Goal: Task Accomplishment & Management: Use online tool/utility

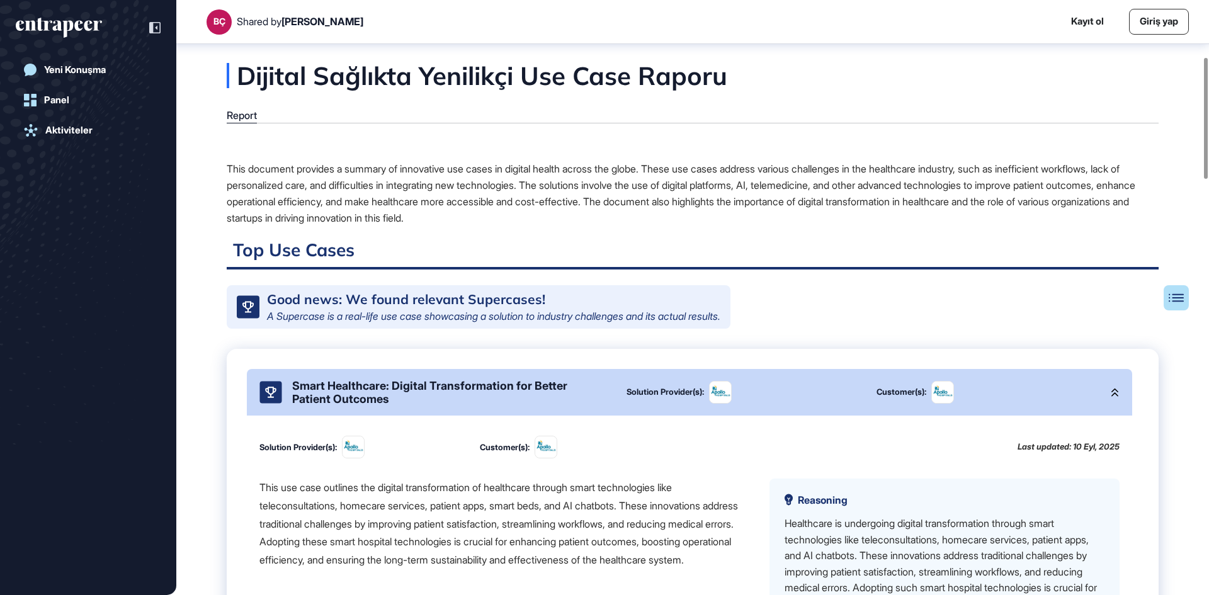
scroll to position [279, 0]
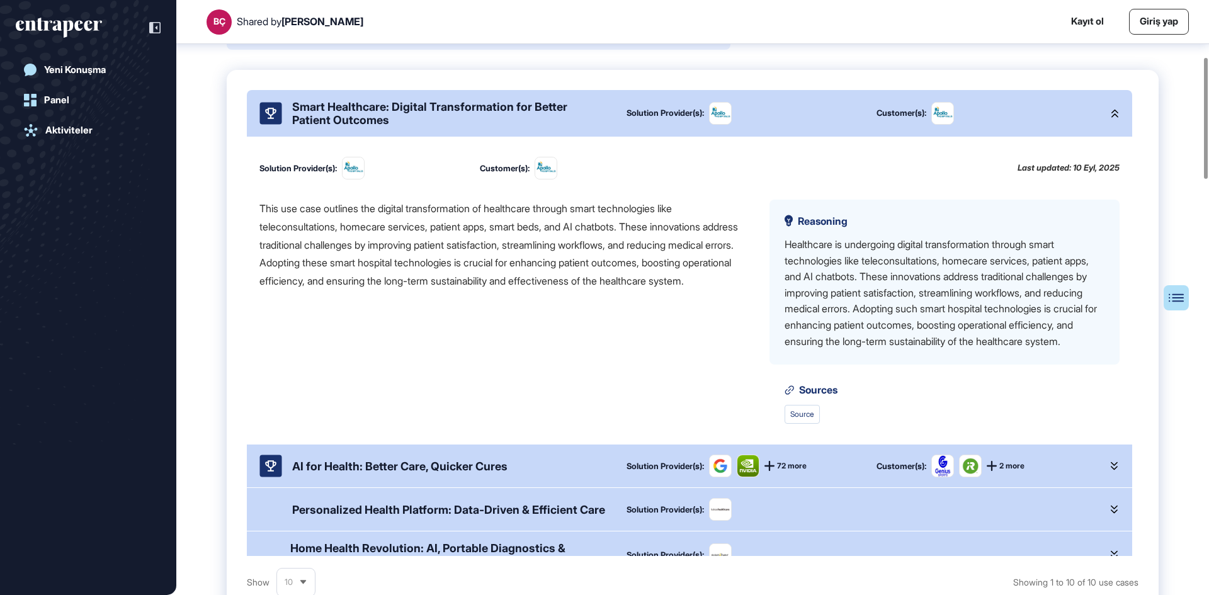
click at [404, 218] on div "This use case outlines the digital transformation of healthcare through smart t…" at bounding box center [504, 245] width 490 height 91
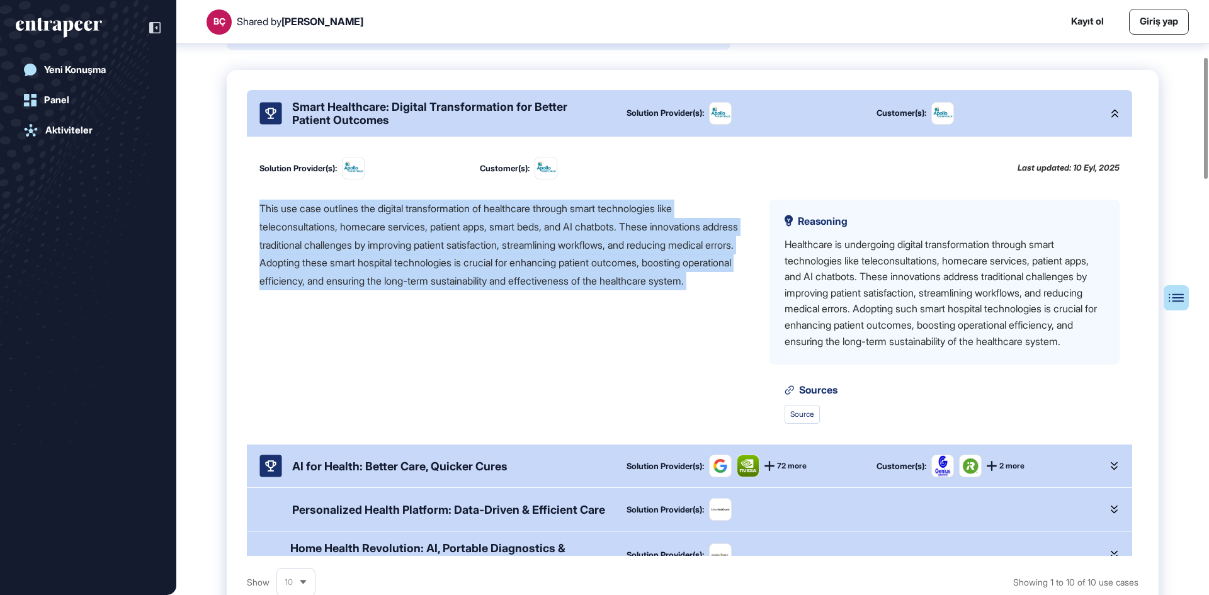
click at [404, 218] on div "This use case outlines the digital transformation of healthcare through smart t…" at bounding box center [504, 245] width 490 height 91
click at [422, 261] on div "This use case outlines the digital transformation of healthcare through smart t…" at bounding box center [504, 245] width 490 height 91
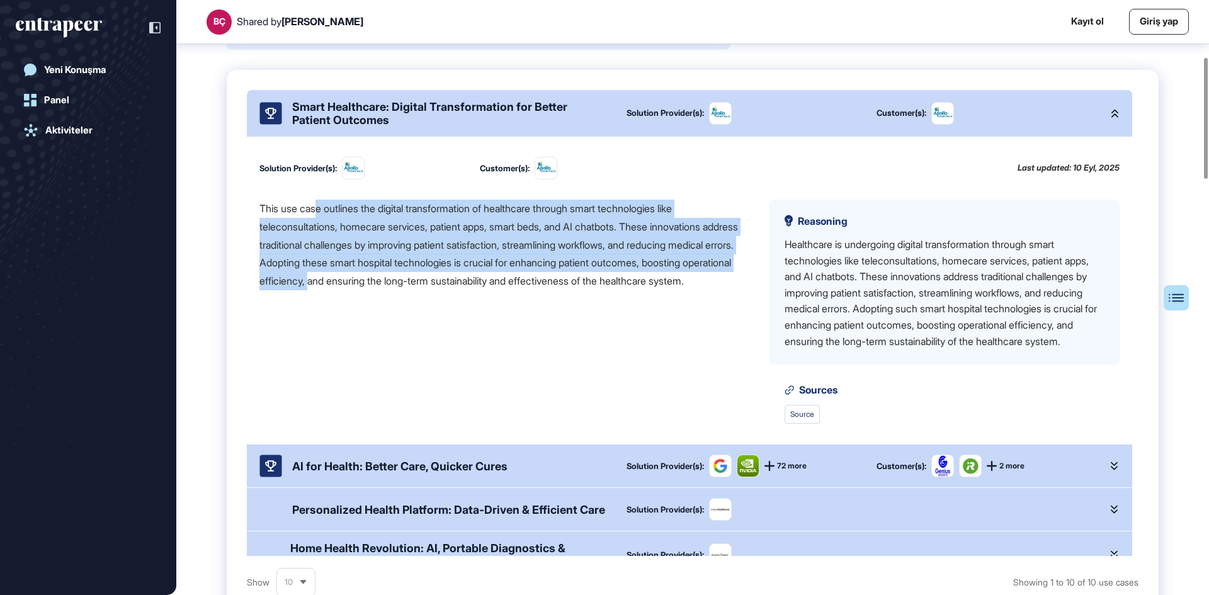
drag, startPoint x: 320, startPoint y: 218, endPoint x: 412, endPoint y: 288, distance: 116.0
click at [412, 288] on div "This use case outlines the digital transformation of healthcare through smart t…" at bounding box center [504, 245] width 490 height 91
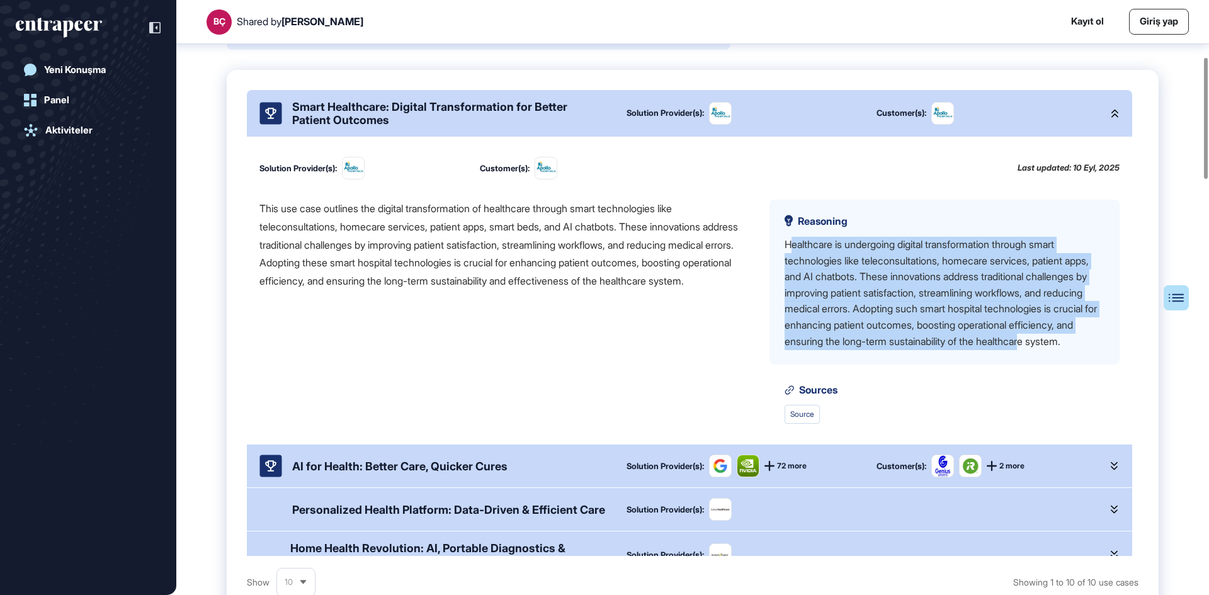
drag, startPoint x: 790, startPoint y: 252, endPoint x: 922, endPoint y: 373, distance: 178.7
click at [922, 349] on div "Healthcare is undergoing digital transformation through smart technologies like…" at bounding box center [945, 293] width 320 height 113
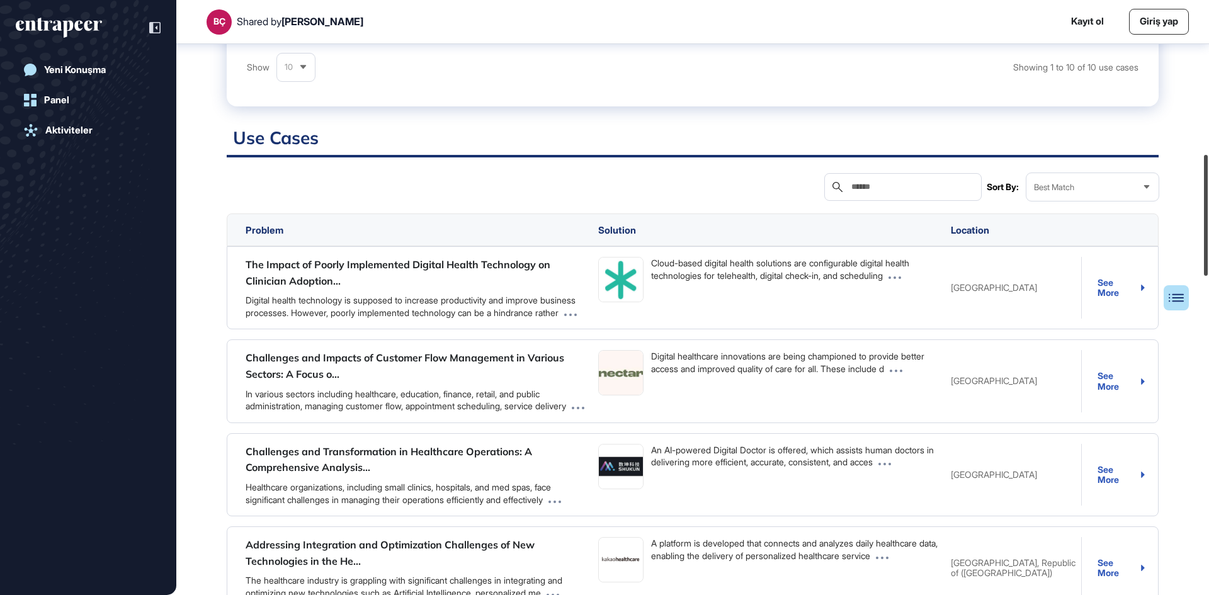
scroll to position [797, 0]
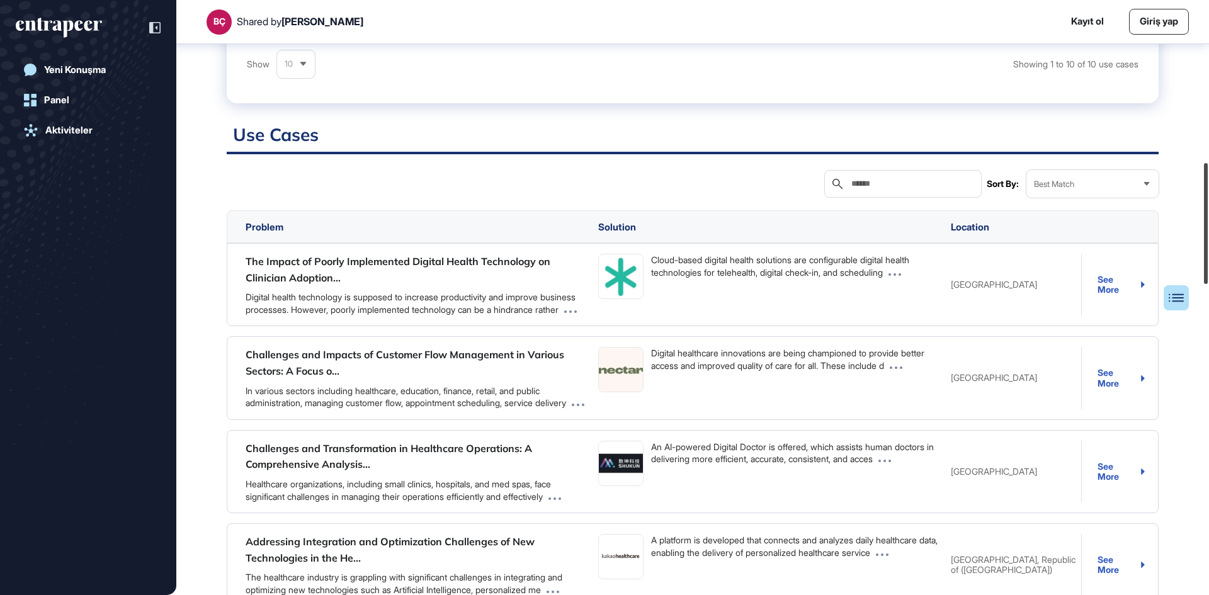
drag, startPoint x: 1206, startPoint y: 135, endPoint x: 1208, endPoint y: 241, distance: 105.2
click at [1208, 241] on div at bounding box center [1206, 223] width 4 height 121
click at [1107, 295] on div "See More" at bounding box center [1120, 285] width 47 height 21
click at [1103, 388] on div "See More" at bounding box center [1120, 378] width 47 height 21
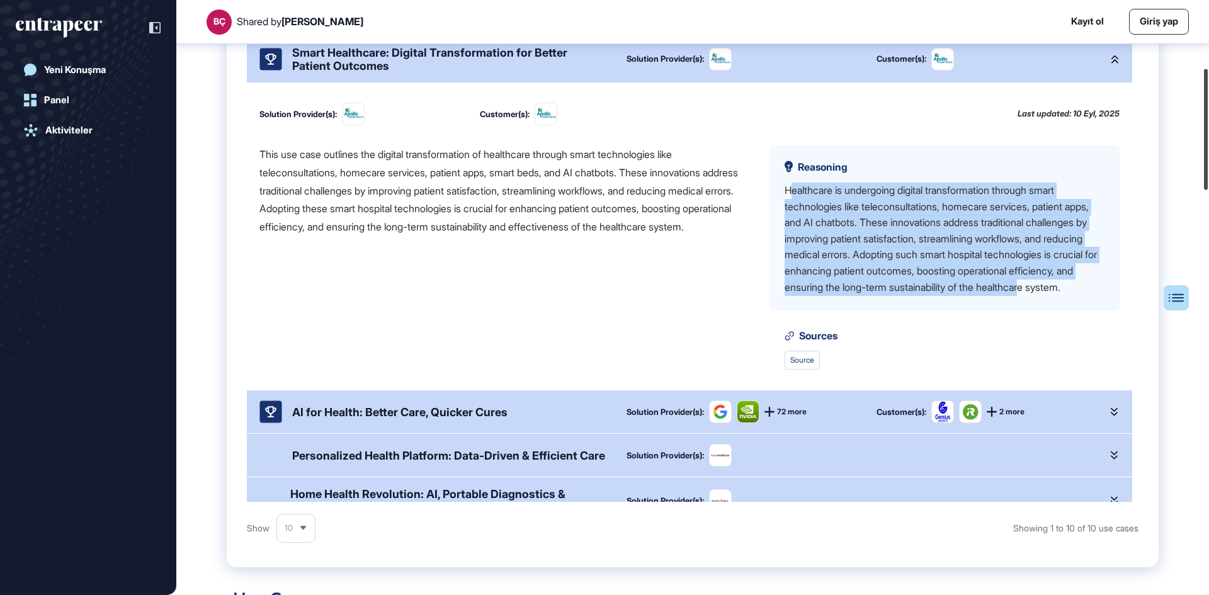
scroll to position [0, 0]
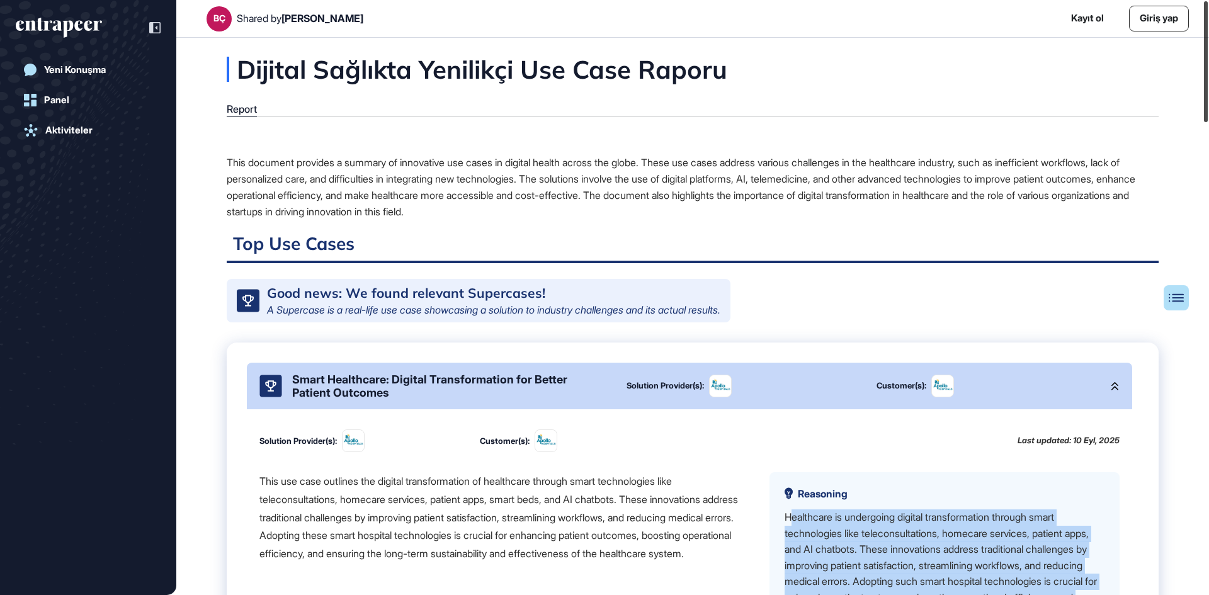
drag, startPoint x: 1208, startPoint y: 176, endPoint x: 1197, endPoint y: 13, distance: 163.5
click at [1197, 13] on div "BÇ Shared by [PERSON_NAME] Kayıt ol Giriş yap Yeni Konuşma Panel Aktiviteler Di…" at bounding box center [604, 297] width 1209 height 595
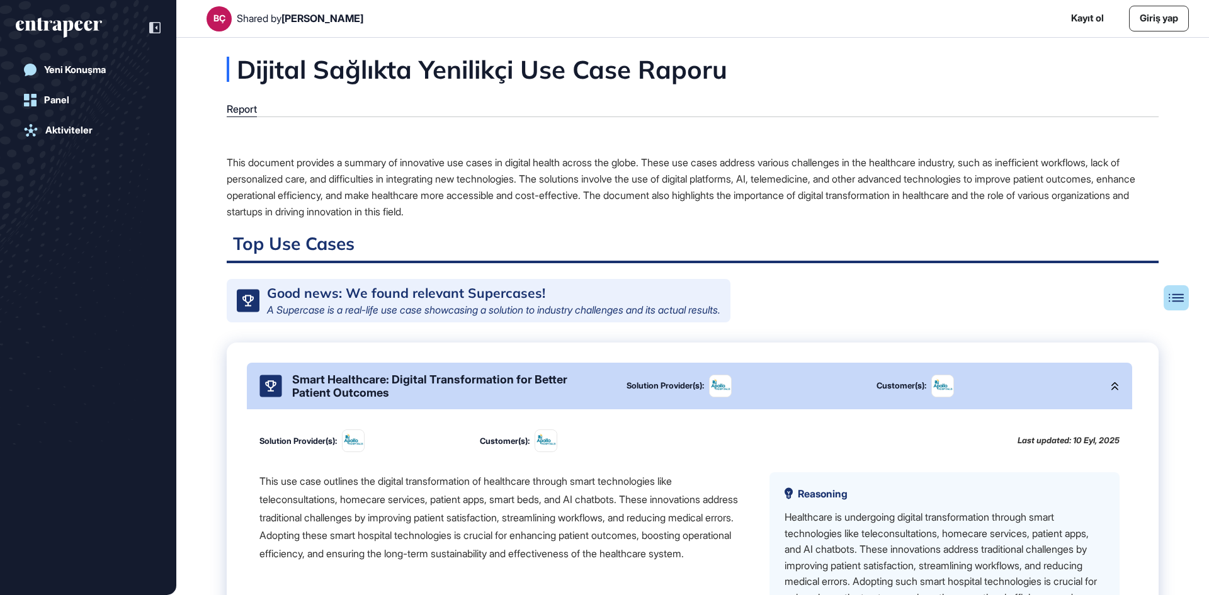
drag, startPoint x: 0, startPoint y: 625, endPoint x: 718, endPoint y: 164, distance: 853.0
click at [718, 163] on div "This document provides a summary of innovative use cases in digital health acro…" at bounding box center [693, 186] width 932 height 65
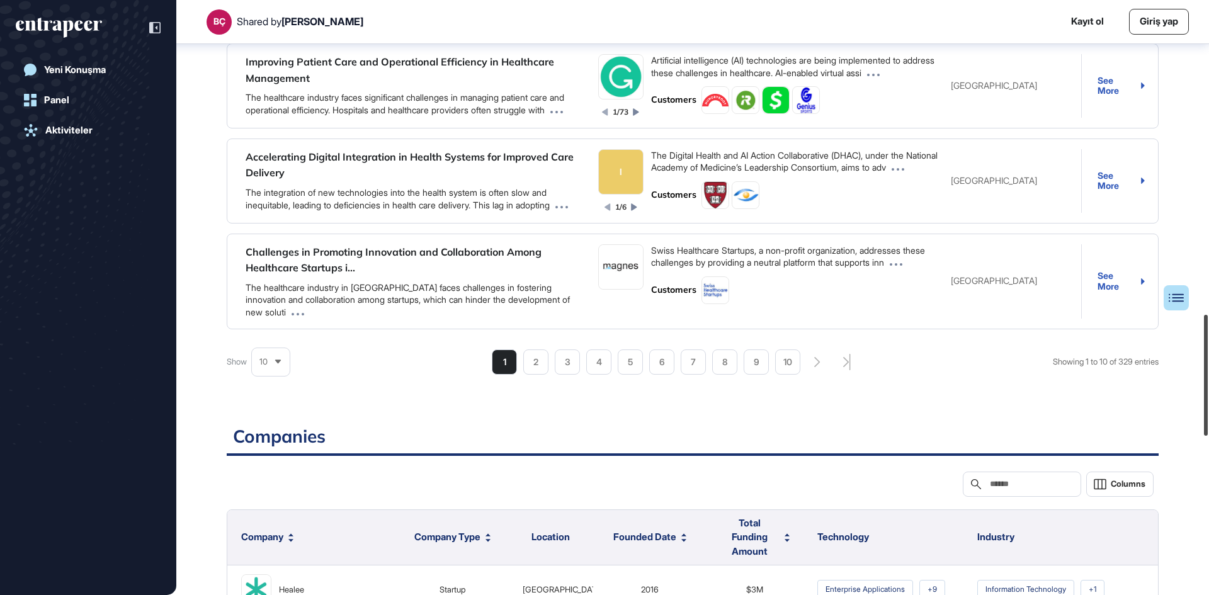
scroll to position [1656, 0]
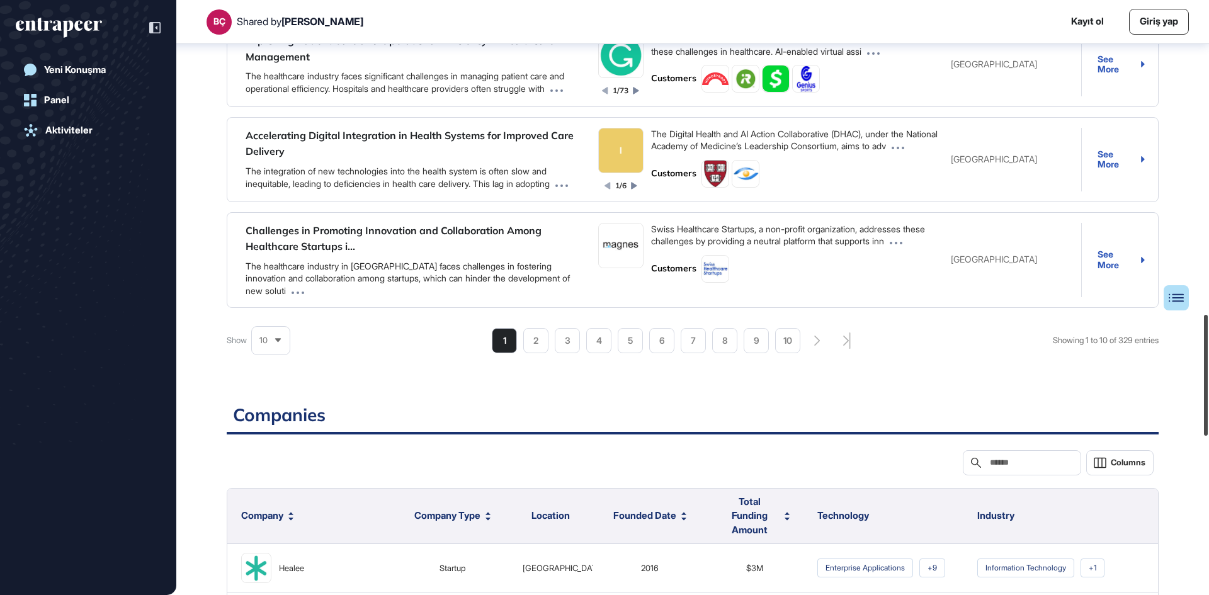
drag, startPoint x: 1205, startPoint y: 100, endPoint x: 1203, endPoint y: 436, distance: 336.2
click at [1204, 436] on div at bounding box center [1206, 375] width 4 height 121
click at [845, 349] on icon "search-pagination-last-page-button" at bounding box center [846, 340] width 7 height 16
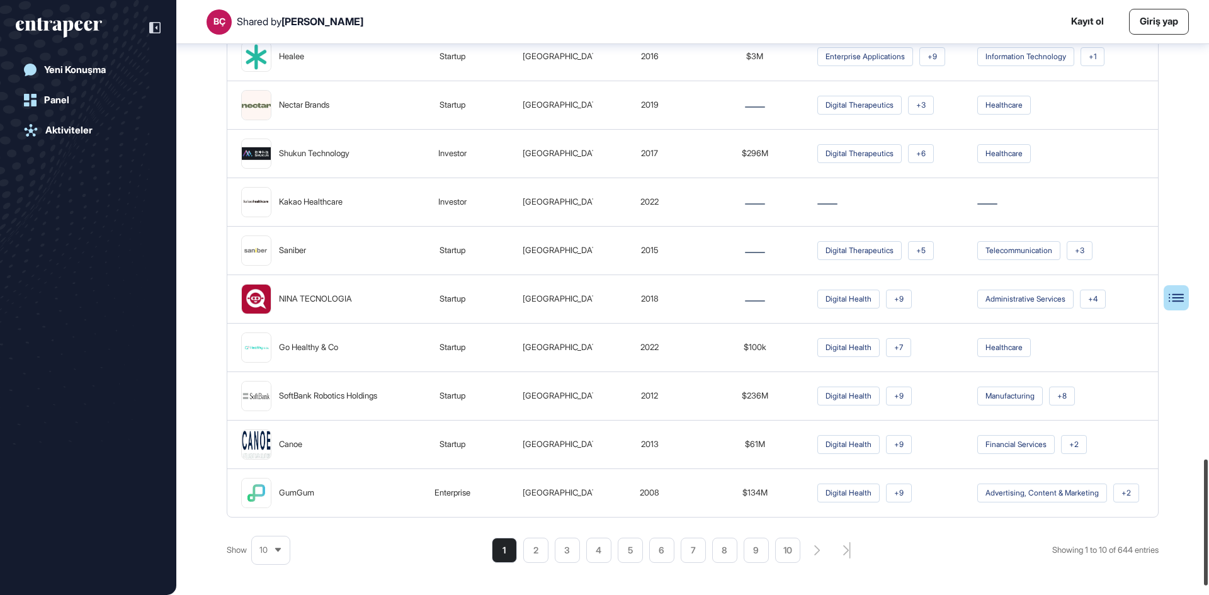
scroll to position [2207, 0]
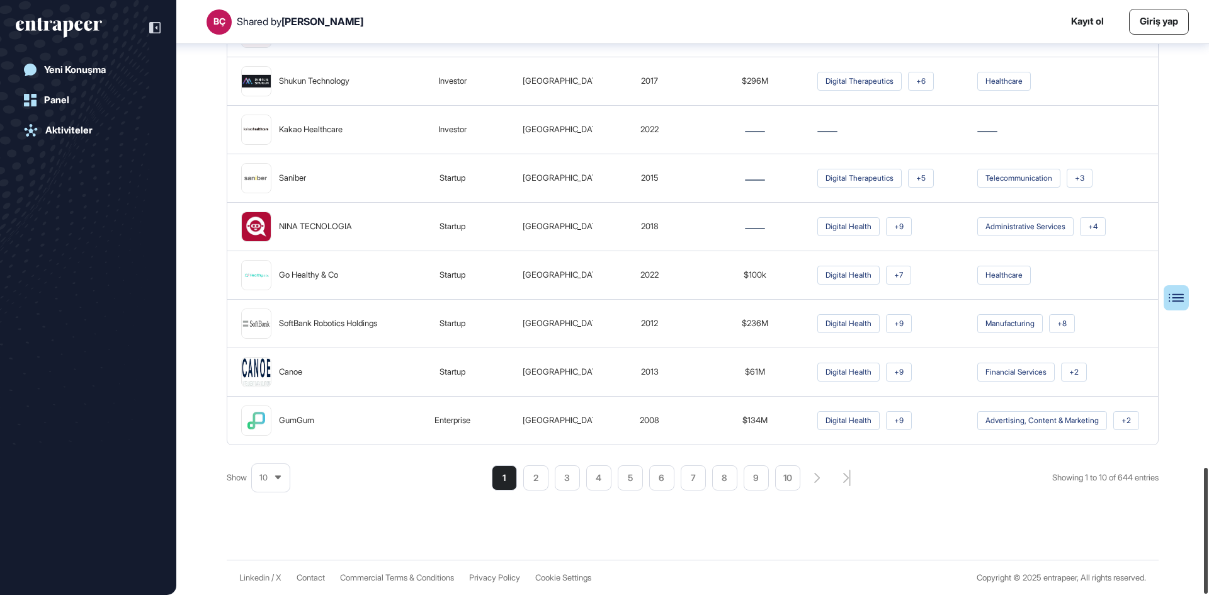
drag, startPoint x: 1205, startPoint y: 391, endPoint x: 1208, endPoint y: 599, distance: 207.8
click at [1208, 594] on html "BÇ Shared by Beril Çiftci Kayıt ol Giriş yap Yeni Konuşma Panel Aktiviteler Dij…" at bounding box center [604, 297] width 1209 height 595
click at [844, 477] on icon "search-pagination-last-page-button" at bounding box center [847, 478] width 8 height 16
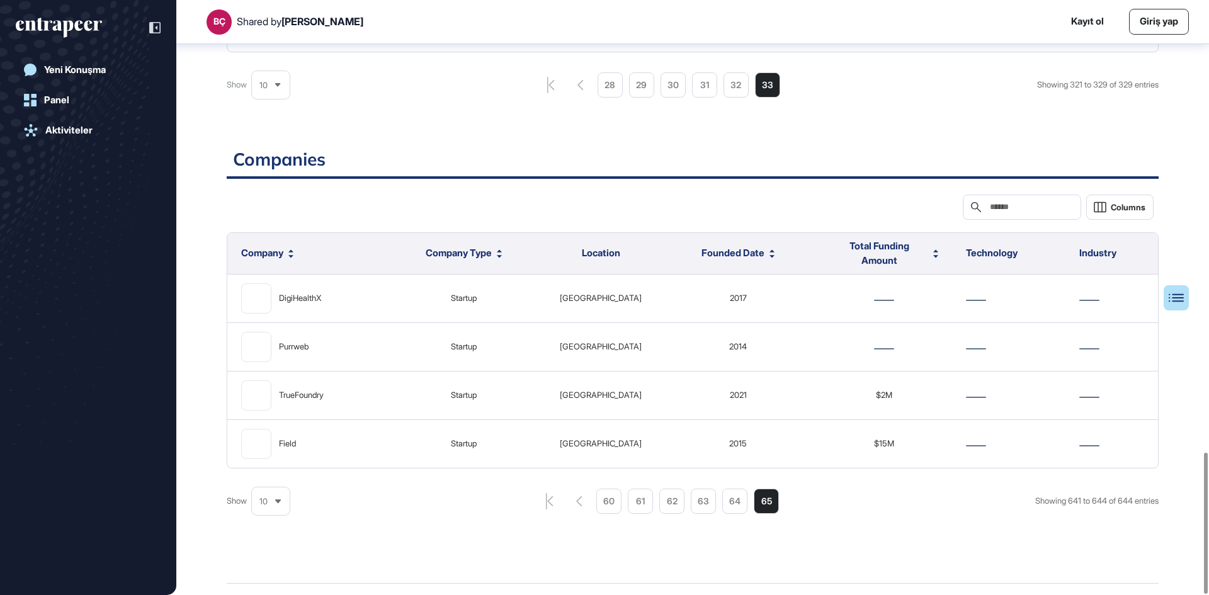
scroll to position [1903, 0]
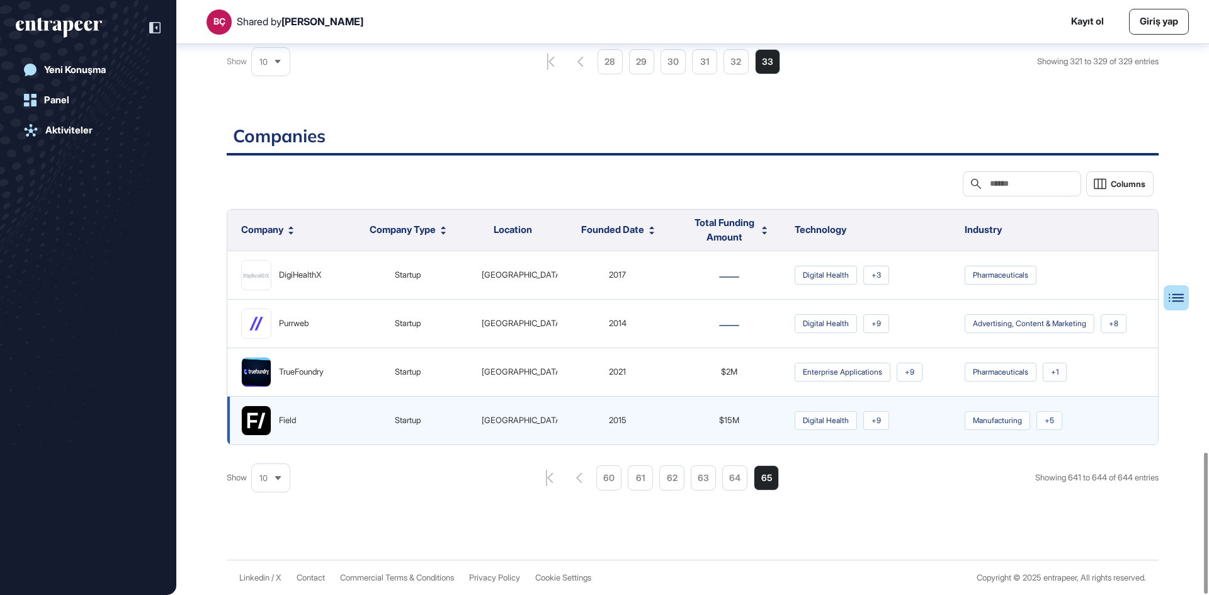
click at [273, 422] on div "Field" at bounding box center [287, 420] width 93 height 30
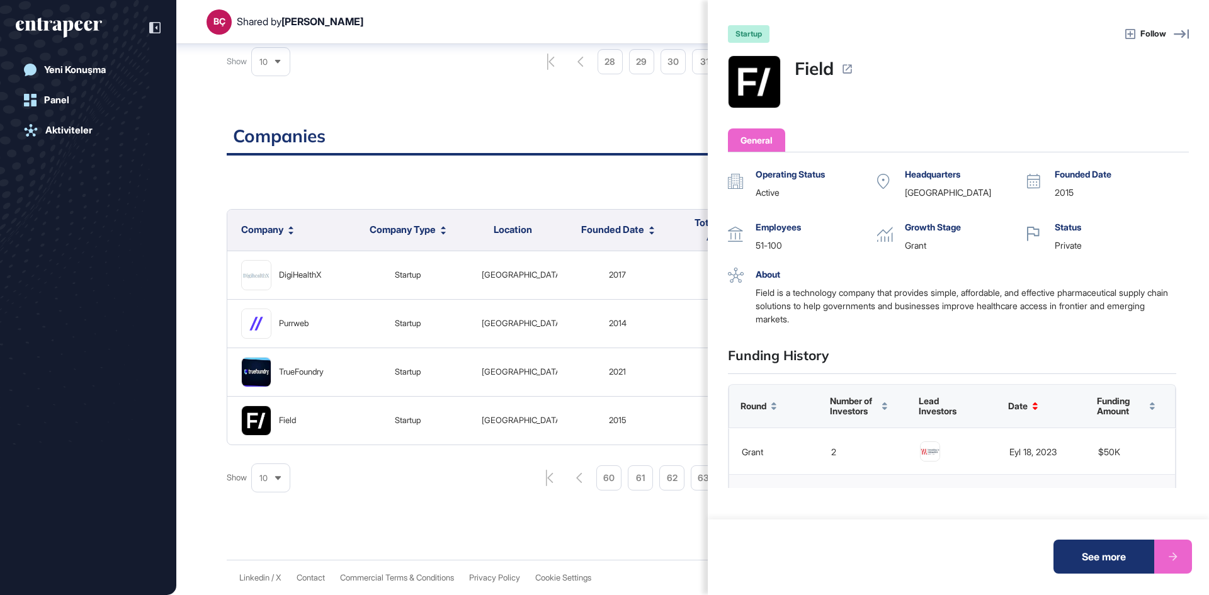
click at [272, 422] on div "startup Follow Field General Operating Status active Headquarters United States…" at bounding box center [604, 297] width 1209 height 595
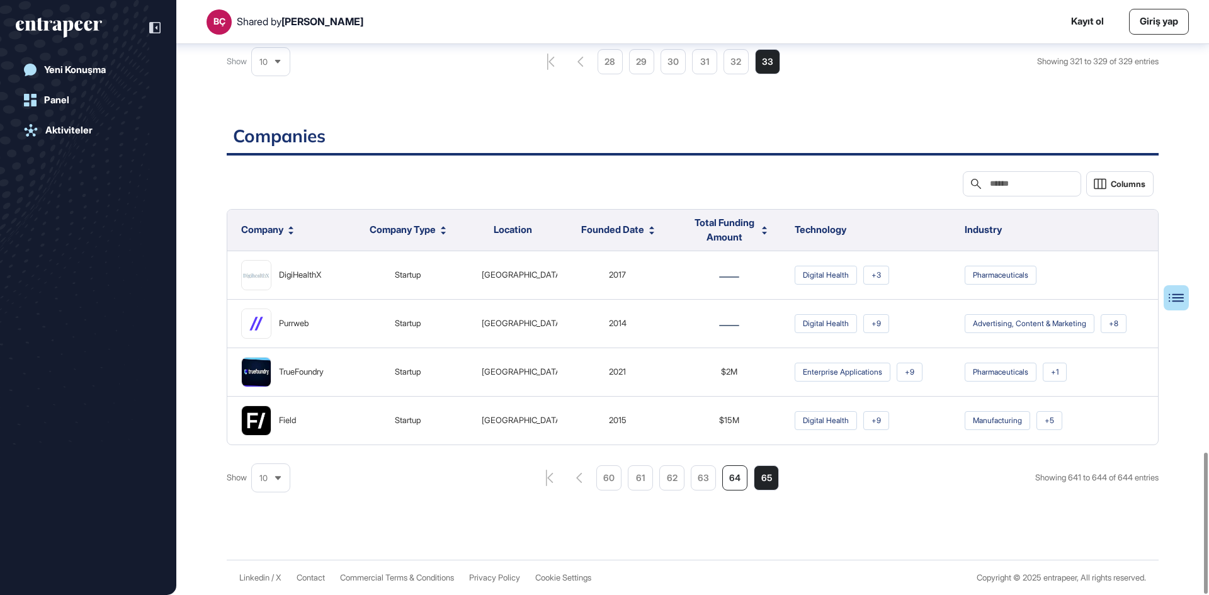
click at [730, 477] on li "64" at bounding box center [734, 477] width 25 height 25
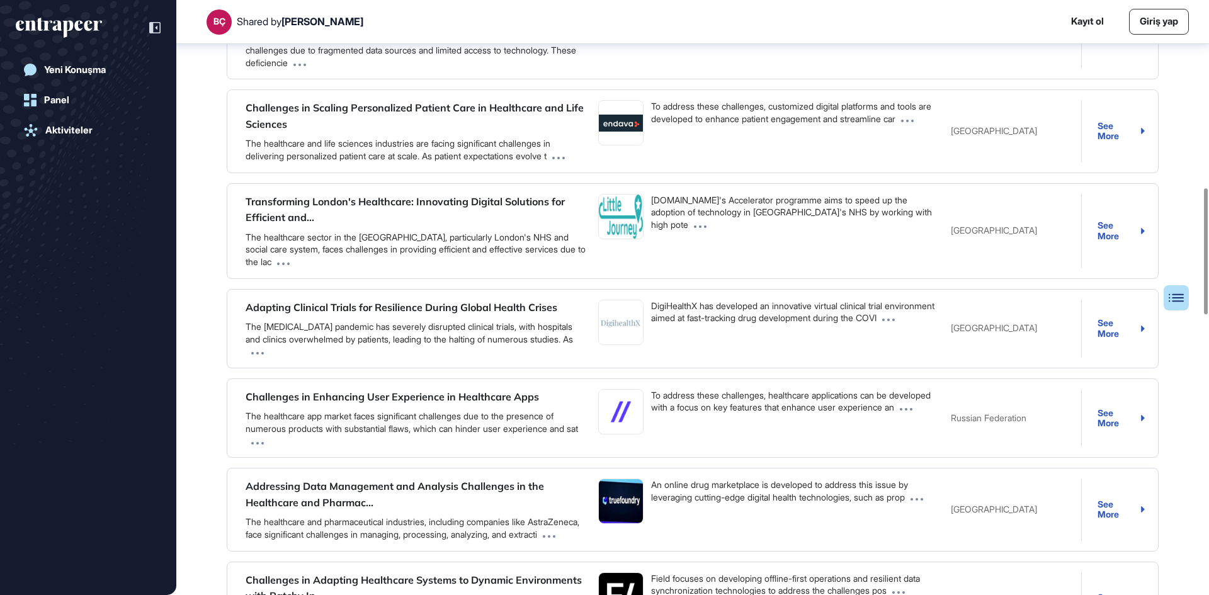
scroll to position [885, 0]
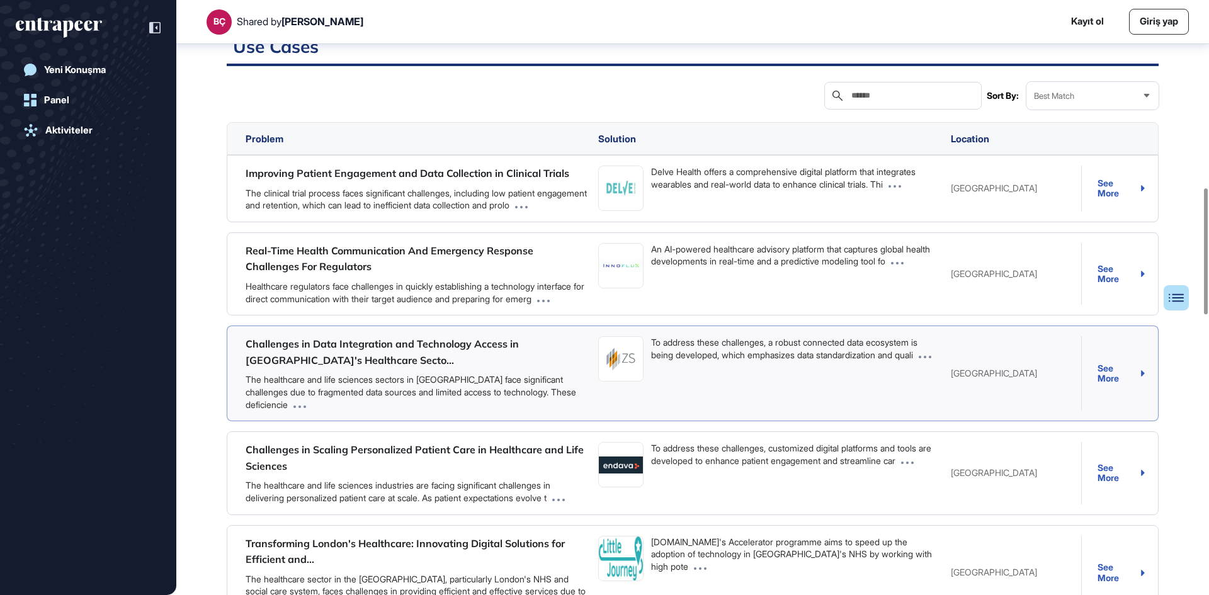
click at [1102, 384] on div "See More" at bounding box center [1120, 373] width 47 height 21
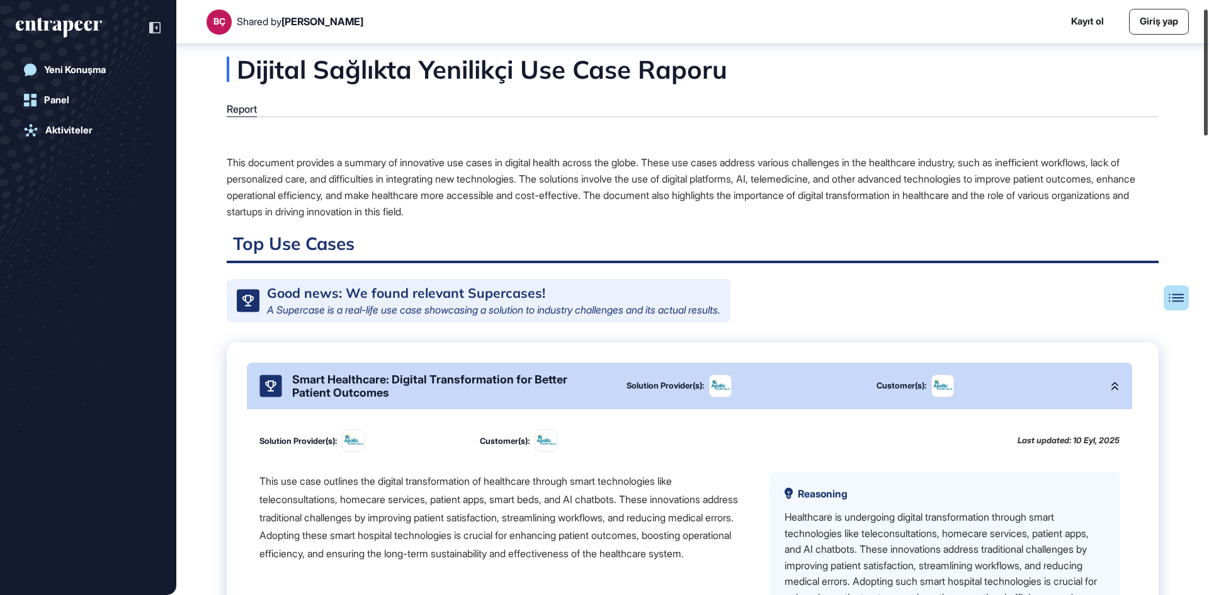
scroll to position [0, 0]
drag, startPoint x: 1206, startPoint y: 276, endPoint x: 1204, endPoint y: -22, distance: 298.4
click at [1204, 0] on html "BÇ Shared by Beril Çiftci Kayıt ol Giriş yap Yeni Konuşma Panel Aktiviteler Dij…" at bounding box center [604, 297] width 1209 height 595
click at [1145, 12] on link "Giriş yap" at bounding box center [1159, 19] width 60 height 26
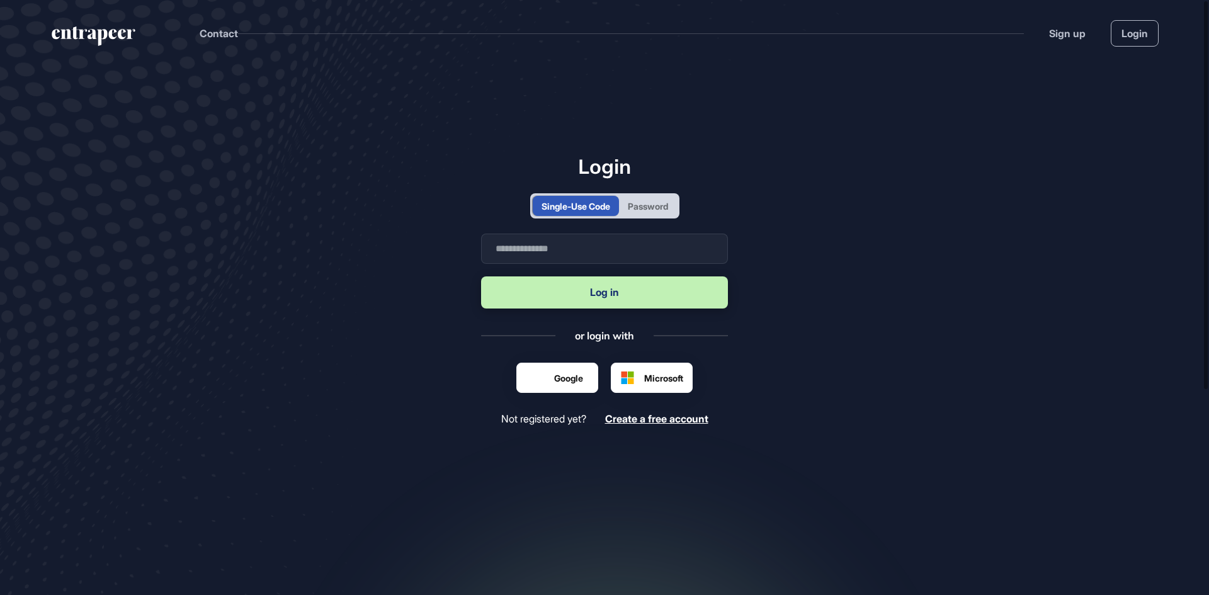
scroll to position [1, 1]
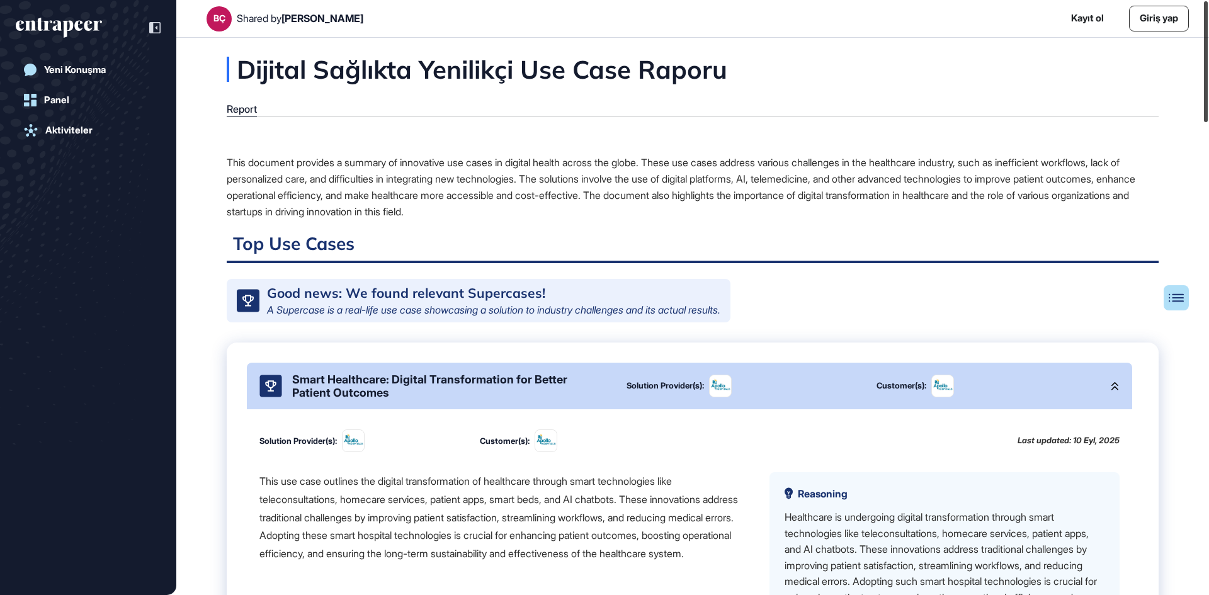
drag, startPoint x: 1208, startPoint y: 215, endPoint x: 1187, endPoint y: -40, distance: 256.5
click at [1187, 0] on html "BÇ Shared by Beril Çiftci Kayıt ol Giriş yap Yeni Konuşma Panel Aktiviteler Dij…" at bounding box center [604, 297] width 1209 height 595
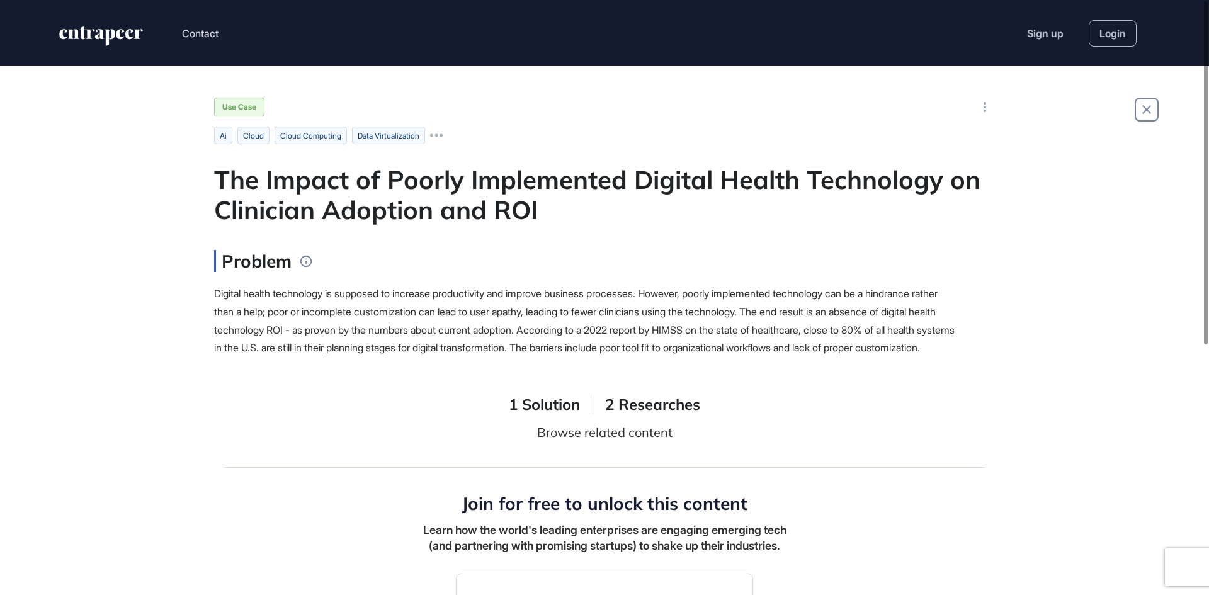
click at [402, 201] on div "The Impact of Poorly Implemented Digital Health Technology on Clinician Adoptio…" at bounding box center [604, 194] width 781 height 60
click at [367, 299] on span "Digital health technology is supposed to increase productivity and improve busi…" at bounding box center [584, 320] width 740 height 67
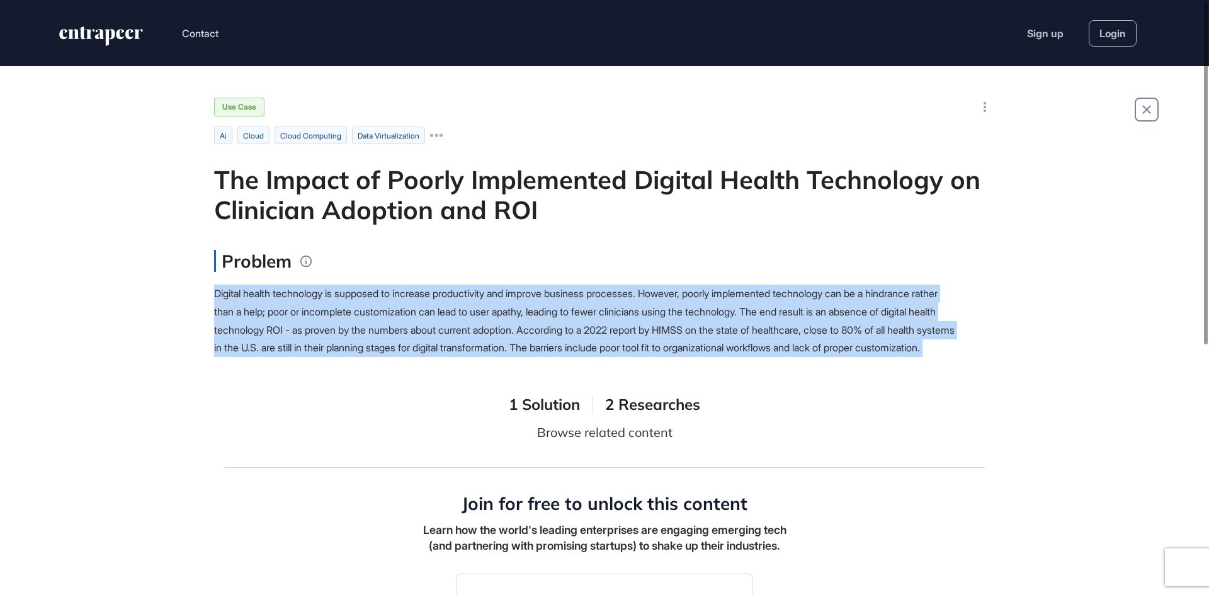
click at [367, 299] on span "Digital health technology is supposed to increase productivity and improve busi…" at bounding box center [584, 320] width 740 height 67
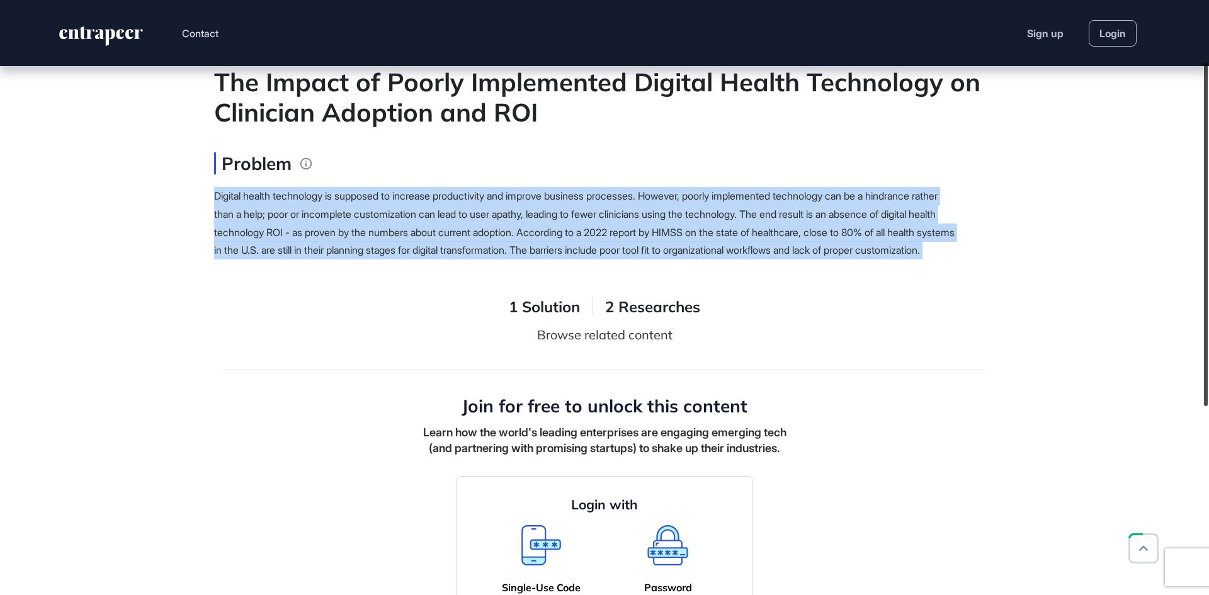
scroll to position [15, 0]
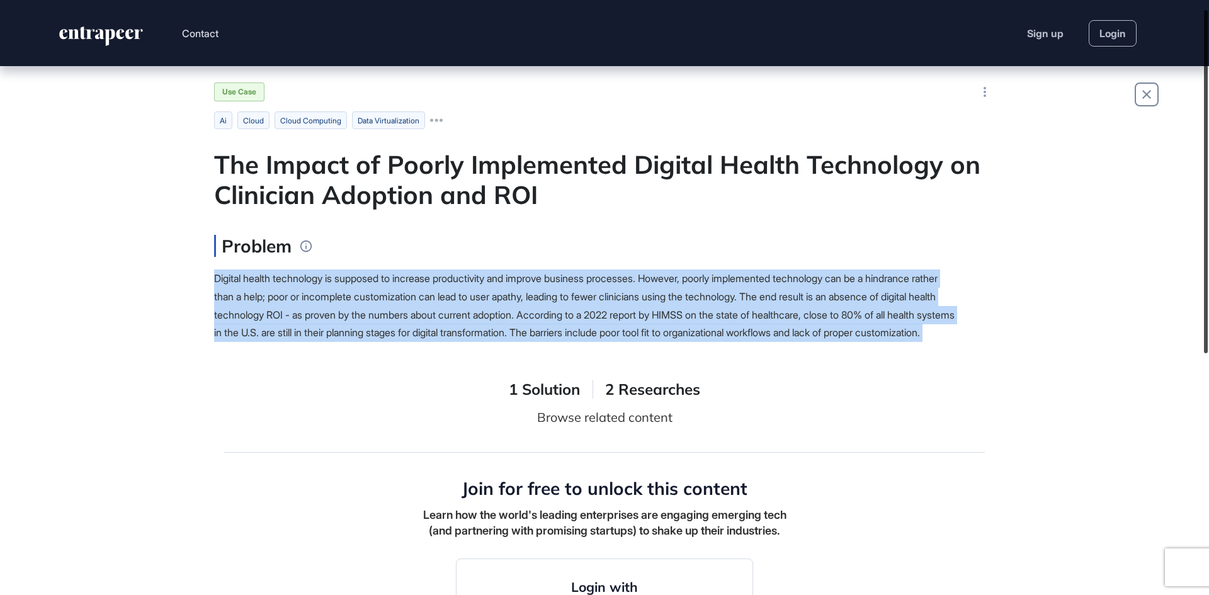
drag, startPoint x: 1204, startPoint y: 316, endPoint x: 1204, endPoint y: 76, distance: 240.5
click at [1204, 76] on div at bounding box center [1206, 181] width 4 height 343
click at [698, 284] on span "Digital health technology is supposed to increase productivity and improve busi…" at bounding box center [584, 305] width 740 height 67
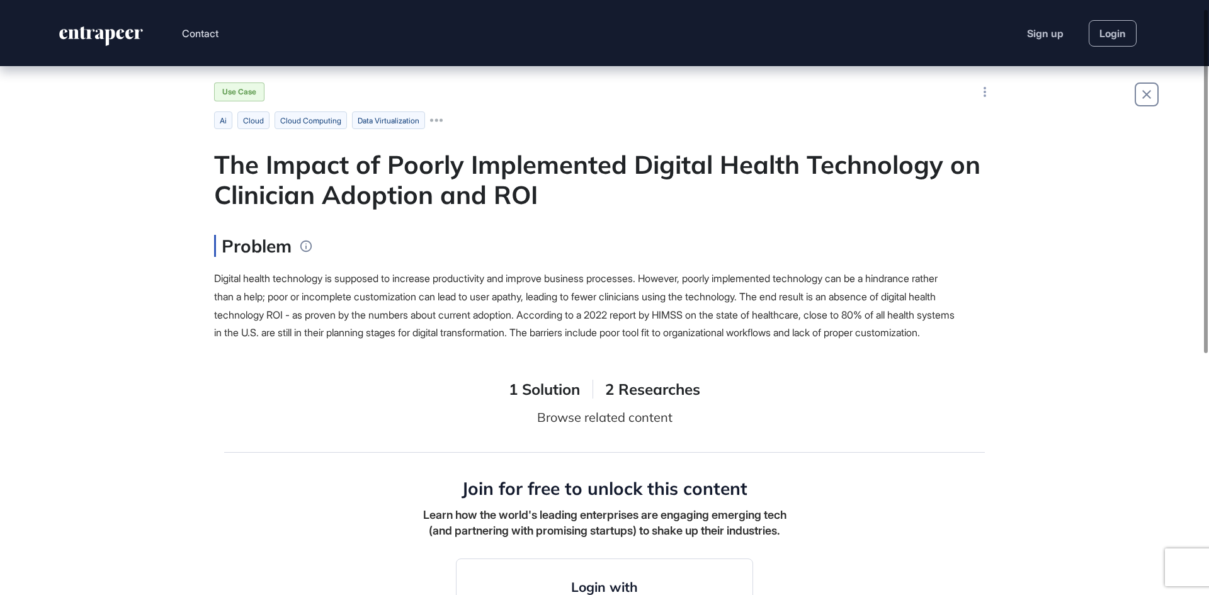
click at [452, 306] on div "Digital health technology is supposed to increase productivity and improve busi…" at bounding box center [585, 305] width 743 height 72
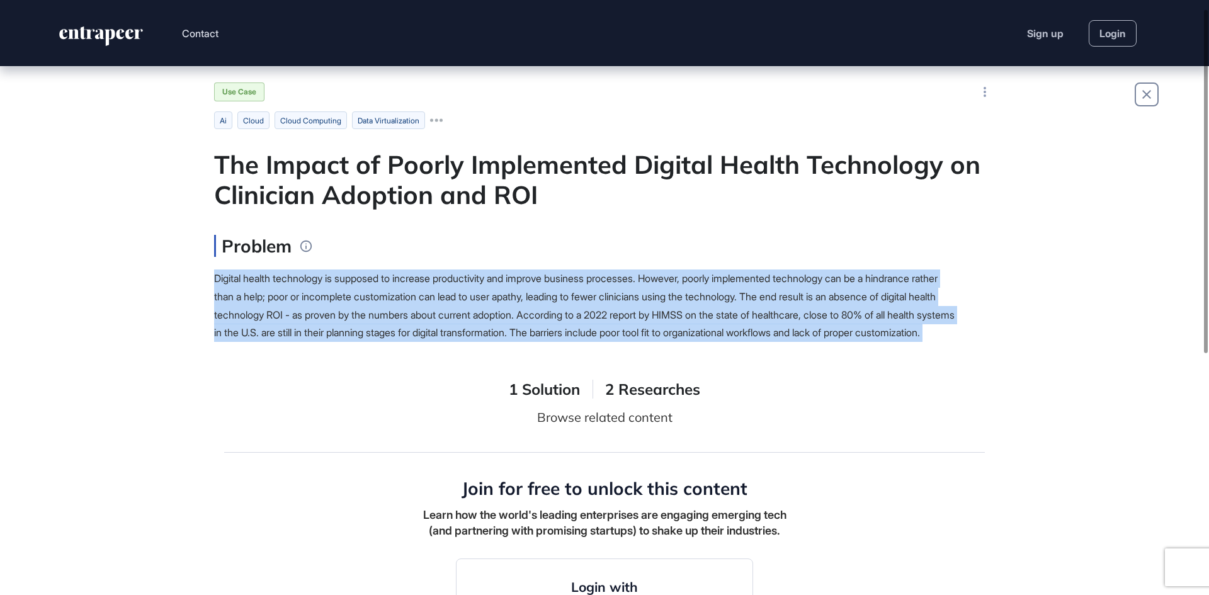
click at [452, 306] on div "Digital health technology is supposed to increase productivity and improve busi…" at bounding box center [585, 305] width 743 height 72
click at [422, 322] on div "Digital health technology is supposed to increase productivity and improve busi…" at bounding box center [585, 305] width 743 height 72
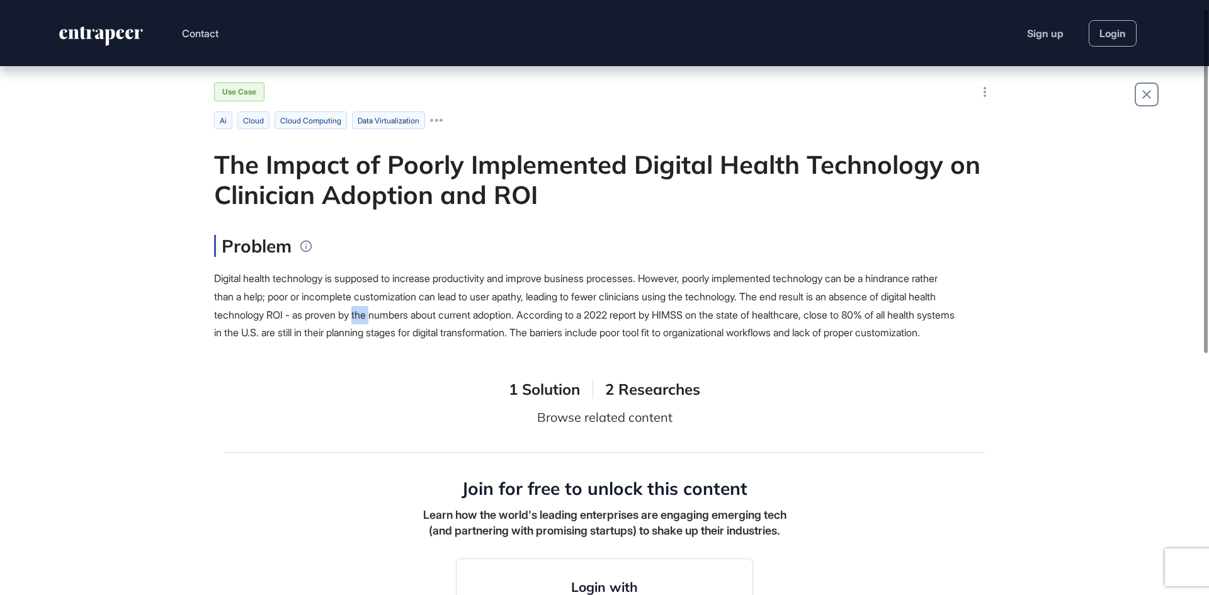
click at [422, 322] on div "Digital health technology is supposed to increase productivity and improve busi…" at bounding box center [585, 305] width 743 height 72
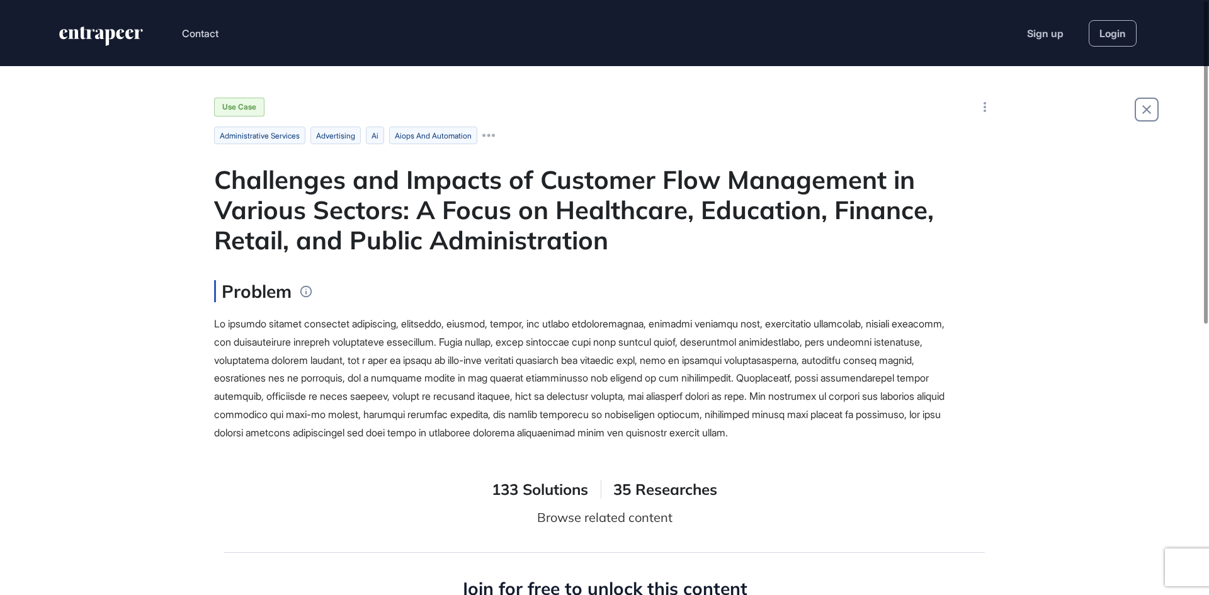
click at [443, 205] on div "Challenges and Impacts of Customer Flow Management in Various Sectors: A Focus …" at bounding box center [604, 209] width 781 height 91
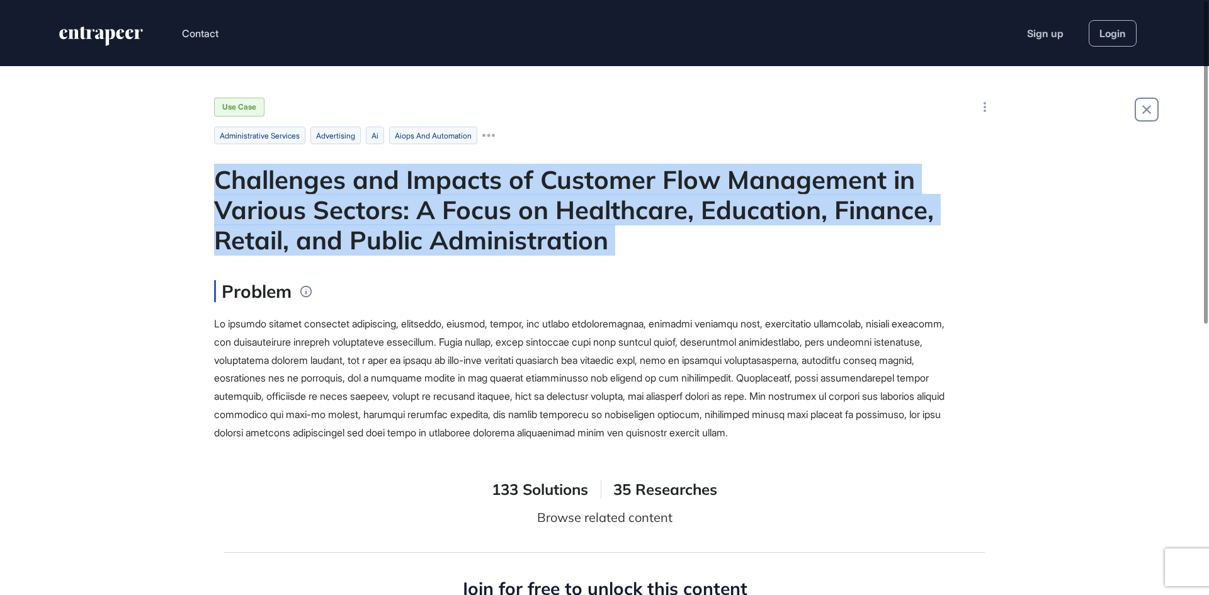
click at [443, 205] on div "Challenges and Impacts of Customer Flow Management in Various Sectors: A Focus …" at bounding box center [604, 209] width 781 height 91
click at [441, 229] on div "Challenges and Impacts of Customer Flow Management in Various Sectors: A Focus …" at bounding box center [604, 209] width 781 height 91
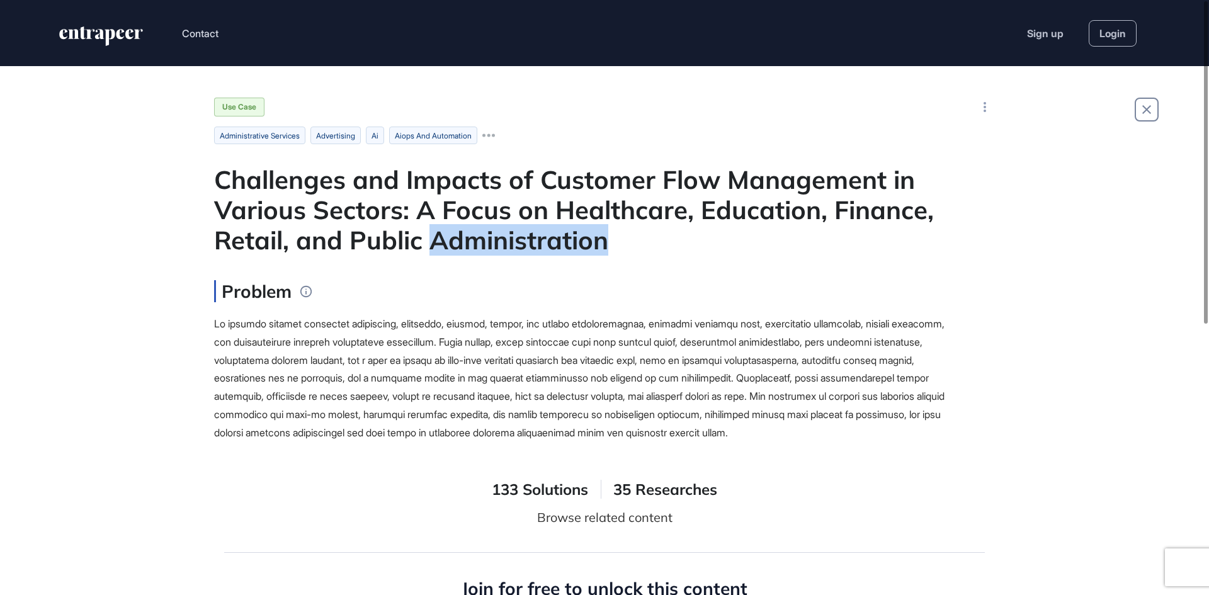
click at [441, 229] on div "Challenges and Impacts of Customer Flow Management in Various Sectors: A Focus …" at bounding box center [604, 209] width 781 height 91
click at [418, 203] on div "Challenges and Impacts of Customer Flow Management in Various Sectors: A Focus …" at bounding box center [604, 209] width 781 height 91
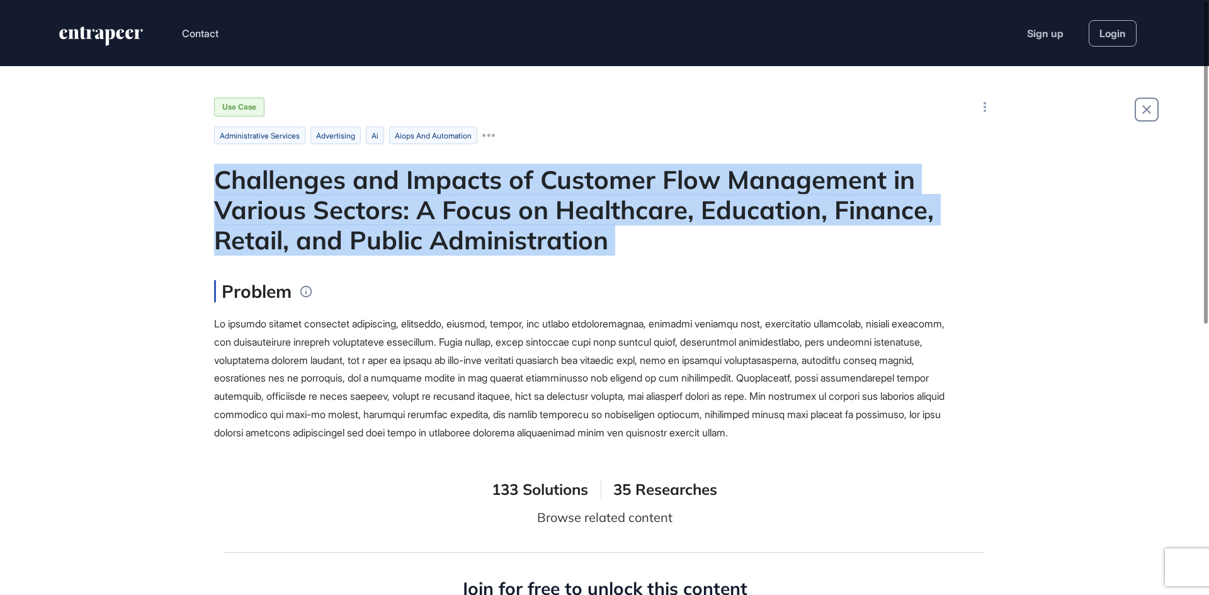
click at [418, 203] on div "Challenges and Impacts of Customer Flow Management in Various Sectors: A Focus …" at bounding box center [604, 209] width 781 height 91
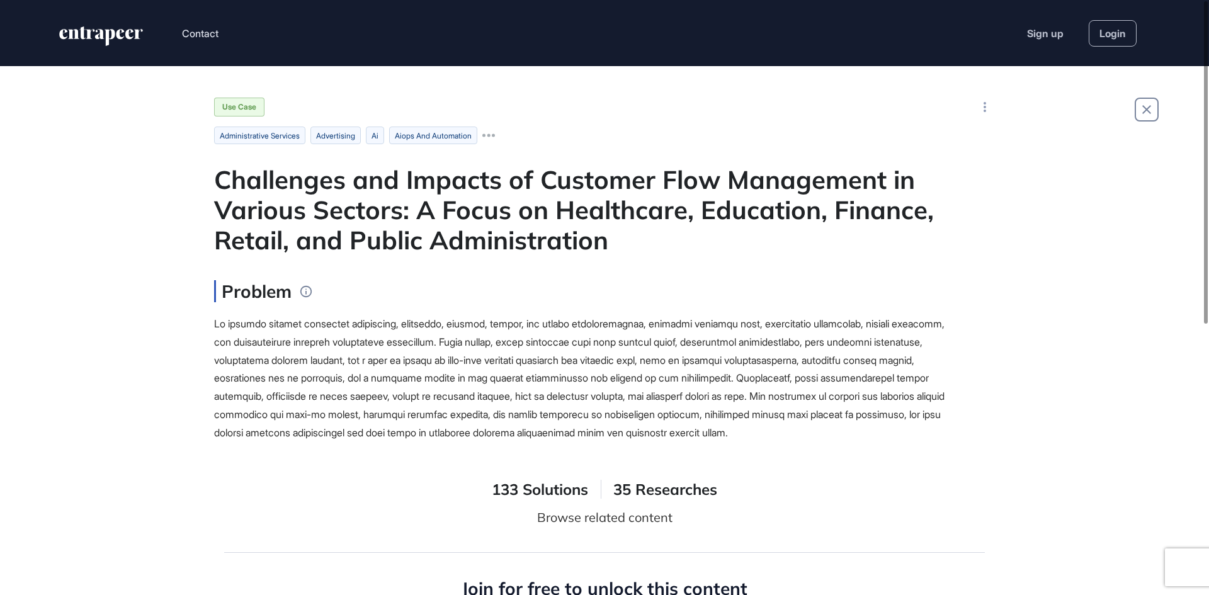
click at [431, 303] on div "Problem" at bounding box center [585, 361] width 743 height 162
click at [431, 315] on div at bounding box center [585, 378] width 743 height 127
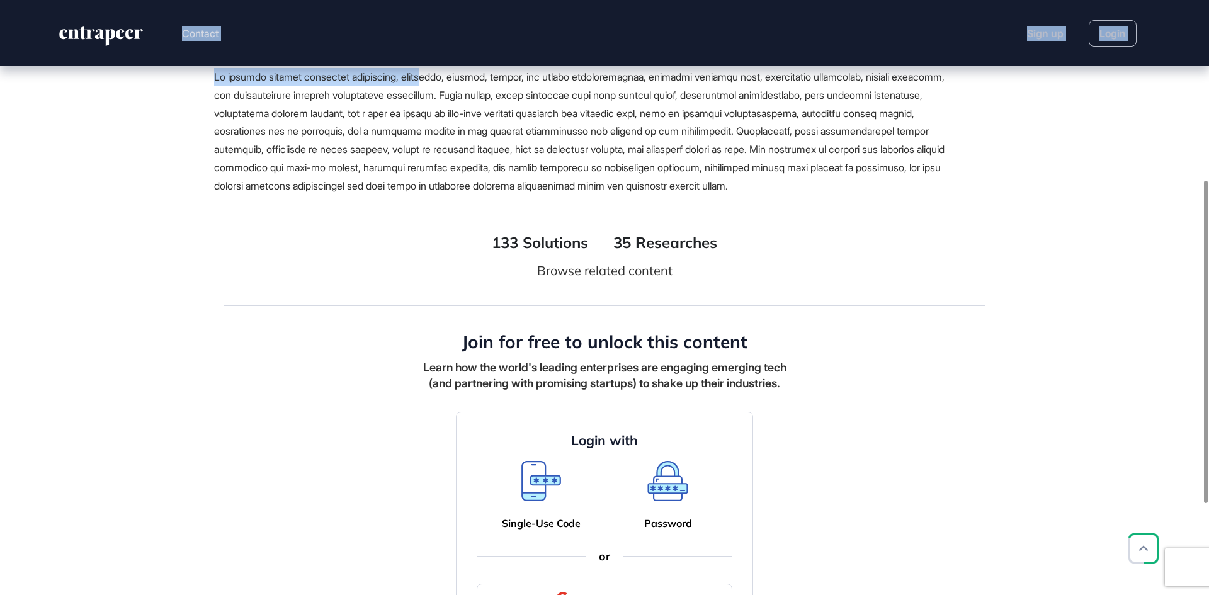
scroll to position [127, 0]
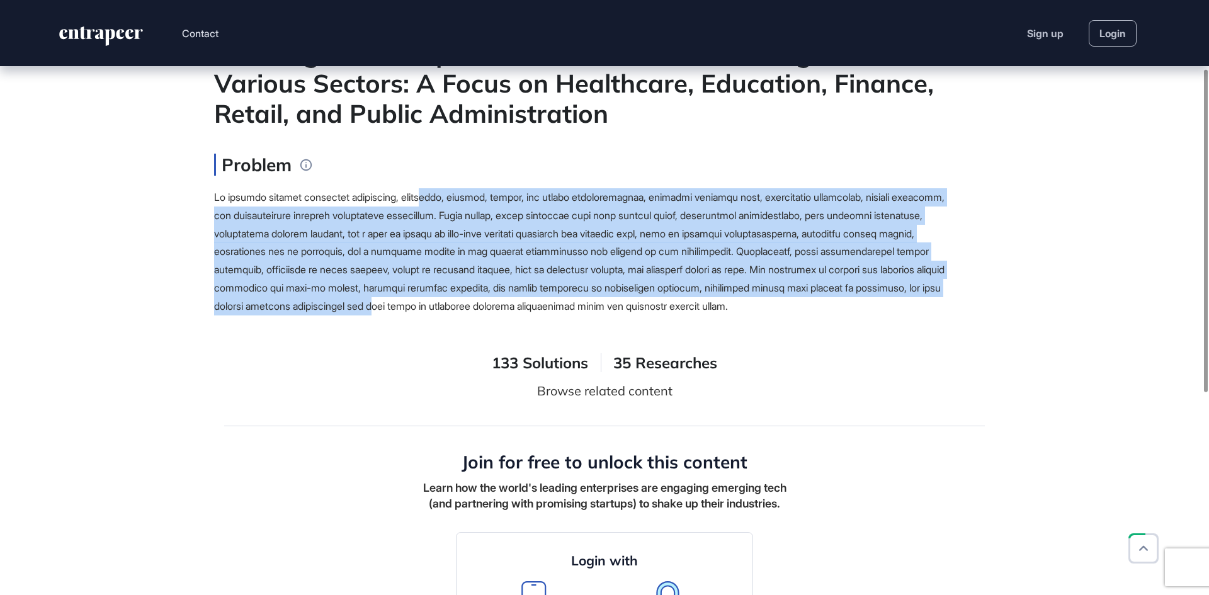
drag, startPoint x: 430, startPoint y: 319, endPoint x: 480, endPoint y: 312, distance: 50.2
click at [480, 312] on span at bounding box center [579, 252] width 730 height 122
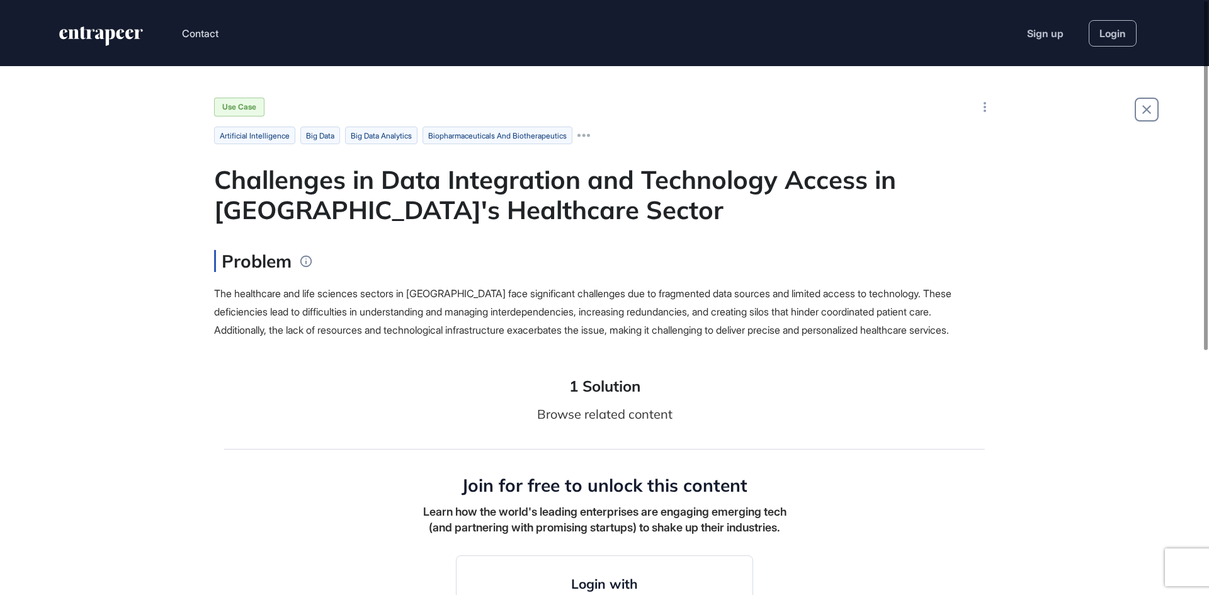
click at [577, 184] on div "Challenges in Data Integration and Technology Access in India's Healthcare Sect…" at bounding box center [604, 194] width 781 height 60
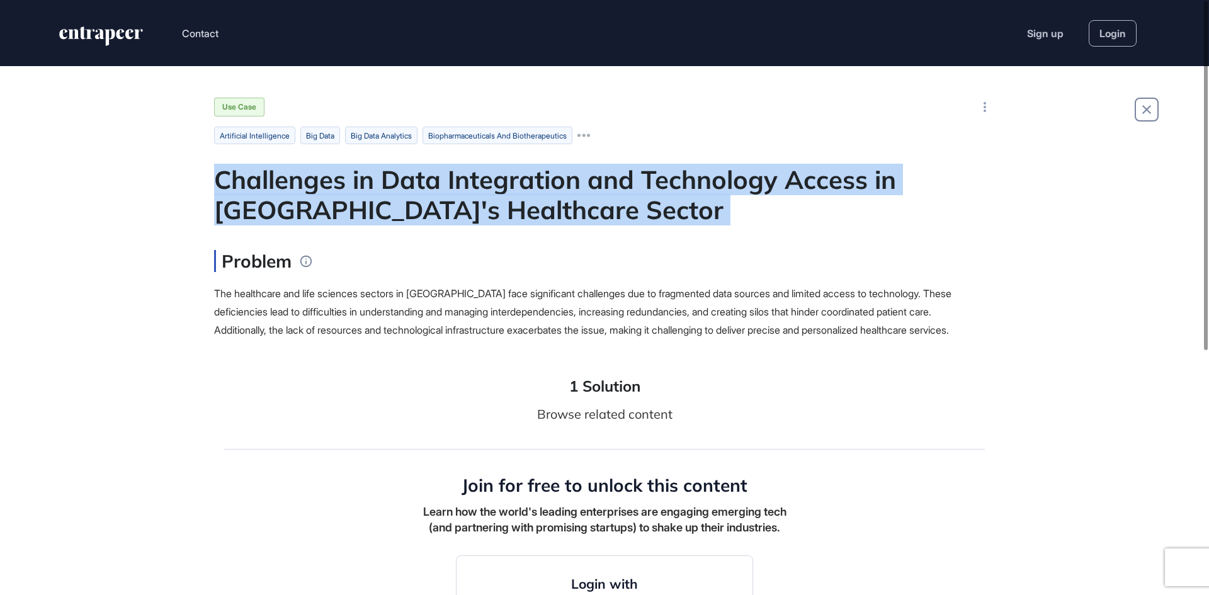
click at [577, 184] on div "Challenges in Data Integration and Technology Access in India's Healthcare Sect…" at bounding box center [604, 194] width 781 height 60
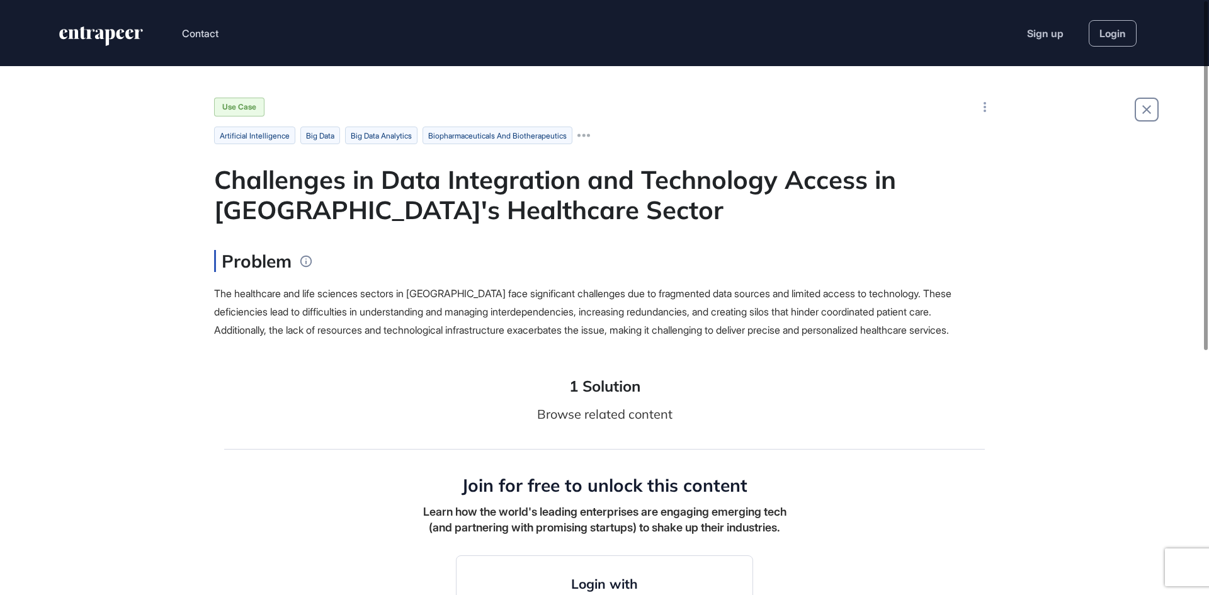
click at [637, 302] on div "The healthcare and life sciences sectors in India face significant challenges d…" at bounding box center [585, 312] width 743 height 54
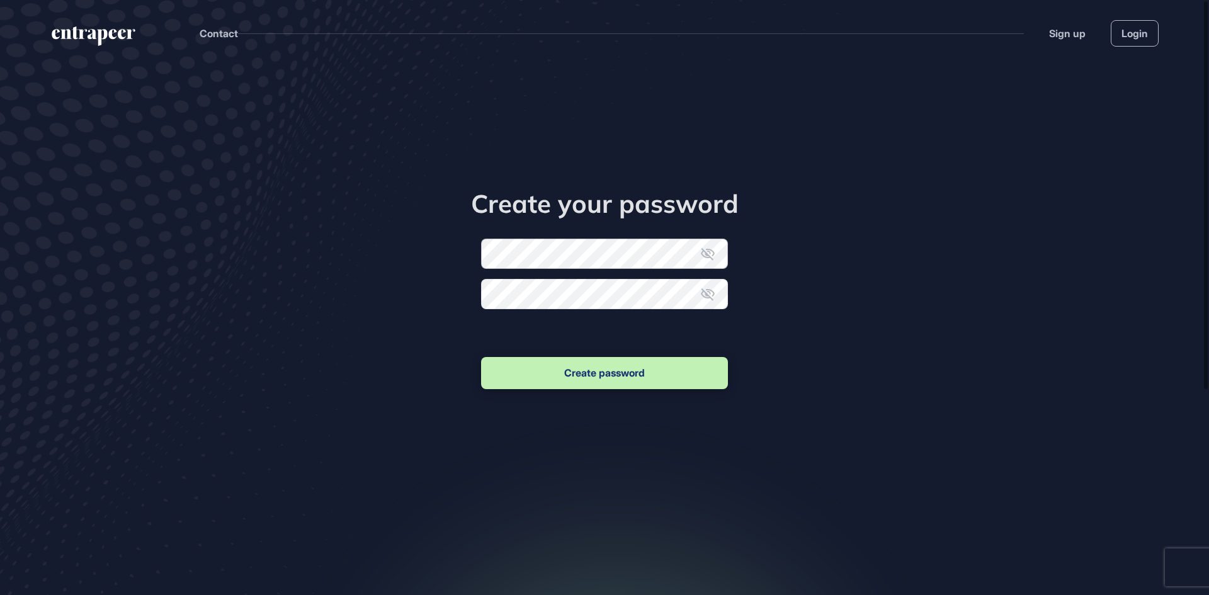
click at [567, 257] on form "New password Confirm new password Create password" at bounding box center [604, 315] width 247 height 153
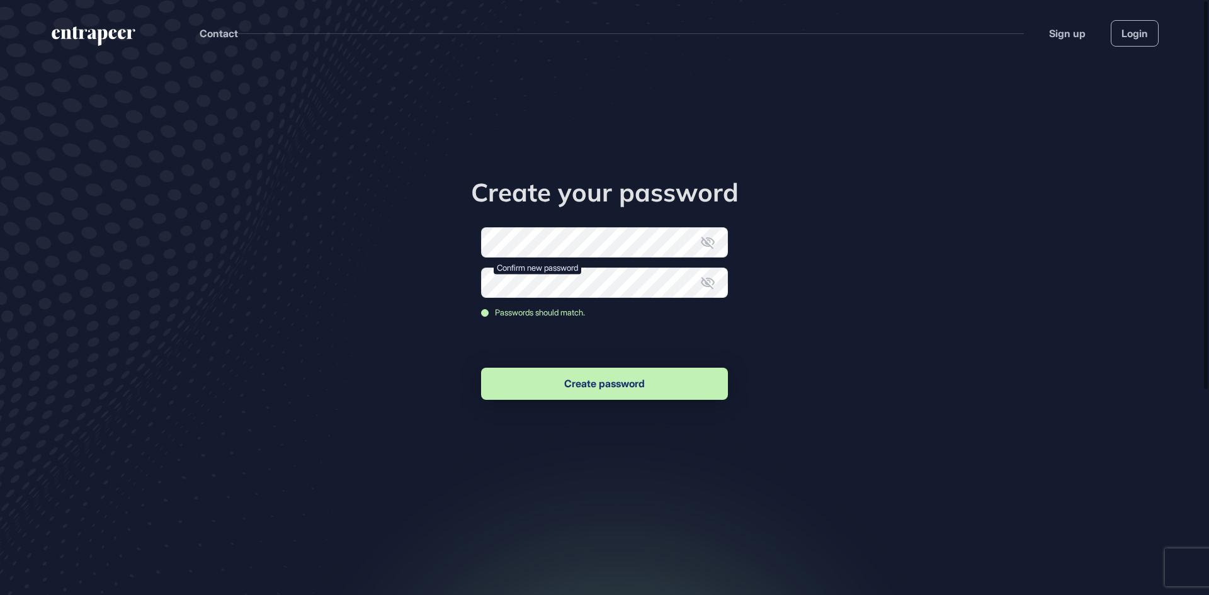
click at [631, 389] on button "Create password" at bounding box center [604, 384] width 247 height 32
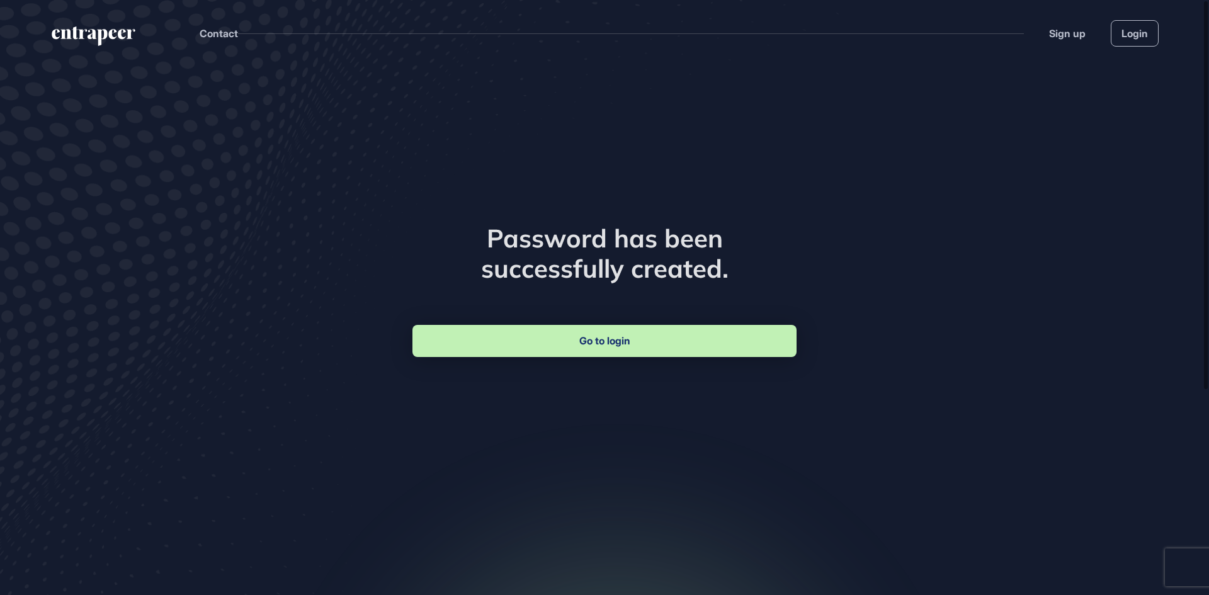
click at [637, 351] on link "Go to login" at bounding box center [604, 341] width 384 height 32
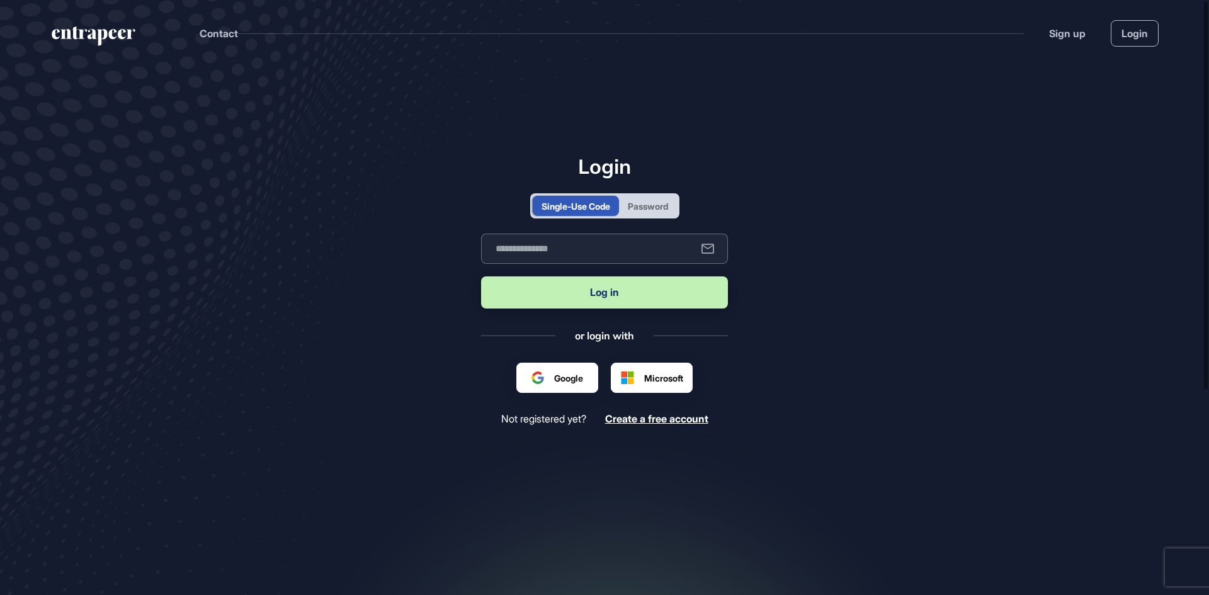
click at [548, 251] on input "text" at bounding box center [604, 249] width 247 height 30
type input "**********"
click at [582, 293] on button "Log in" at bounding box center [604, 292] width 247 height 32
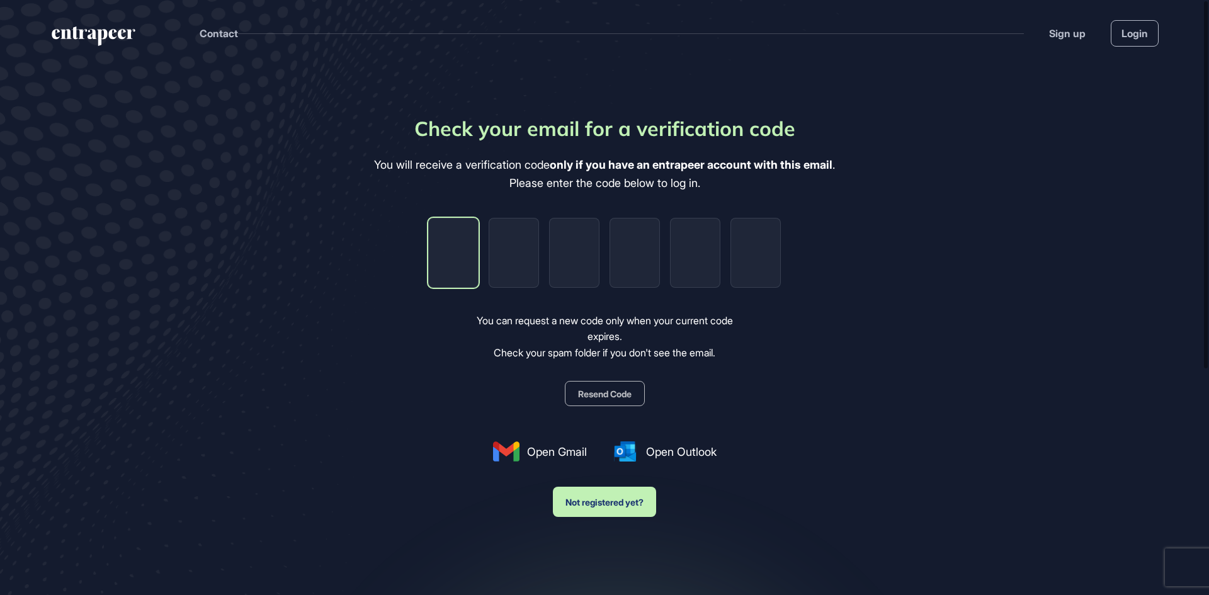
type input "*"
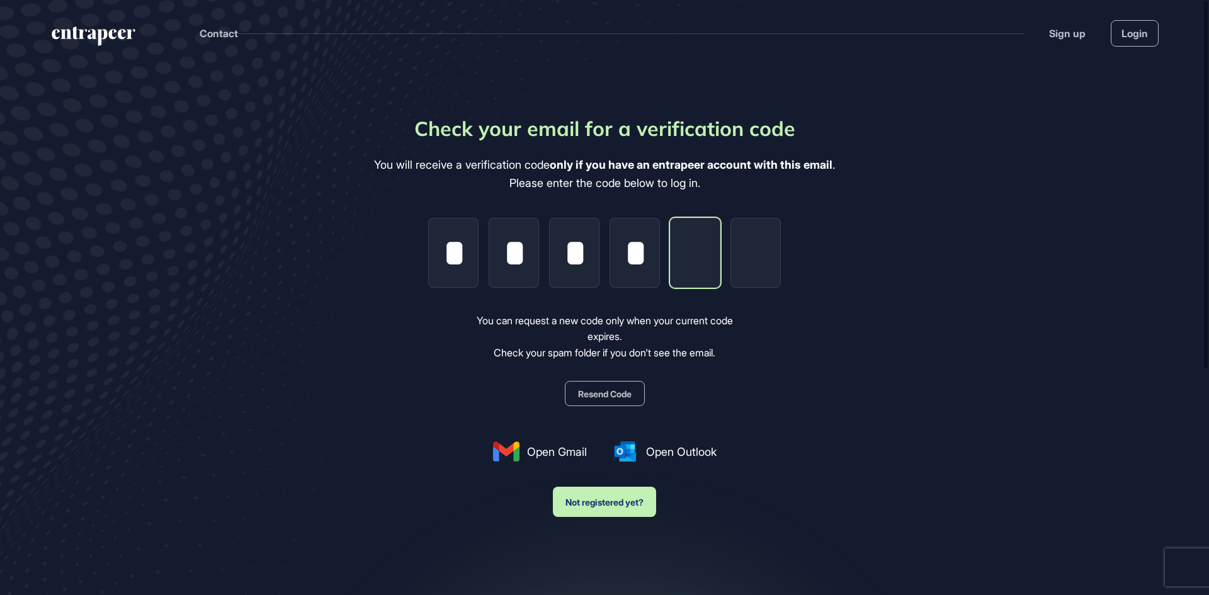
type input "*"
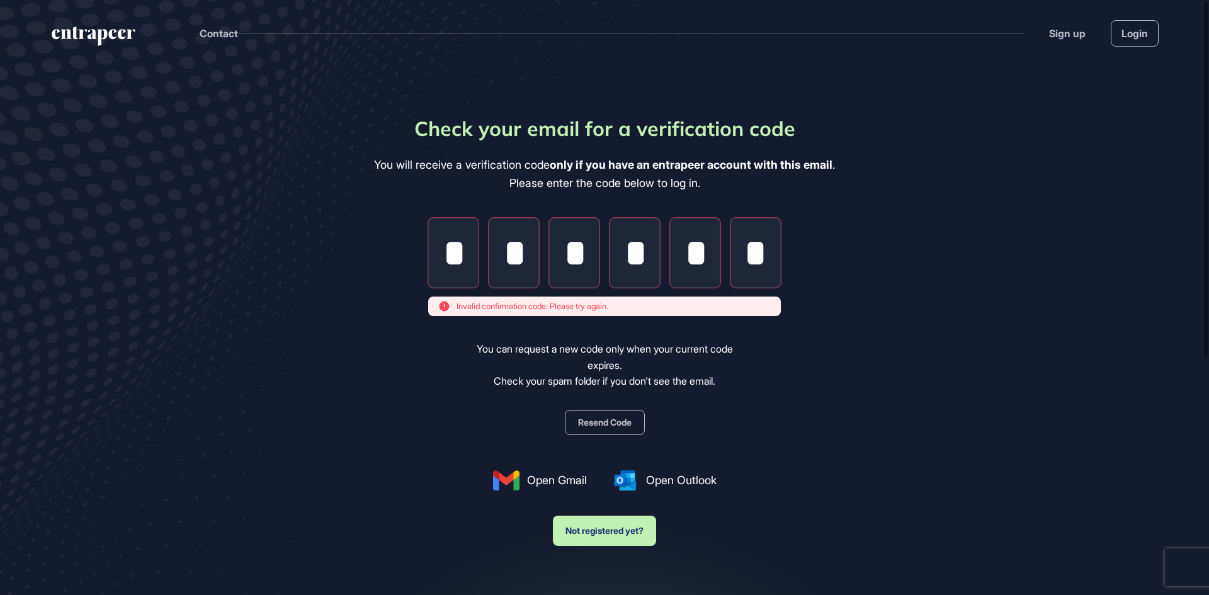
type input "*"
drag, startPoint x: 445, startPoint y: 260, endPoint x: 737, endPoint y: 271, distance: 293.0
click at [737, 271] on div "* * * * * *" at bounding box center [604, 253] width 353 height 70
click at [753, 258] on input "*" at bounding box center [755, 253] width 50 height 70
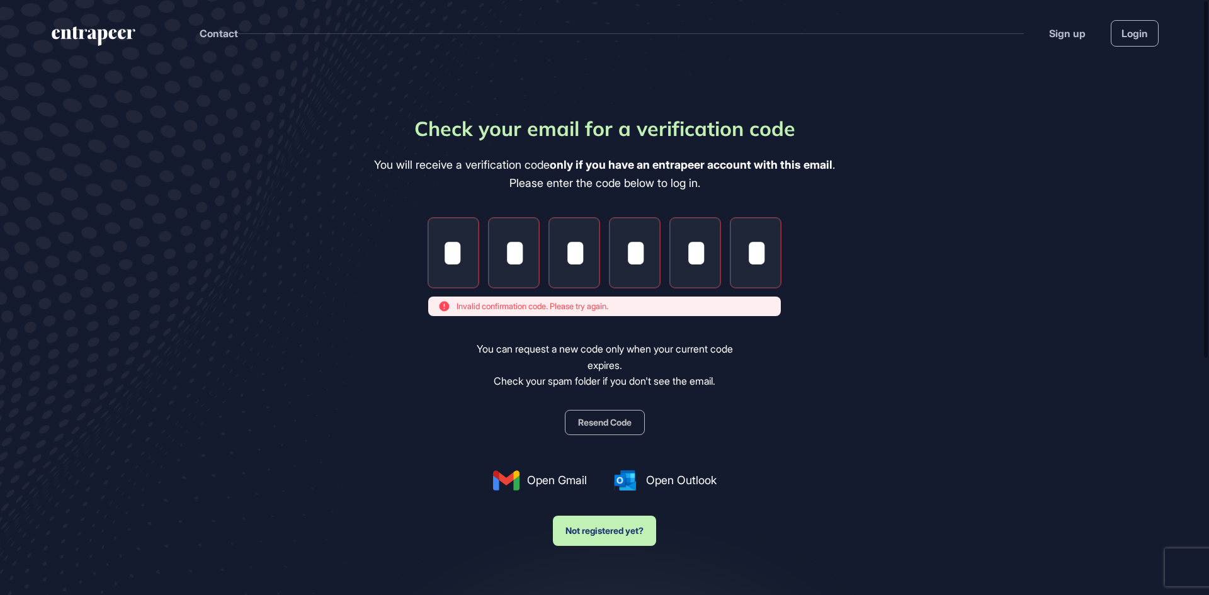
scroll to position [0, 0]
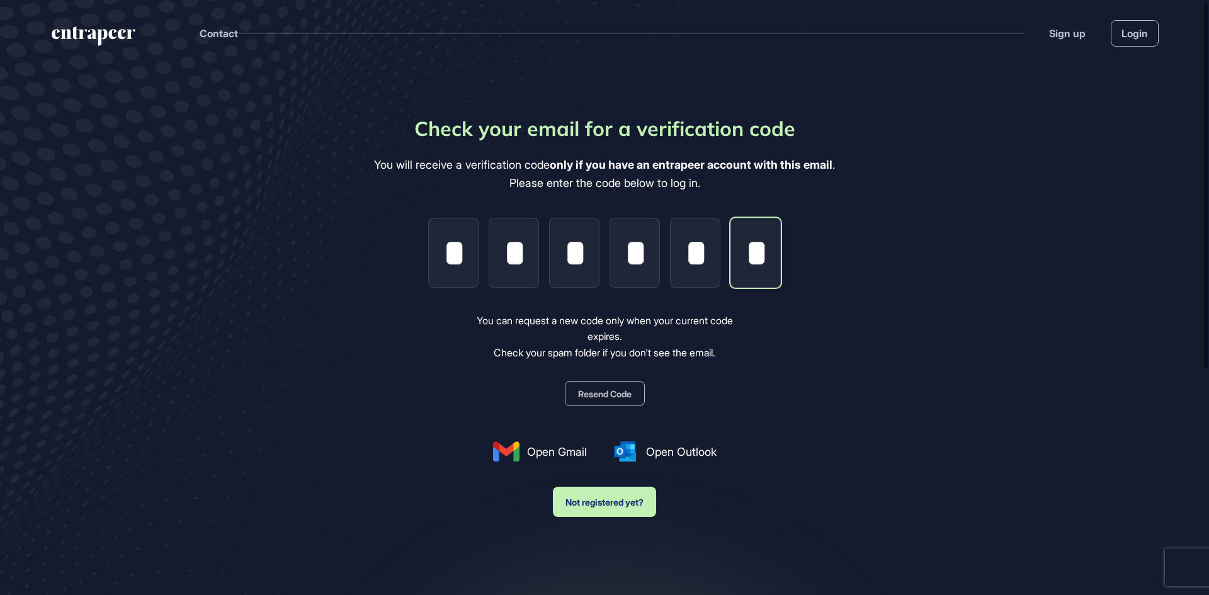
click at [775, 258] on input "*" at bounding box center [755, 253] width 50 height 70
drag, startPoint x: 747, startPoint y: 258, endPoint x: 285, endPoint y: 216, distance: 464.1
click at [274, 215] on main "Check your email for a verification code You will receive a verification code o…" at bounding box center [604, 370] width 1209 height 608
click at [700, 271] on input "*" at bounding box center [695, 253] width 50 height 70
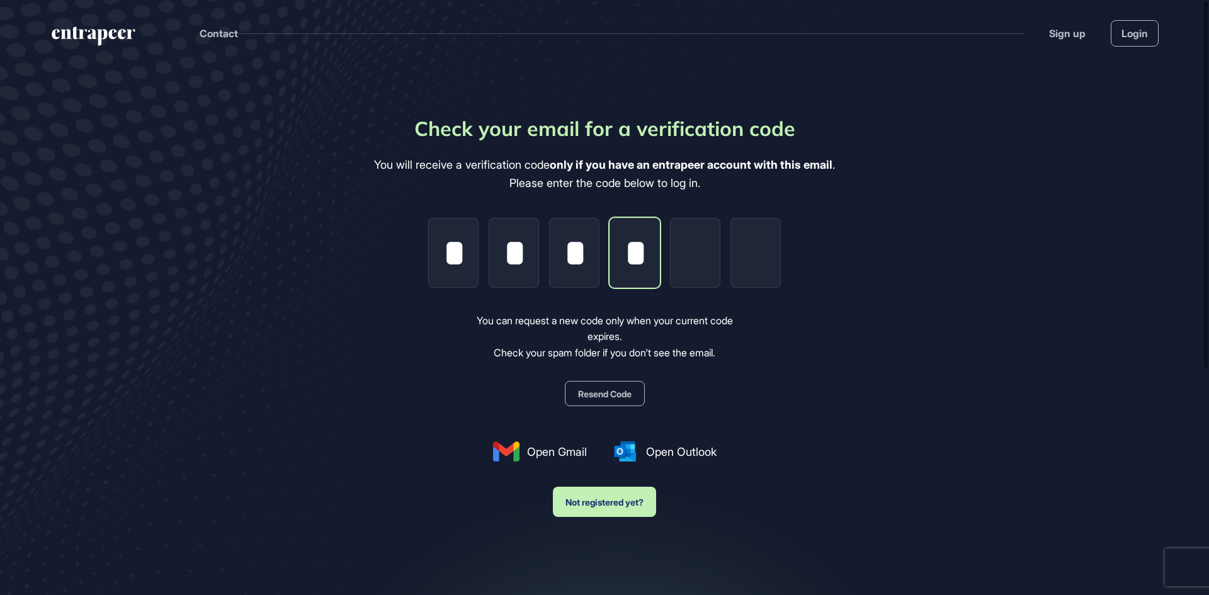
click at [631, 262] on input "*" at bounding box center [634, 253] width 50 height 70
click at [579, 247] on input "*" at bounding box center [574, 253] width 50 height 70
drag, startPoint x: 575, startPoint y: 248, endPoint x: 522, endPoint y: 255, distance: 54.0
click at [522, 255] on div "* * *" at bounding box center [604, 253] width 353 height 70
drag, startPoint x: 531, startPoint y: 249, endPoint x: 484, endPoint y: 252, distance: 47.3
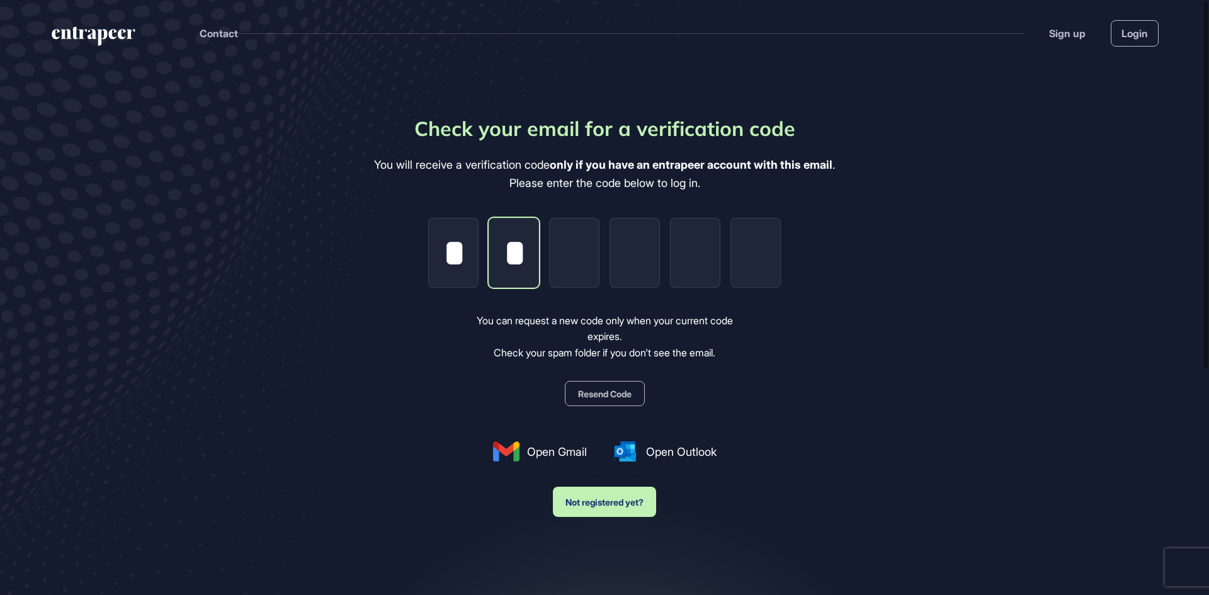
click at [484, 252] on div "* *" at bounding box center [604, 253] width 353 height 70
drag, startPoint x: 463, startPoint y: 247, endPoint x: 412, endPoint y: 249, distance: 51.7
click at [412, 249] on div "Check your email for a verification code You will receive a verification code o…" at bounding box center [604, 315] width 461 height 404
click at [613, 390] on button "Resend Code" at bounding box center [605, 393] width 80 height 25
click at [1127, 32] on link "Login" at bounding box center [1135, 33] width 48 height 26
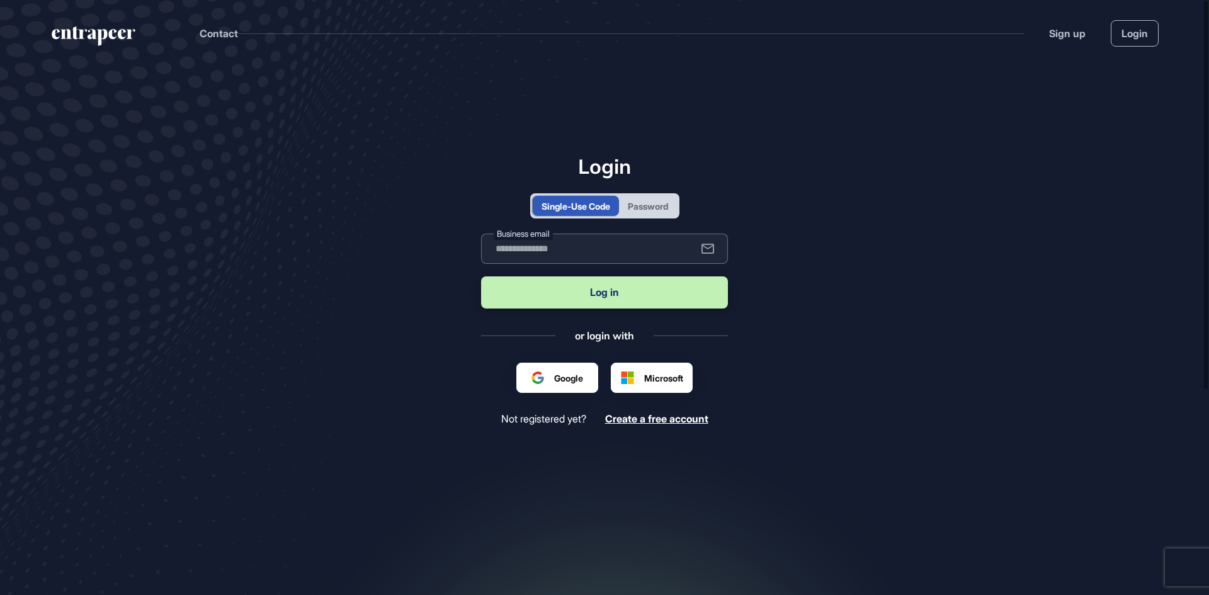
click at [580, 242] on input "text" at bounding box center [604, 249] width 247 height 30
type input "**********"
click at [574, 294] on button "Log in" at bounding box center [604, 292] width 247 height 32
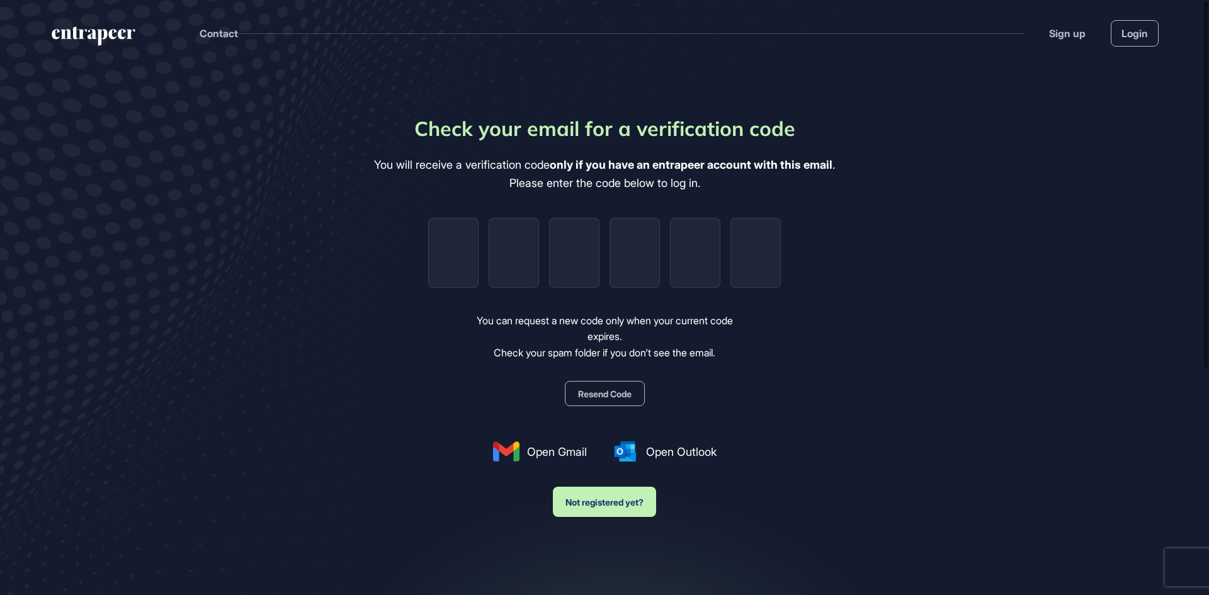
click at [551, 453] on span "Open Gmail" at bounding box center [557, 451] width 60 height 17
click at [440, 234] on input "tel" at bounding box center [453, 253] width 50 height 70
type input "*"
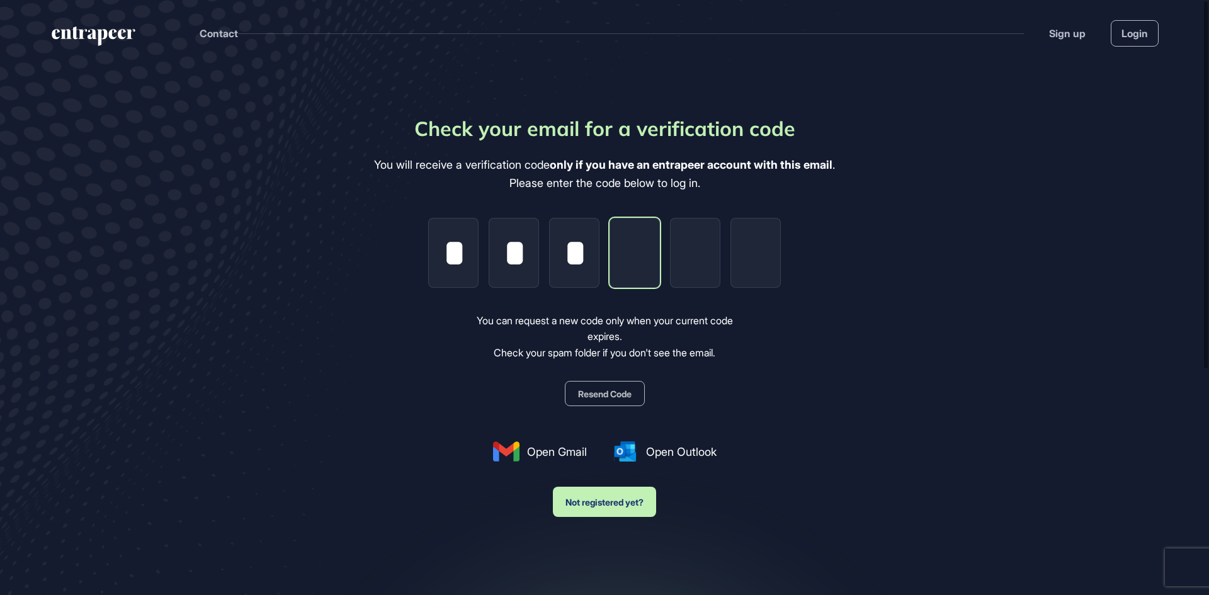
type input "*"
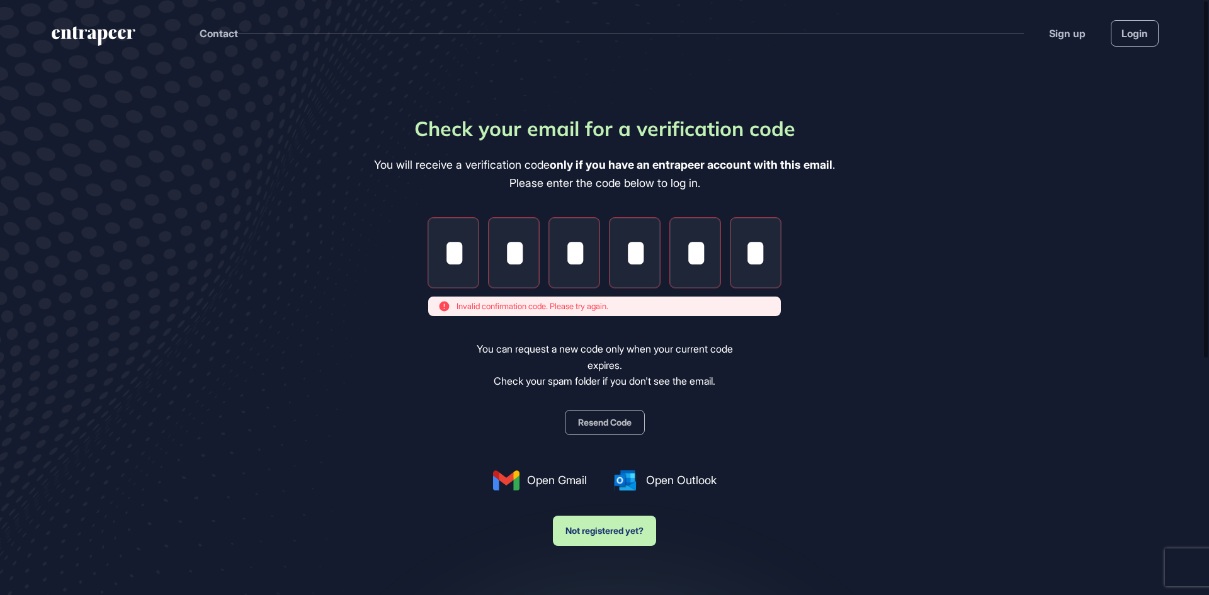
type input "*"
click at [614, 535] on button "Not registered yet?" at bounding box center [604, 531] width 103 height 30
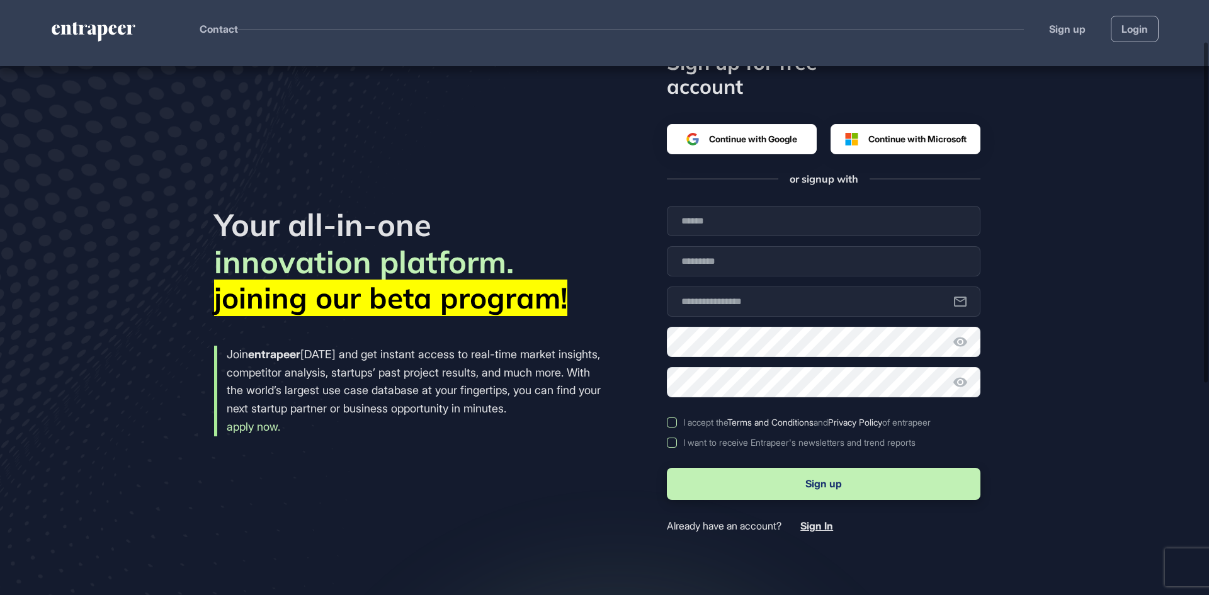
scroll to position [315, 0]
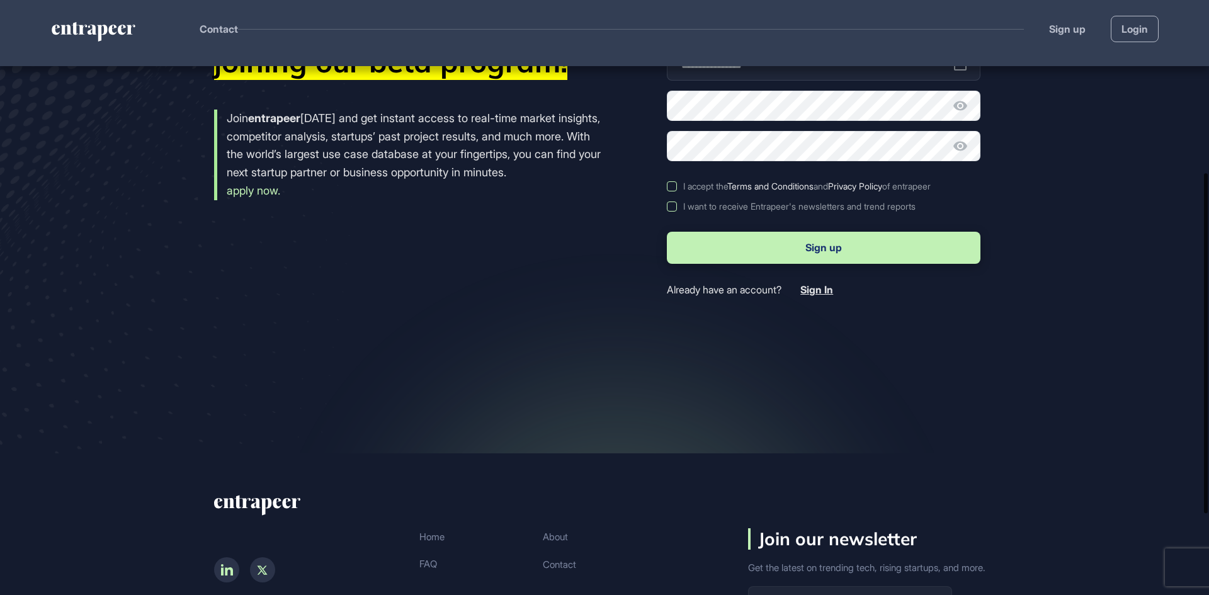
drag, startPoint x: 1208, startPoint y: 264, endPoint x: 1208, endPoint y: 255, distance: 8.8
click at [1208, 255] on div at bounding box center [1206, 343] width 4 height 340
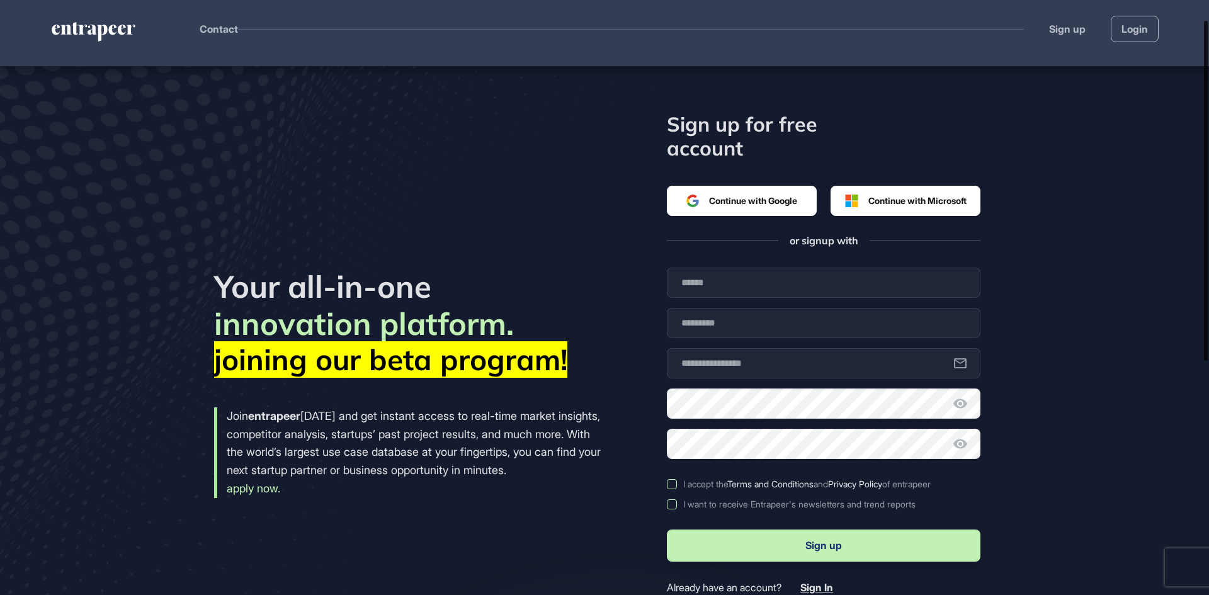
scroll to position [0, 0]
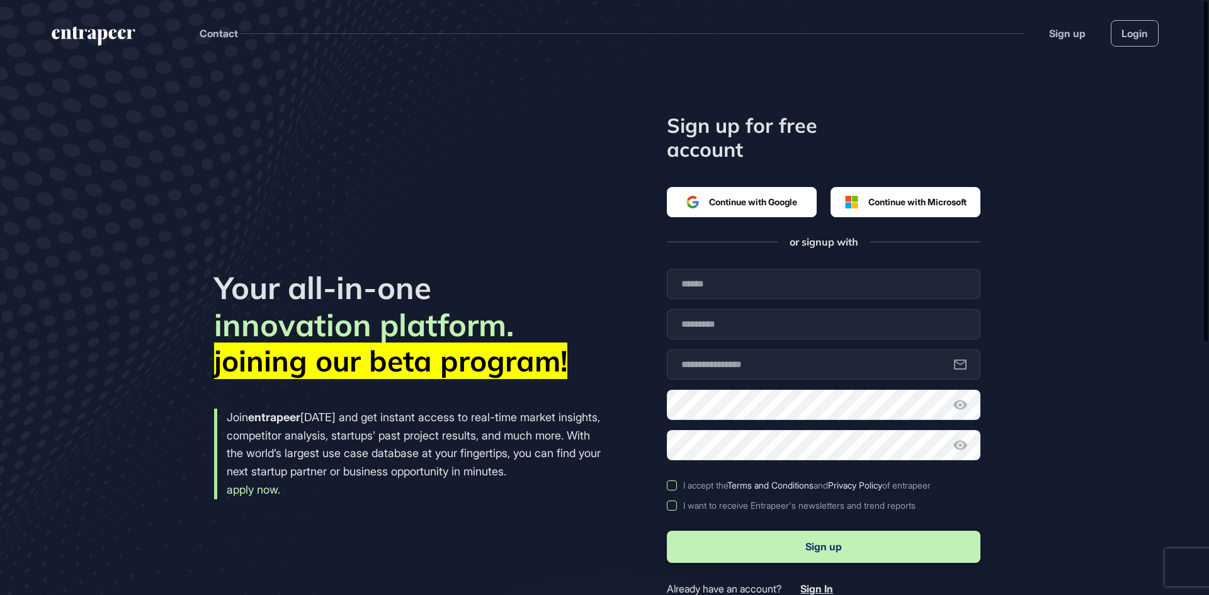
drag, startPoint x: 1206, startPoint y: 252, endPoint x: 1201, endPoint y: 25, distance: 226.7
click at [1204, 25] on div at bounding box center [1206, 171] width 4 height 340
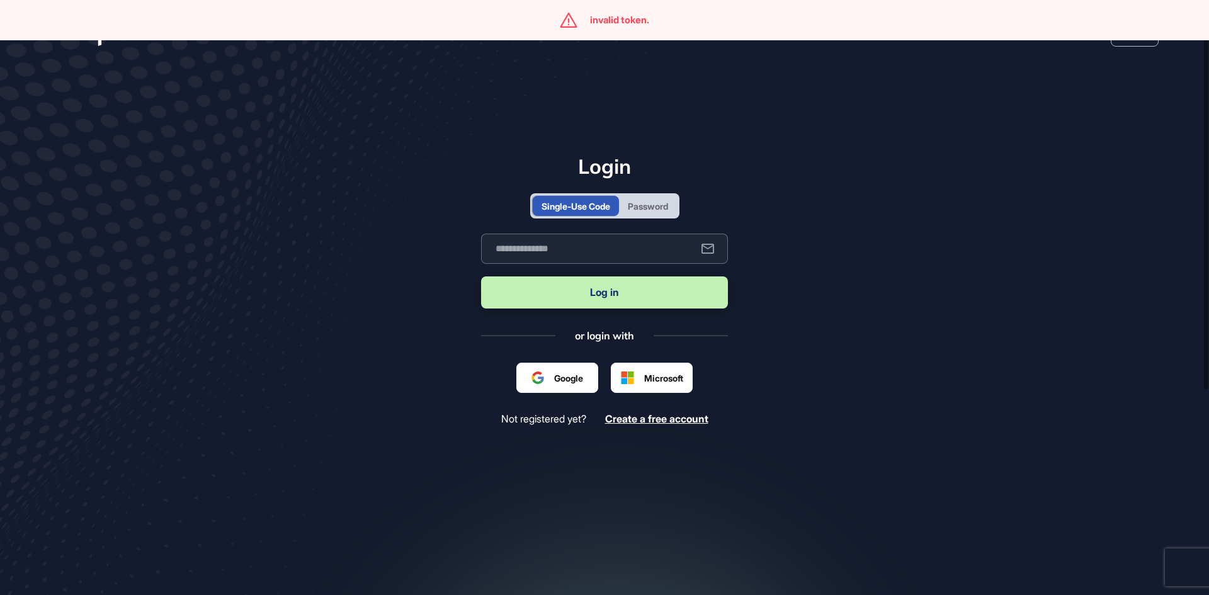
click at [637, 258] on input "text" at bounding box center [604, 249] width 247 height 30
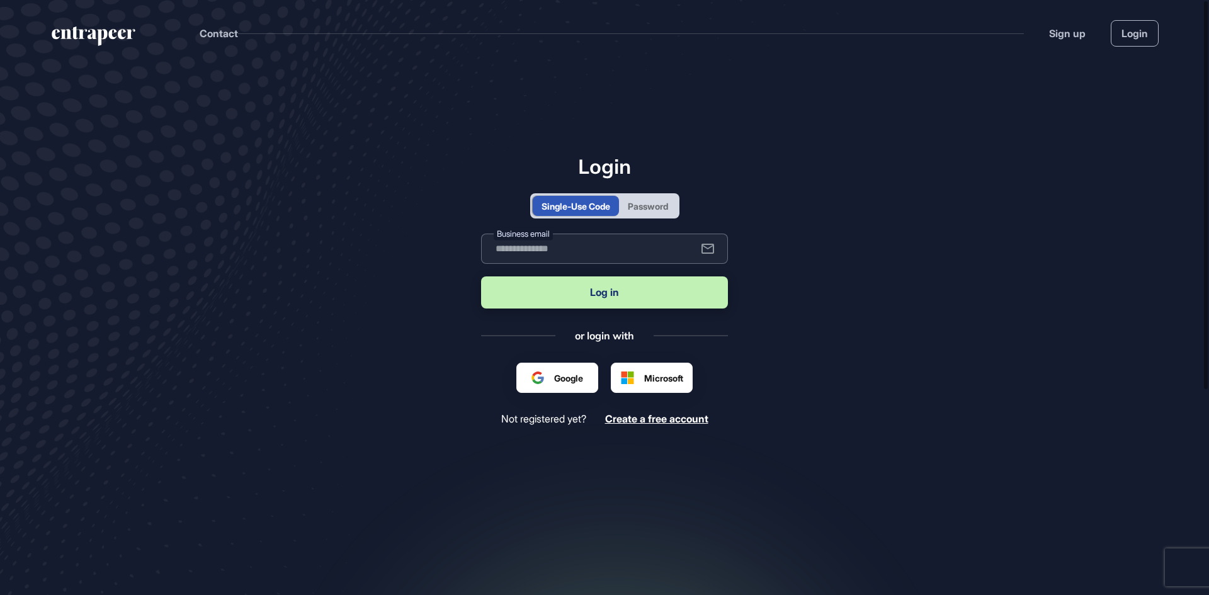
type input "**********"
click at [613, 296] on button "Log in" at bounding box center [604, 292] width 247 height 32
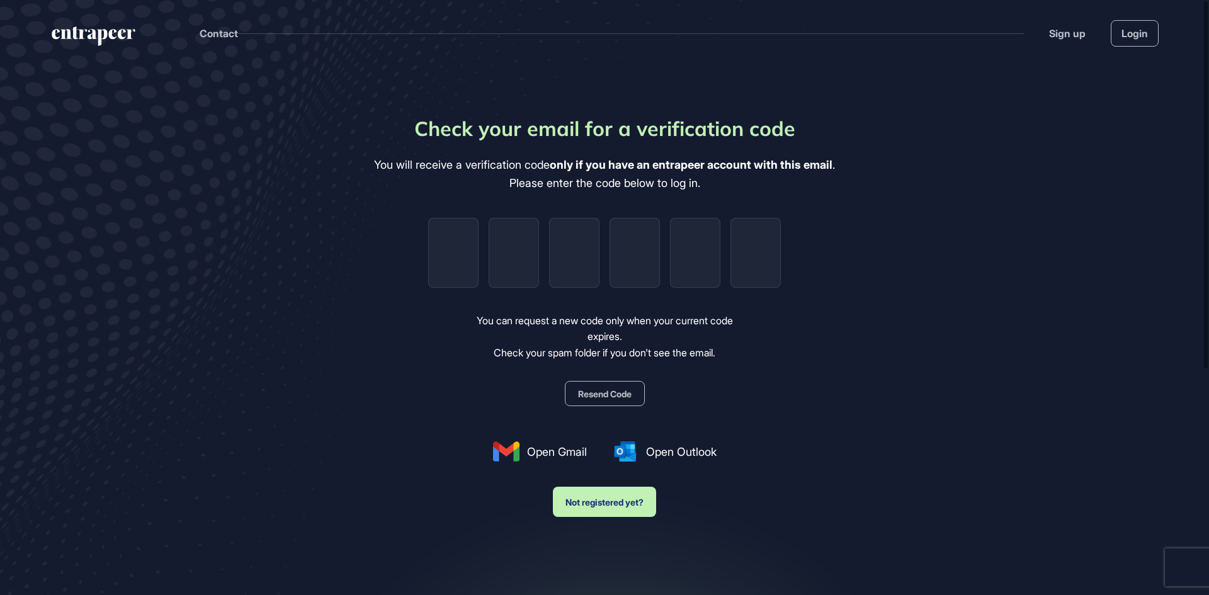
type input "*"
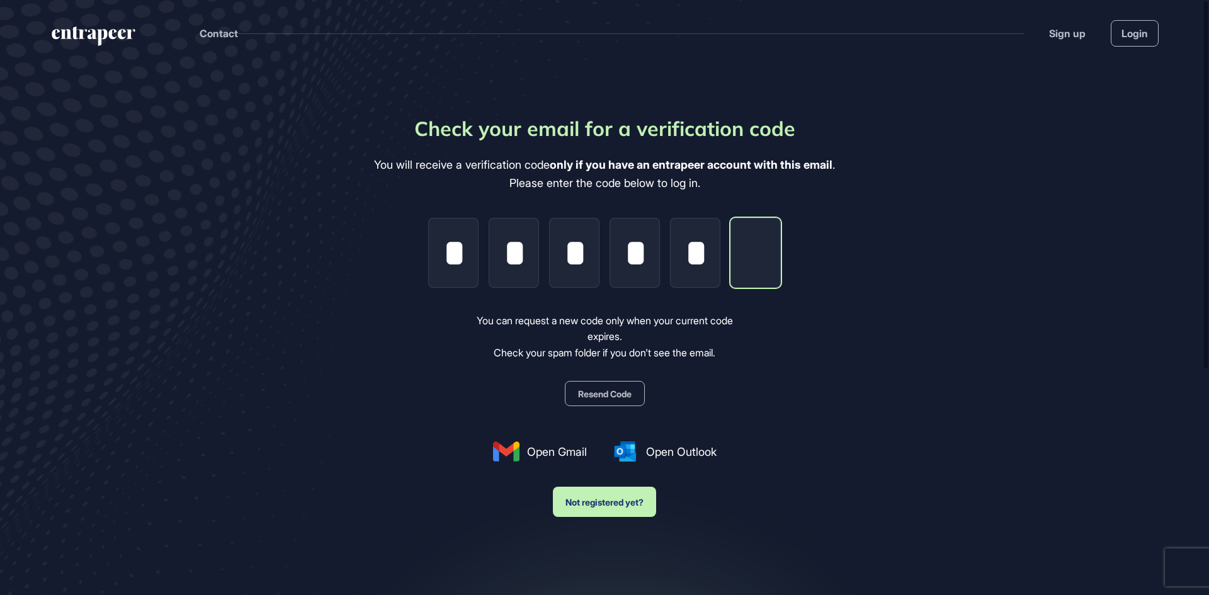
type input "*"
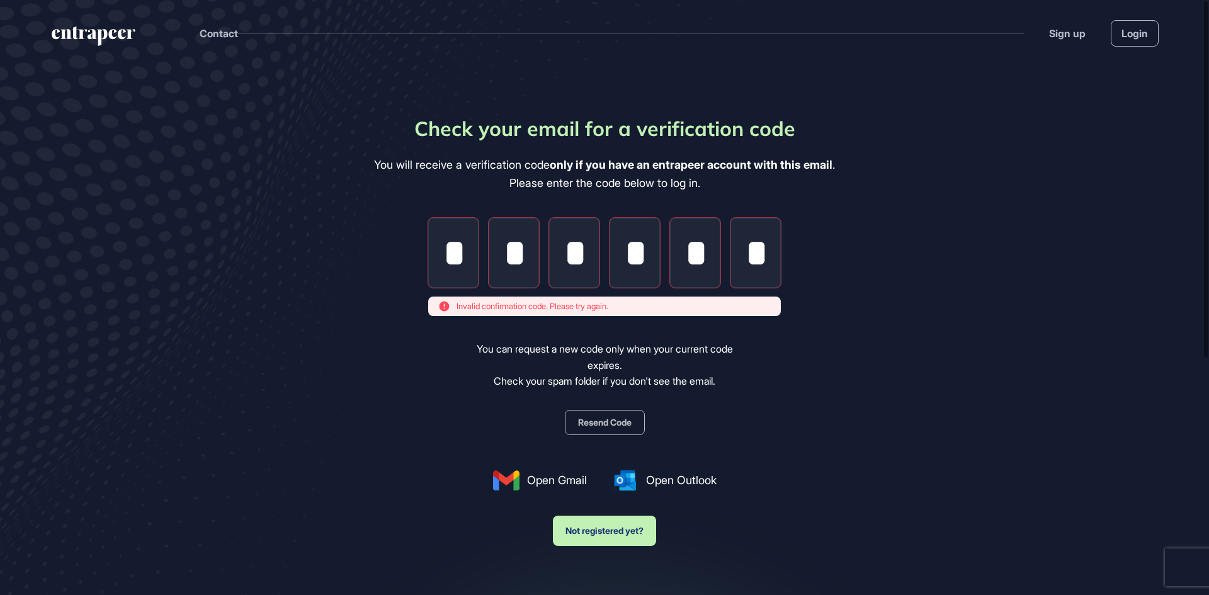
drag, startPoint x: 702, startPoint y: 251, endPoint x: 295, endPoint y: 231, distance: 407.8
click at [295, 231] on main "Check your email for a verification code You will receive a verification code o…" at bounding box center [604, 384] width 1209 height 637
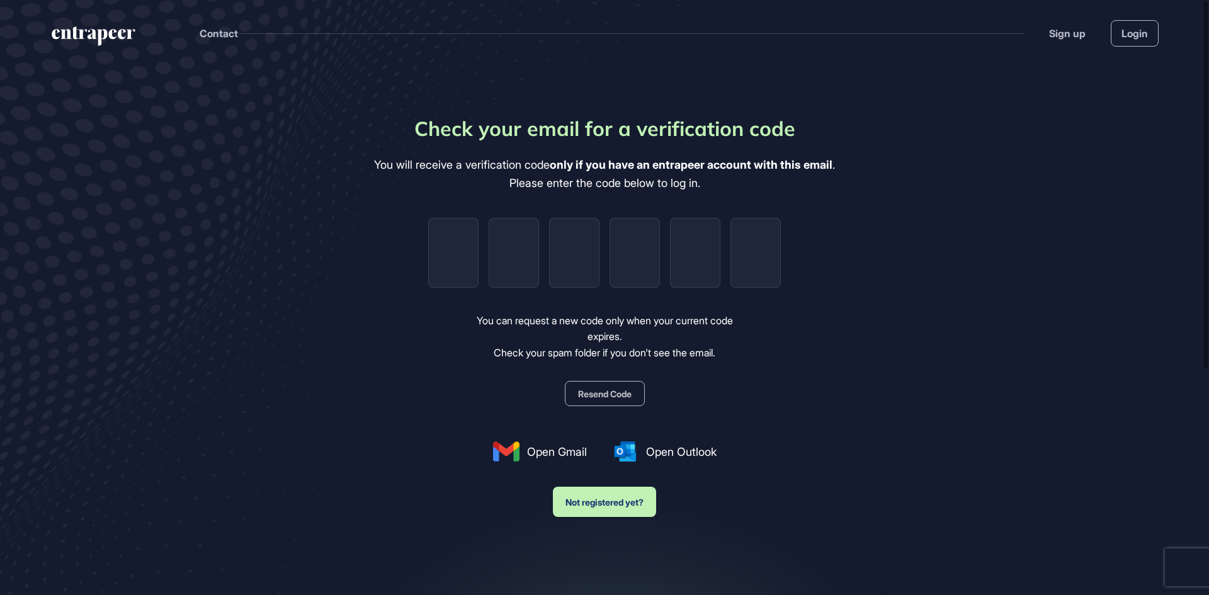
click at [620, 396] on button "Resend Code" at bounding box center [605, 393] width 80 height 25
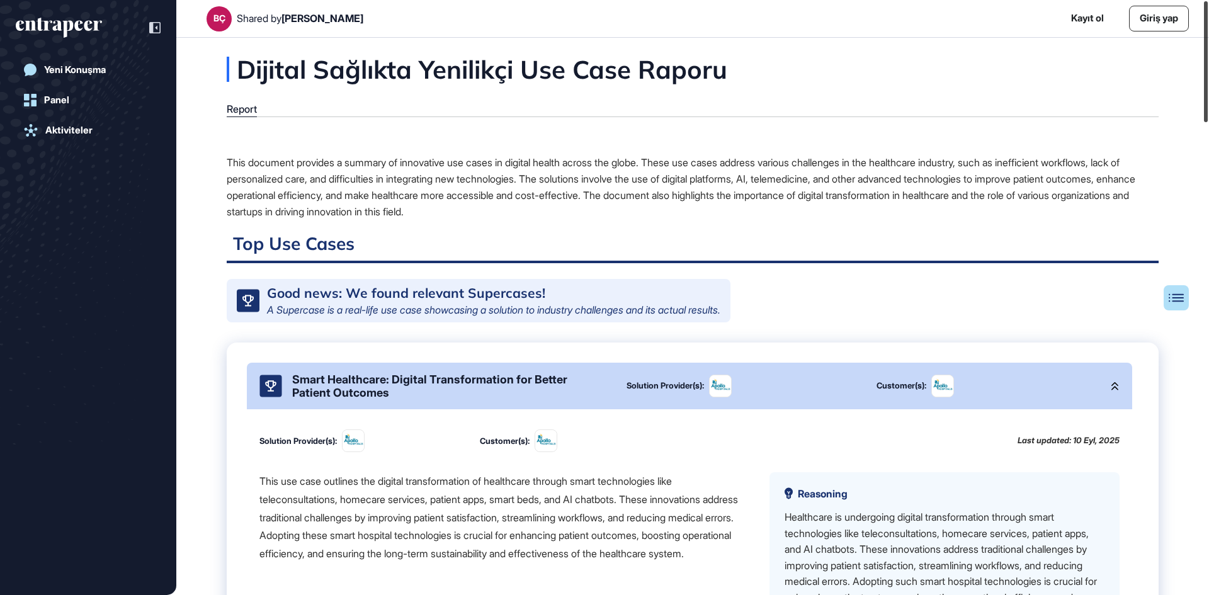
drag, startPoint x: 1208, startPoint y: 95, endPoint x: 1192, endPoint y: 66, distance: 33.0
click at [1192, 66] on div "BÇ Shared by [PERSON_NAME] Kayıt ol Giriş yap Yeni Konuşma Panel Aktiviteler Di…" at bounding box center [604, 297] width 1209 height 595
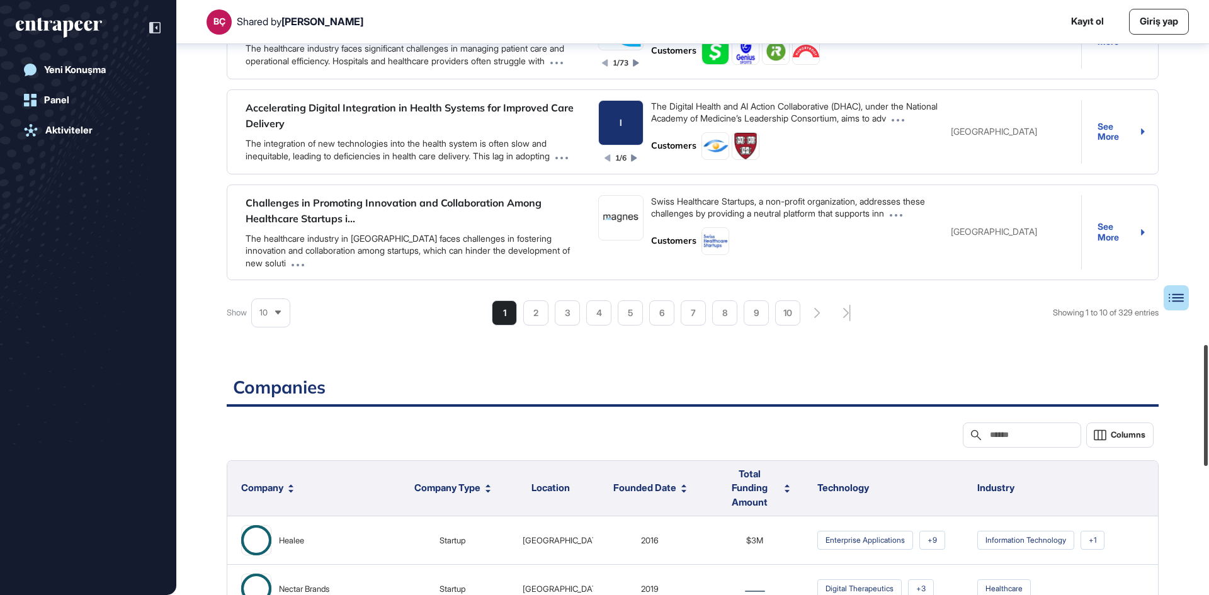
scroll to position [1693, 0]
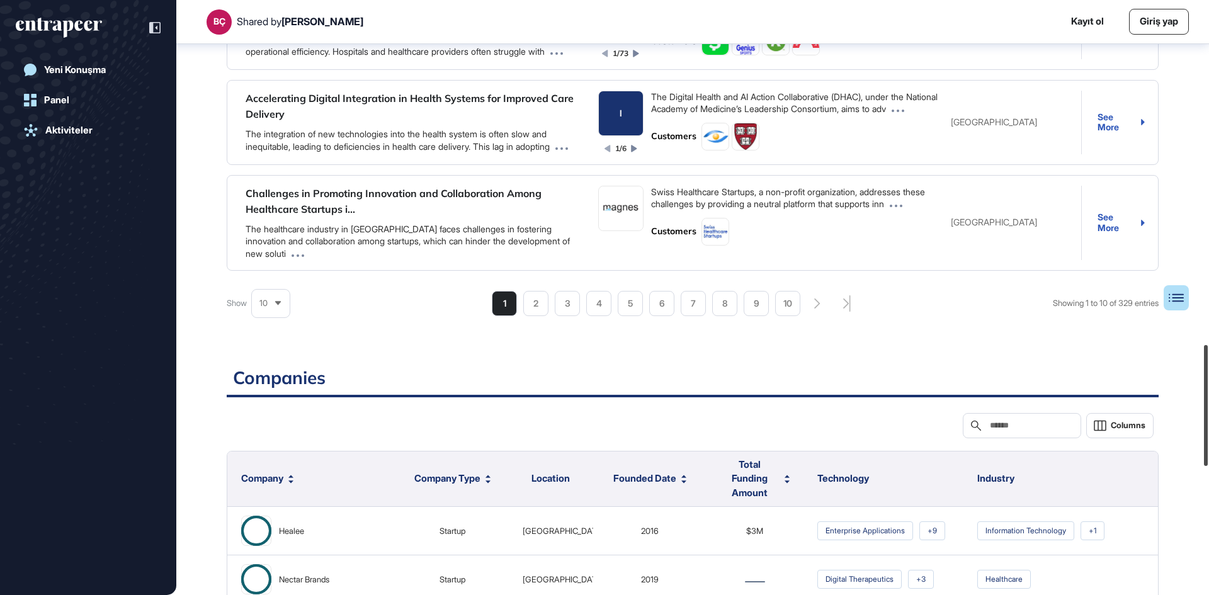
drag, startPoint x: 1206, startPoint y: 47, endPoint x: 1208, endPoint y: 391, distance: 343.8
click at [1208, 391] on div at bounding box center [1206, 405] width 4 height 121
click at [531, 316] on li "2" at bounding box center [535, 303] width 25 height 25
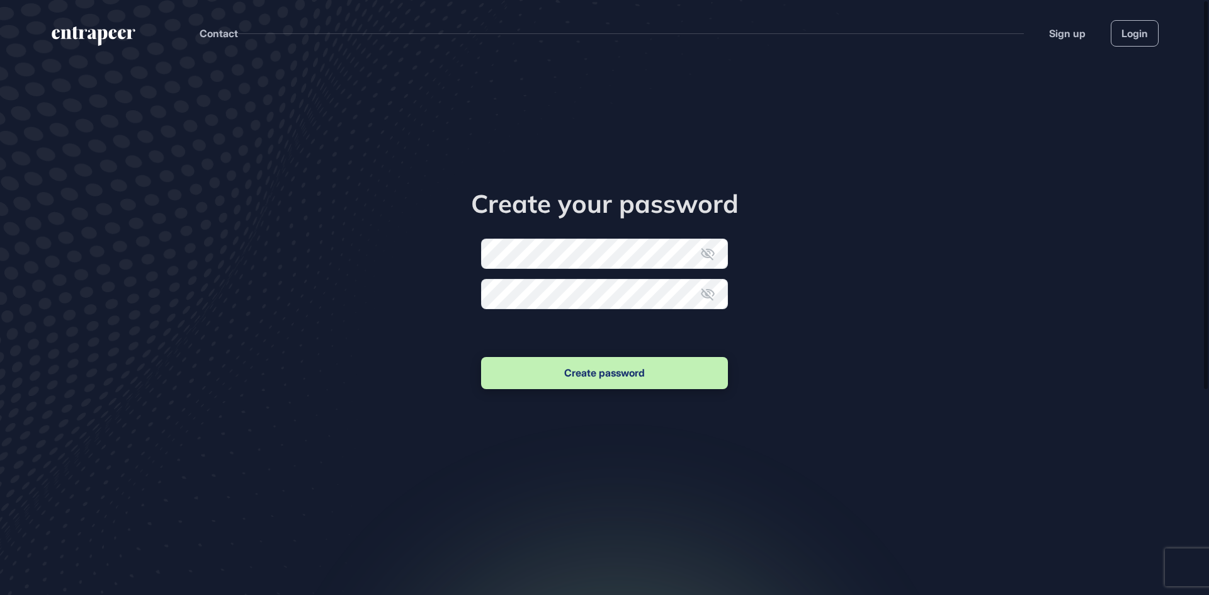
scroll to position [1, 1]
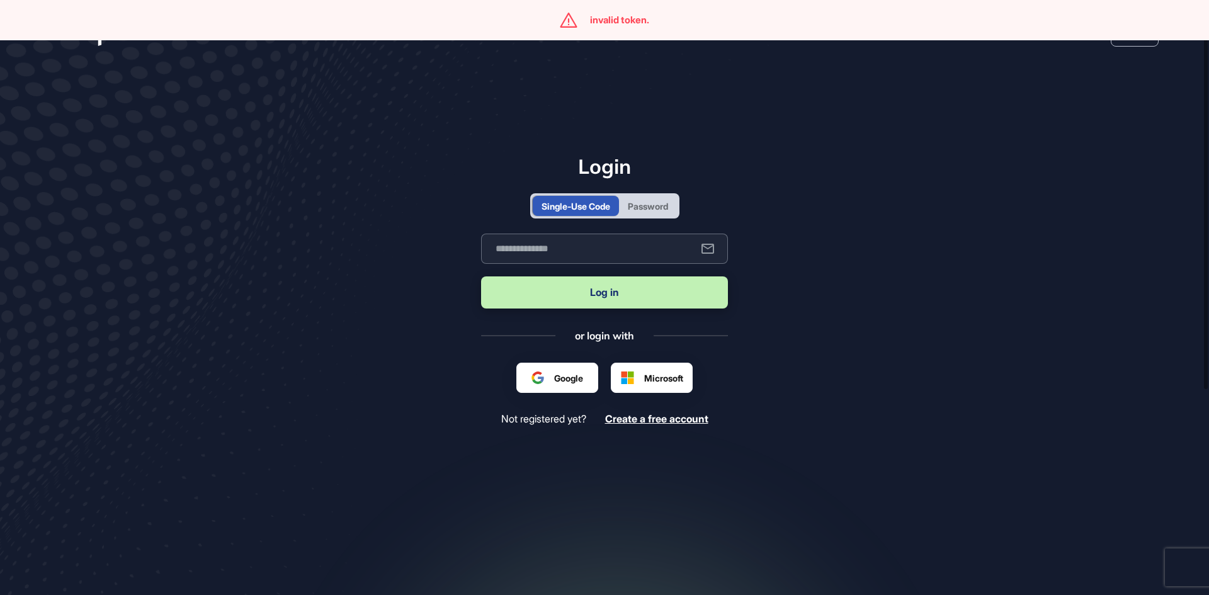
click at [611, 243] on input "text" at bounding box center [604, 249] width 247 height 30
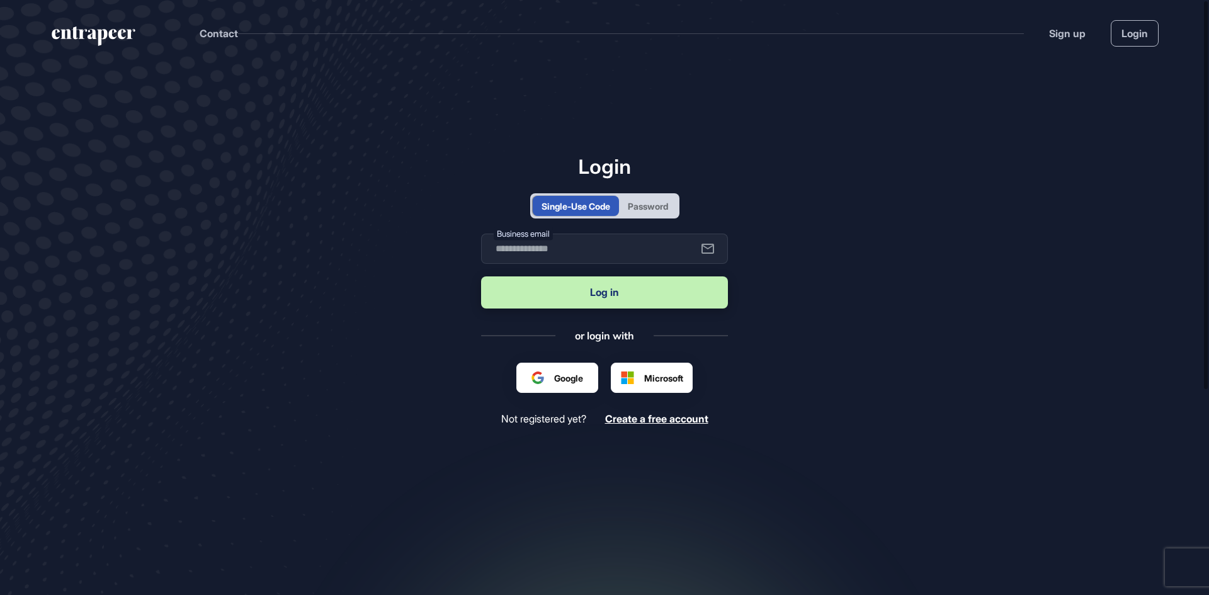
click at [882, 265] on main "Login Single-Use Code Password Business email Log in or login with Google Micro…" at bounding box center [604, 344] width 1209 height 557
click at [543, 251] on input "text" at bounding box center [604, 249] width 247 height 30
click at [879, 263] on main "Login Single-Use Code Password Business email Log in or login with Google Micro…" at bounding box center [604, 344] width 1209 height 557
click at [542, 249] on input "text" at bounding box center [604, 249] width 247 height 30
type input "**********"
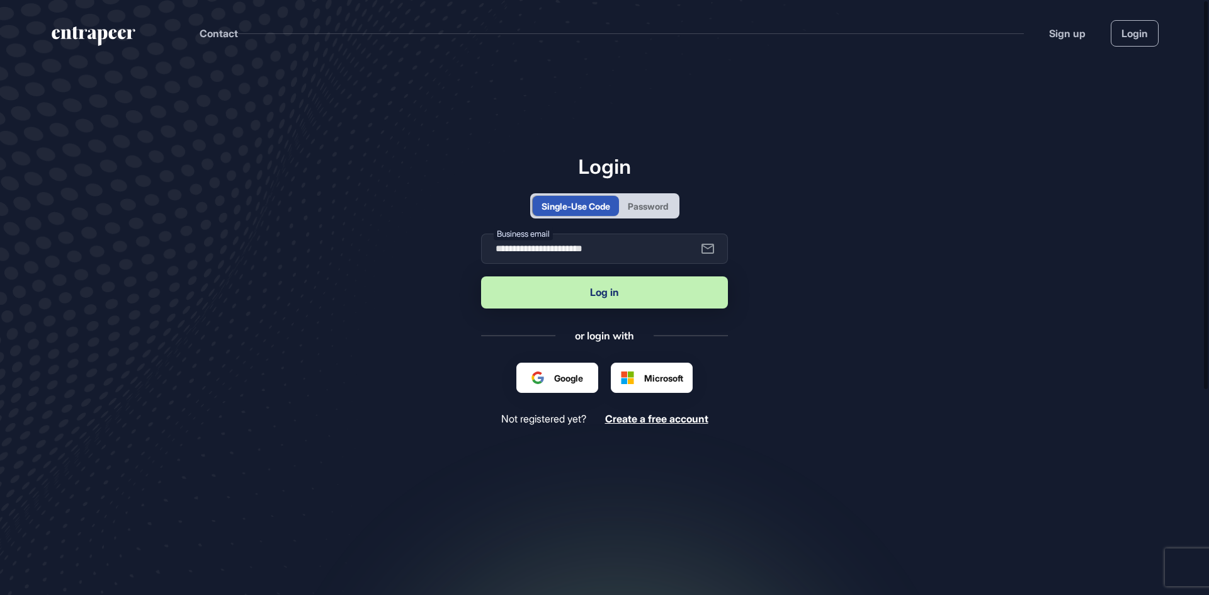
click at [592, 290] on button "Log in" at bounding box center [604, 292] width 247 height 32
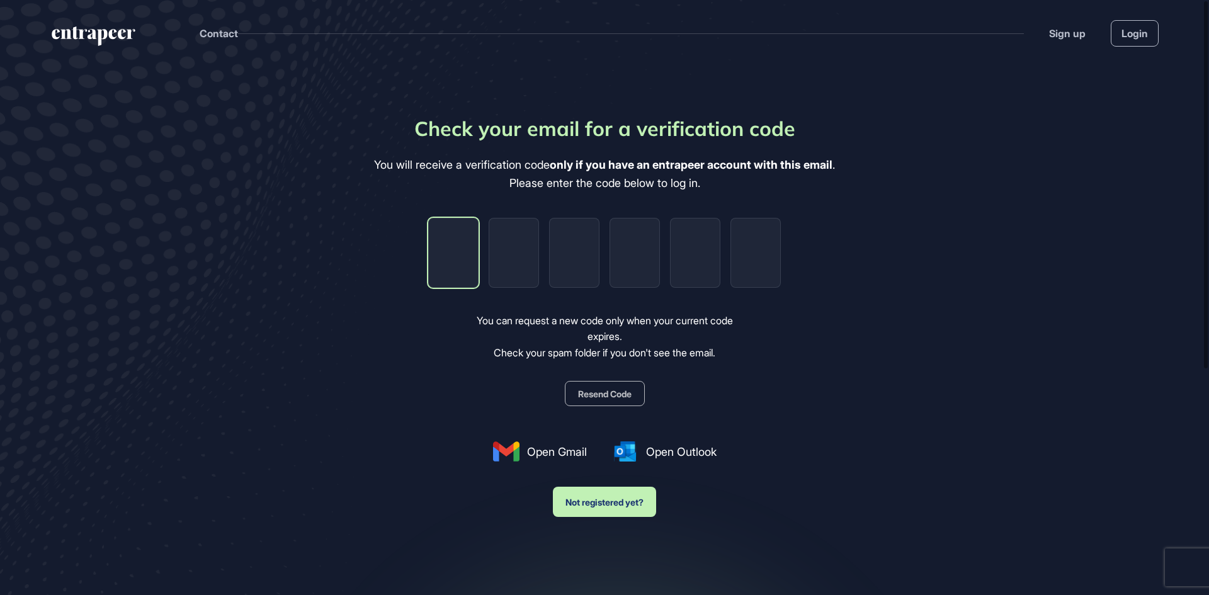
type input "*"
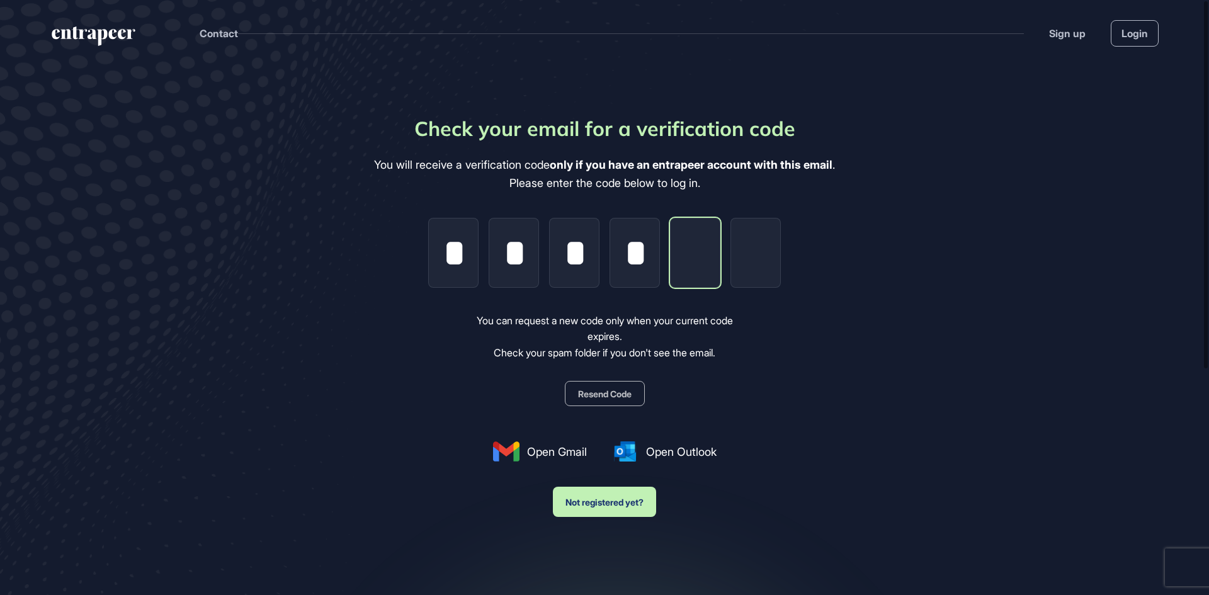
type input "*"
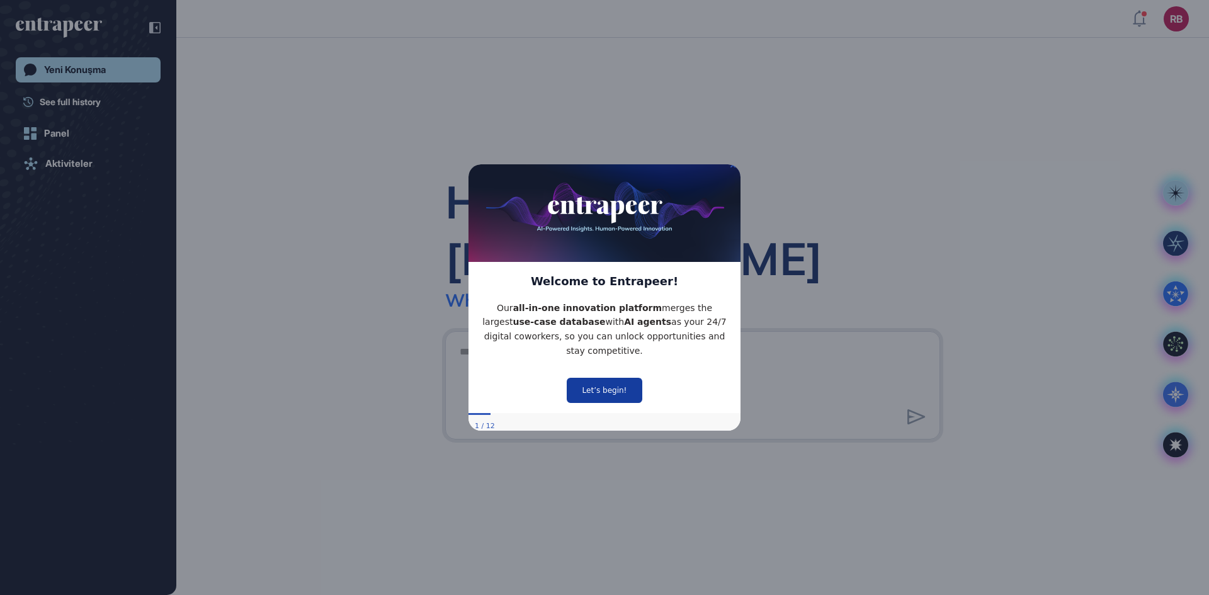
click at [604, 380] on button "Let’s begin!" at bounding box center [605, 390] width 76 height 25
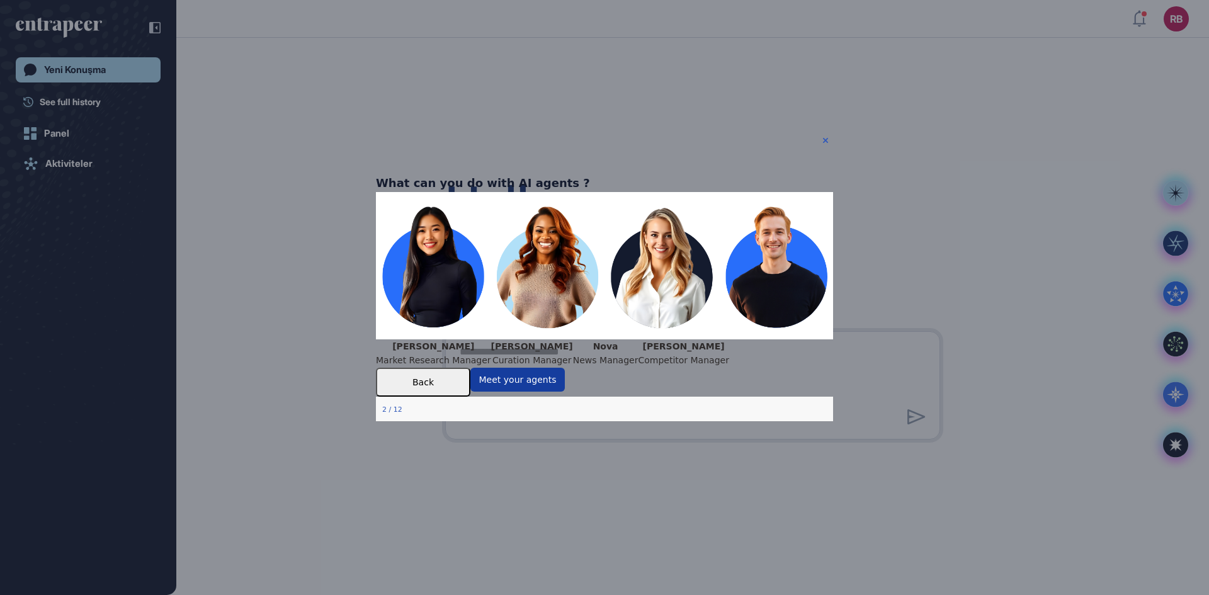
click at [565, 391] on button "Meet your agents" at bounding box center [517, 379] width 94 height 24
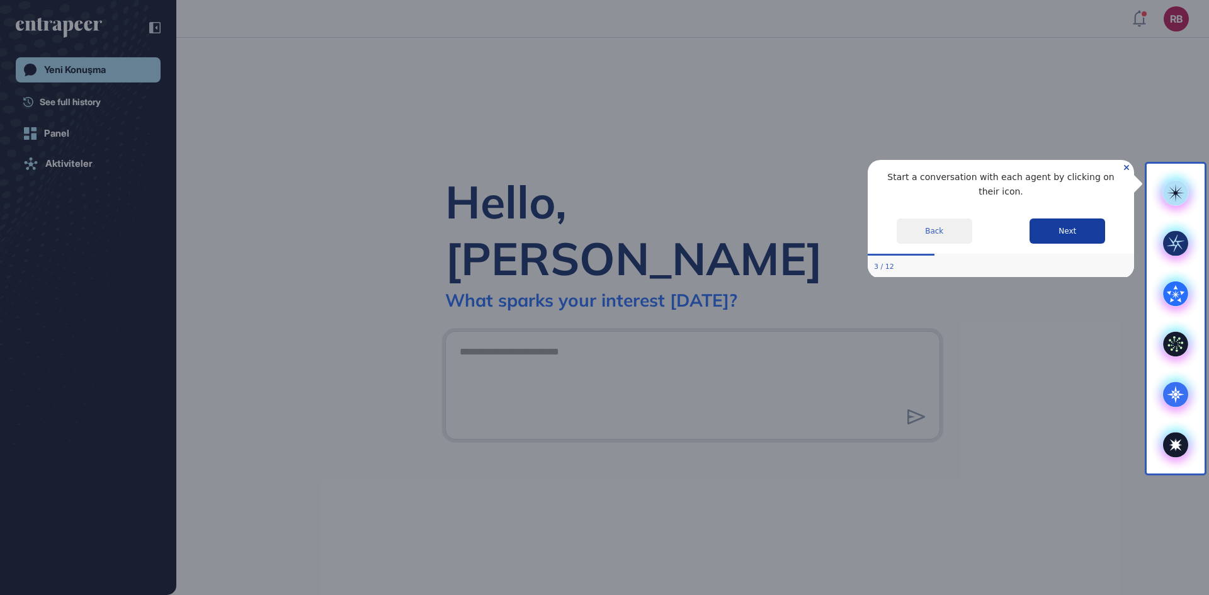
click at [1081, 218] on button "Next" at bounding box center [1067, 230] width 76 height 25
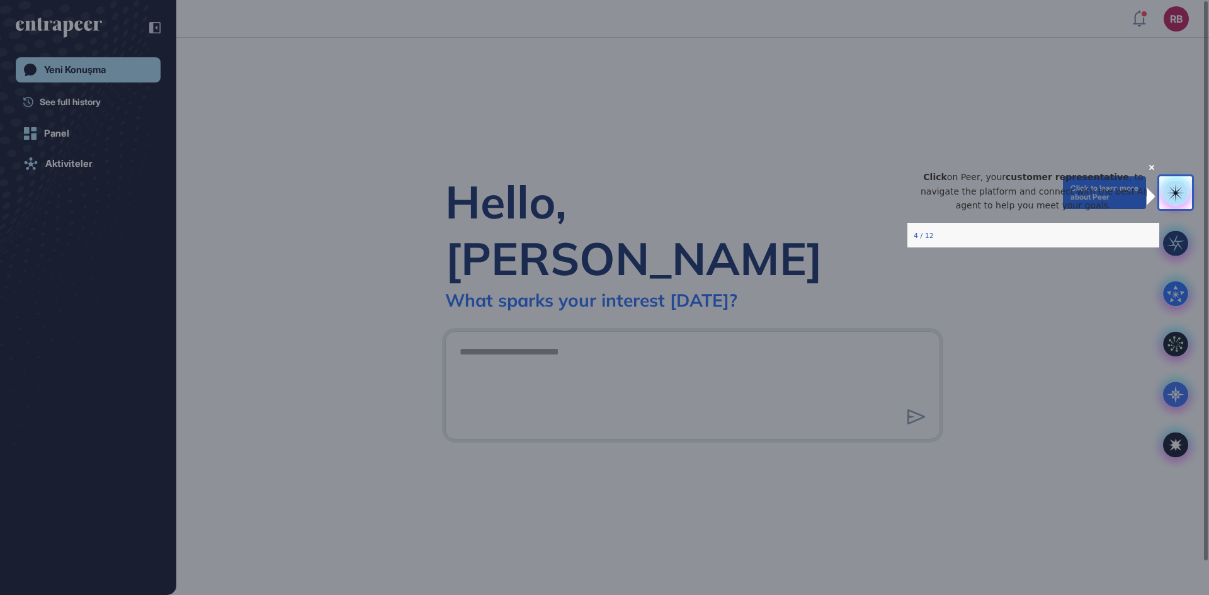
click at [1176, 188] on rect at bounding box center [1175, 192] width 25 height 25
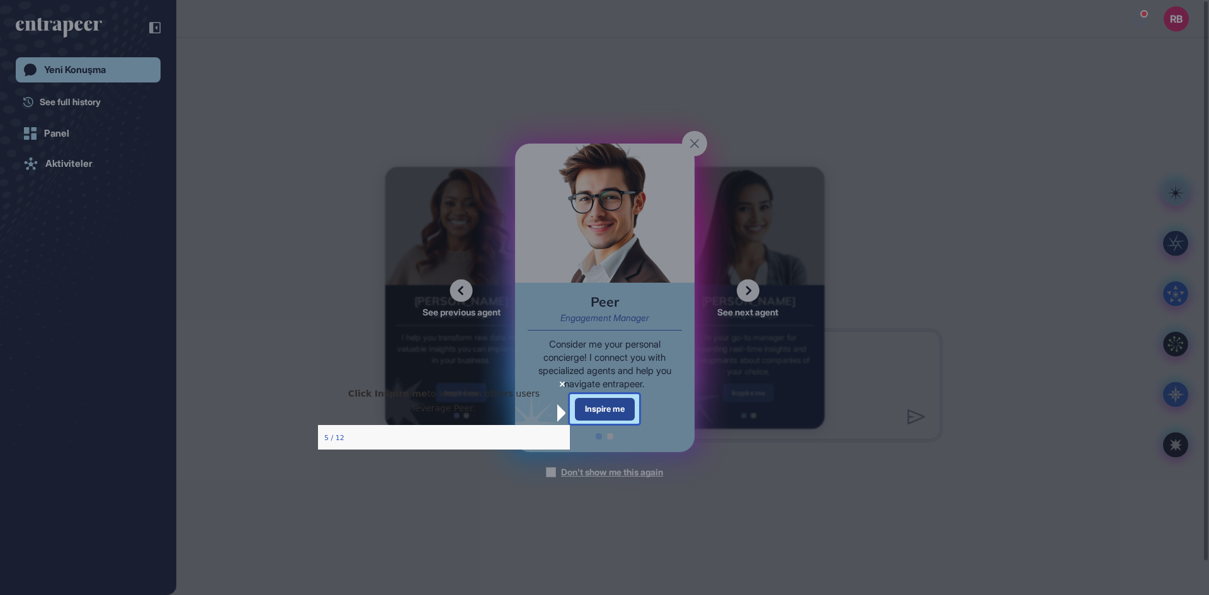
click at [621, 412] on div "Inspire me" at bounding box center [605, 409] width 60 height 22
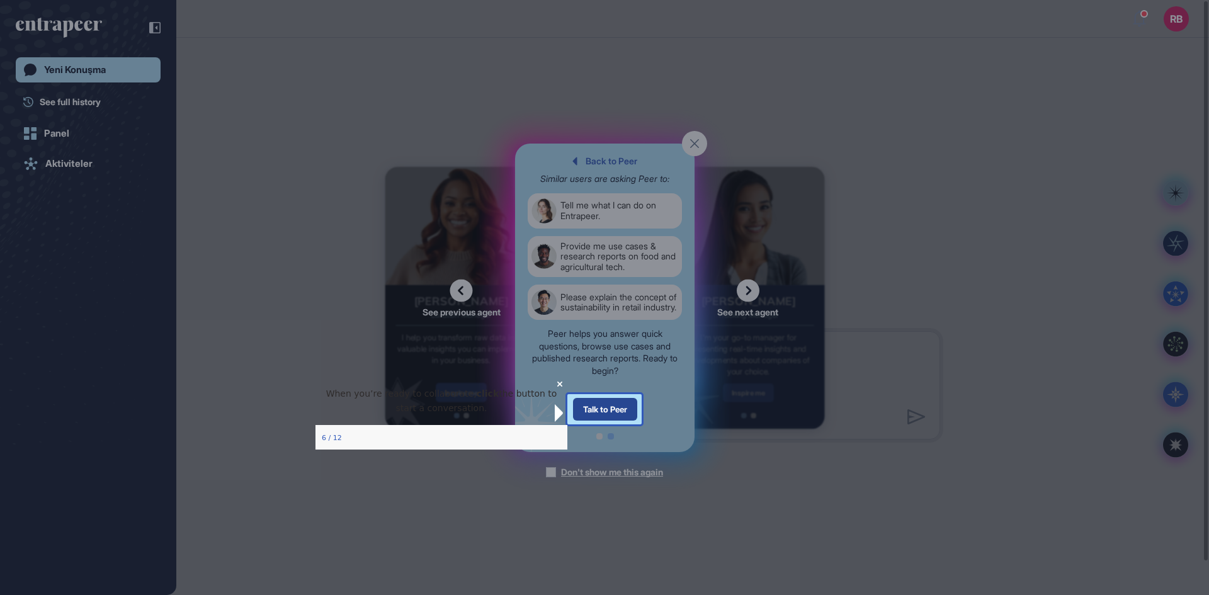
click at [610, 407] on div "Talk to Peer" at bounding box center [604, 409] width 64 height 23
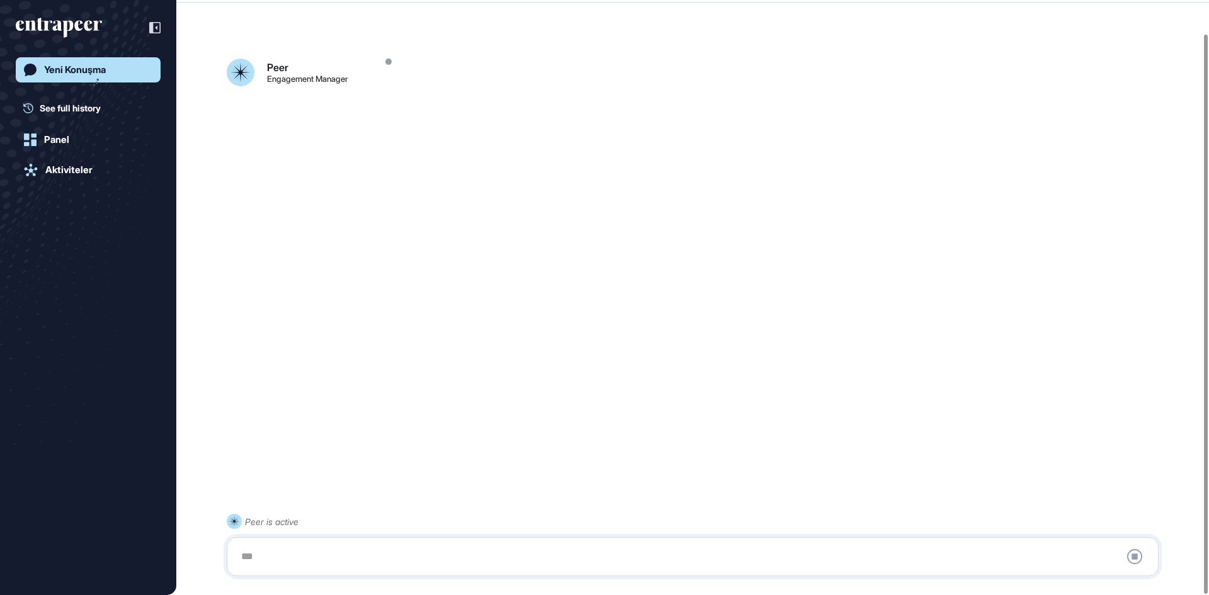
scroll to position [35, 0]
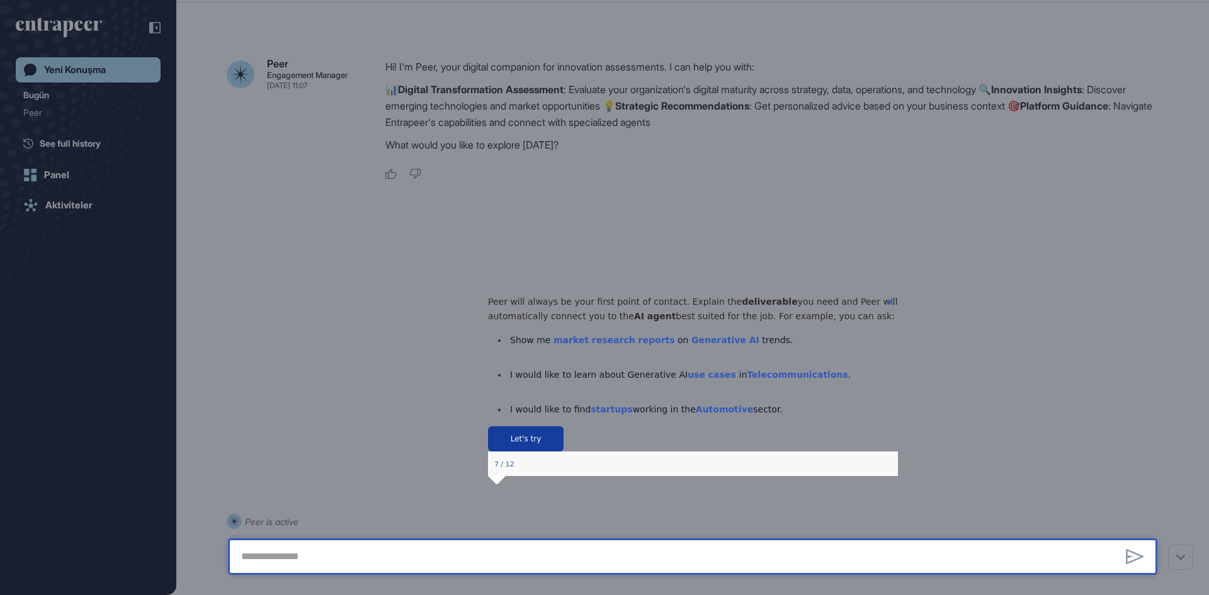
click at [563, 451] on button "Let's try" at bounding box center [525, 438] width 76 height 25
type textarea "**********"
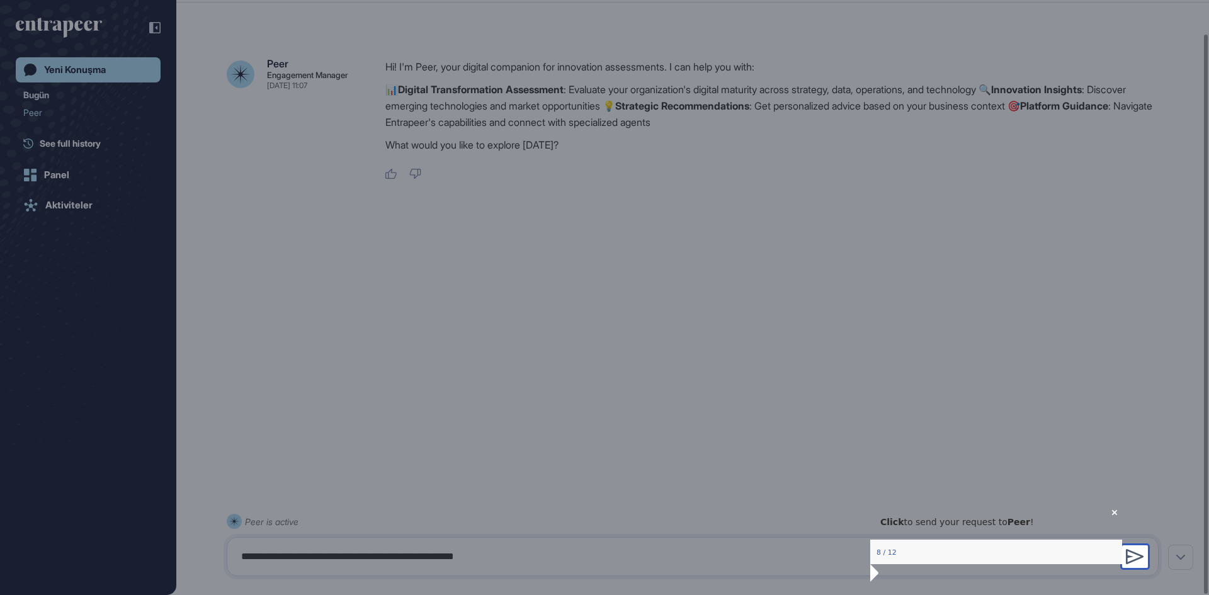
click at [1136, 558] on icon at bounding box center [1135, 556] width 18 height 15
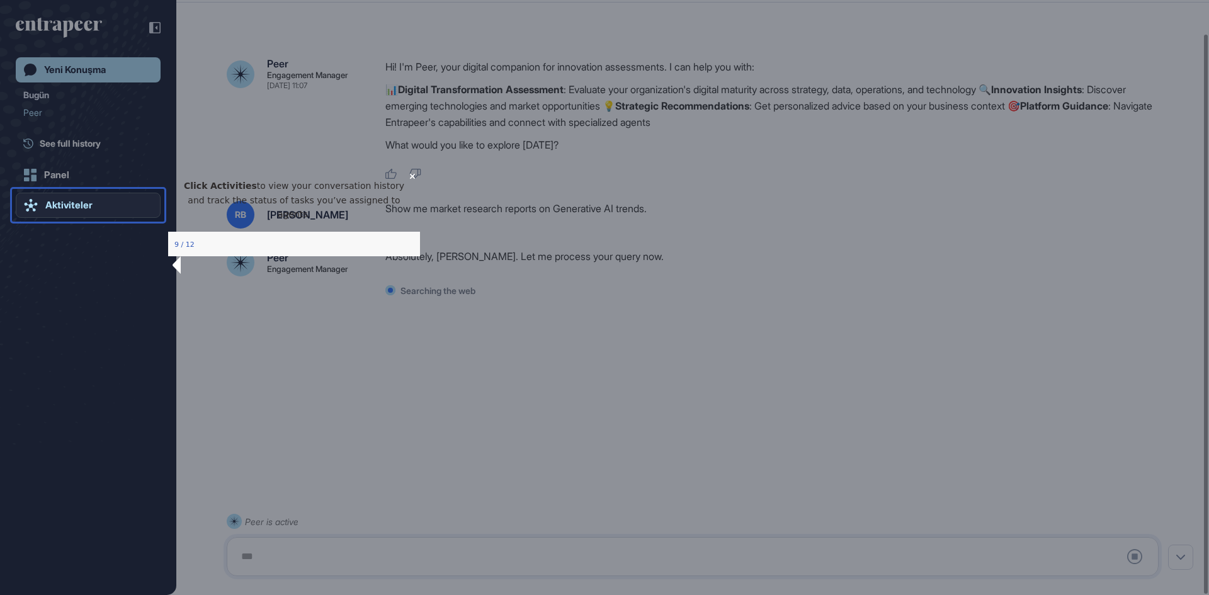
click at [67, 203] on div "Aktiviteler" at bounding box center [68, 205] width 47 height 11
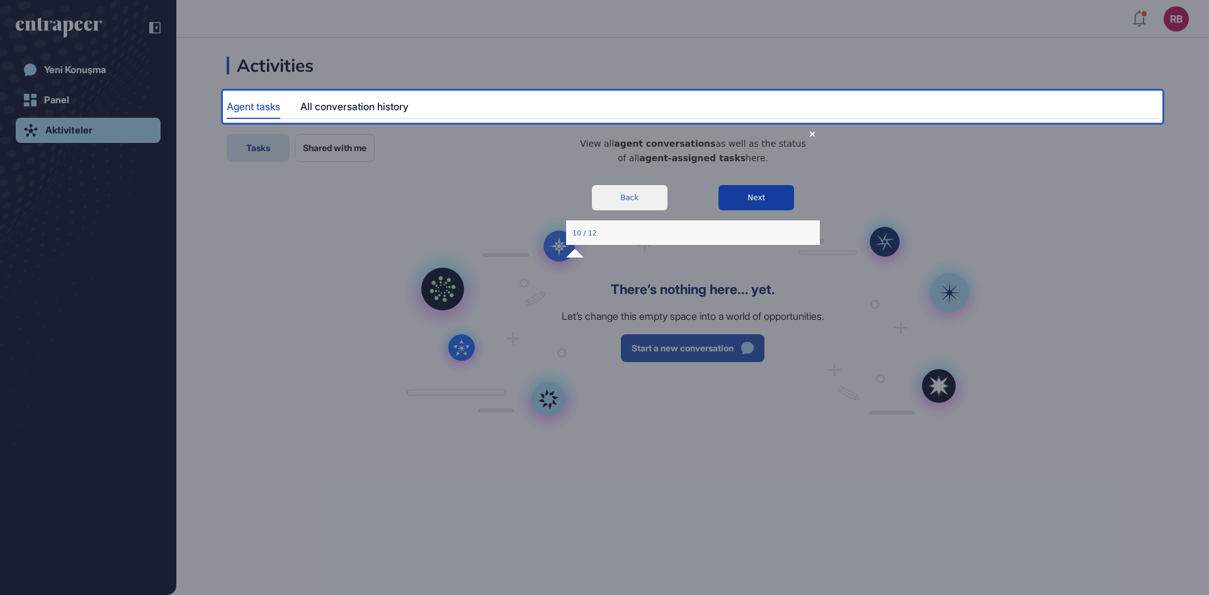
click at [761, 210] on button "Next" at bounding box center [756, 196] width 76 height 25
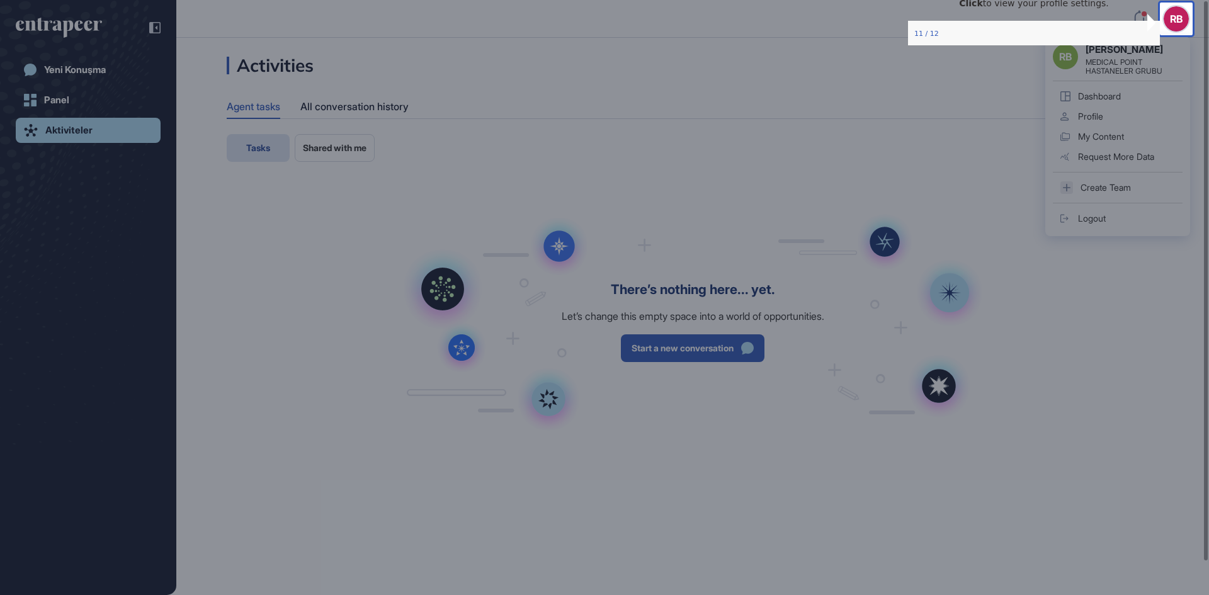
click at [1173, 37] on div "RB Rıza Bozoklar MEDICAL POINT HASTANELER GRUBU Dashboard Profile My Content Re…" at bounding box center [1117, 137] width 145 height 200
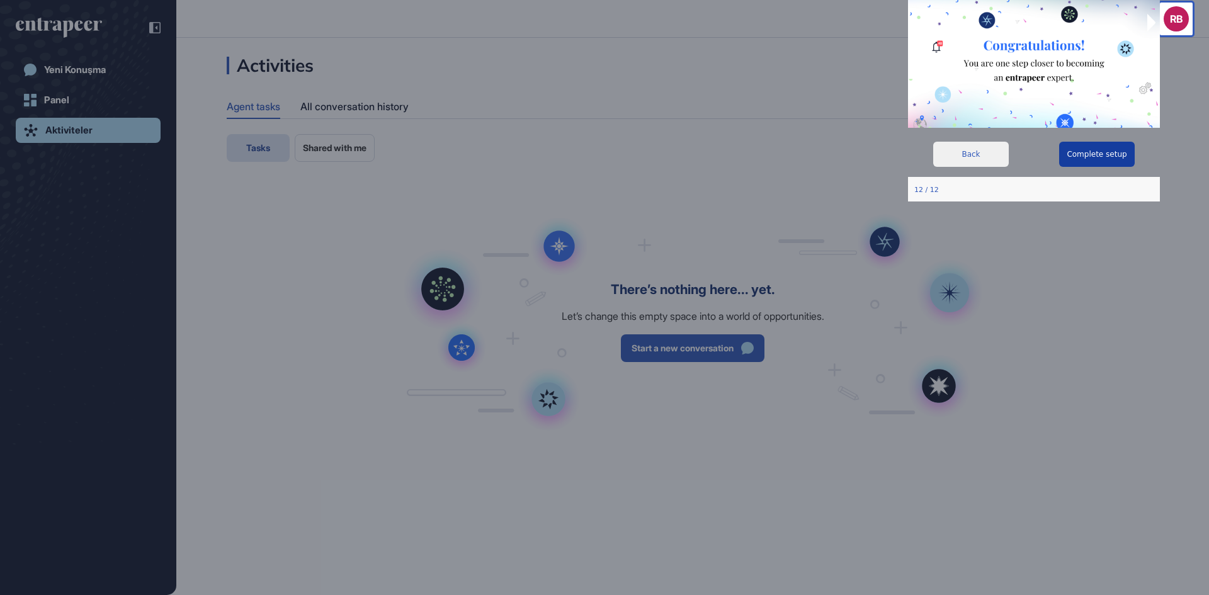
click at [1087, 142] on button "Complete setup" at bounding box center [1097, 154] width 76 height 25
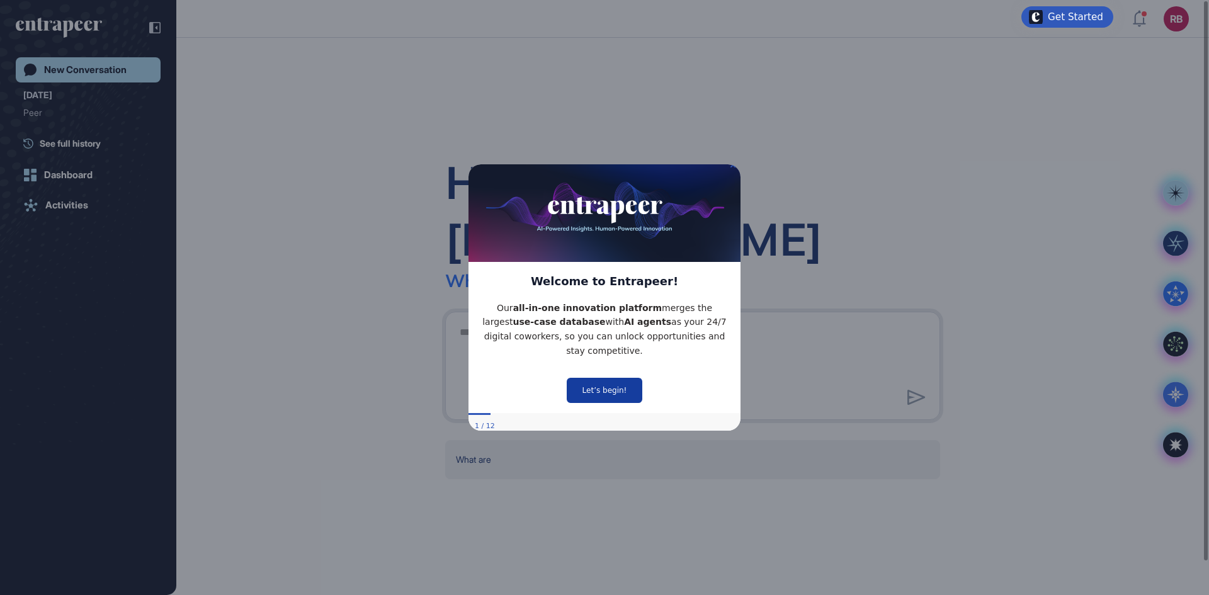
click at [594, 378] on button "Let’s begin!" at bounding box center [605, 390] width 76 height 25
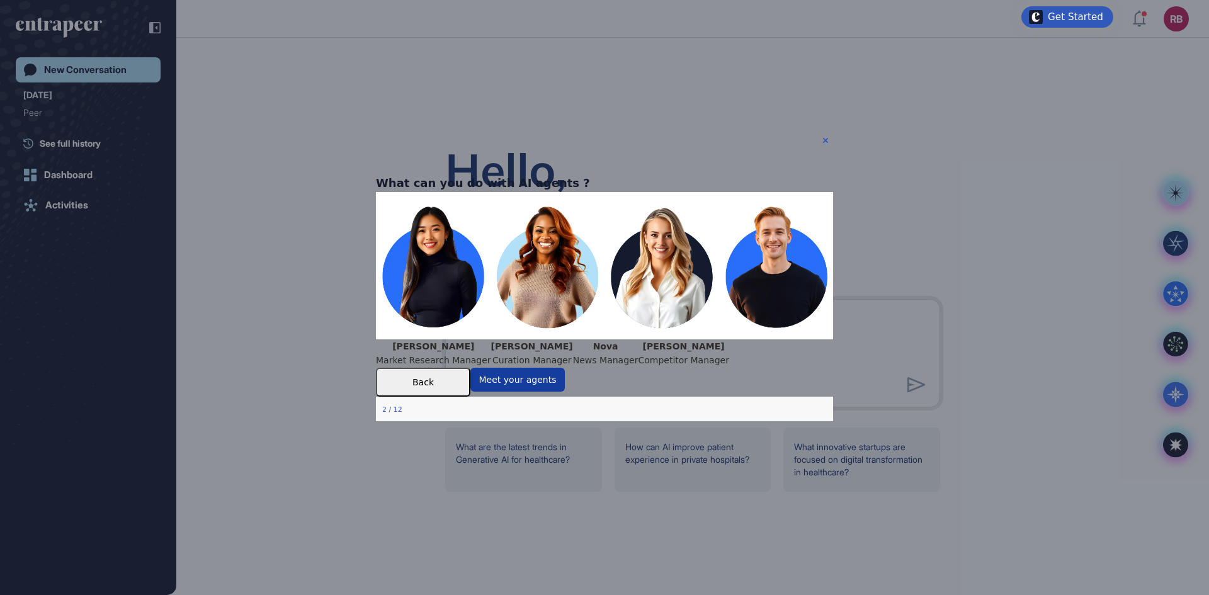
click at [565, 391] on button "Meet your agents" at bounding box center [517, 379] width 94 height 24
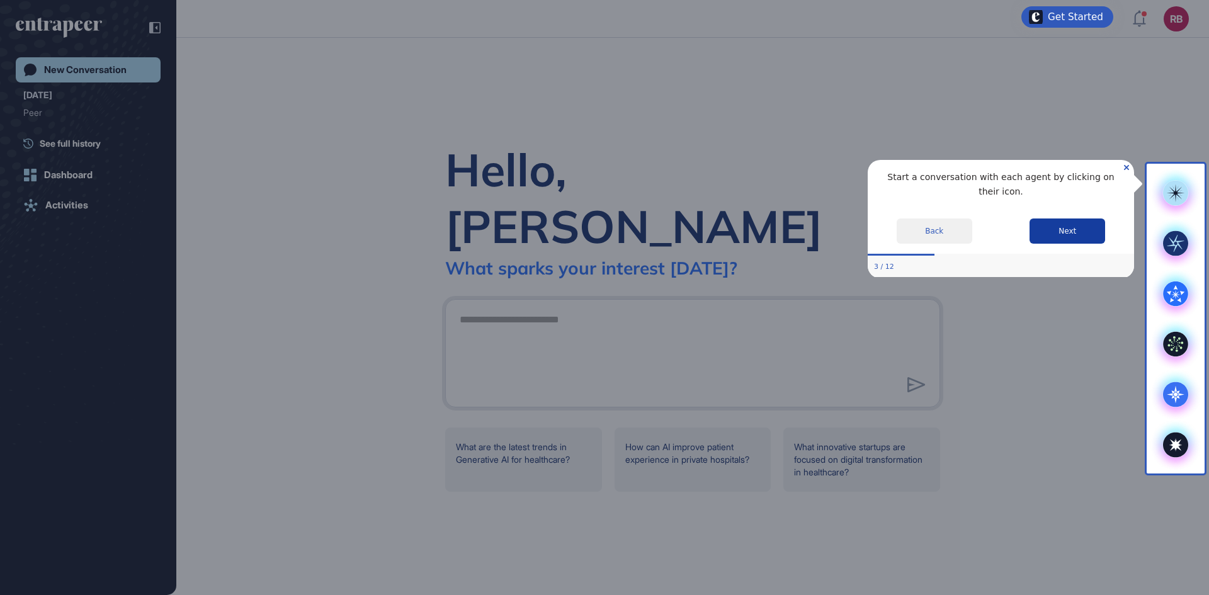
click at [1070, 218] on button "Next" at bounding box center [1067, 230] width 76 height 25
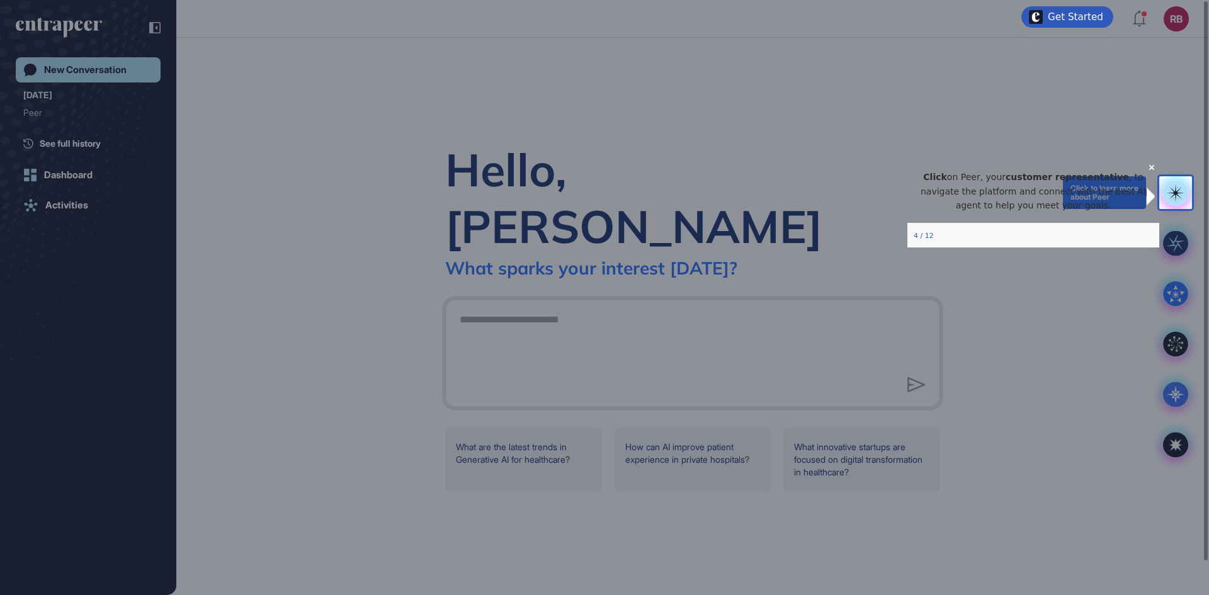
click at [1178, 193] on icon at bounding box center [1175, 193] width 18 height 18
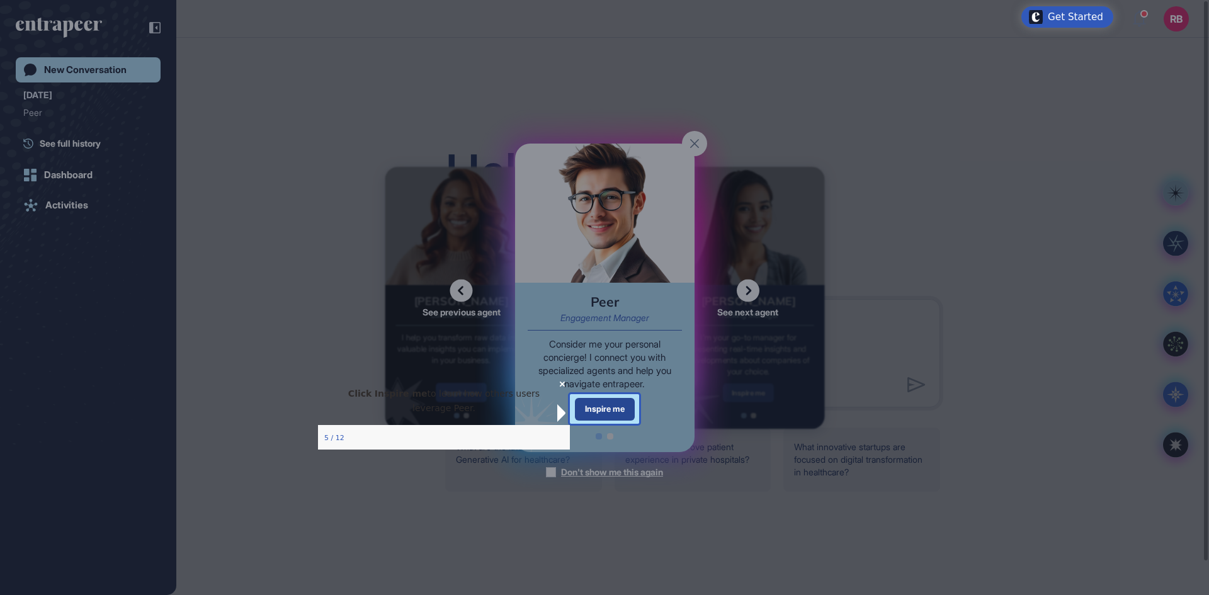
click at [594, 416] on div "Inspire me" at bounding box center [605, 409] width 60 height 22
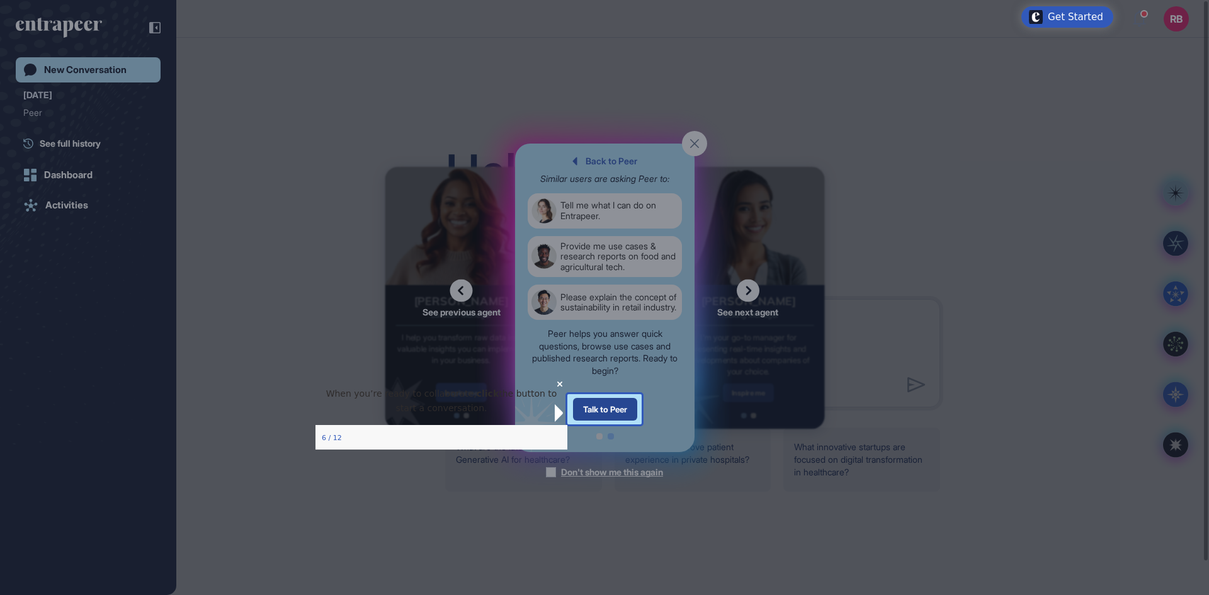
click at [606, 408] on div "Talk to Peer" at bounding box center [604, 409] width 64 height 23
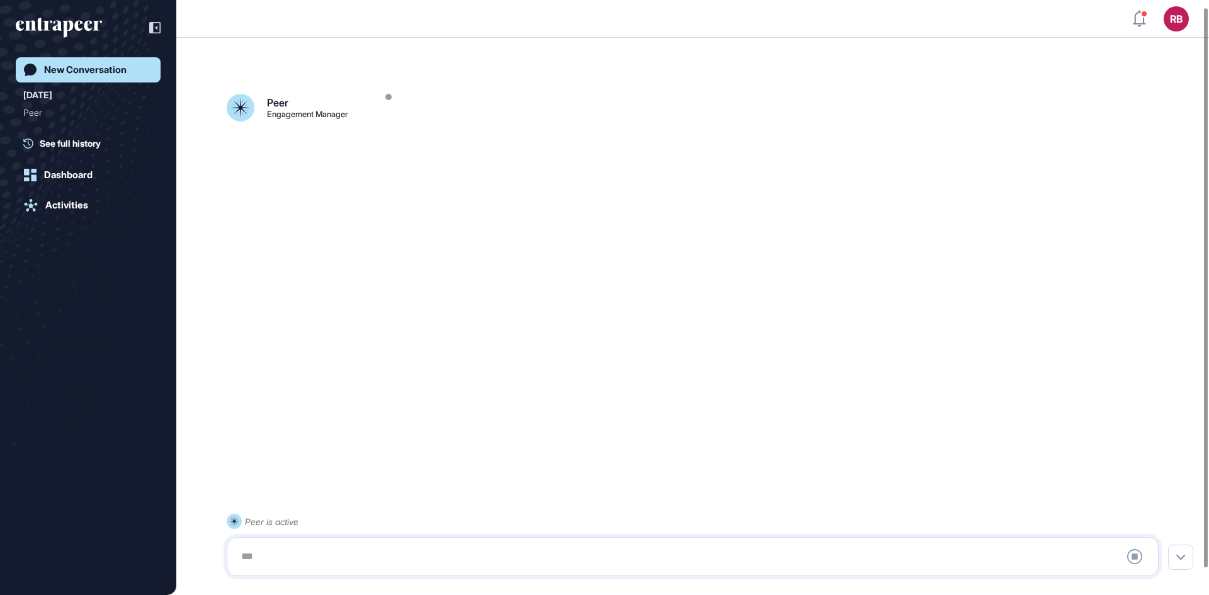
scroll to position [35, 0]
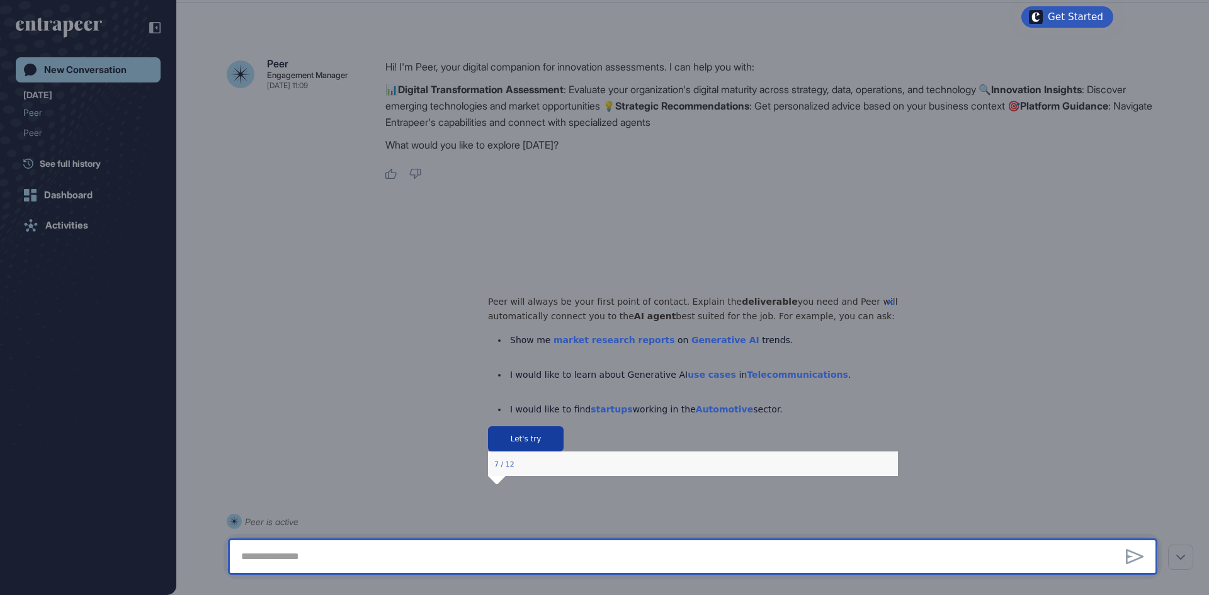
click at [563, 451] on button "Let's try" at bounding box center [525, 438] width 76 height 25
type textarea "**********"
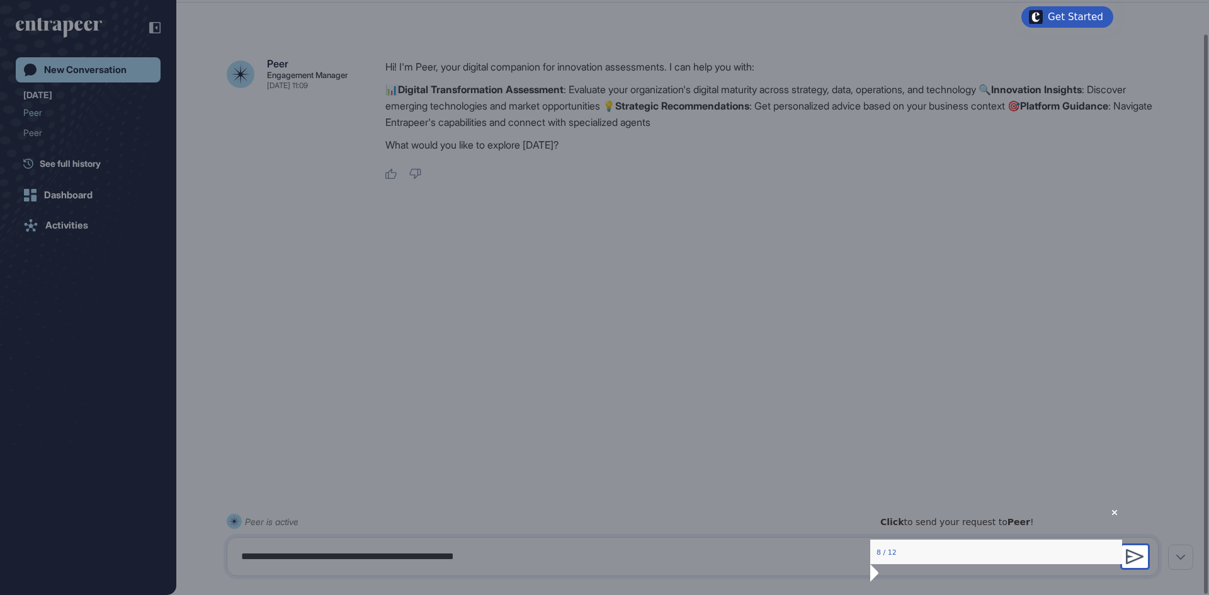
click at [1129, 557] on icon at bounding box center [1135, 556] width 18 height 15
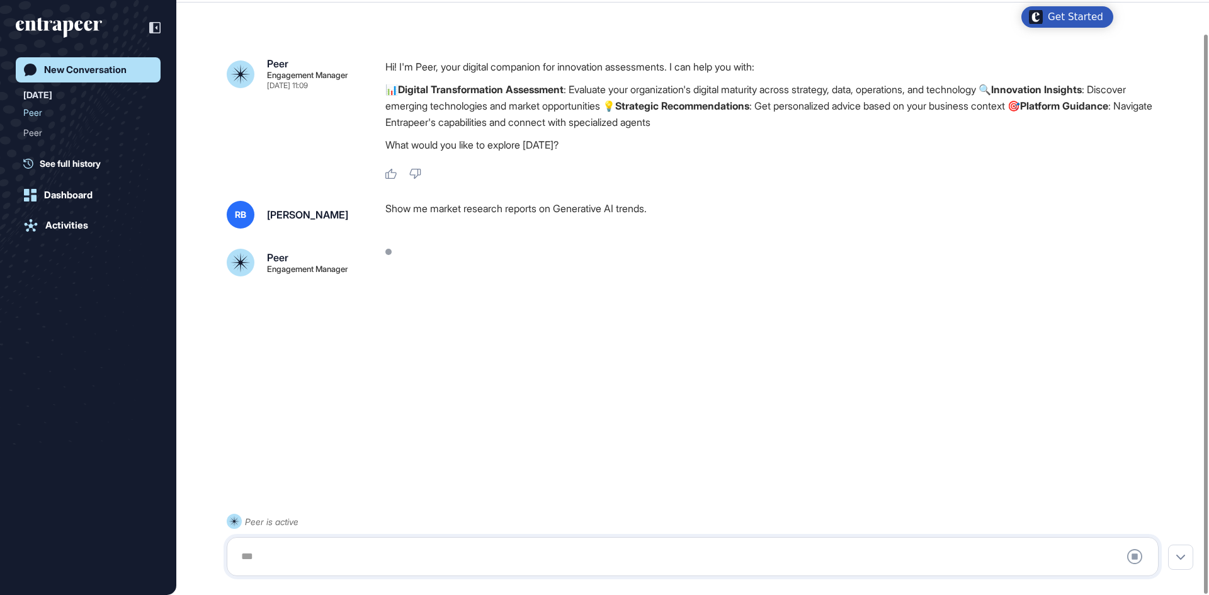
click at [1063, 17] on div "Get Started" at bounding box center [1075, 17] width 55 height 13
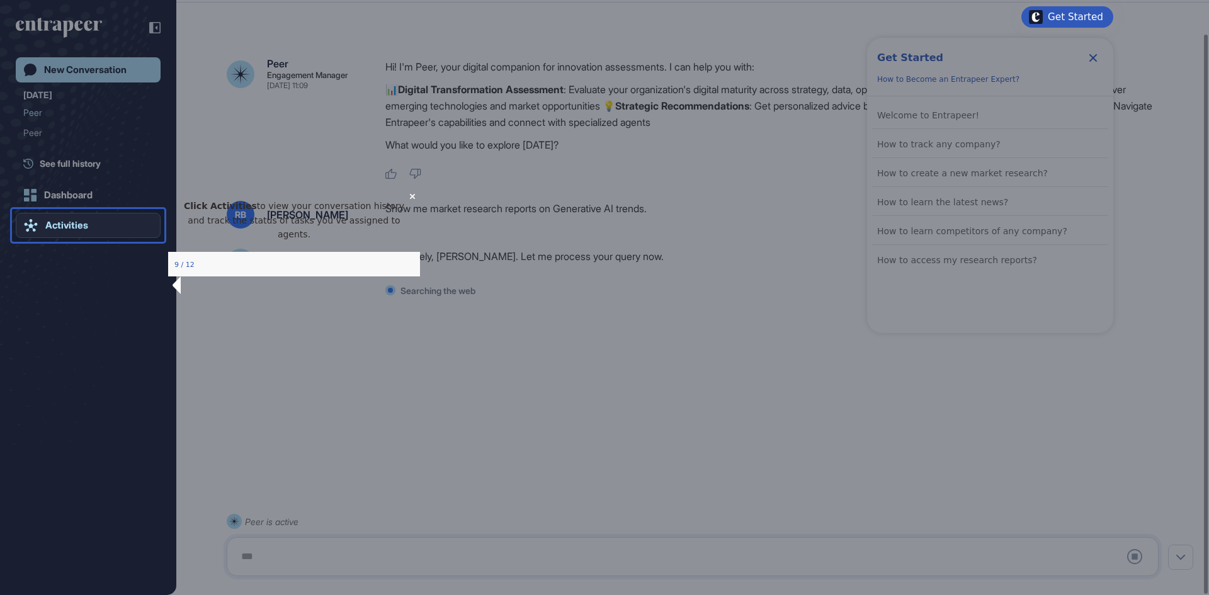
click at [83, 218] on link "Activities" at bounding box center [88, 225] width 145 height 25
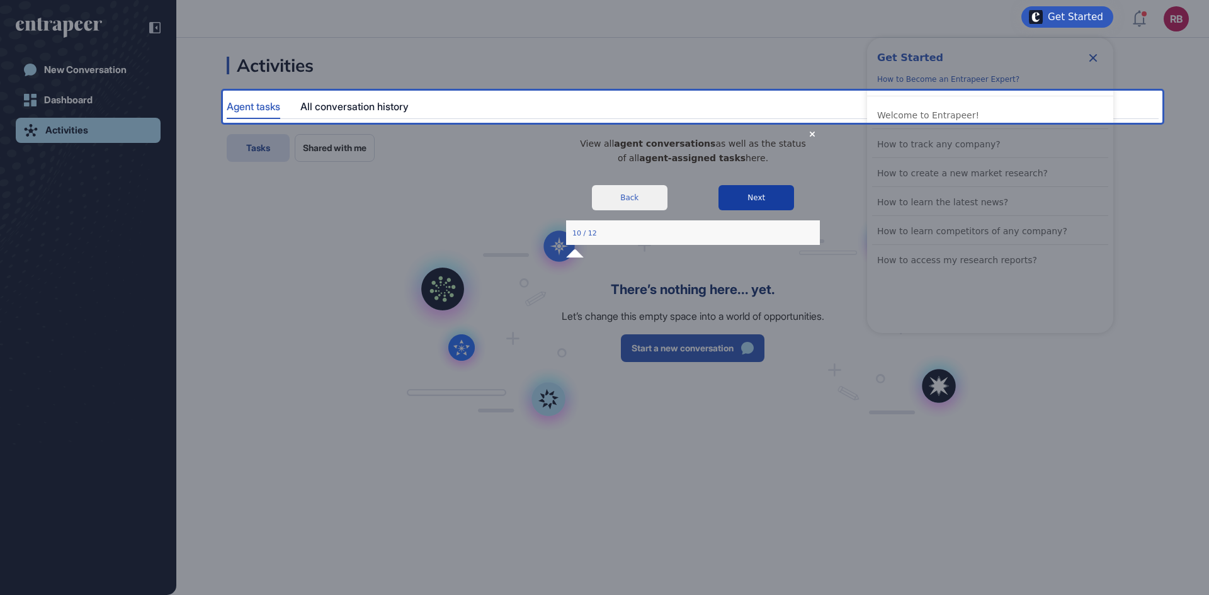
click at [738, 207] on button "Next" at bounding box center [756, 196] width 76 height 25
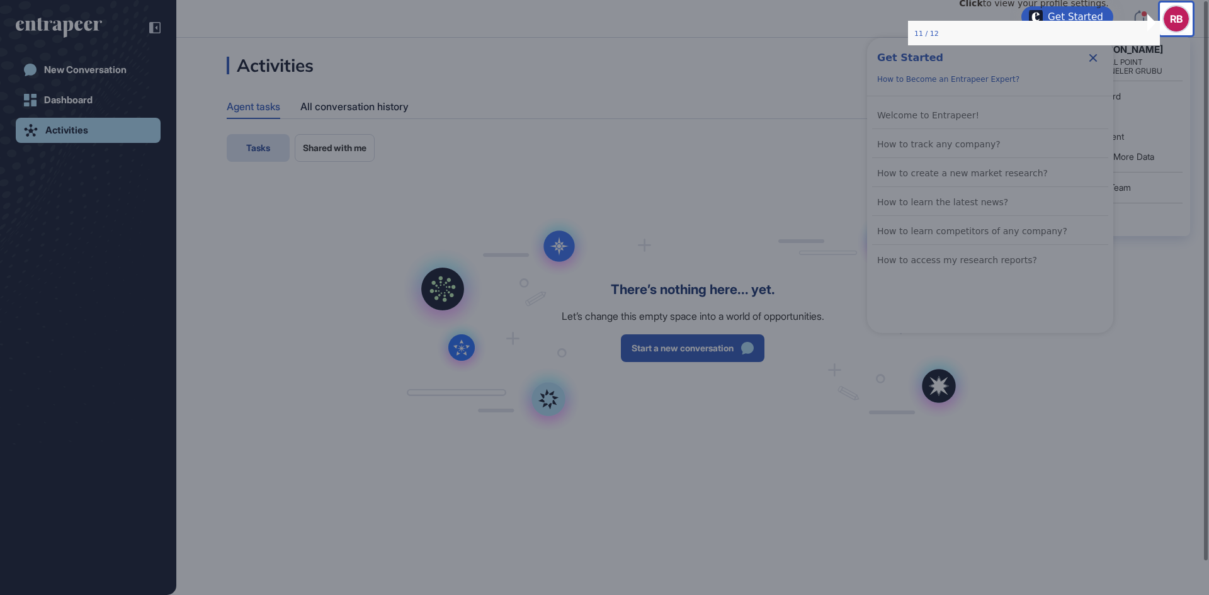
click at [1175, 37] on div "[PERSON_NAME] MEDICAL POINT HASTANELER GRUBU Dashboard Profile My Content Reque…" at bounding box center [1117, 137] width 145 height 200
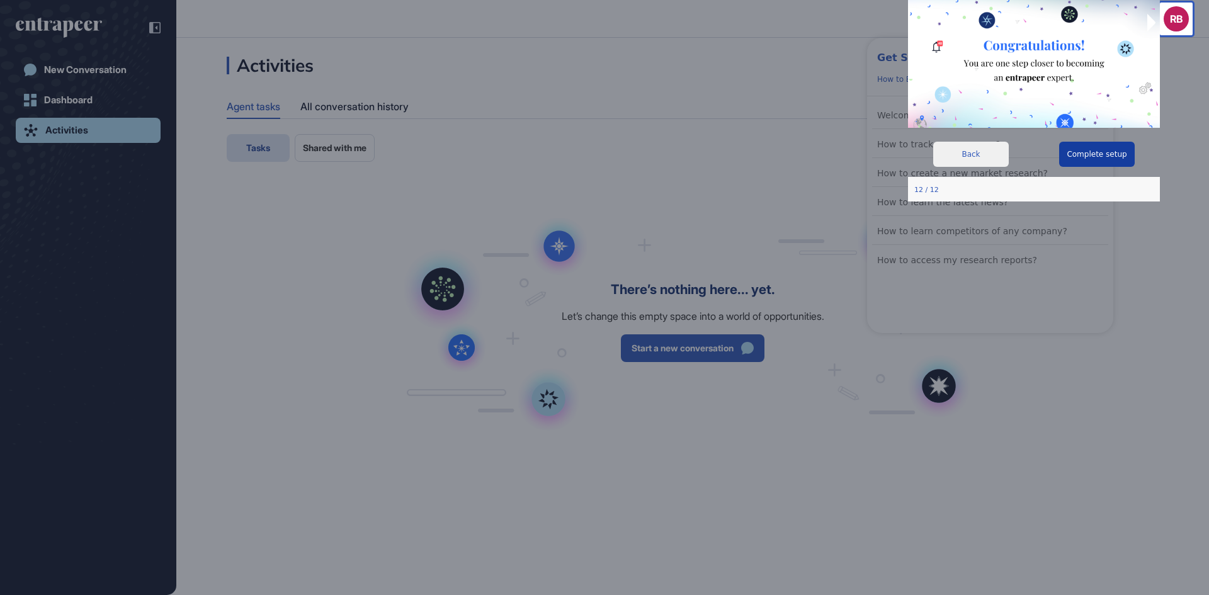
click at [1102, 142] on button "Complete setup" at bounding box center [1097, 154] width 76 height 25
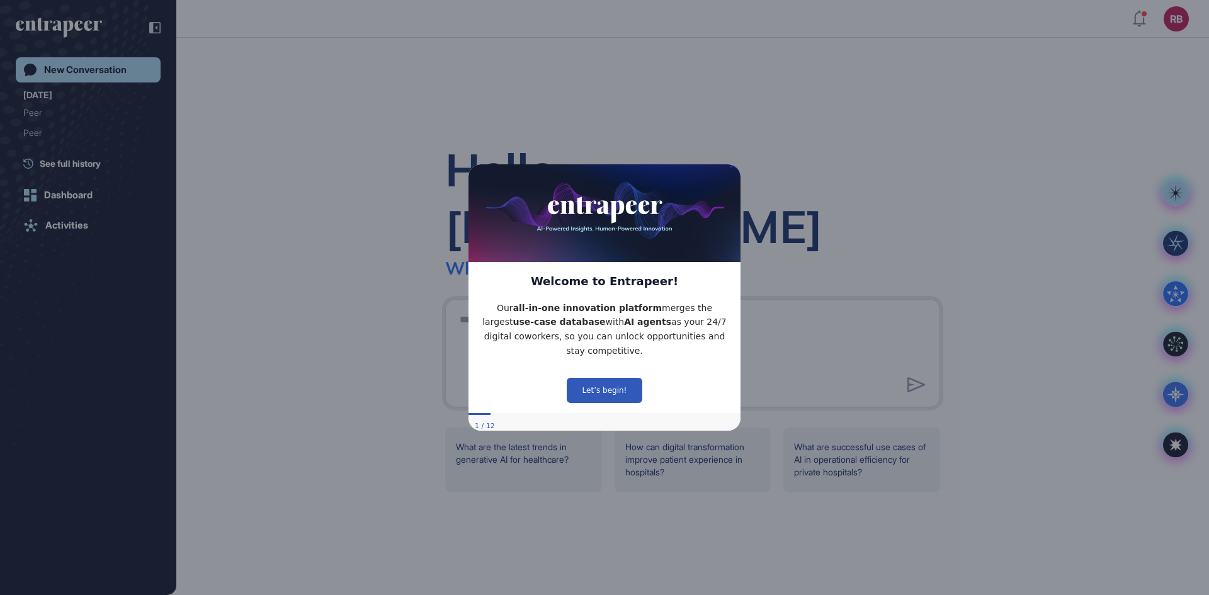
click at [731, 167] on icon "Close Preview" at bounding box center [732, 164] width 5 height 5
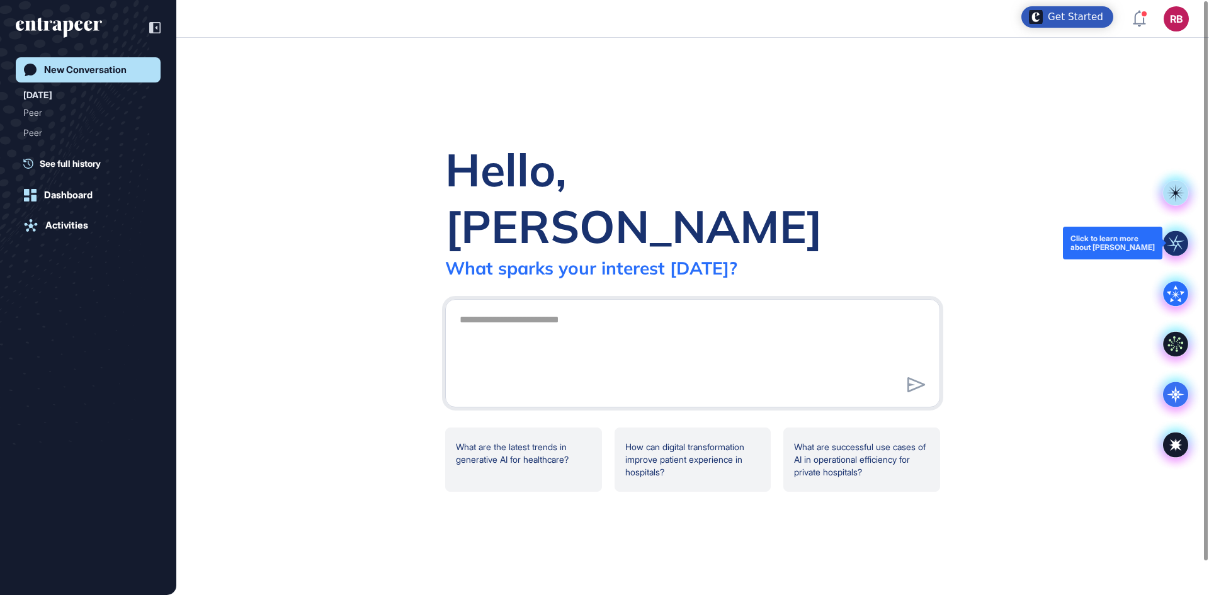
click at [1174, 235] on rect at bounding box center [1175, 242] width 25 height 25
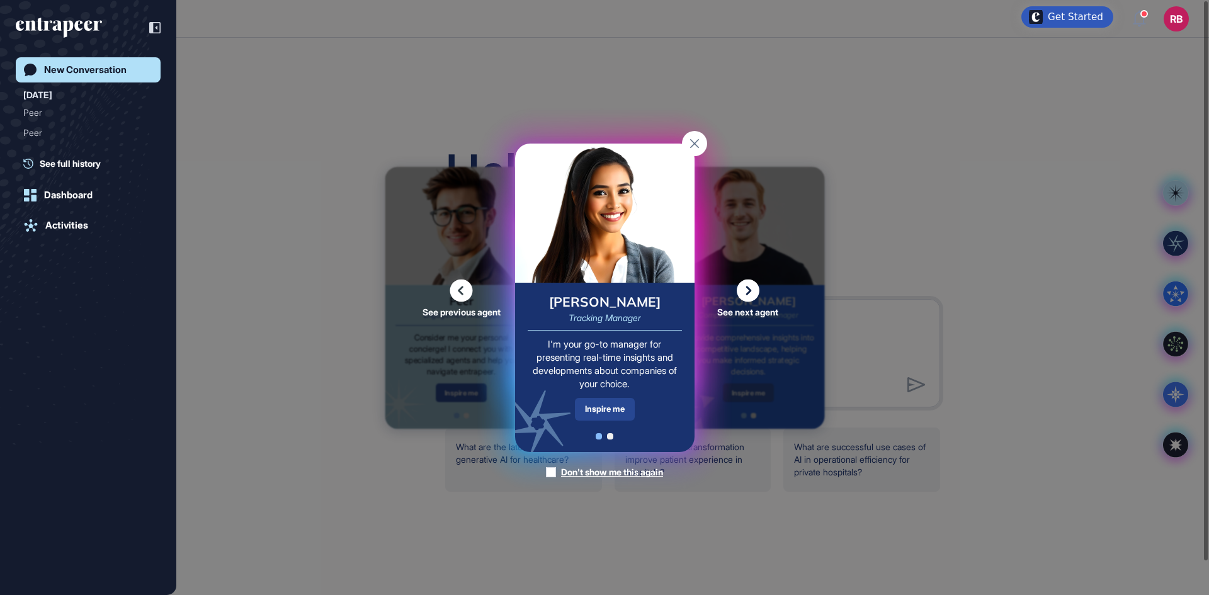
click at [616, 411] on div "Inspire me" at bounding box center [605, 409] width 60 height 22
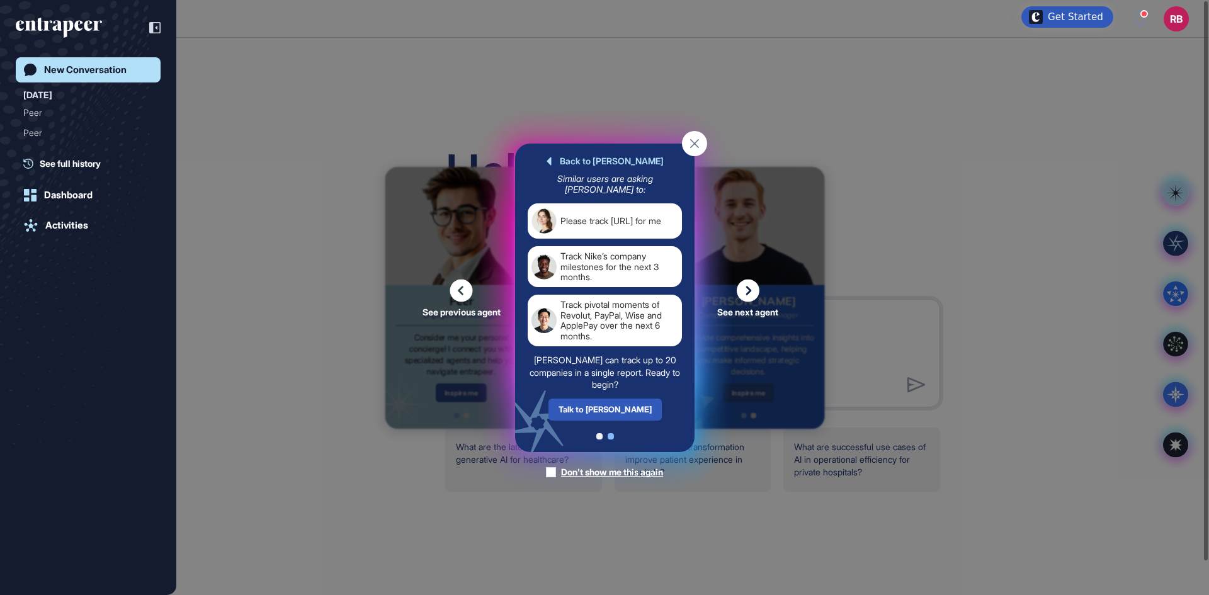
click at [616, 411] on div "Talk to [PERSON_NAME]" at bounding box center [604, 409] width 113 height 22
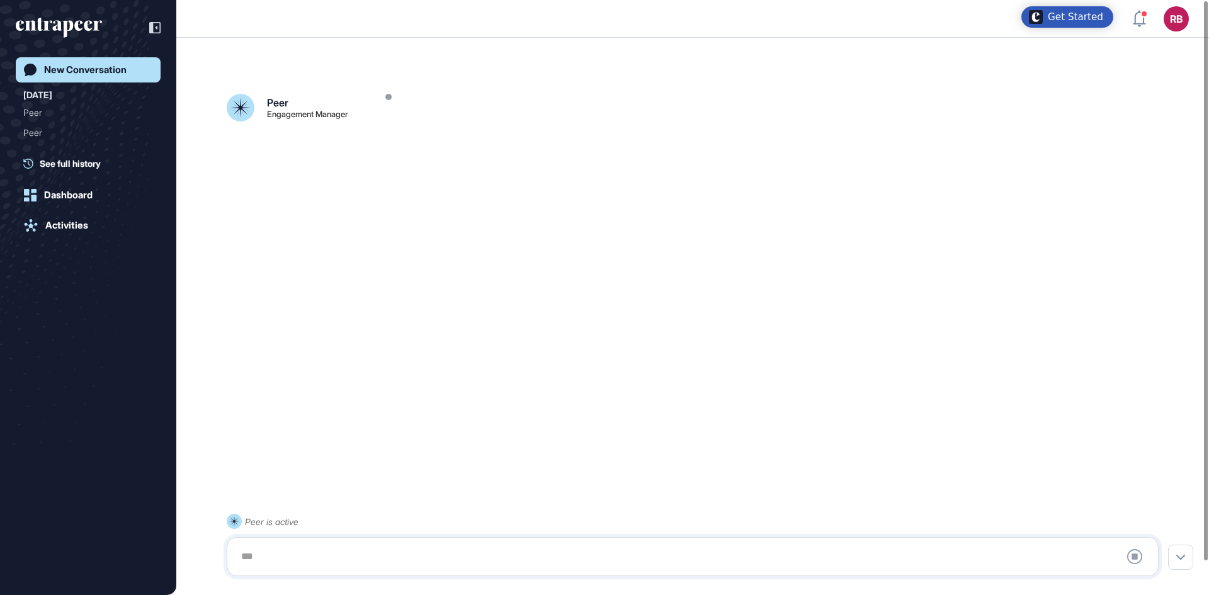
scroll to position [35, 0]
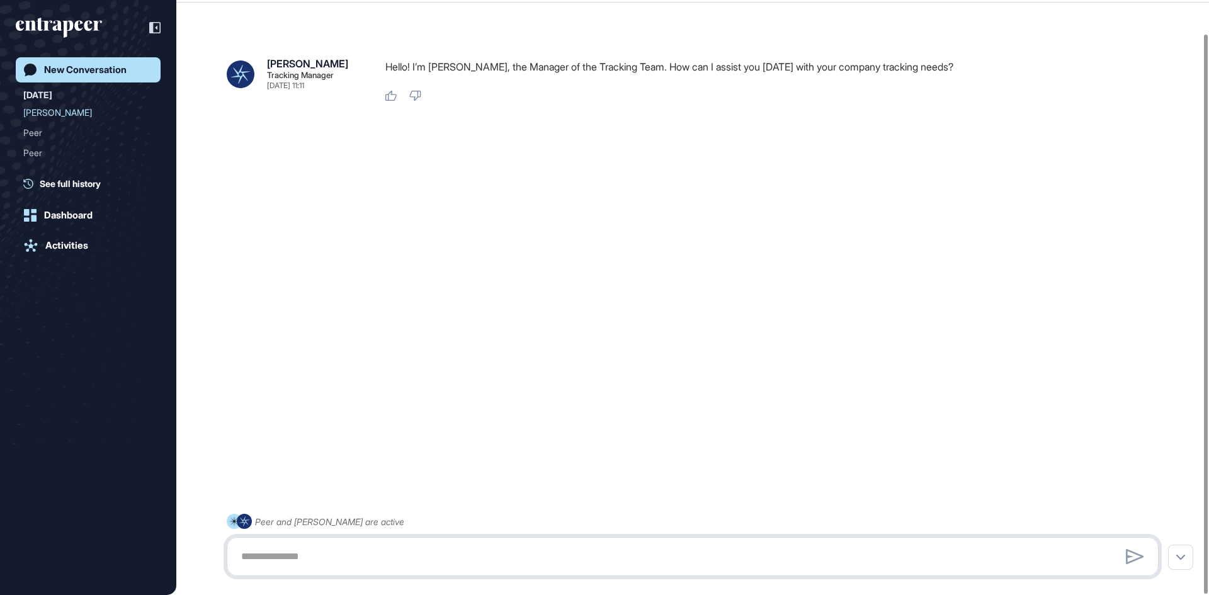
click at [271, 557] on textarea at bounding box center [693, 556] width 918 height 25
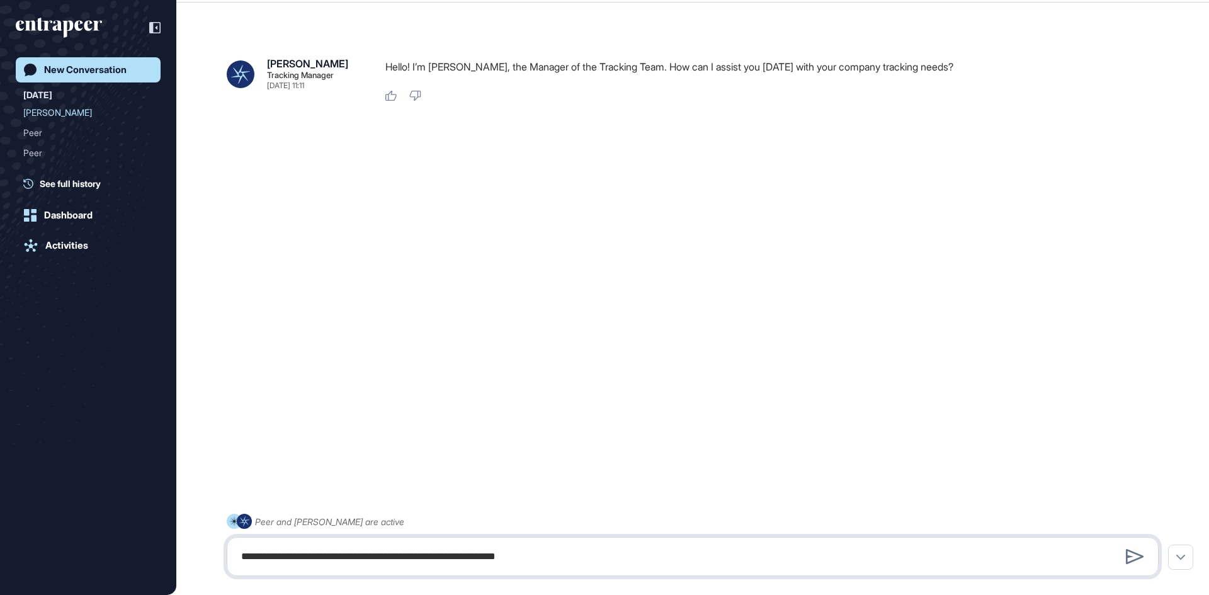
type textarea "**********"
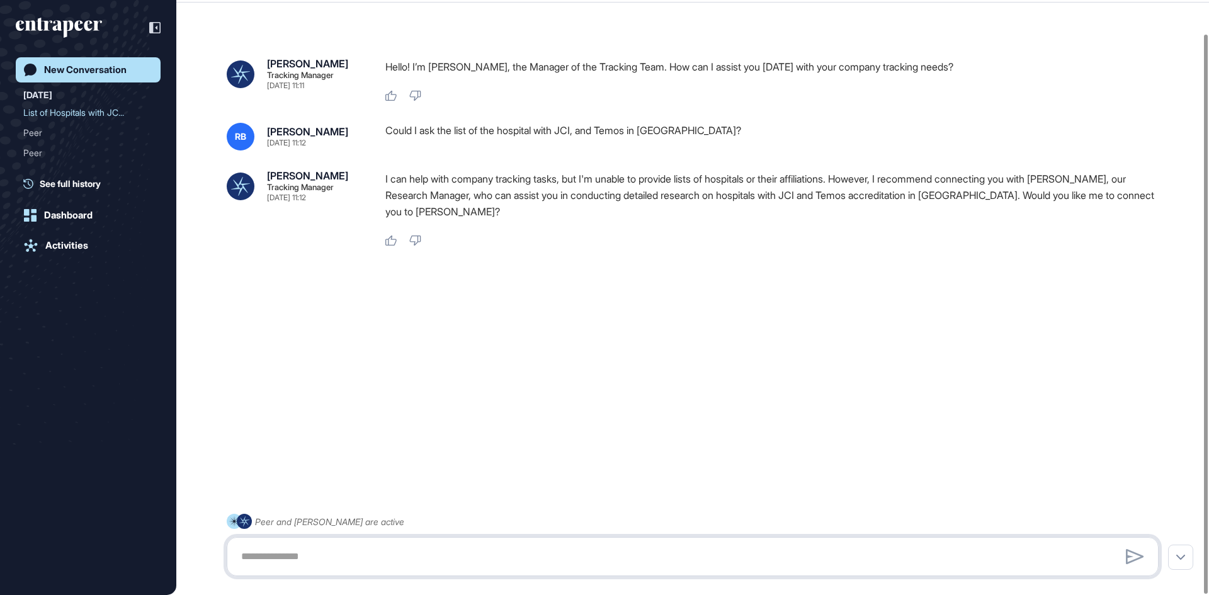
click at [275, 555] on textarea at bounding box center [693, 556] width 918 height 25
type textarea "**********"
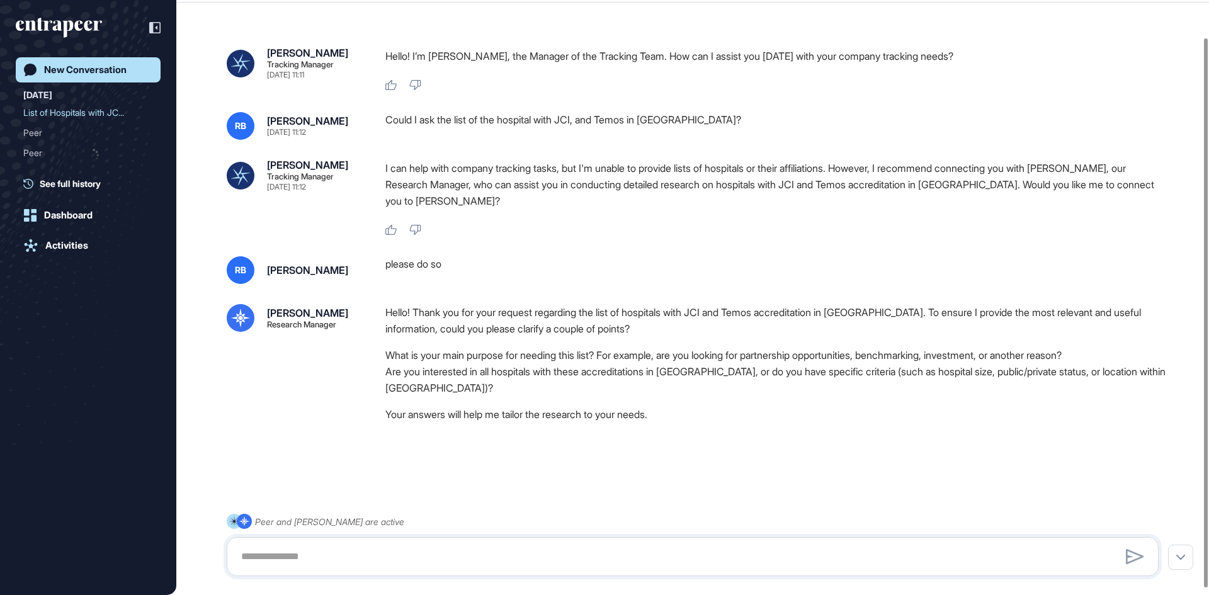
scroll to position [47, 0]
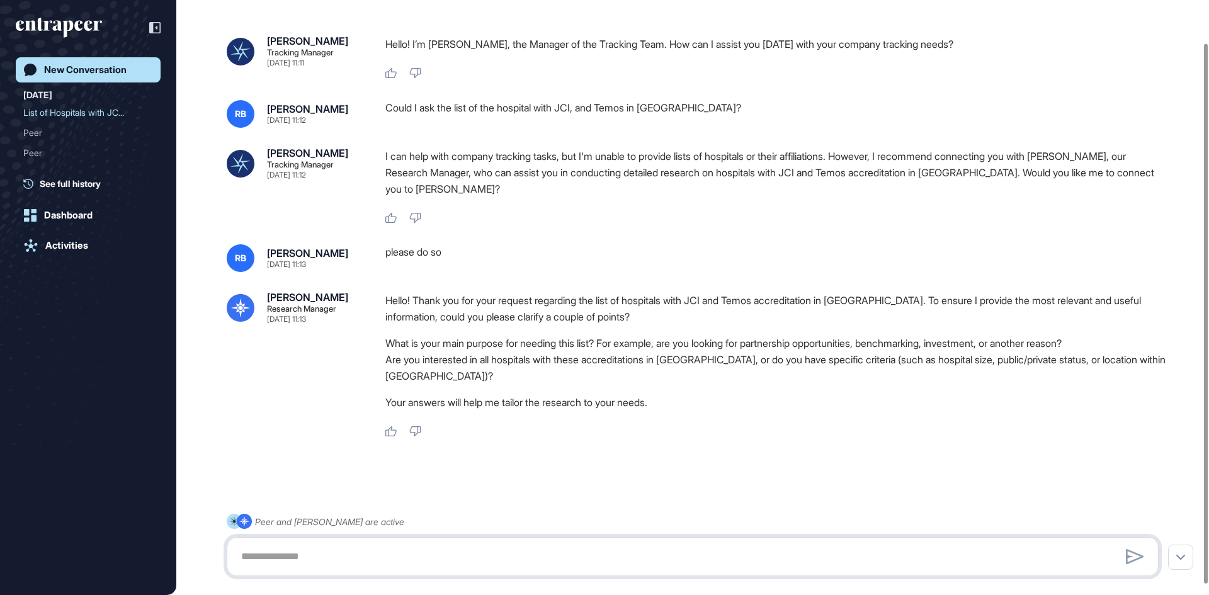
click at [269, 555] on textarea at bounding box center [693, 556] width 918 height 25
type textarea "**********"
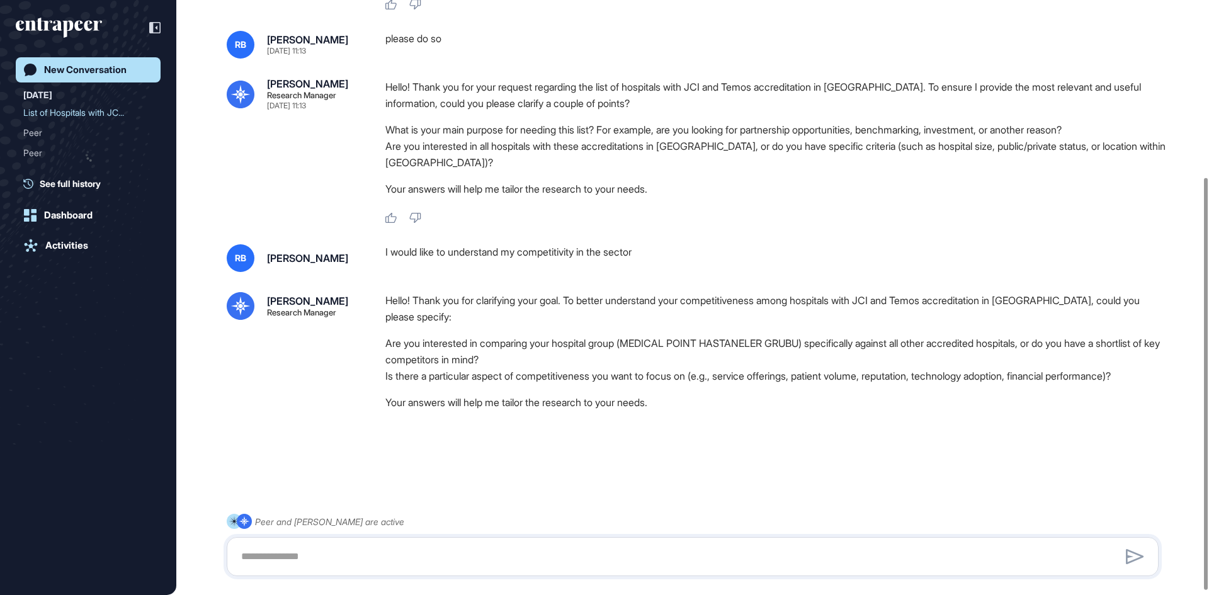
scroll to position [261, 0]
click at [268, 552] on textarea at bounding box center [693, 556] width 918 height 25
type textarea "*"
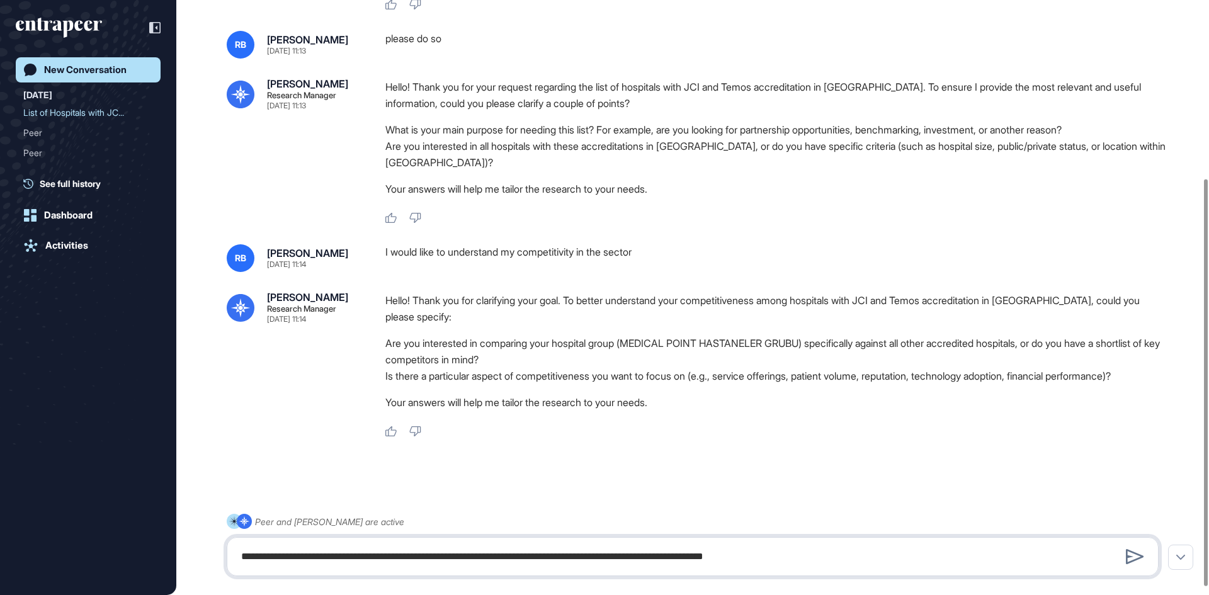
type textarea "**********"
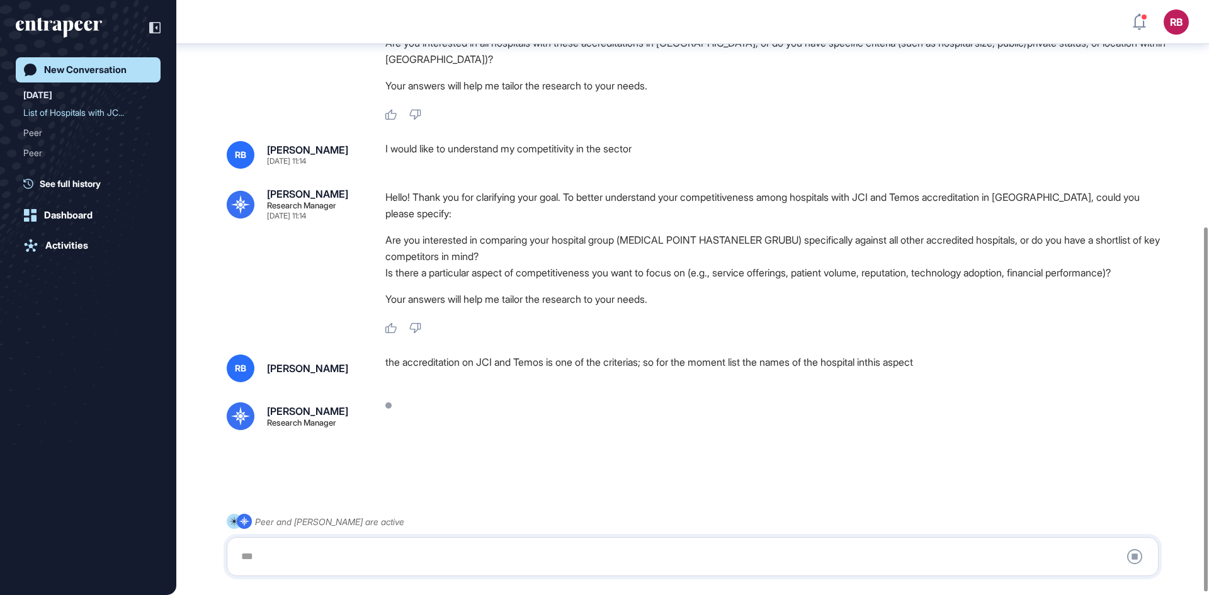
scroll to position [7, 0]
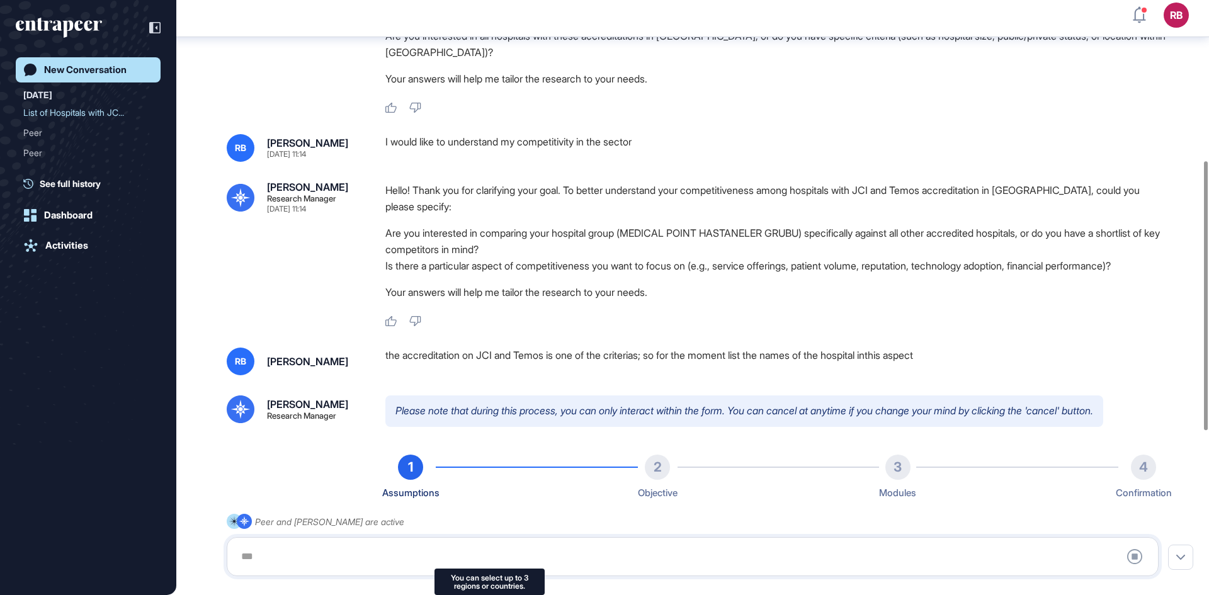
type input "*********"
type input "*"
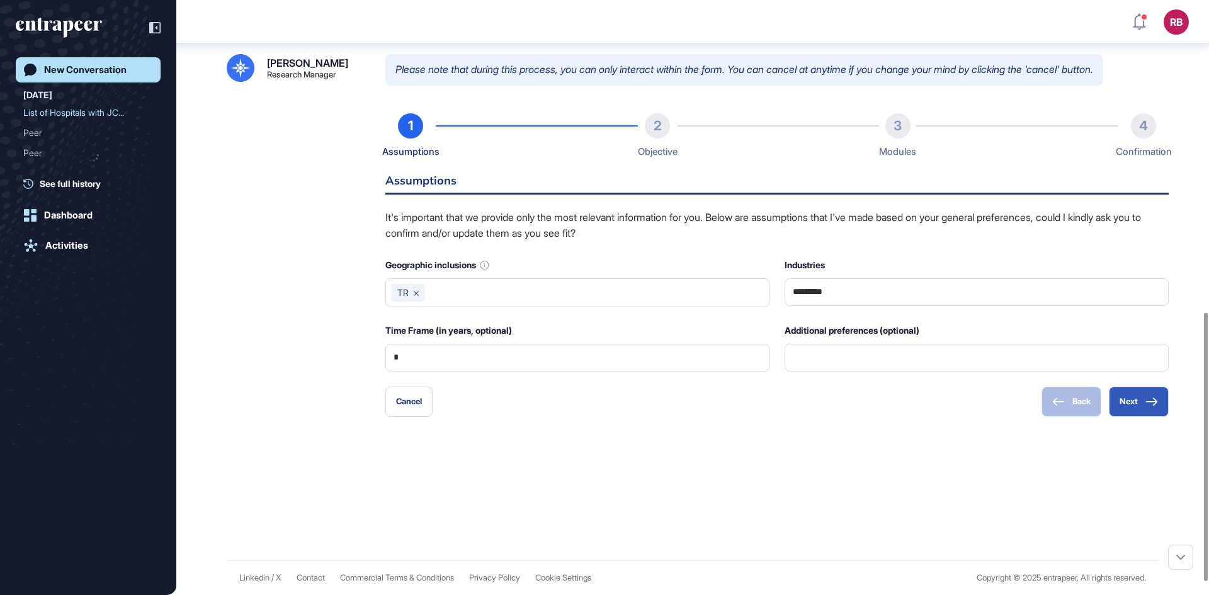
scroll to position [718, 0]
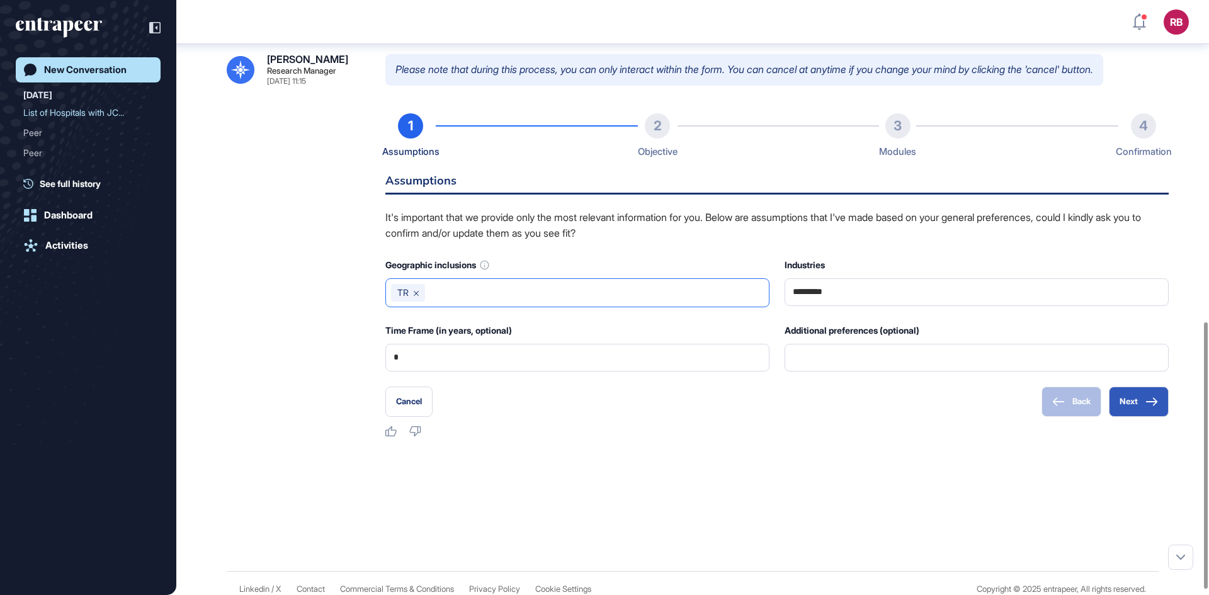
click at [575, 292] on input "text" at bounding box center [597, 293] width 334 height 18
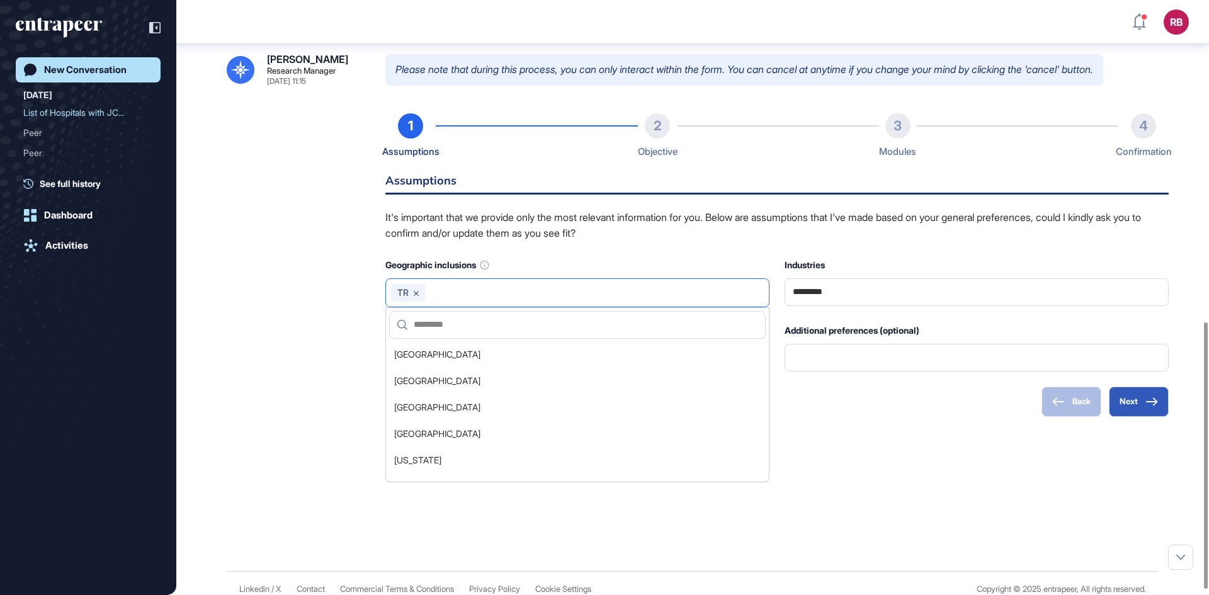
click at [575, 292] on input "text" at bounding box center [597, 293] width 334 height 18
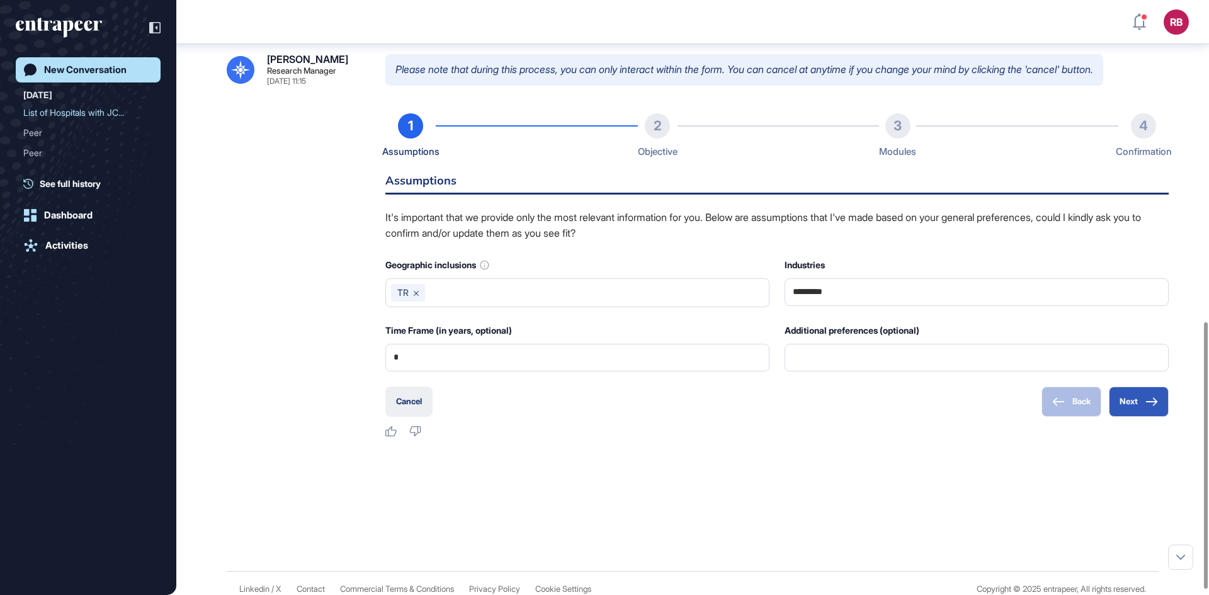
click at [430, 407] on button "Cancel" at bounding box center [408, 402] width 47 height 30
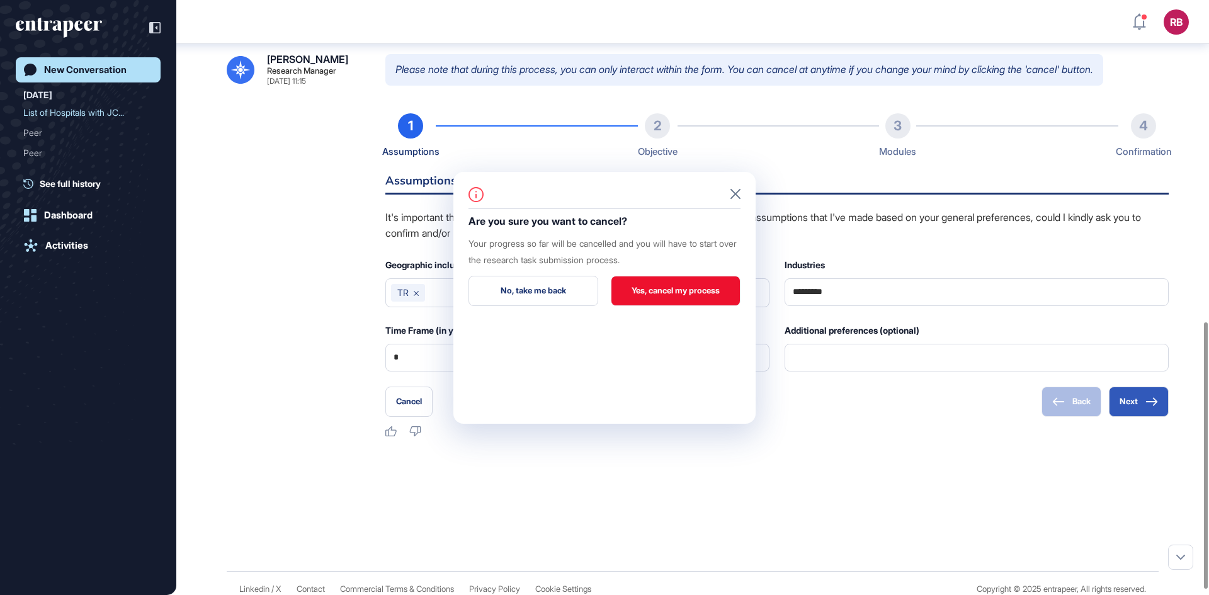
click at [666, 288] on button "Yes, cancel my process" at bounding box center [676, 291] width 130 height 30
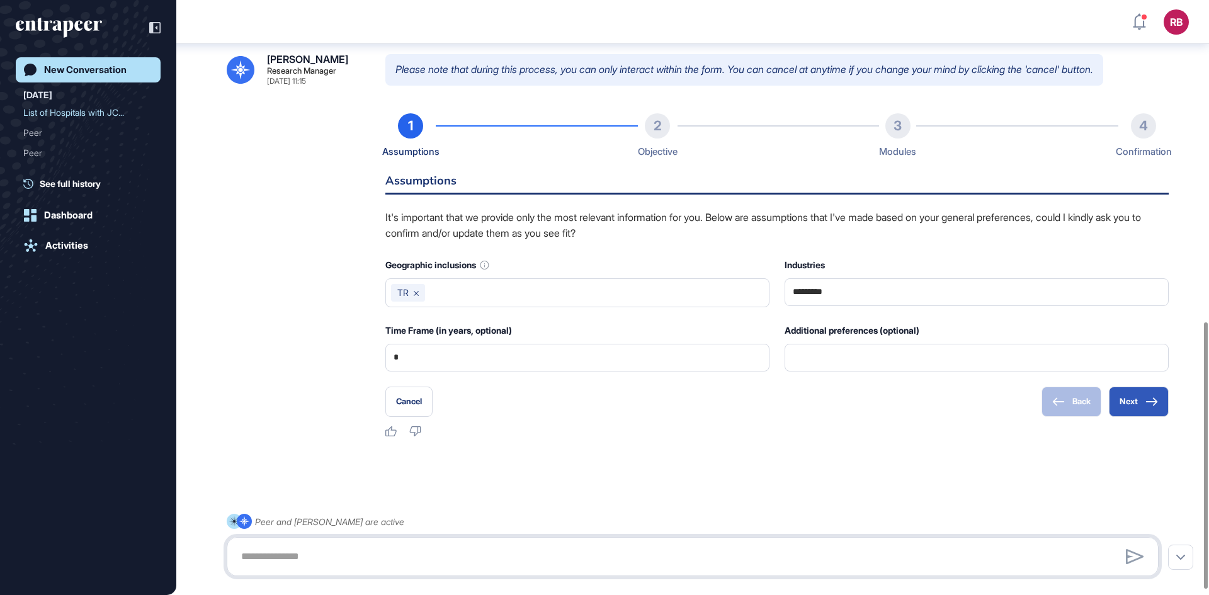
click at [331, 552] on textarea at bounding box center [693, 556] width 918 height 25
click at [102, 64] on div "New Conversation" at bounding box center [85, 69] width 82 height 11
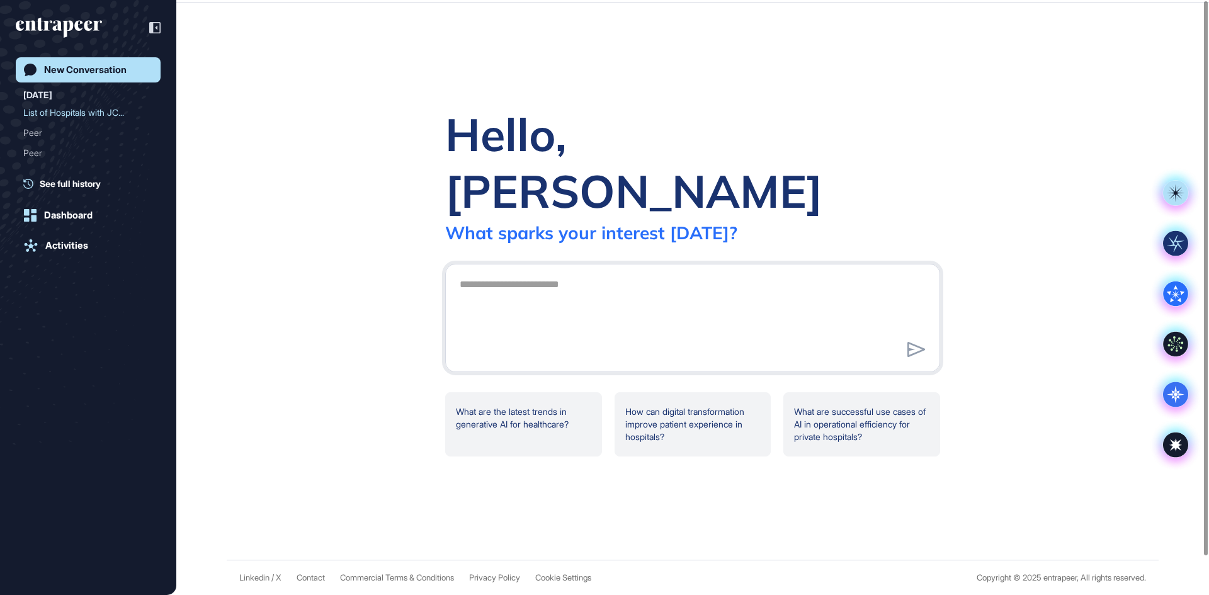
scroll to position [0, 0]
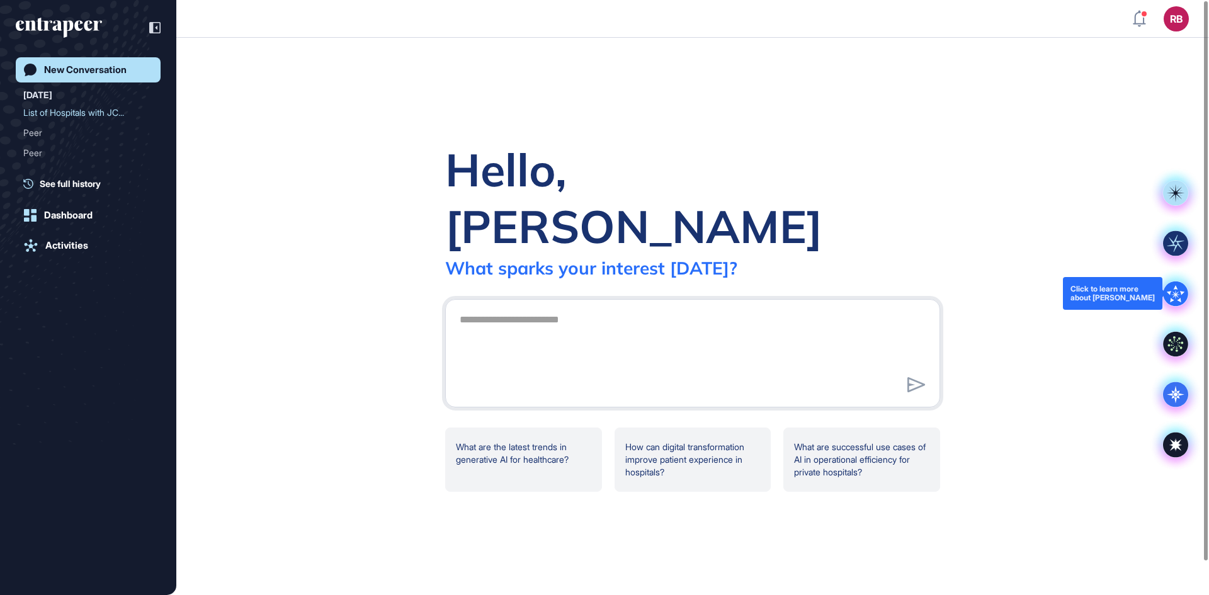
click at [1176, 292] on icon at bounding box center [1175, 293] width 25 height 25
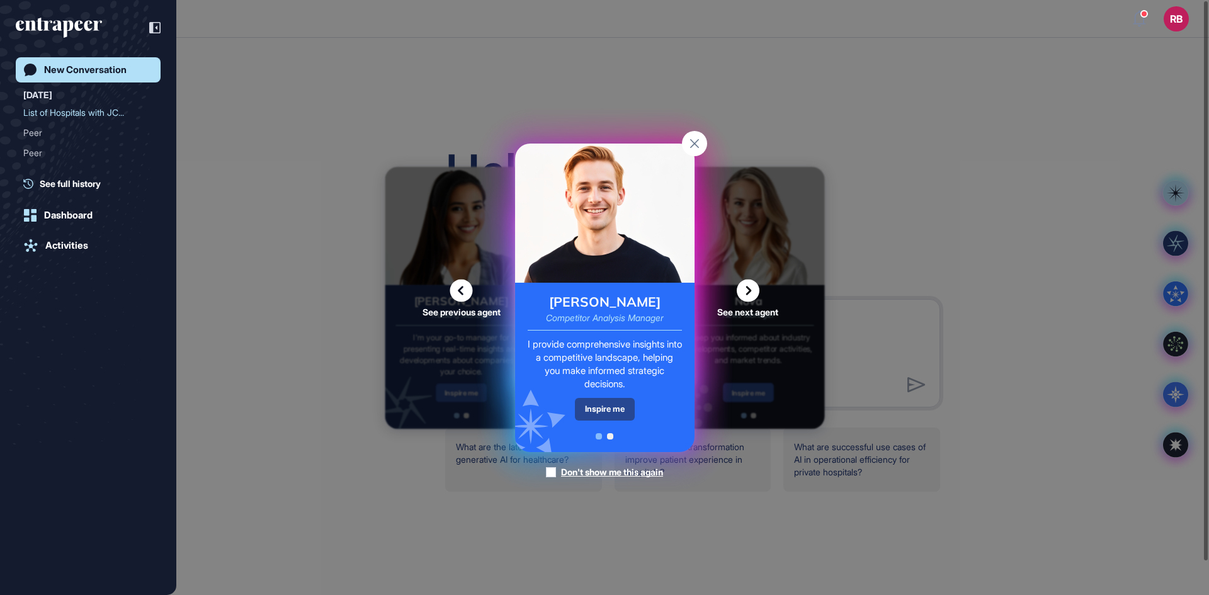
click at [610, 409] on div "Inspire me" at bounding box center [605, 409] width 60 height 22
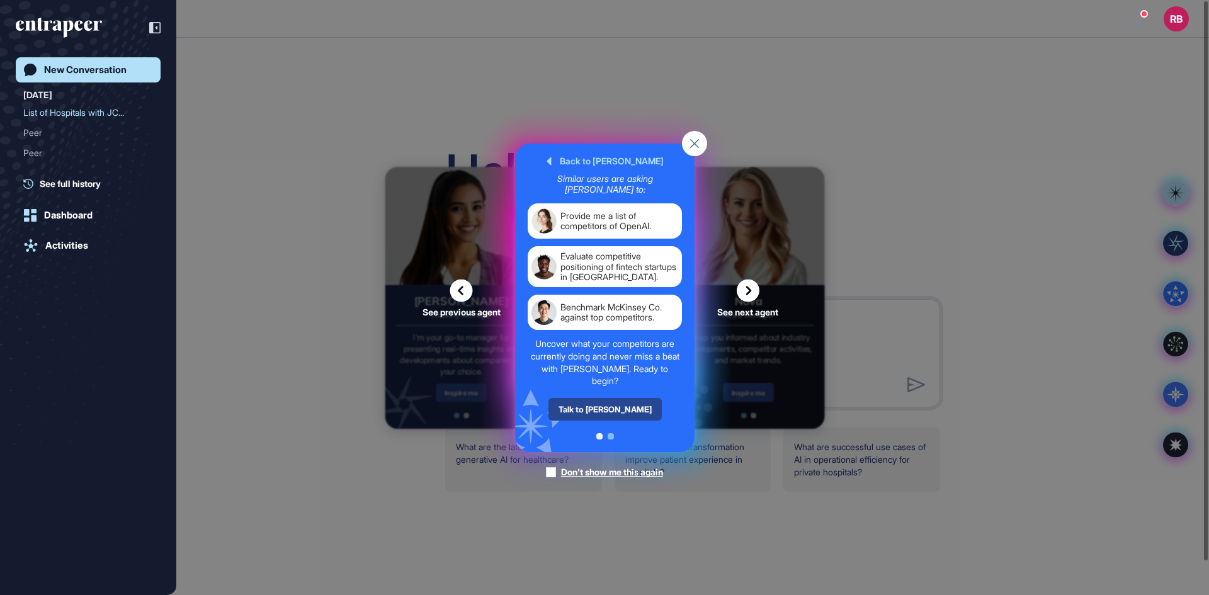
click at [615, 406] on div "Talk to Nash" at bounding box center [604, 409] width 113 height 23
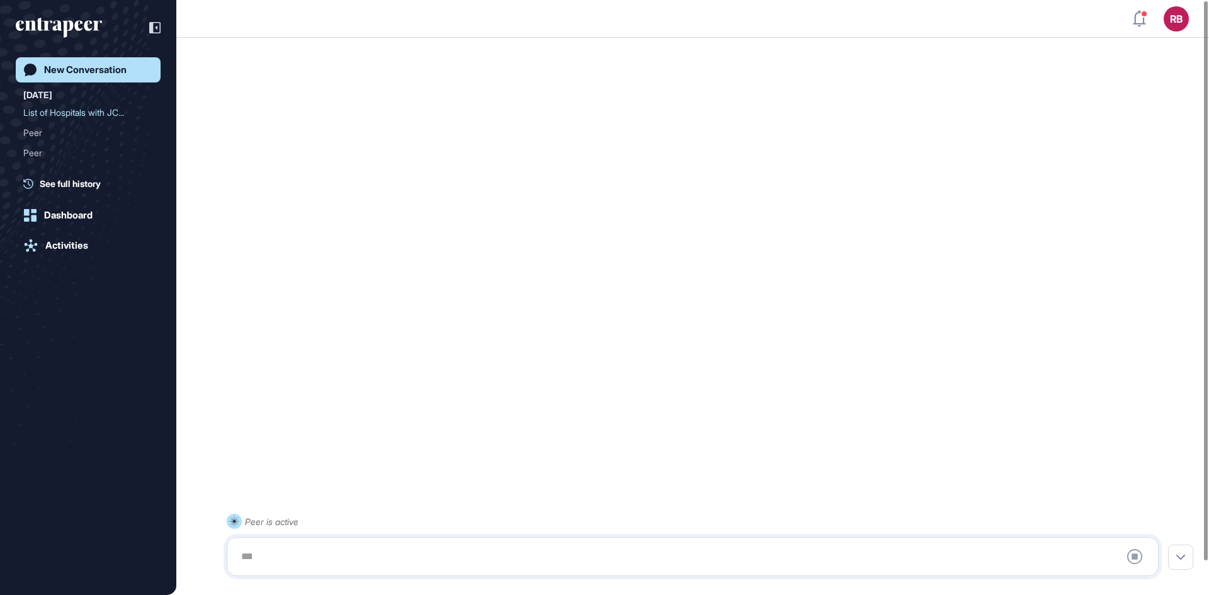
click at [266, 548] on div at bounding box center [693, 556] width 918 height 25
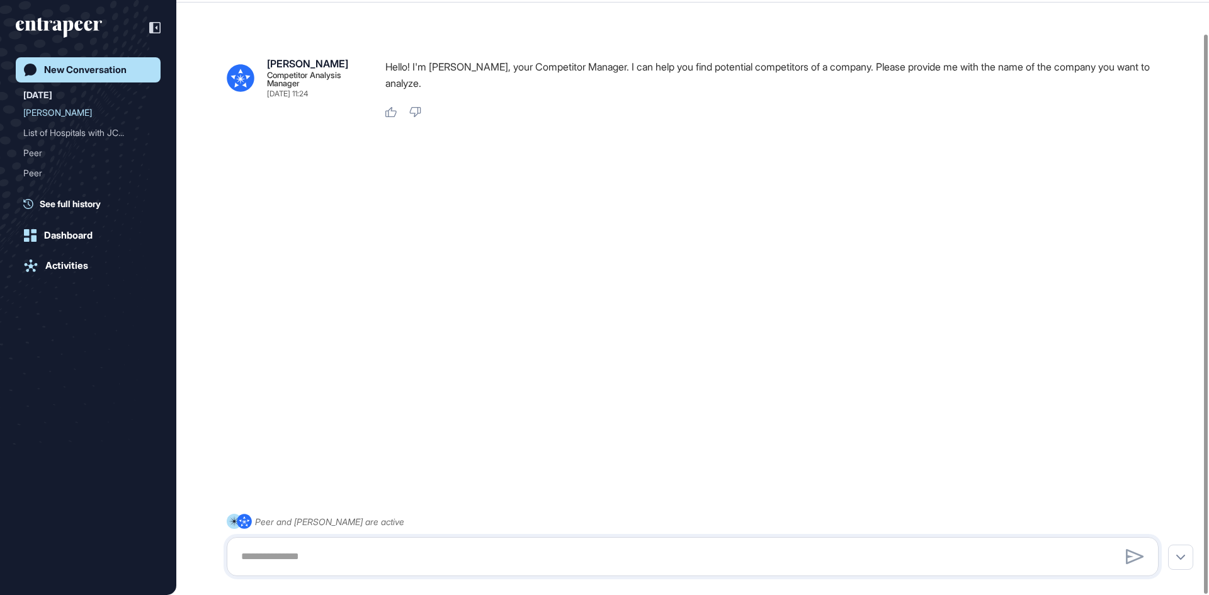
click at [264, 576] on div "Peer and Nash are active" at bounding box center [693, 545] width 932 height 62
click at [273, 554] on textarea at bounding box center [693, 556] width 918 height 25
type textarea "*"
type textarea "**********"
click at [1130, 557] on icon at bounding box center [1135, 556] width 18 height 15
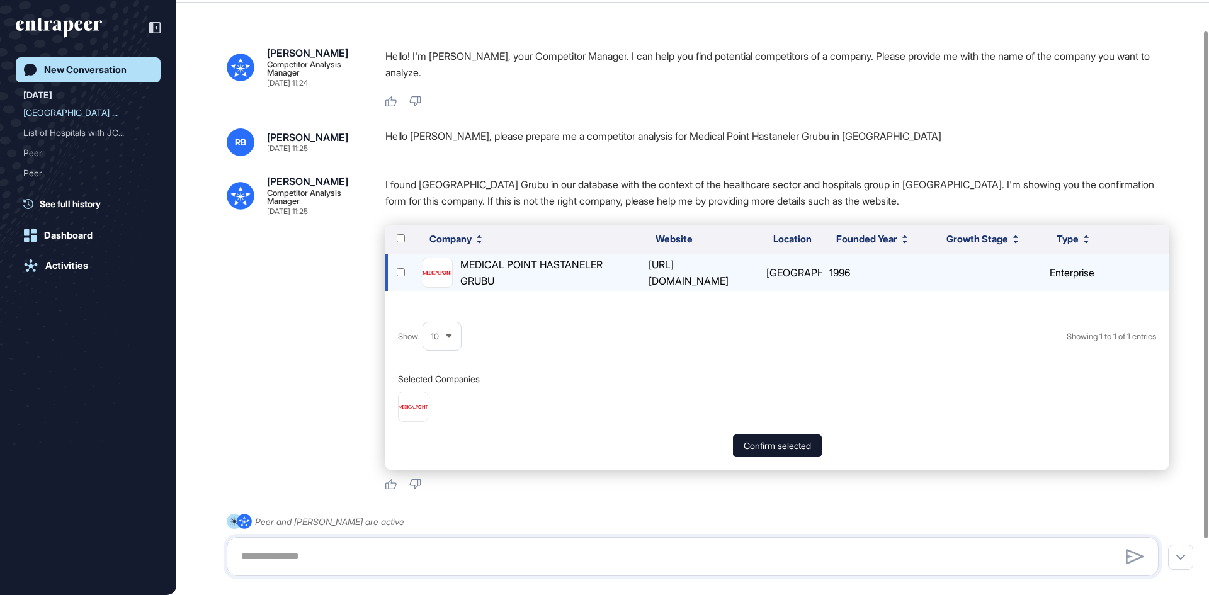
click at [700, 270] on div "https://www.mph.com.tr" at bounding box center [700, 272] width 114 height 33
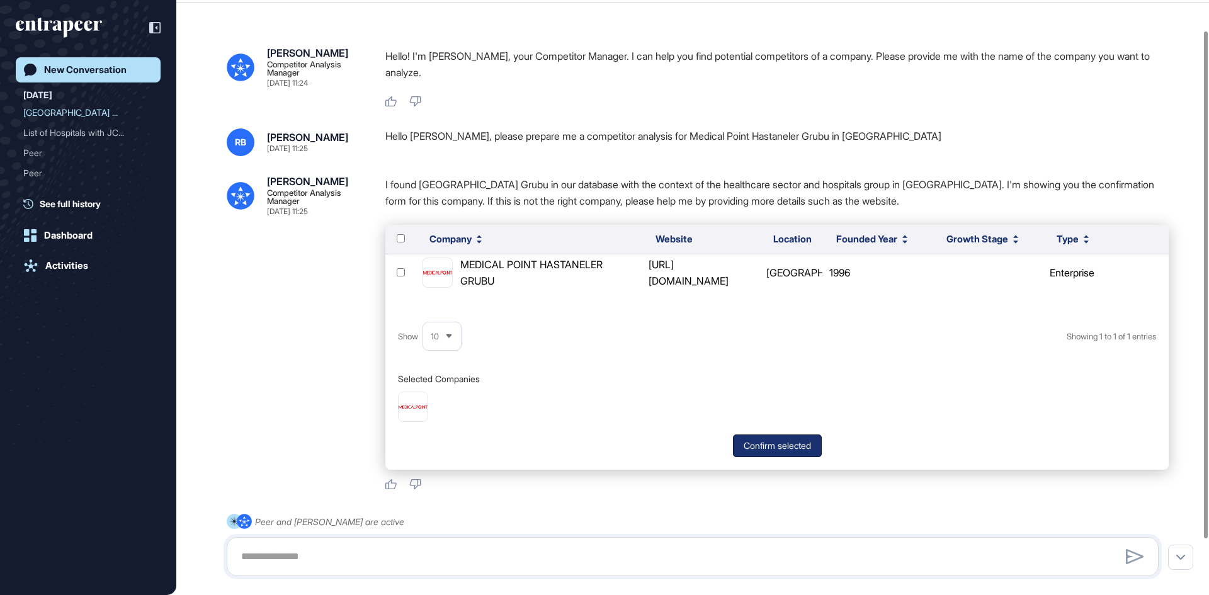
click at [776, 443] on button "Confirm selected" at bounding box center [777, 445] width 89 height 23
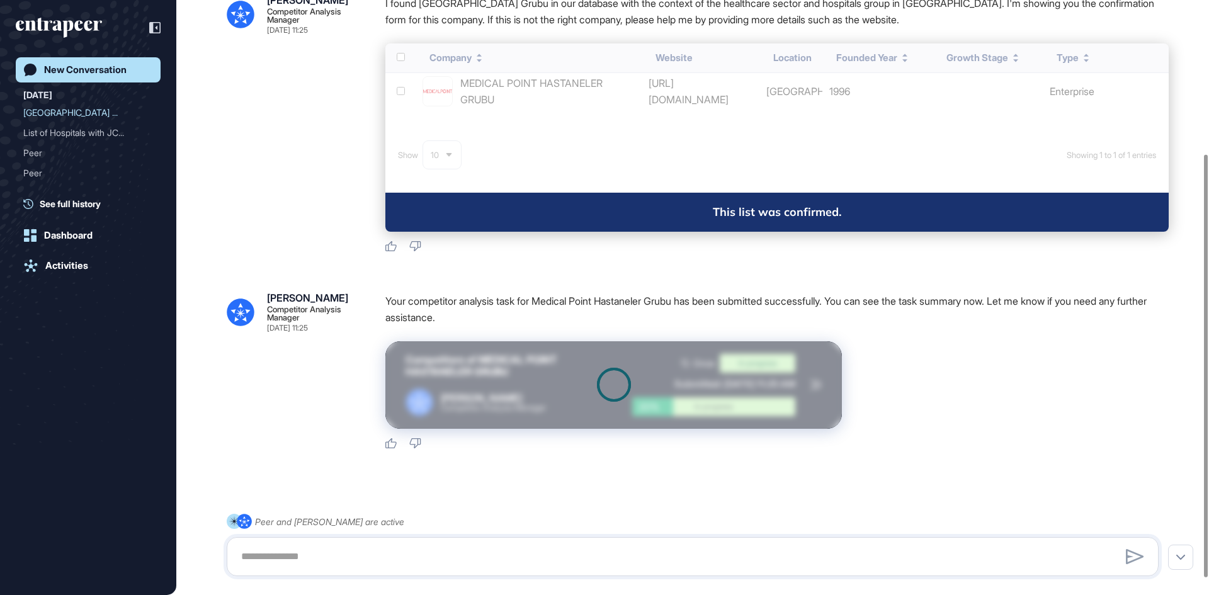
scroll to position [217, 0]
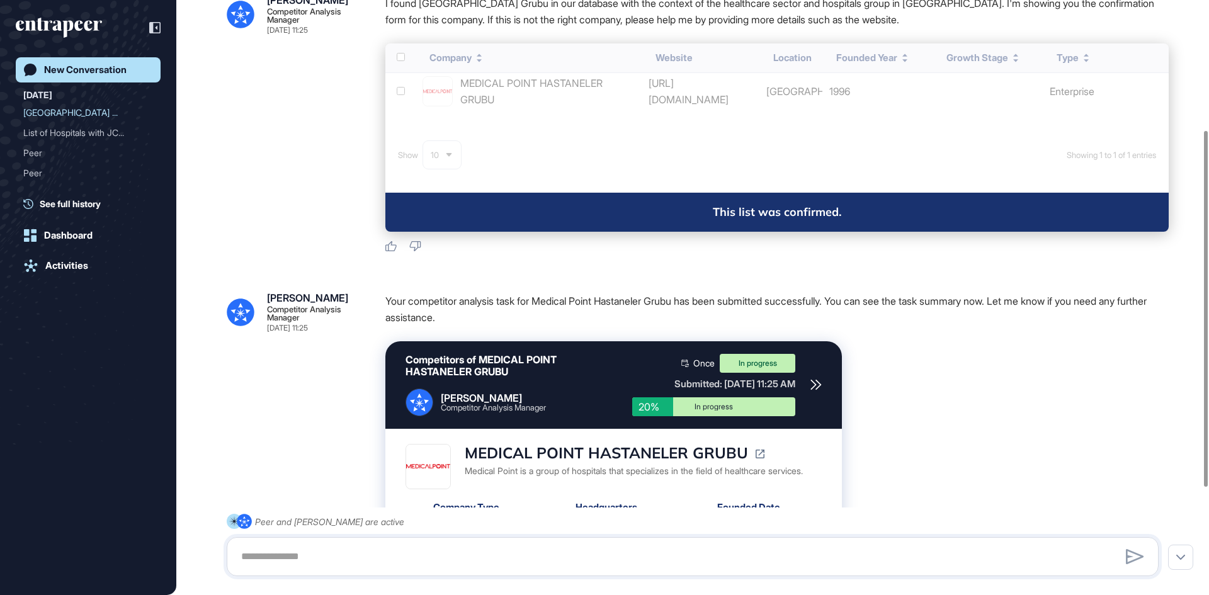
click at [902, 295] on p "Your competitor analysis task for Medical Point Hastaneler Grubu has been submi…" at bounding box center [776, 309] width 783 height 33
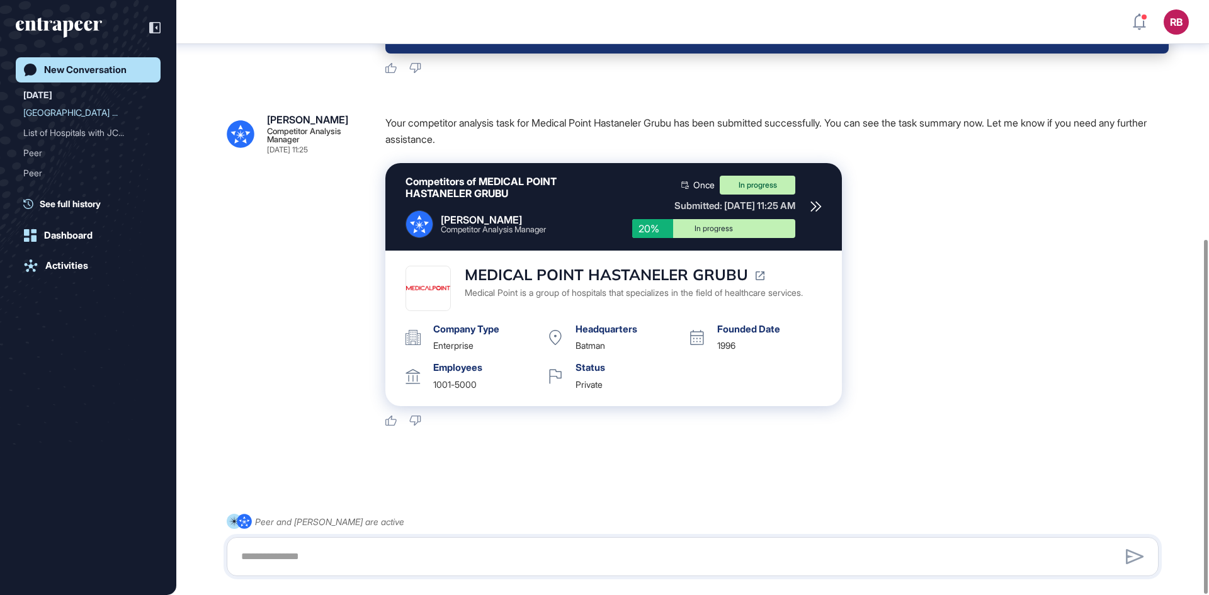
scroll to position [402, 0]
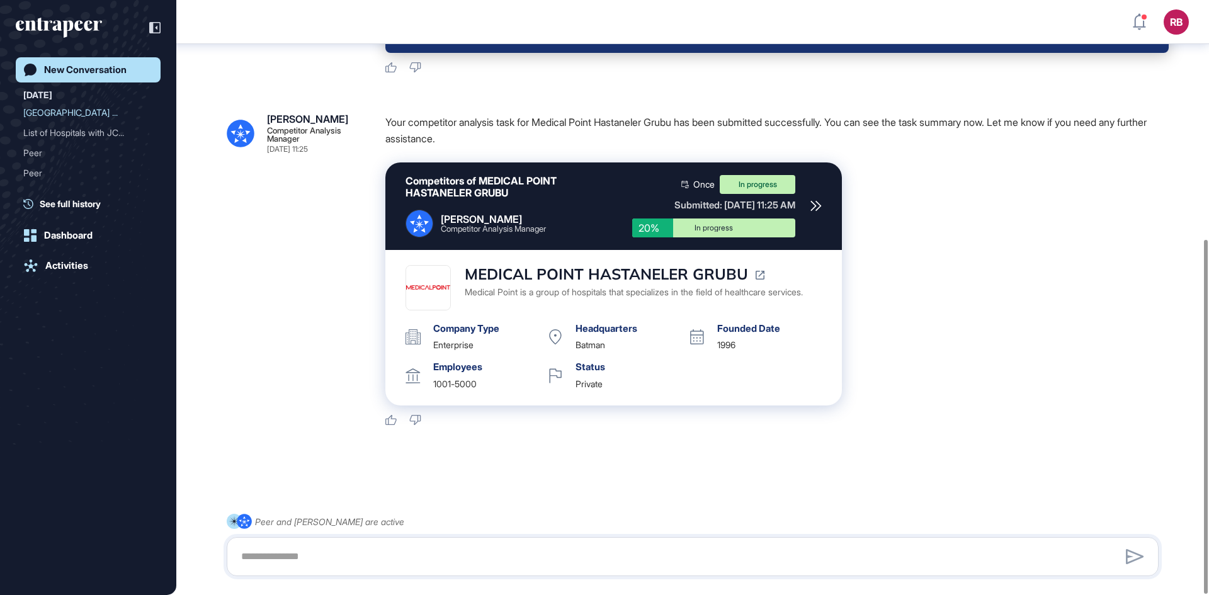
click at [820, 208] on icon at bounding box center [815, 205] width 11 height 11
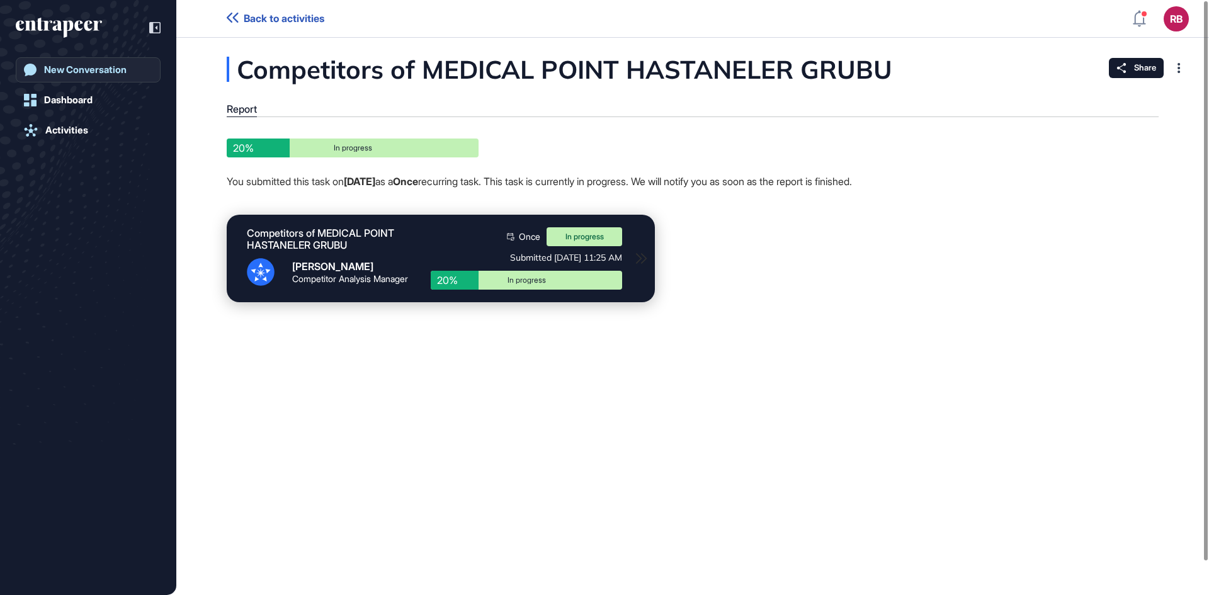
click at [58, 66] on div "New Conversation" at bounding box center [85, 69] width 82 height 11
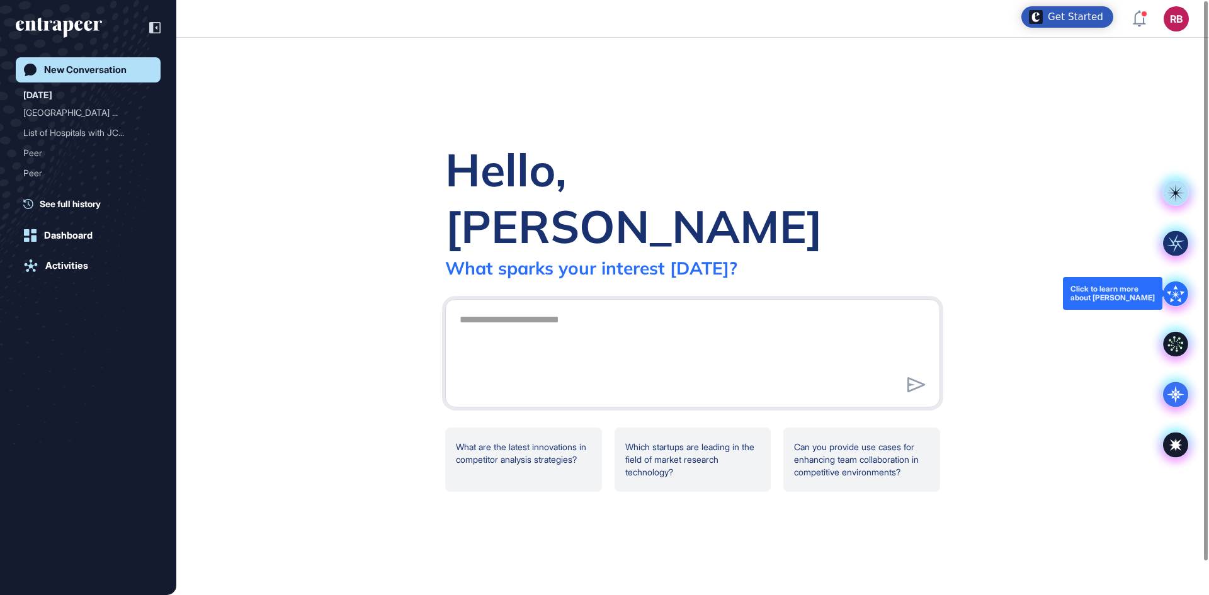
click at [1183, 298] on icon at bounding box center [1175, 293] width 25 height 25
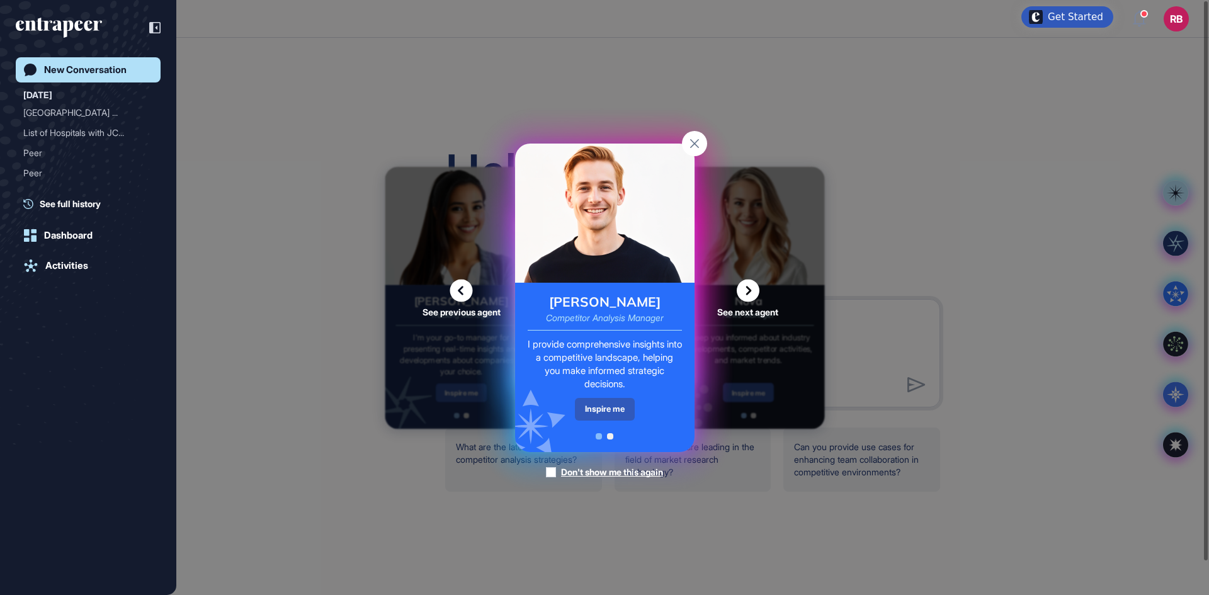
click at [745, 284] on icon at bounding box center [748, 290] width 23 height 23
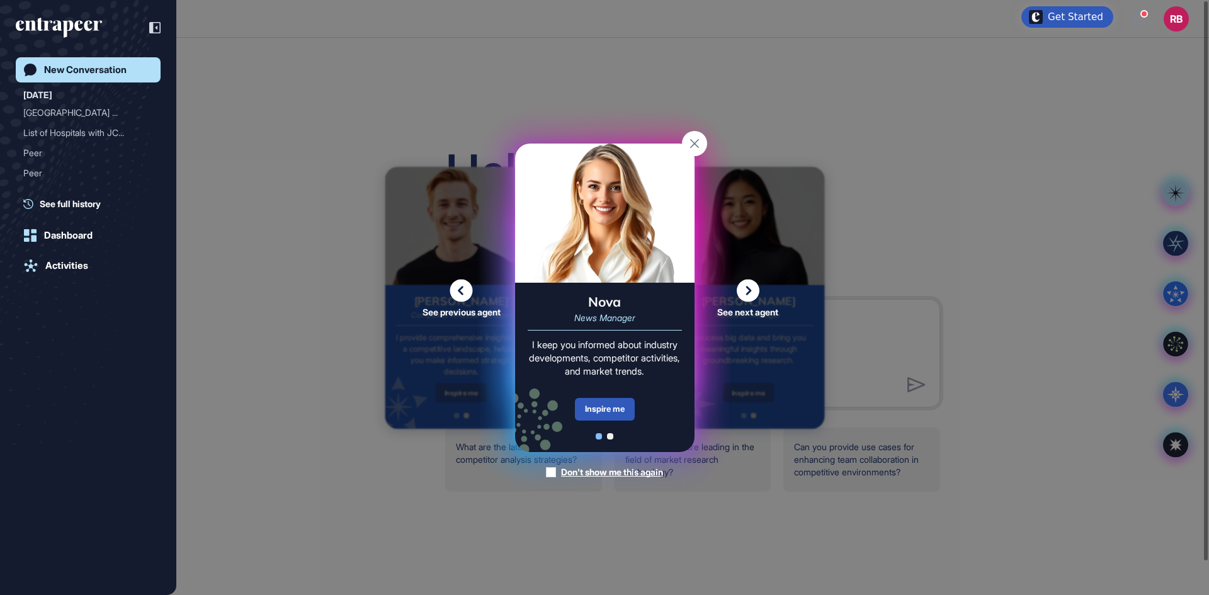
click at [458, 282] on icon at bounding box center [461, 290] width 23 height 23
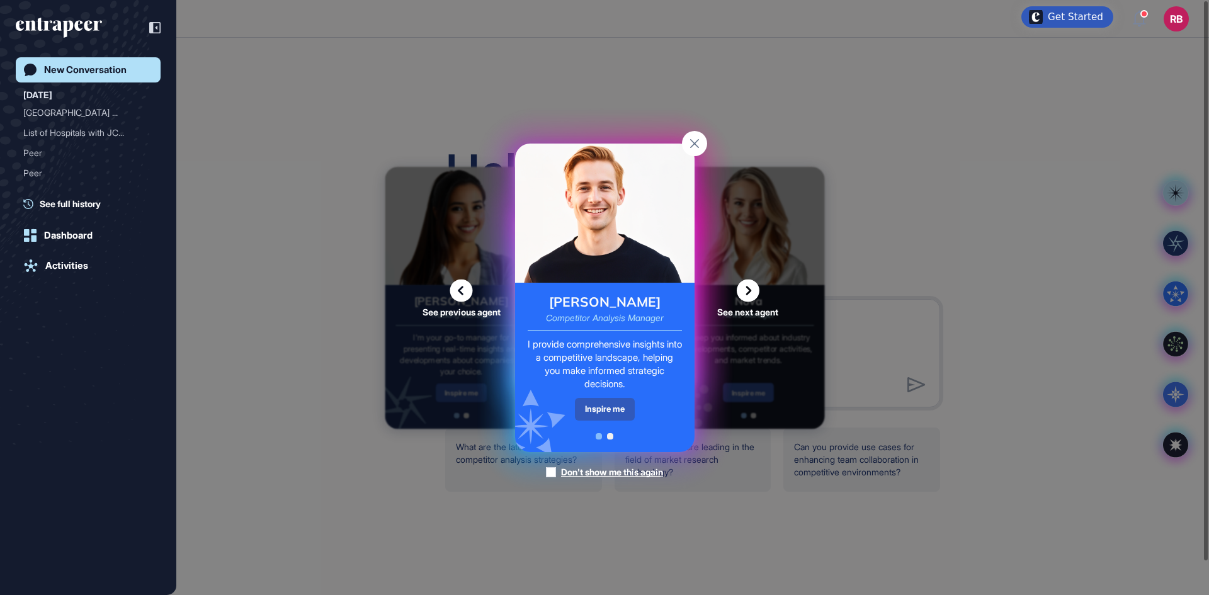
click at [752, 290] on icon at bounding box center [748, 290] width 23 height 23
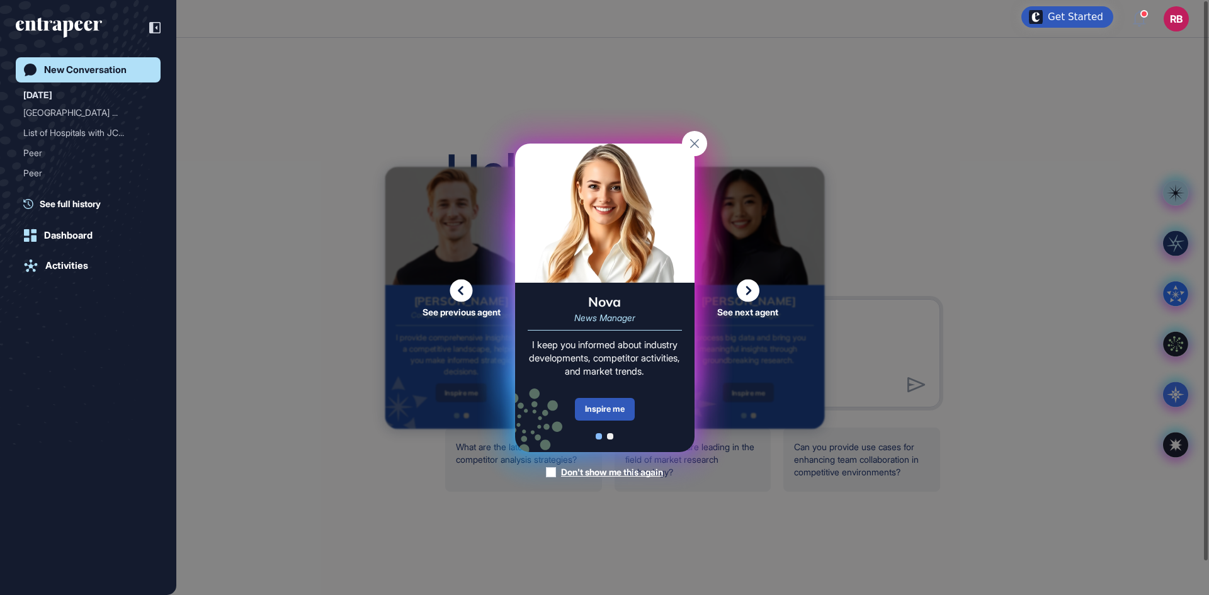
click at [752, 290] on icon at bounding box center [748, 290] width 23 height 23
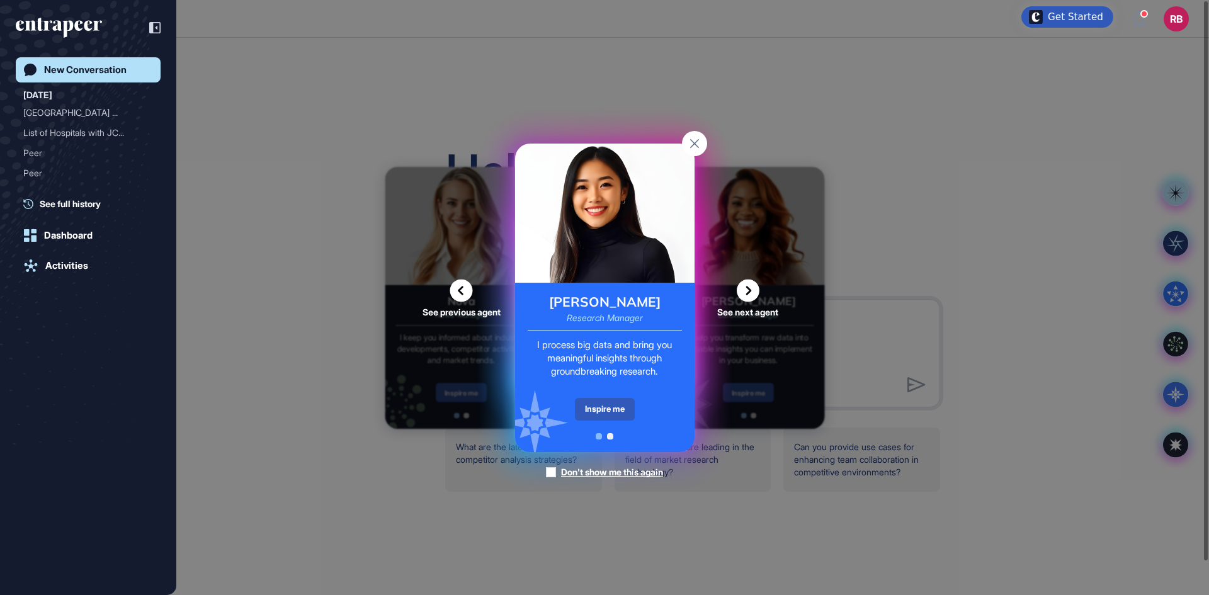
click at [752, 290] on icon at bounding box center [748, 290] width 23 height 23
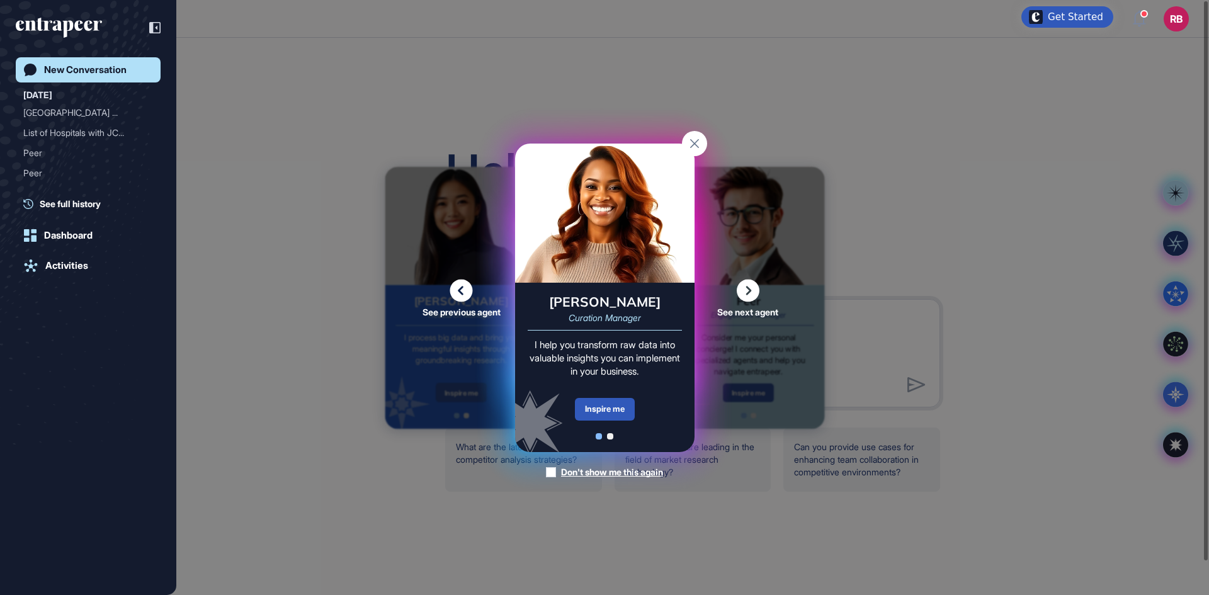
click at [752, 290] on icon at bounding box center [748, 290] width 23 height 23
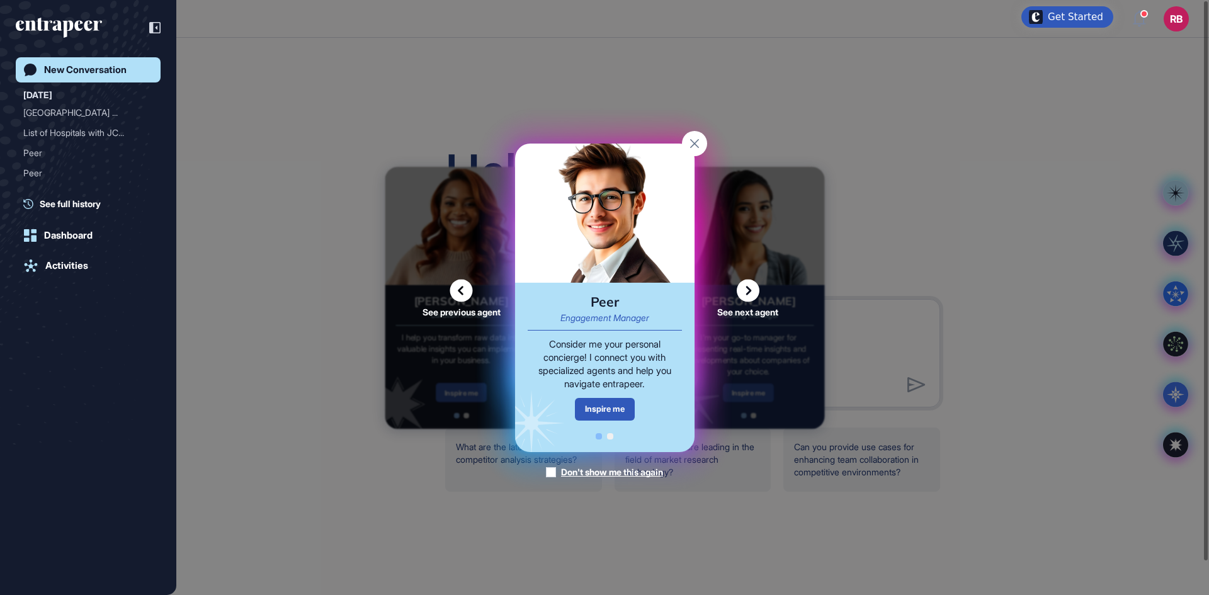
click at [754, 291] on icon at bounding box center [748, 290] width 23 height 23
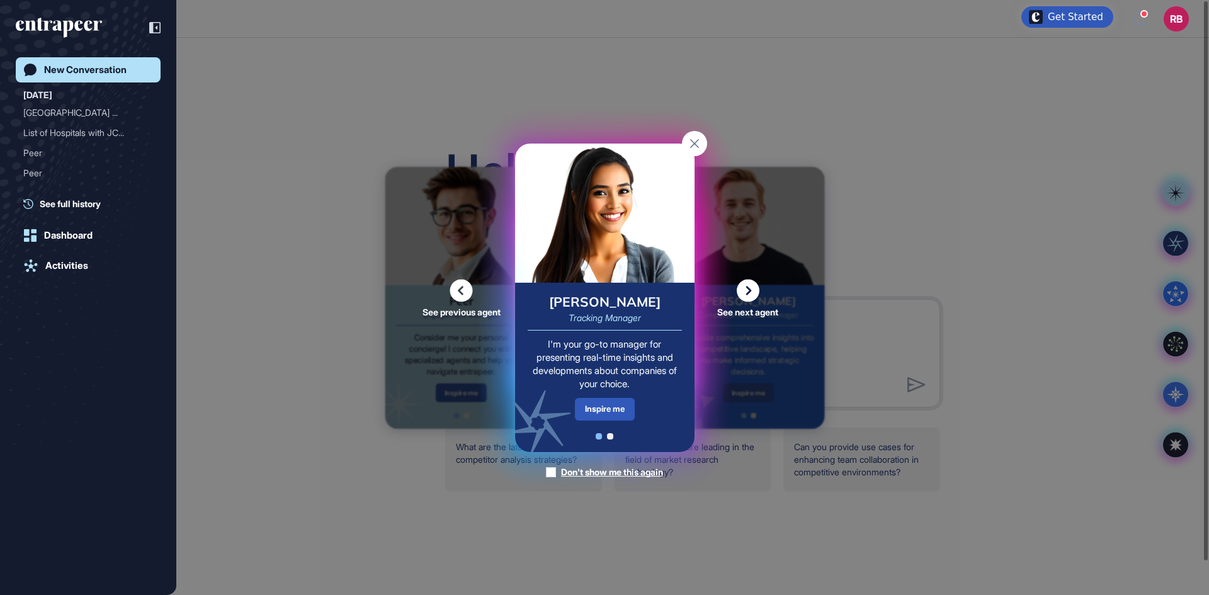
click at [468, 285] on icon at bounding box center [461, 290] width 23 height 23
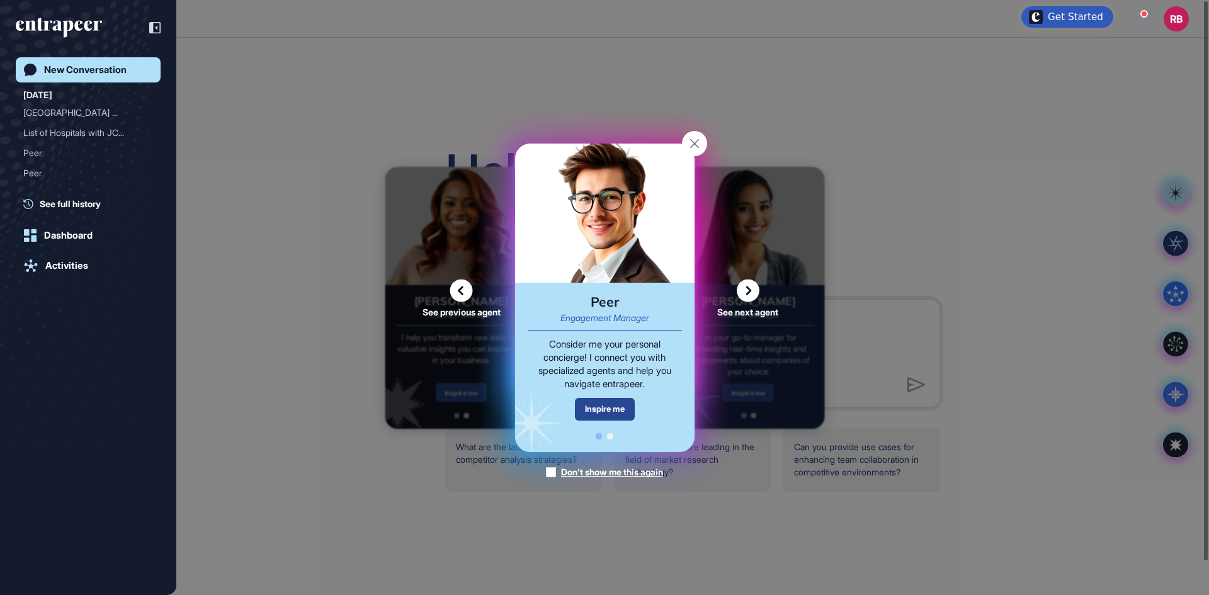
click at [603, 404] on div "Inspire me" at bounding box center [605, 409] width 60 height 22
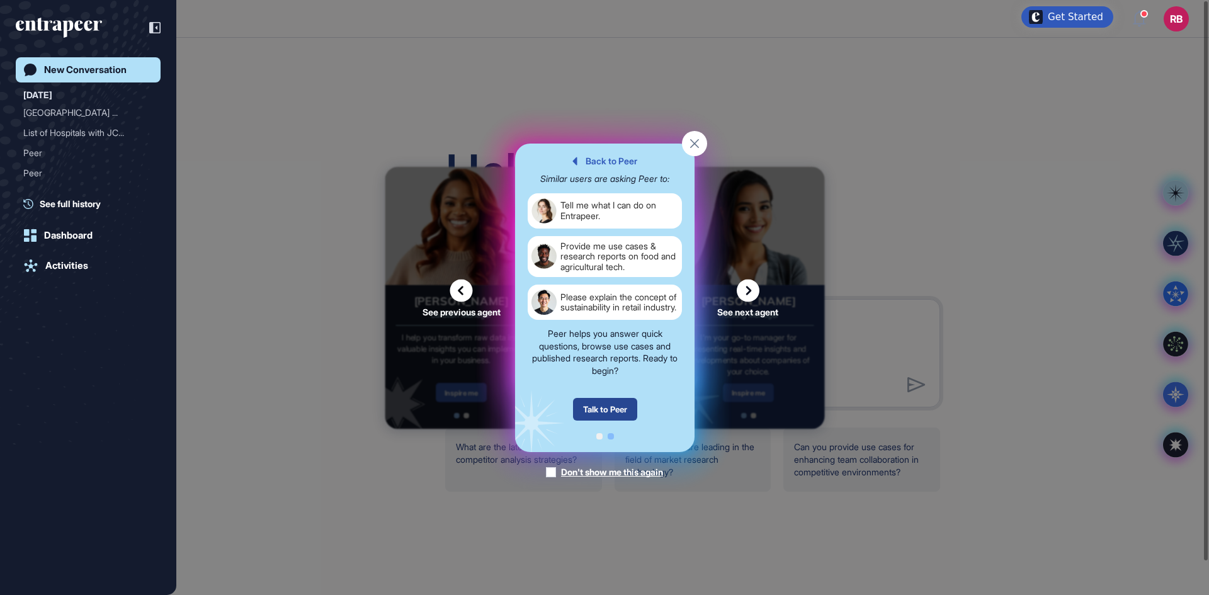
click at [604, 405] on div "Talk to Peer" at bounding box center [604, 409] width 64 height 23
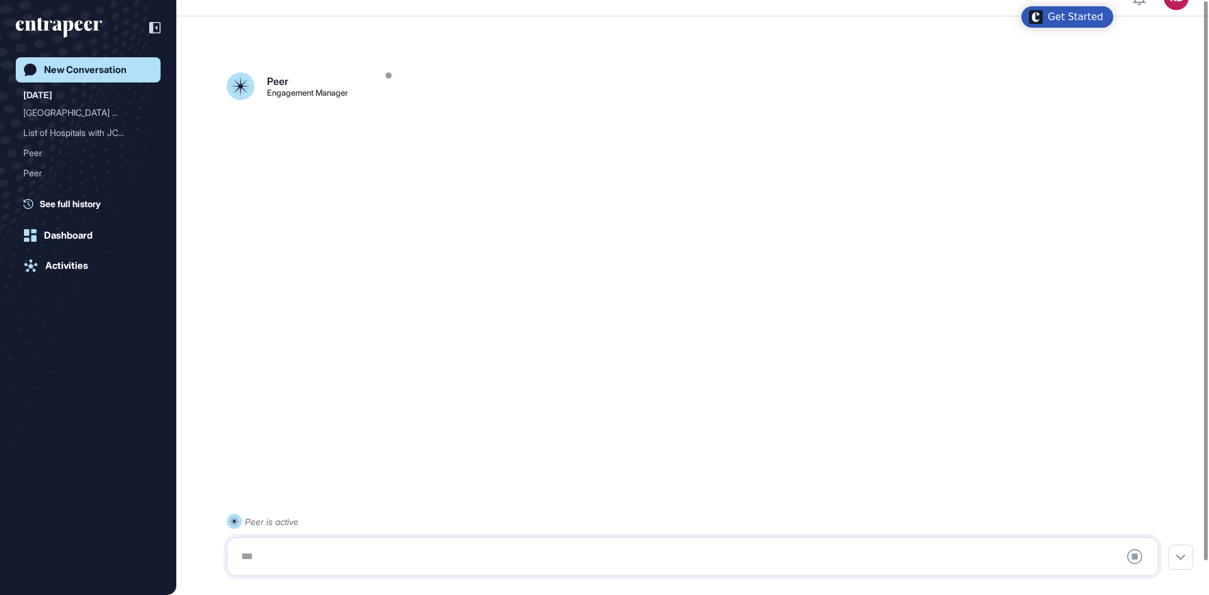
scroll to position [35, 0]
click at [341, 548] on div at bounding box center [693, 556] width 918 height 25
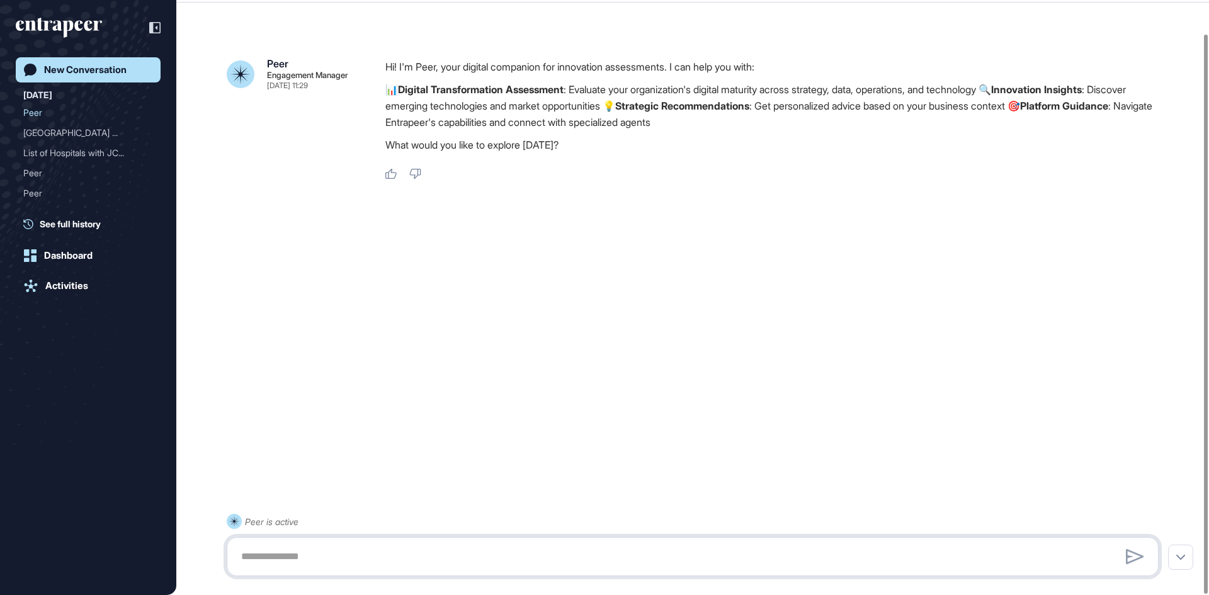
click at [261, 553] on textarea at bounding box center [693, 556] width 918 height 25
click at [380, 555] on textarea "**********" at bounding box center [693, 556] width 918 height 25
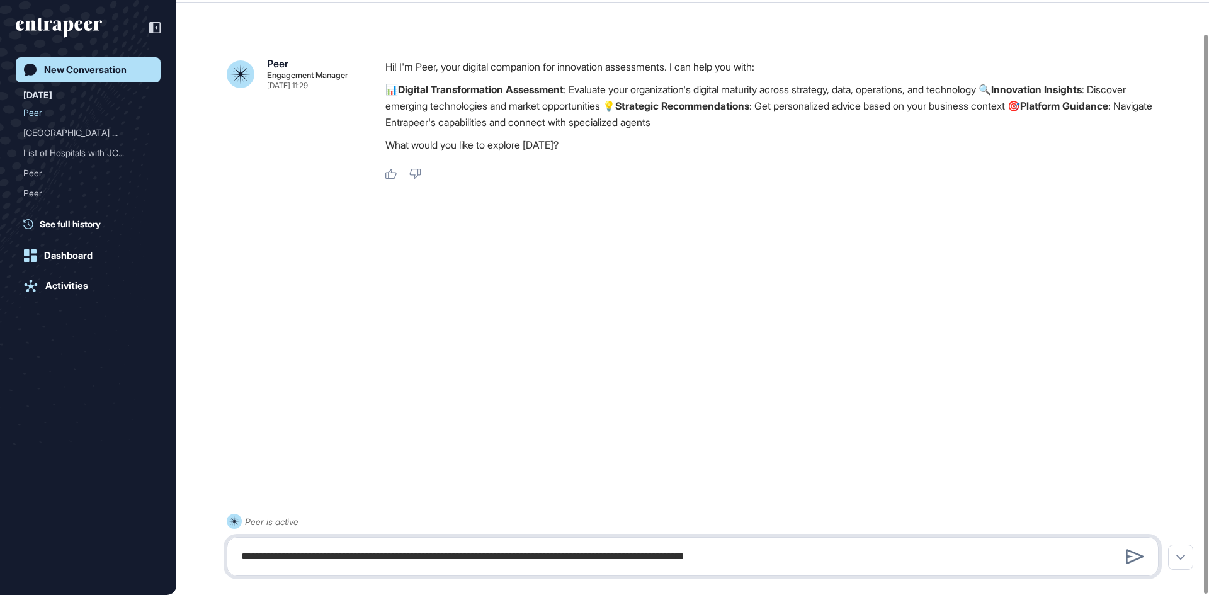
click at [838, 556] on textarea "**********" at bounding box center [693, 556] width 918 height 25
type textarea "**********"
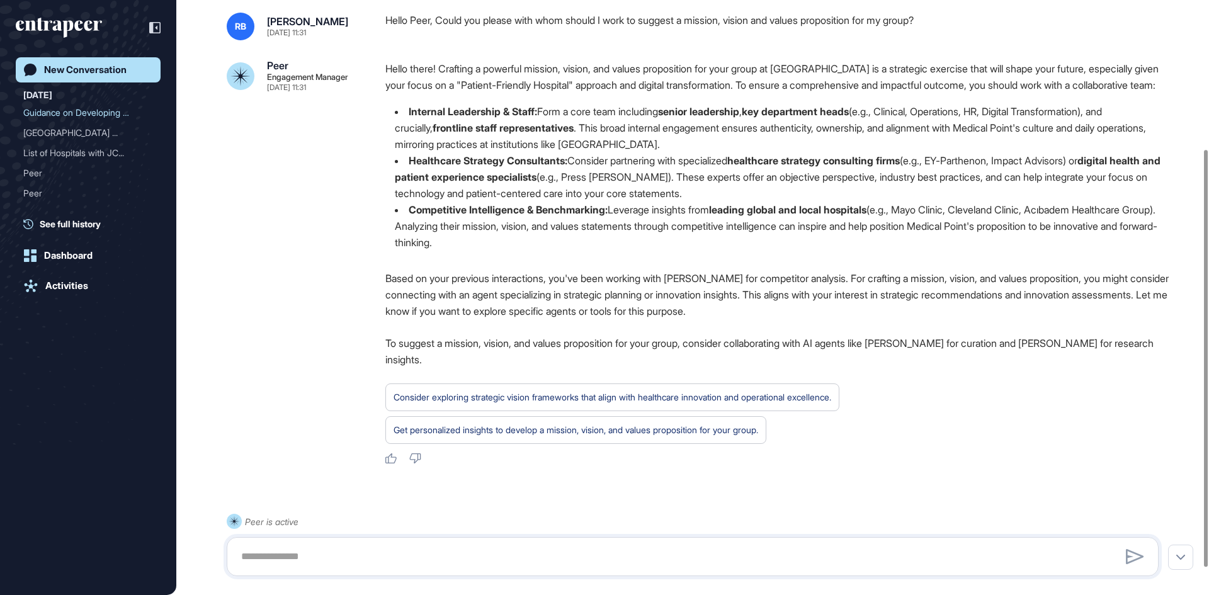
scroll to position [251, 0]
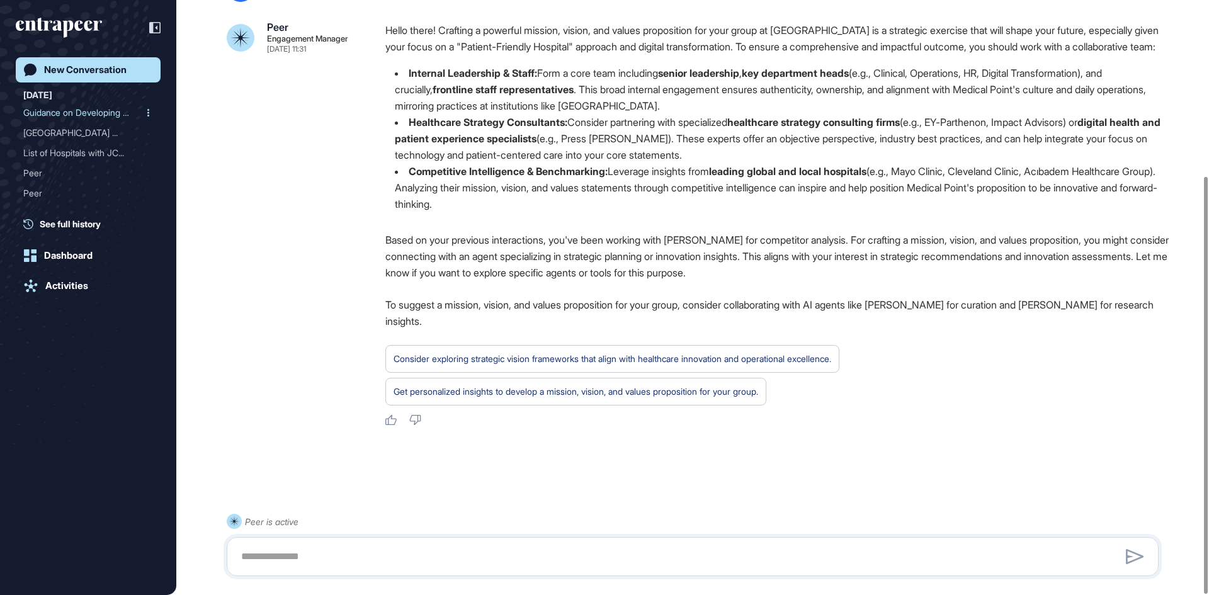
click at [68, 108] on div "Guidance on Developing Mi..." at bounding box center [83, 113] width 120 height 20
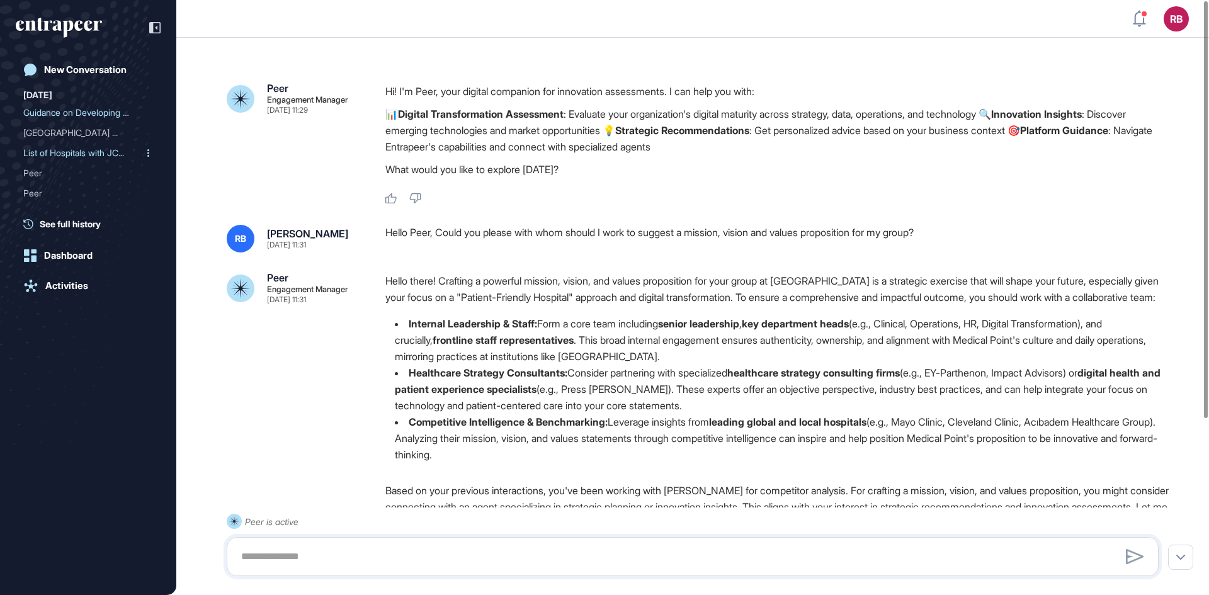
click at [50, 149] on div "List of Hospitals with JC..." at bounding box center [83, 153] width 120 height 20
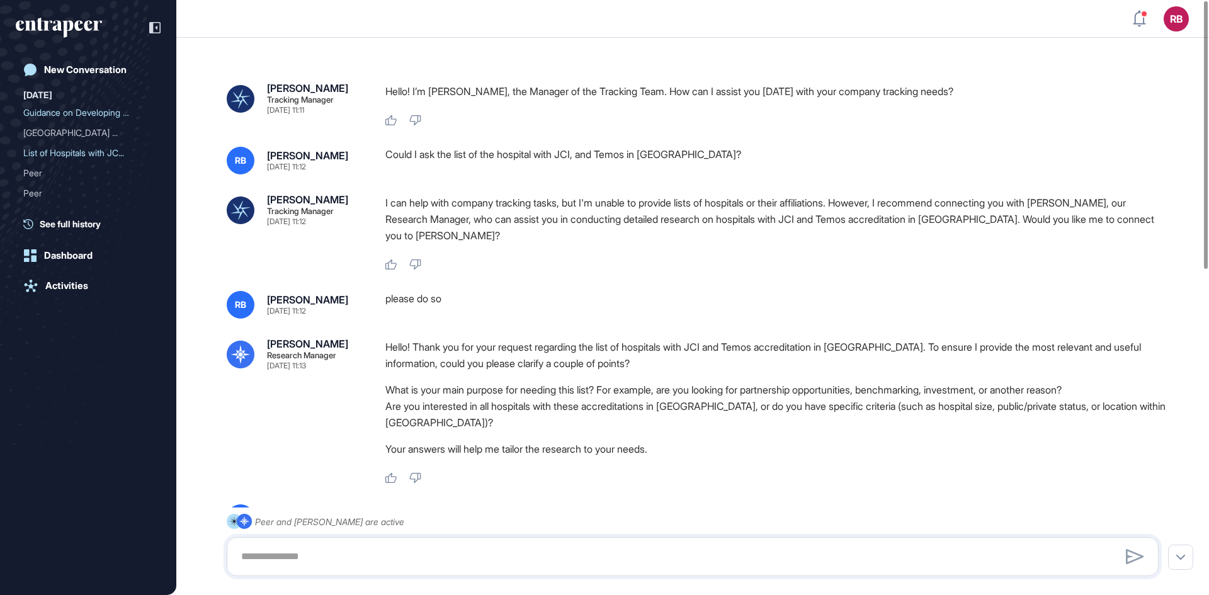
scroll to position [203, 0]
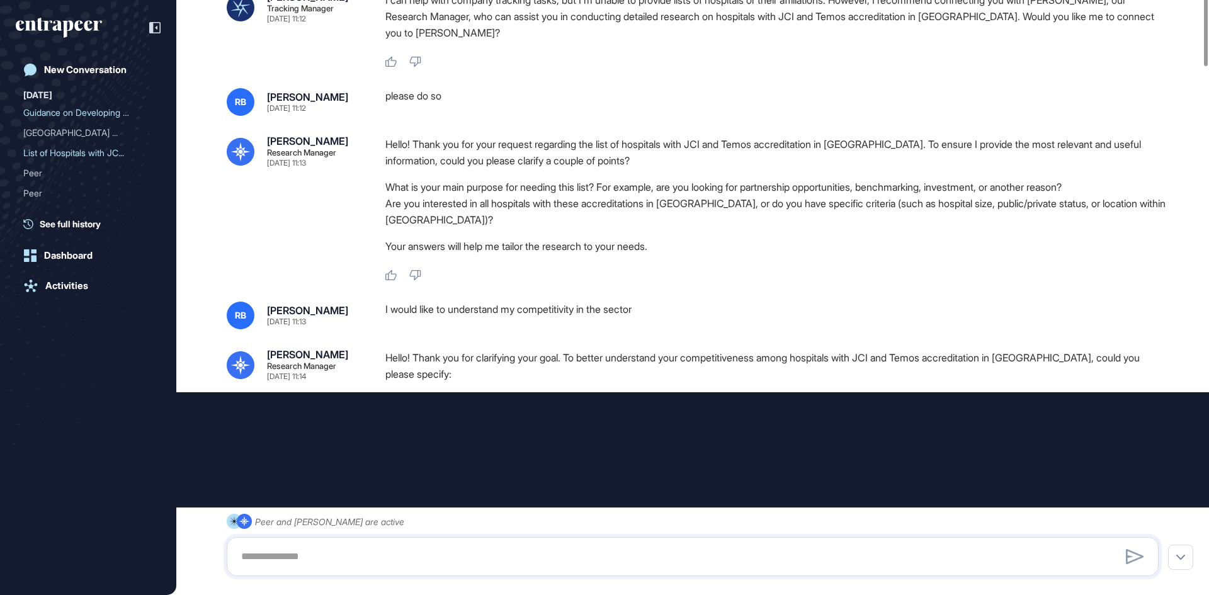
type input "*********"
type input "*"
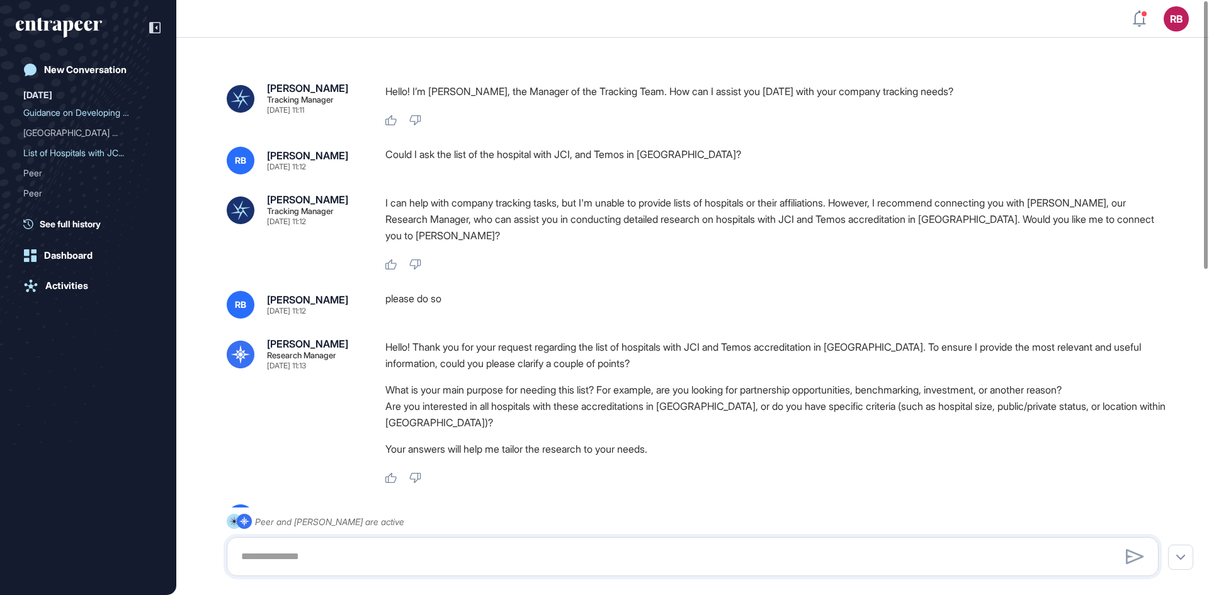
click at [548, 352] on p "Hello! Thank you for your request regarding the list of hospitals with JCI and …" at bounding box center [776, 355] width 783 height 33
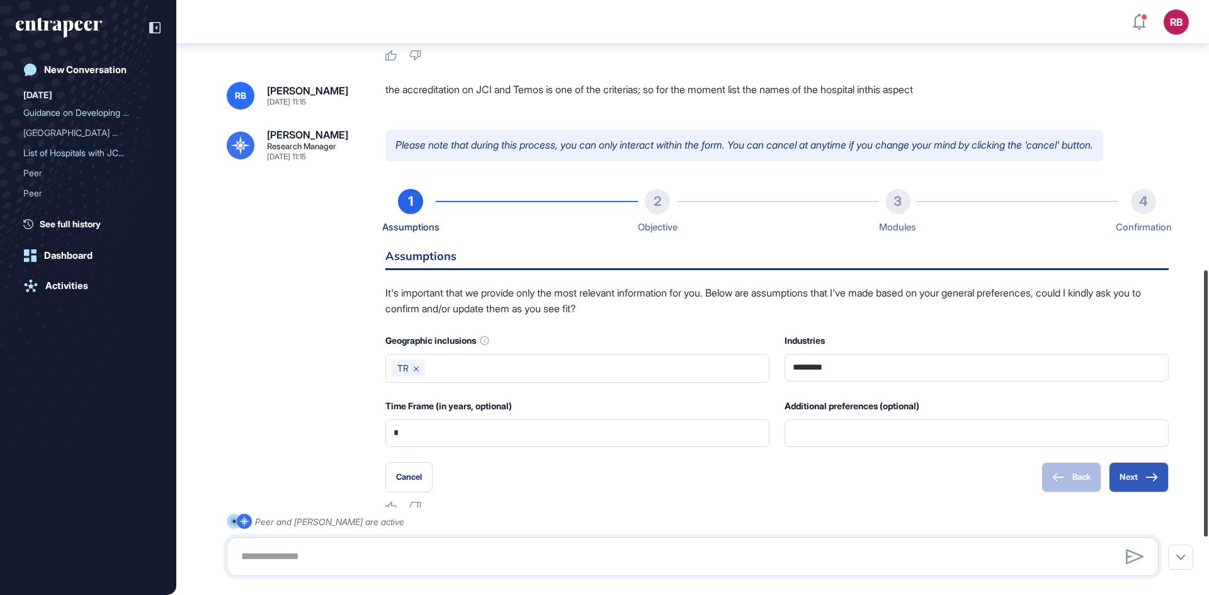
scroll to position [729, 0]
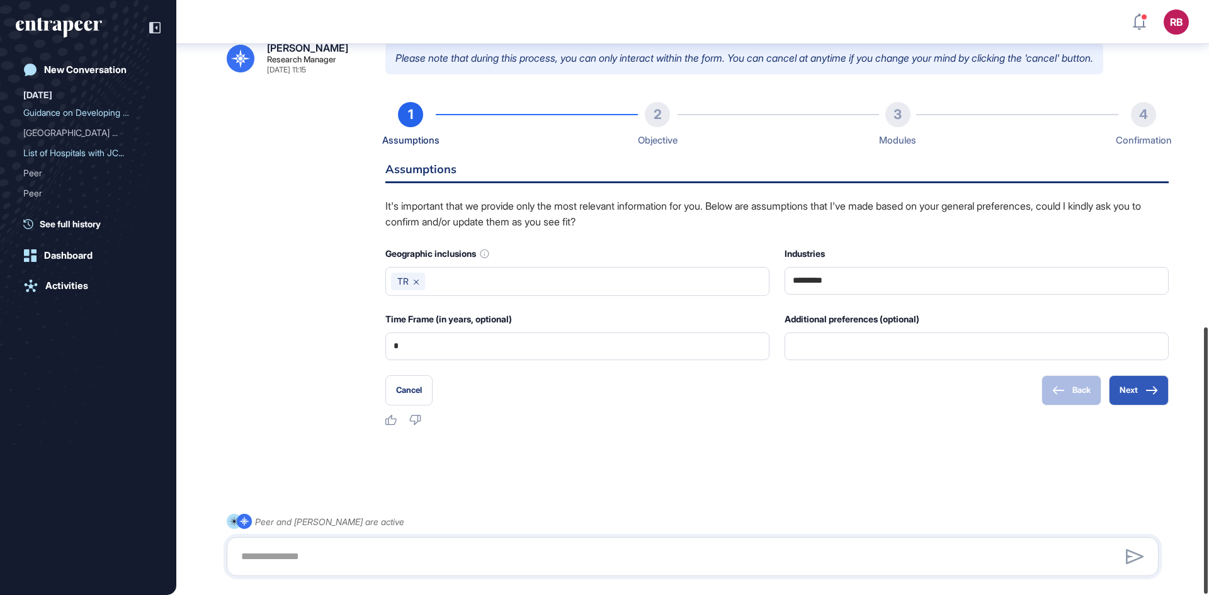
drag, startPoint x: 1204, startPoint y: 385, endPoint x: 1208, endPoint y: 612, distance: 226.7
click at [1208, 594] on html "RB Dashboard Profile My Content Request More Data New Conversation Today Guidan…" at bounding box center [604, 297] width 1209 height 595
click at [67, 132] on div "[GEOGRAPHIC_DATA] ..." at bounding box center [83, 133] width 120 height 20
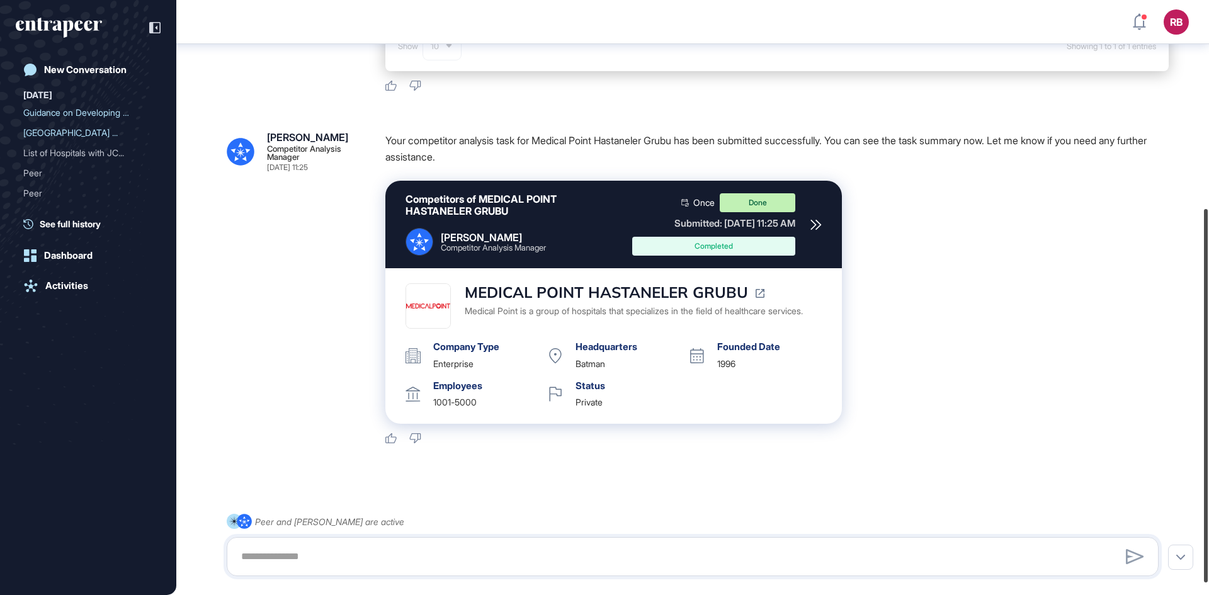
scroll to position [332, 0]
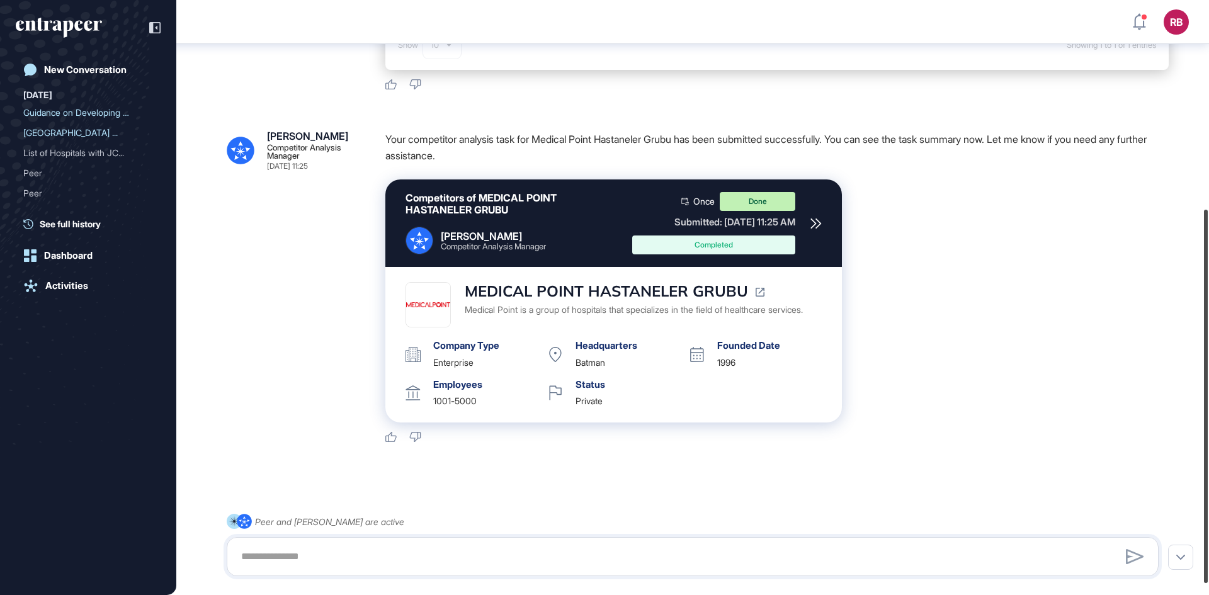
drag, startPoint x: 1208, startPoint y: 350, endPoint x: 1208, endPoint y: 558, distance: 208.4
click at [1208, 558] on div at bounding box center [1206, 396] width 4 height 373
click at [756, 296] on icon at bounding box center [760, 292] width 9 height 9
click at [69, 61] on link "New Conversation" at bounding box center [88, 69] width 145 height 25
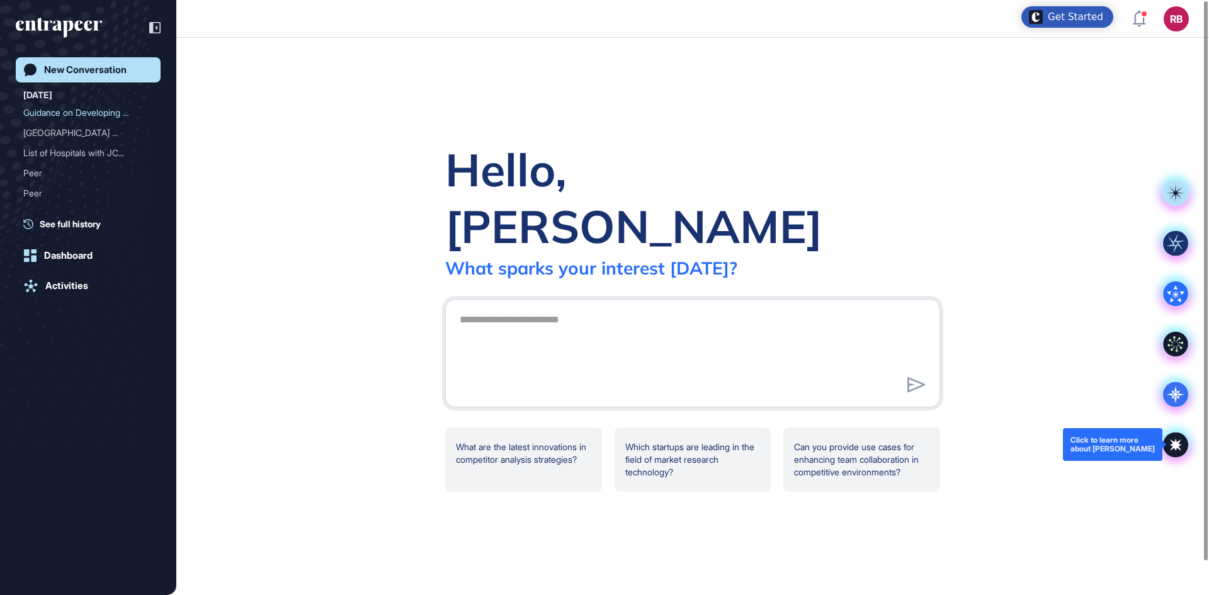
click at [1177, 450] on icon at bounding box center [1175, 444] width 25 height 25
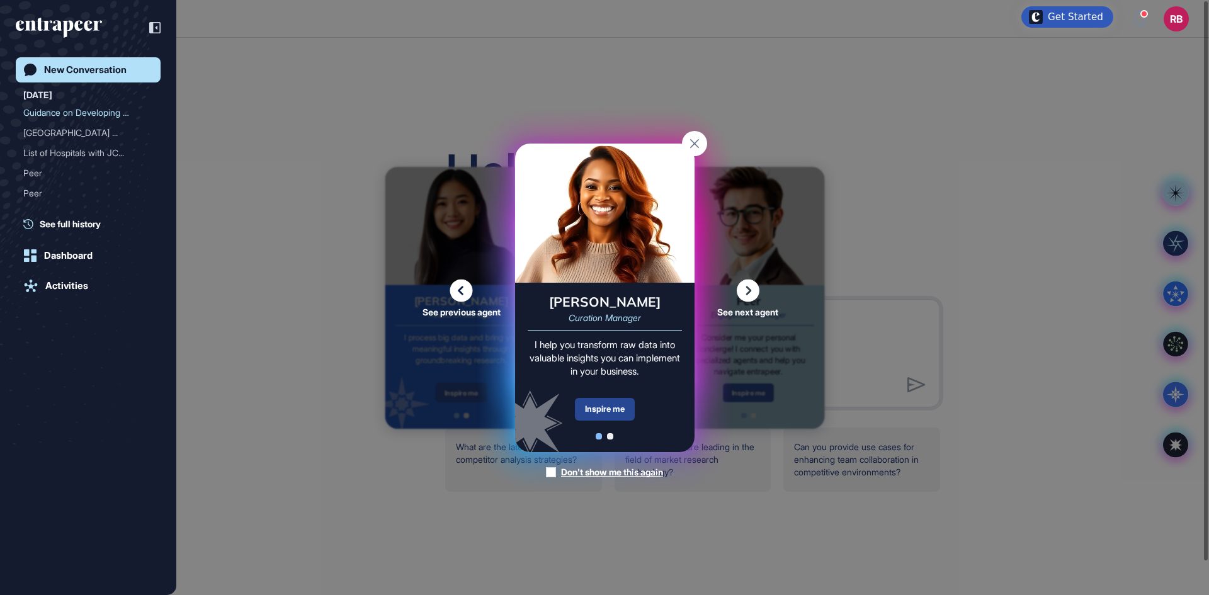
click at [606, 418] on div "Inspire me" at bounding box center [605, 409] width 60 height 23
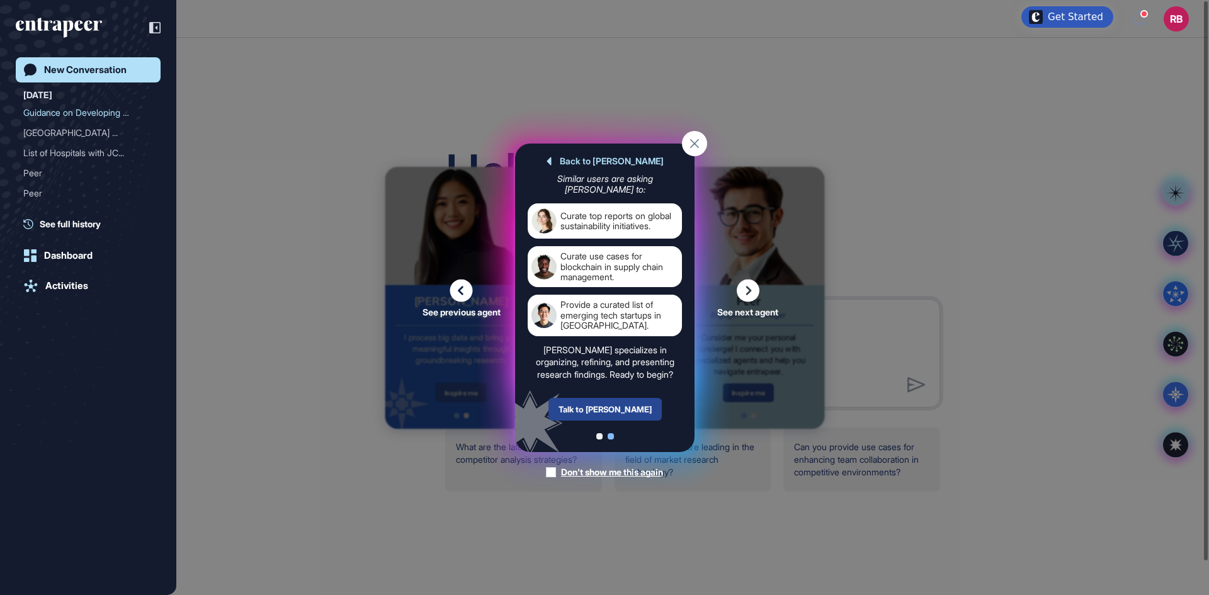
click at [629, 404] on div "Talk to Curie" at bounding box center [604, 409] width 113 height 23
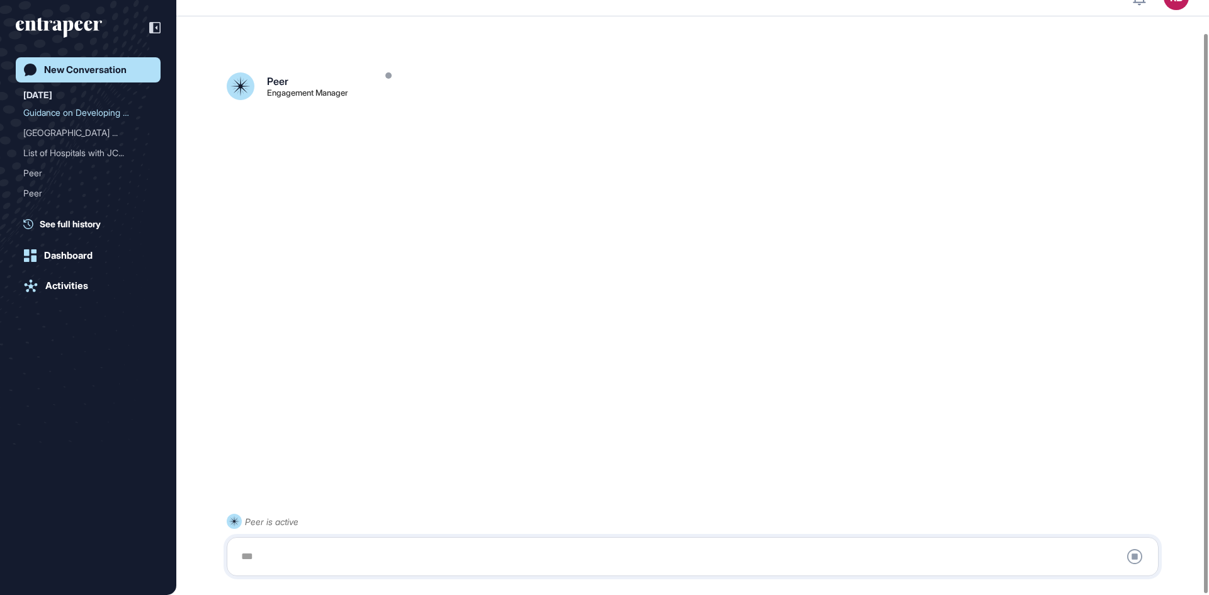
scroll to position [35, 0]
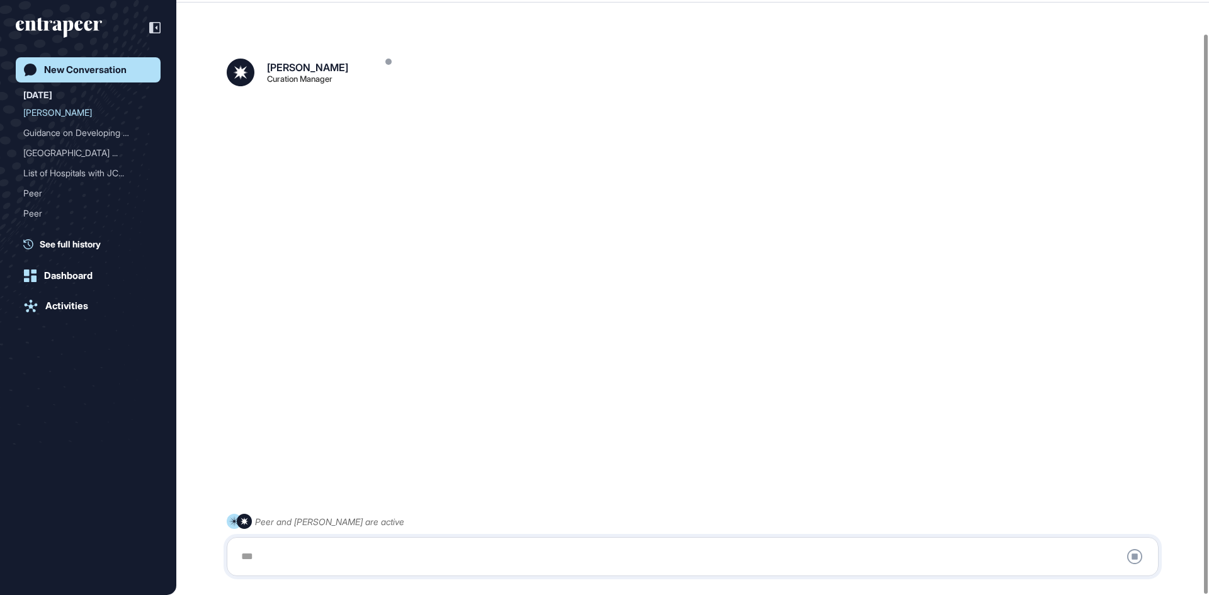
click at [59, 72] on div "New Conversation" at bounding box center [85, 69] width 82 height 11
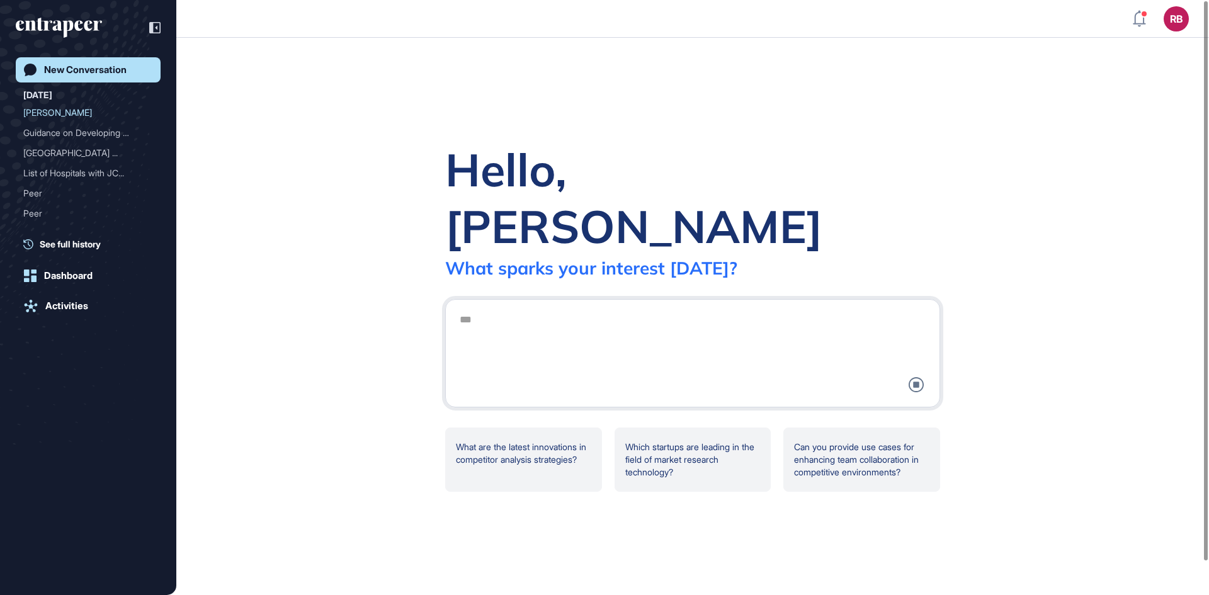
click at [89, 72] on div "New Conversation" at bounding box center [85, 69] width 82 height 11
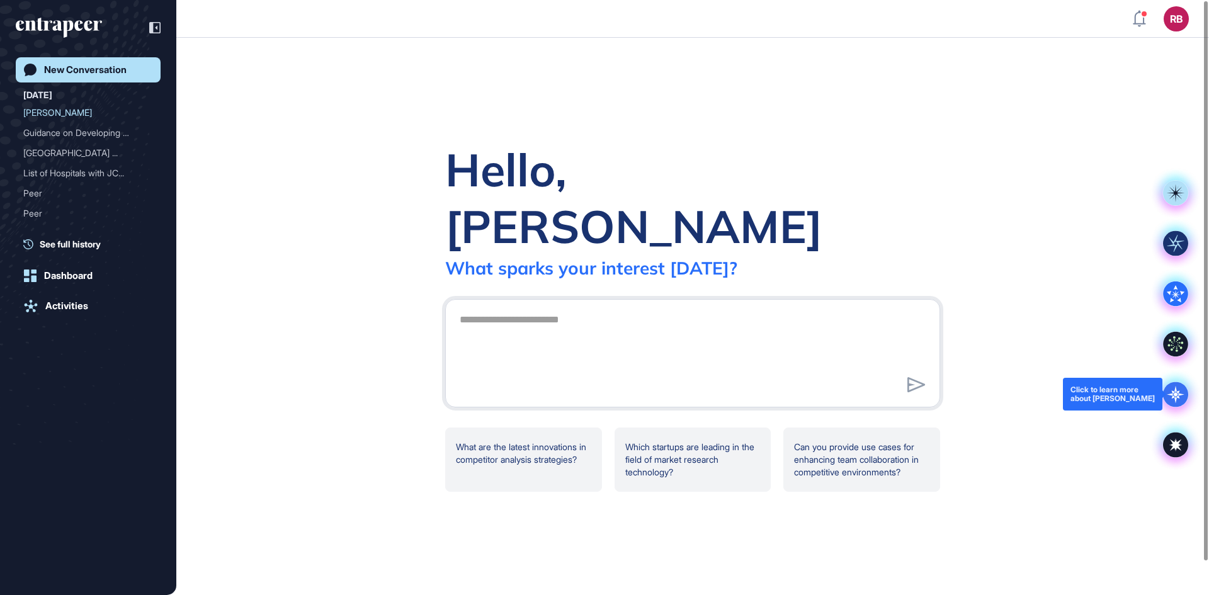
click at [1172, 390] on icon at bounding box center [1176, 394] width 18 height 18
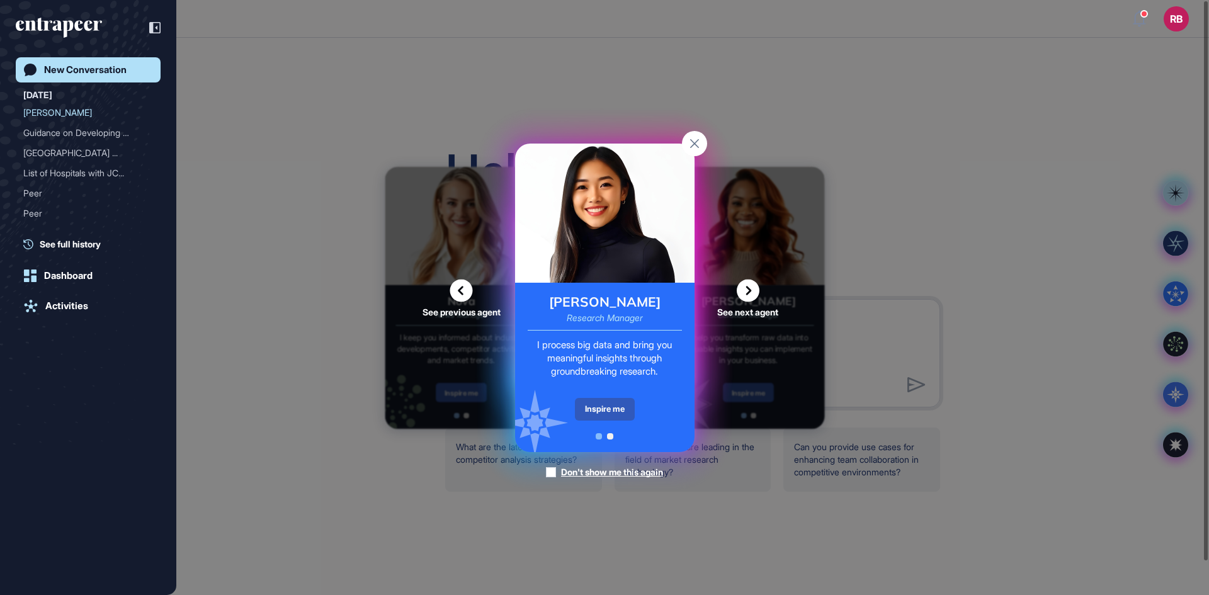
click at [746, 283] on icon at bounding box center [748, 290] width 23 height 23
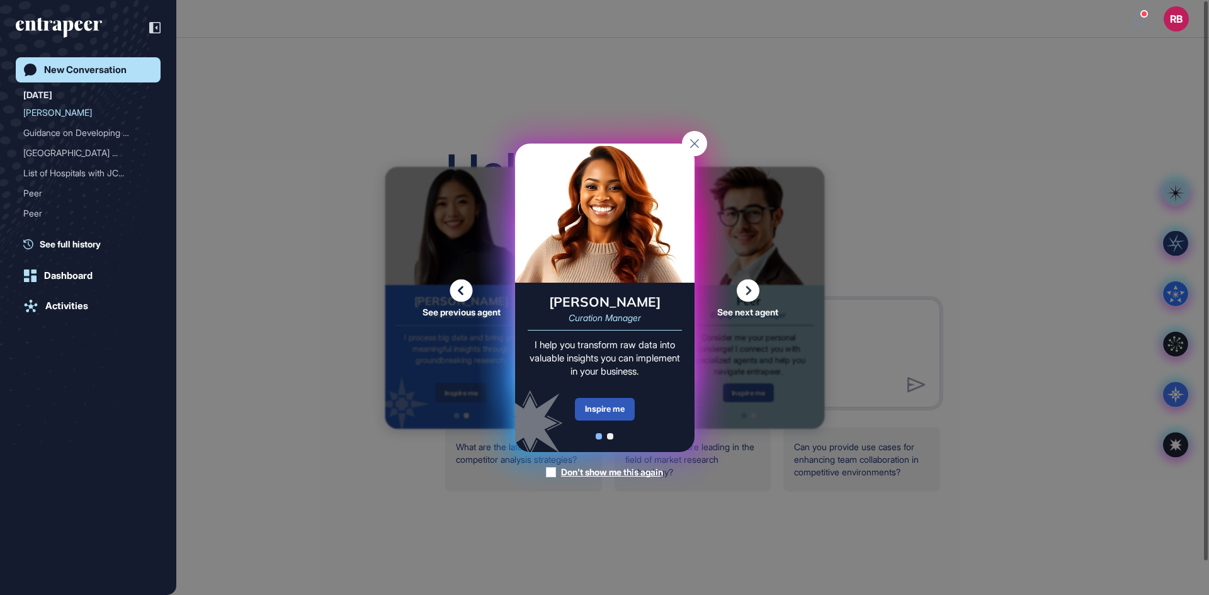
click at [754, 289] on icon at bounding box center [748, 290] width 23 height 23
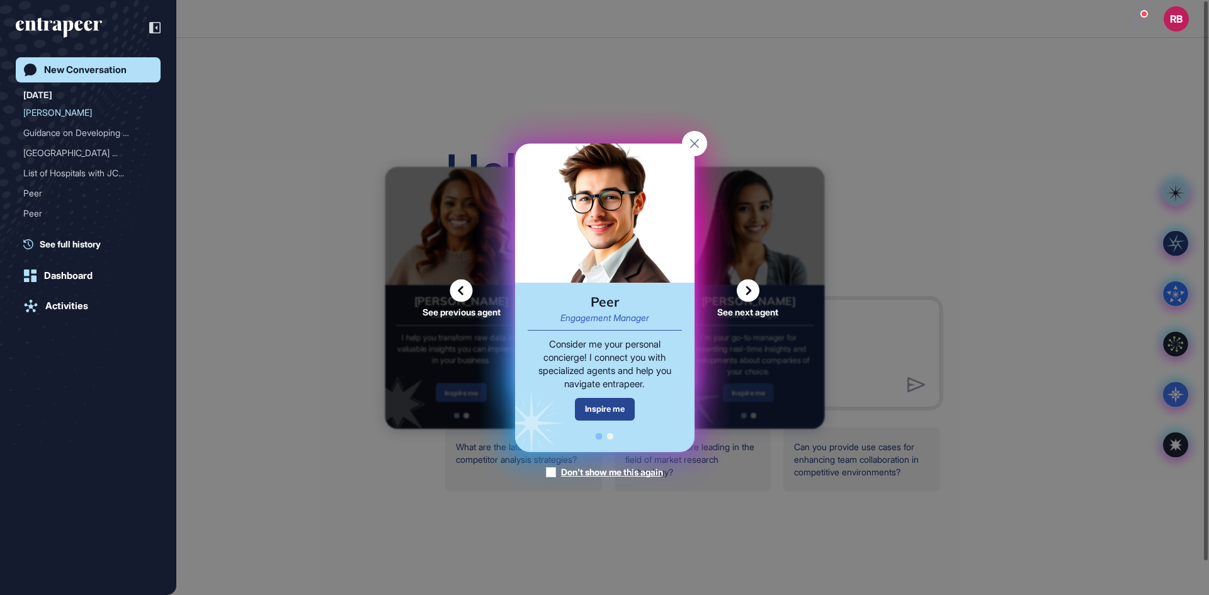
click at [598, 408] on div "Inspire me" at bounding box center [605, 409] width 60 height 22
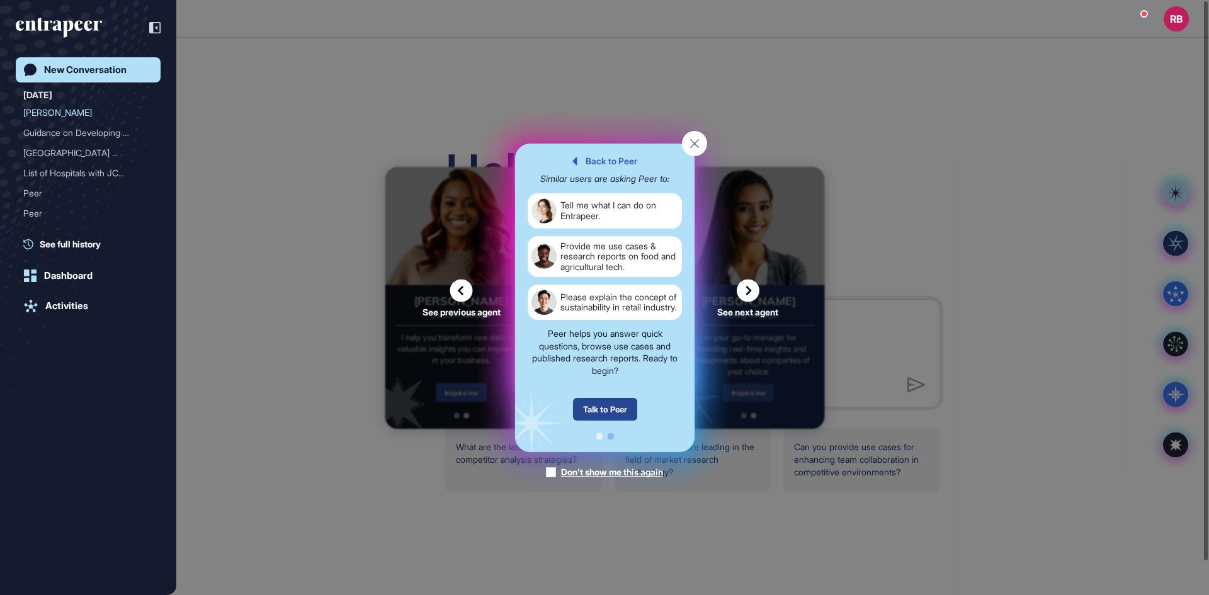
click at [604, 399] on div "Talk to Peer" at bounding box center [604, 409] width 64 height 23
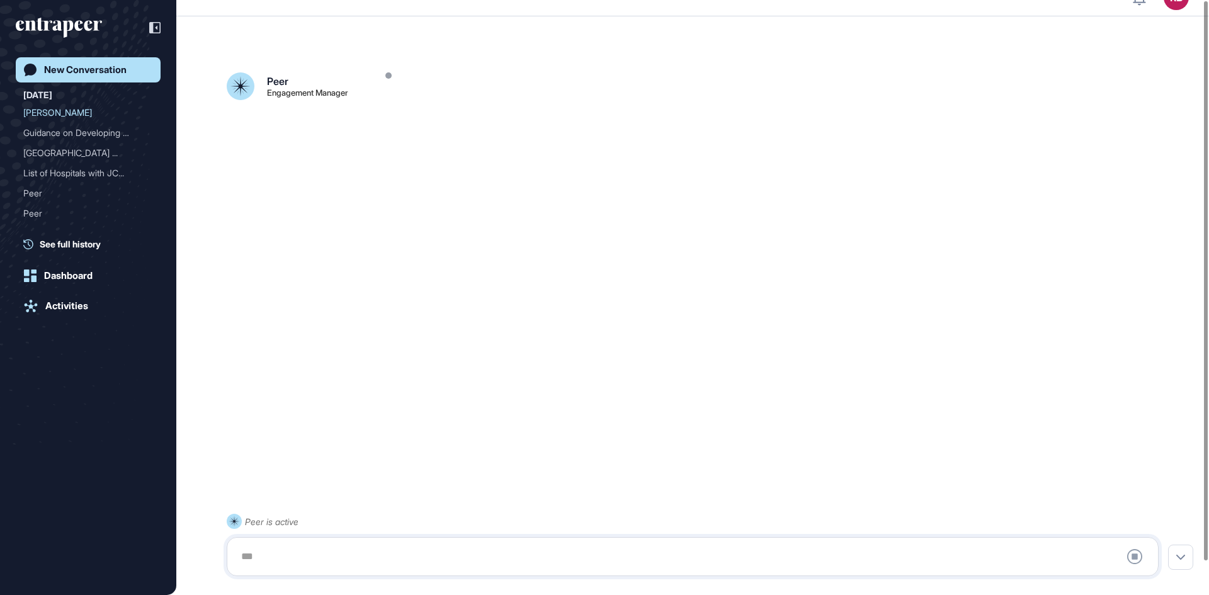
scroll to position [35, 0]
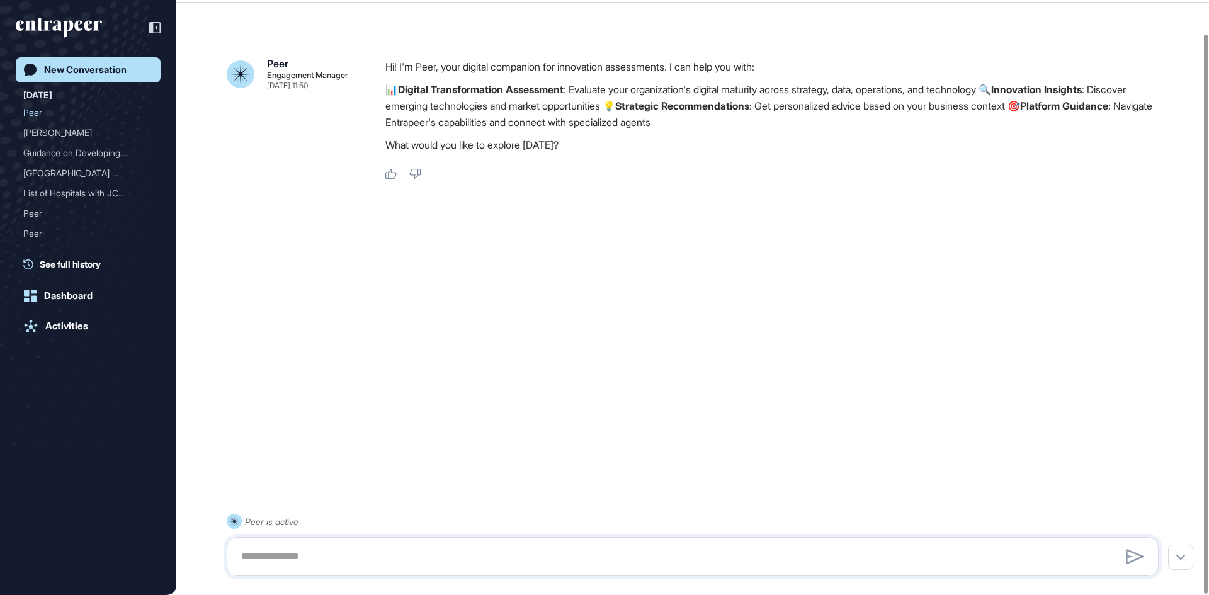
click at [264, 538] on div at bounding box center [693, 556] width 932 height 39
click at [261, 546] on textarea at bounding box center [693, 556] width 918 height 25
type textarea "*"
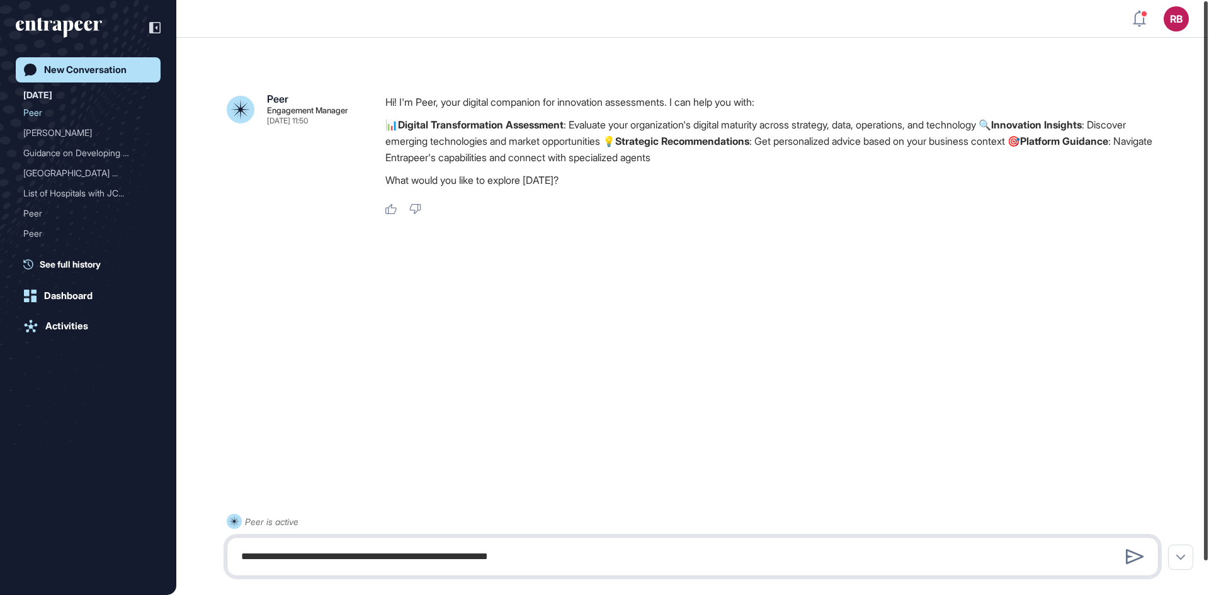
drag, startPoint x: 1206, startPoint y: 54, endPoint x: 1208, endPoint y: 10, distance: 44.1
click at [1208, 10] on div at bounding box center [1206, 280] width 4 height 559
click at [590, 564] on textarea "**********" at bounding box center [693, 556] width 918 height 25
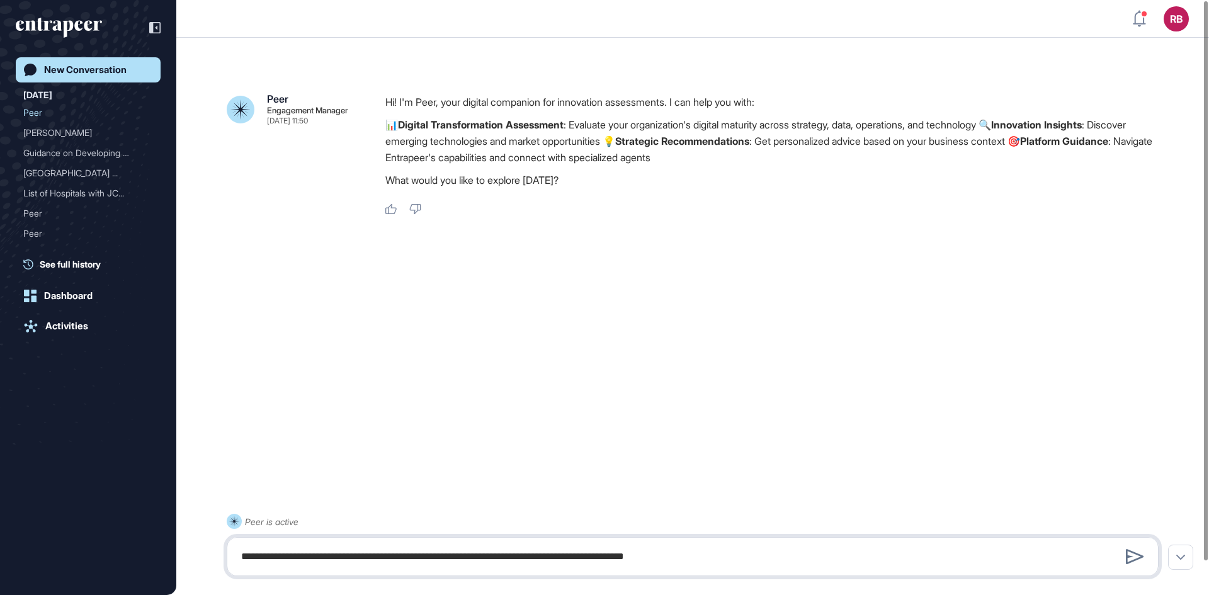
click at [607, 559] on textarea "**********" at bounding box center [693, 556] width 918 height 25
click at [730, 563] on textarea "**********" at bounding box center [693, 556] width 918 height 25
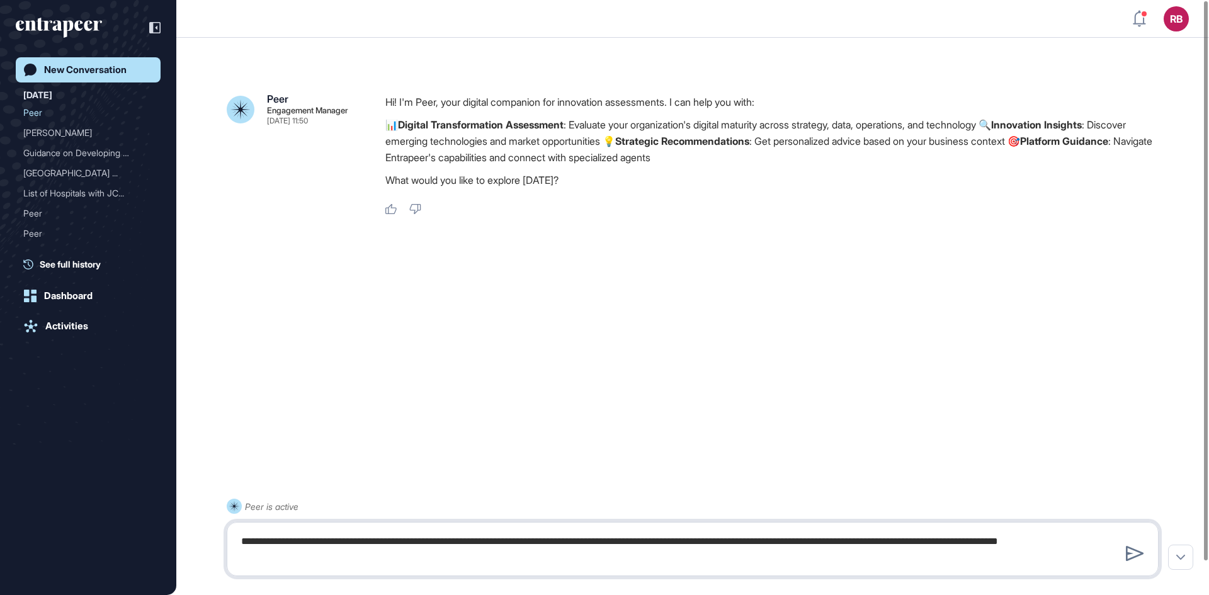
drag, startPoint x: 366, startPoint y: 557, endPoint x: 152, endPoint y: 547, distance: 214.3
click at [135, 533] on div "RB Dashboard Profile My Content Request More Data New Conversation Today Peer C…" at bounding box center [604, 315] width 1209 height 630
paste textarea "**********"
click at [311, 521] on textarea "**********" at bounding box center [693, 534] width 918 height 71
click at [395, 531] on textarea "**********" at bounding box center [693, 541] width 918 height 55
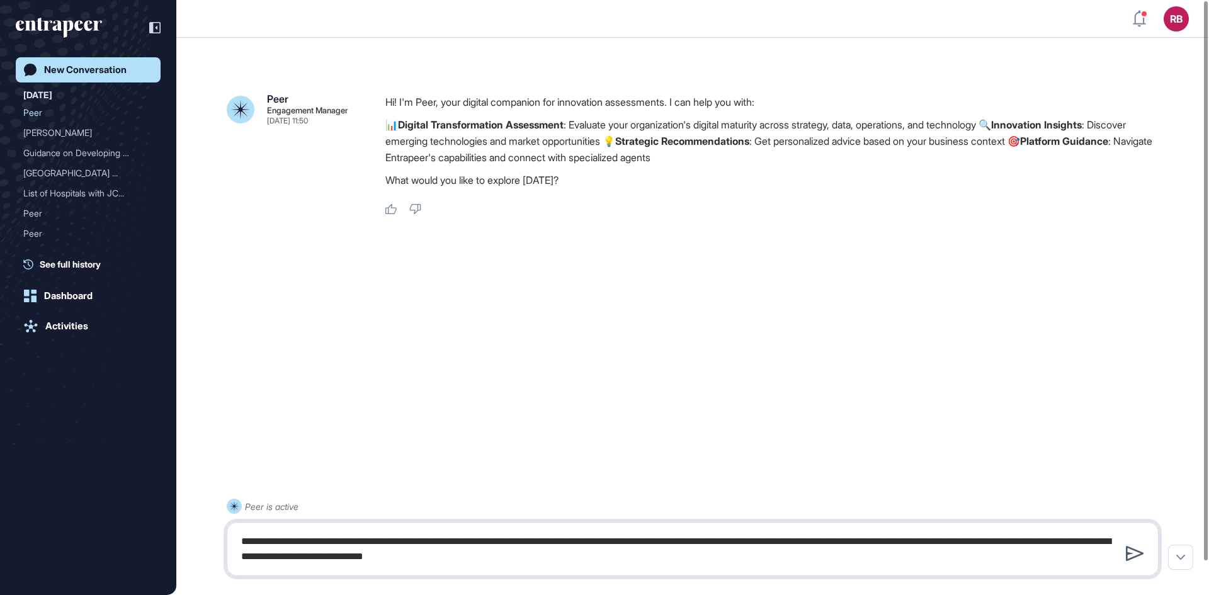
type textarea "**********"
click at [1136, 552] on icon at bounding box center [1135, 553] width 18 height 15
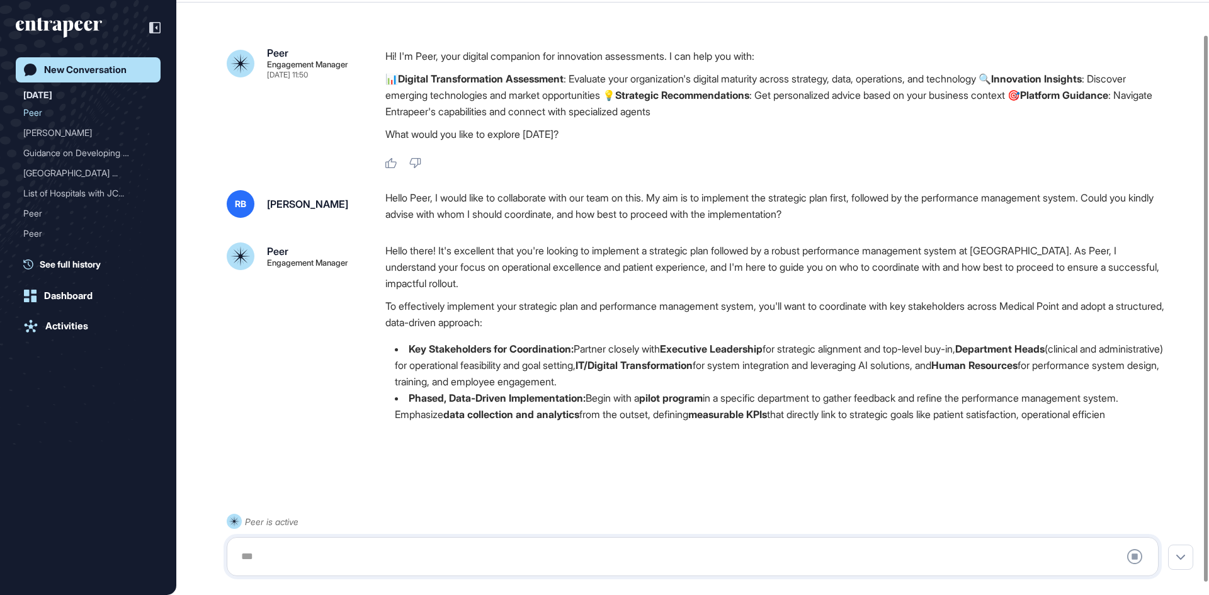
scroll to position [51, 0]
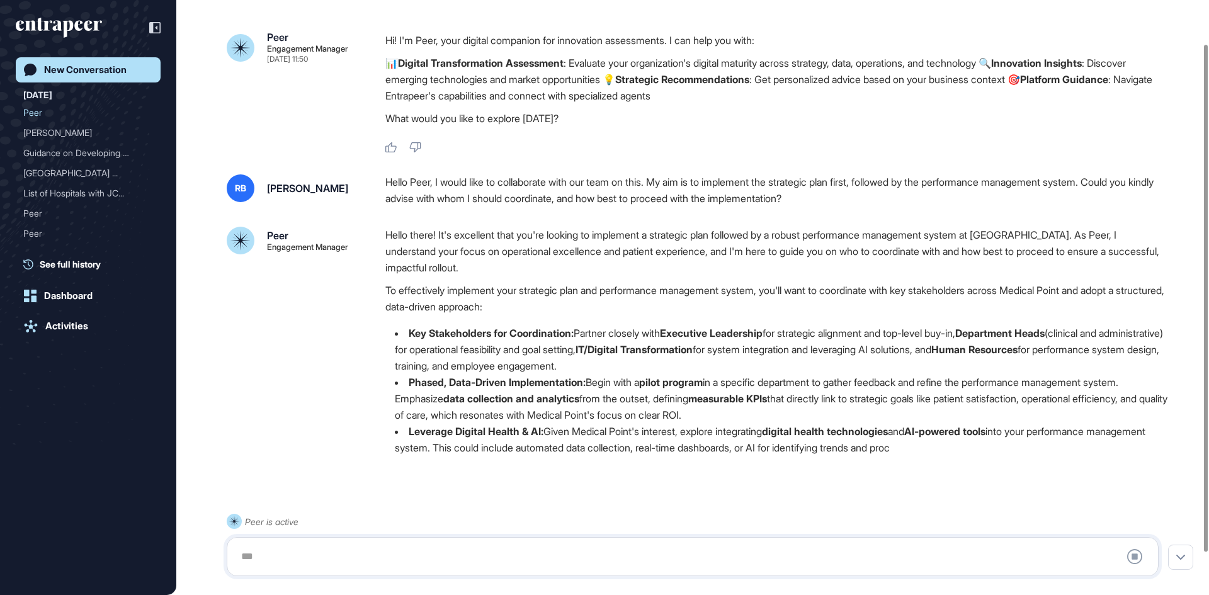
click at [852, 317] on div "Hello there! It's excellent that you're looking to implement a strategic plan f…" at bounding box center [776, 346] width 783 height 239
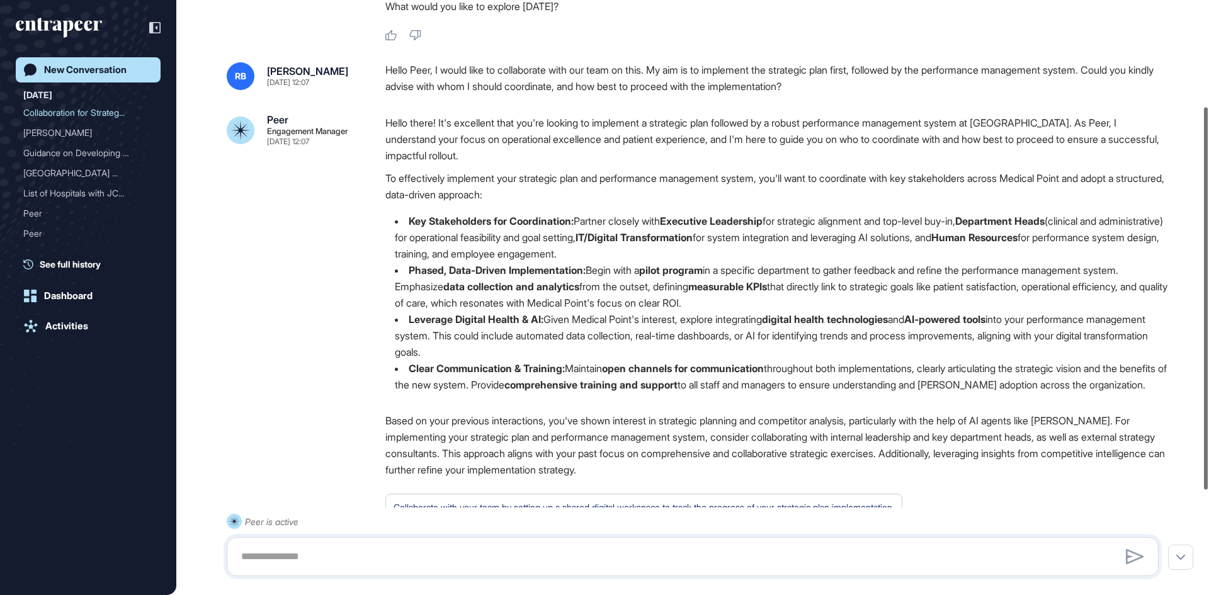
scroll to position [166, 0]
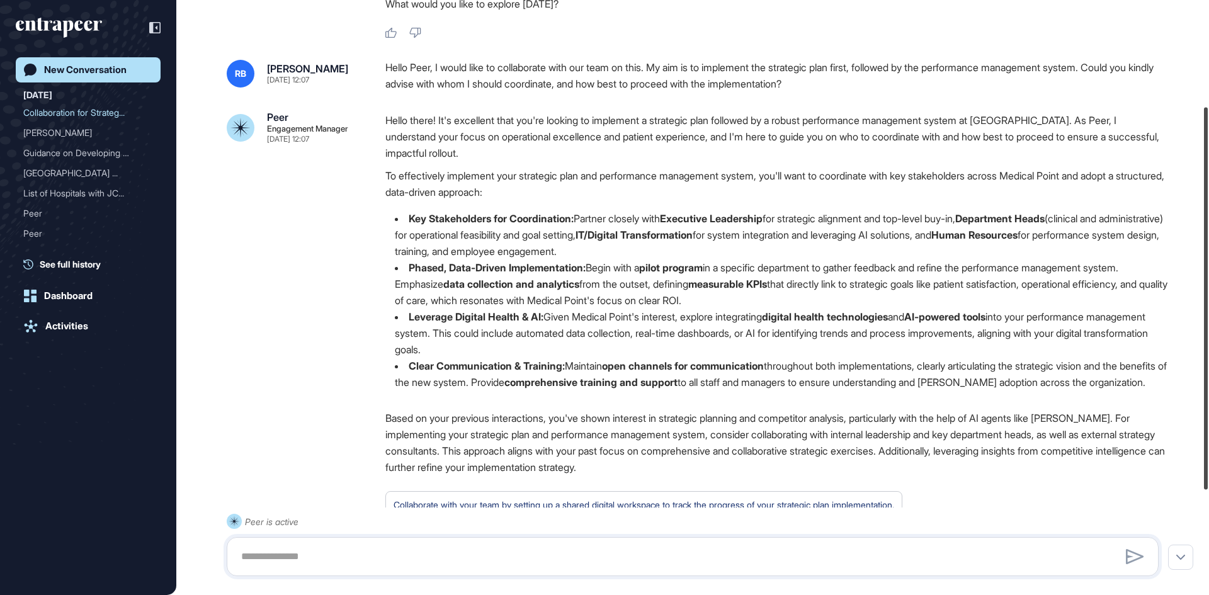
click at [1208, 321] on div at bounding box center [1206, 299] width 4 height 382
click at [684, 234] on strong "IT/Digital Transformation" at bounding box center [633, 235] width 117 height 13
click at [772, 475] on p "Based on your previous interactions, you've shown interest in strategic plannin…" at bounding box center [776, 442] width 783 height 65
click at [720, 475] on p "Based on your previous interactions, you've shown interest in strategic plannin…" at bounding box center [776, 442] width 783 height 65
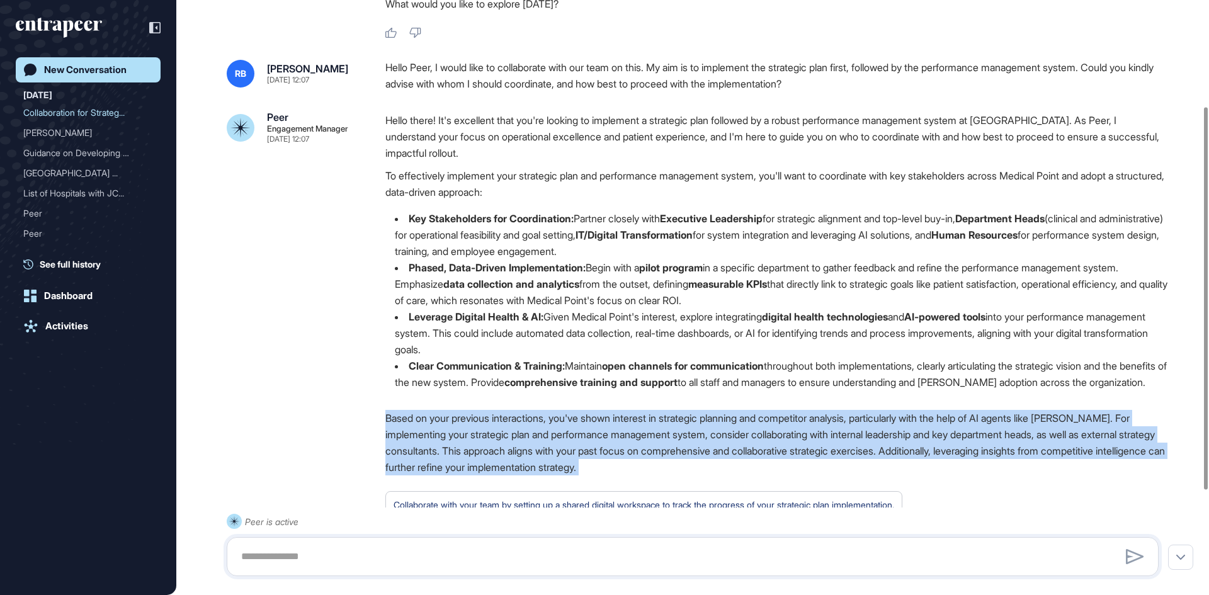
click at [720, 475] on p "Based on your previous interactions, you've shown interest in strategic plannin…" at bounding box center [776, 442] width 783 height 65
click at [656, 475] on p "Based on your previous interactions, you've shown interest in strategic plannin…" at bounding box center [776, 442] width 783 height 65
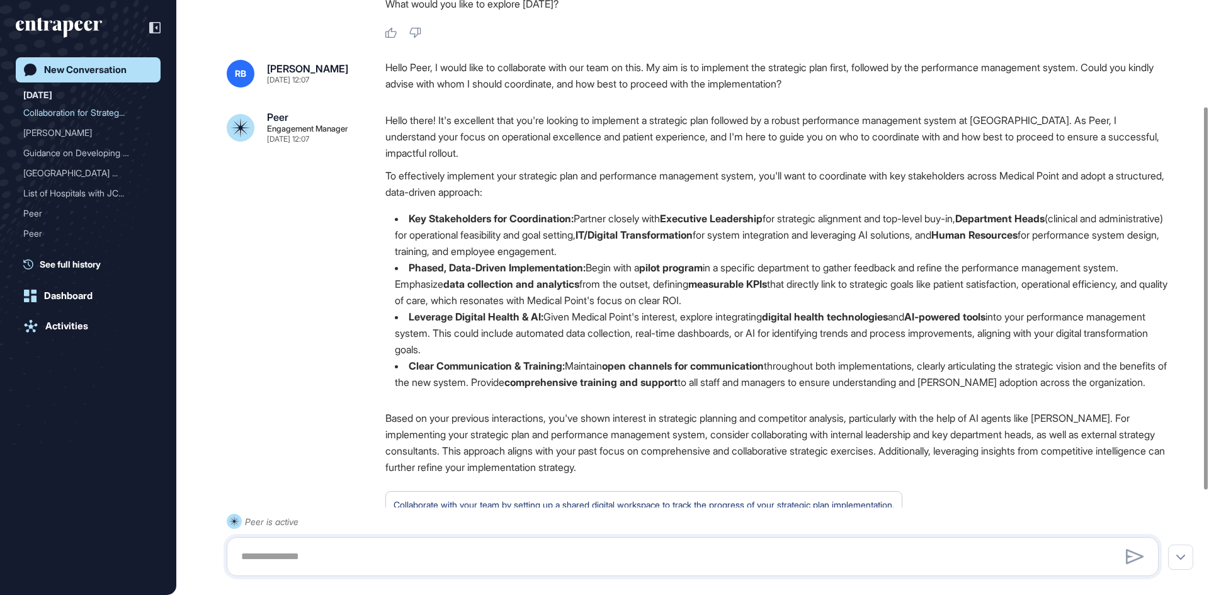
click at [595, 132] on p "Hello there! It's excellent that you're looking to implement a strategic plan f…" at bounding box center [776, 136] width 783 height 49
click at [594, 132] on p "Hello there! It's excellent that you're looking to implement a strategic plan f…" at bounding box center [776, 136] width 783 height 49
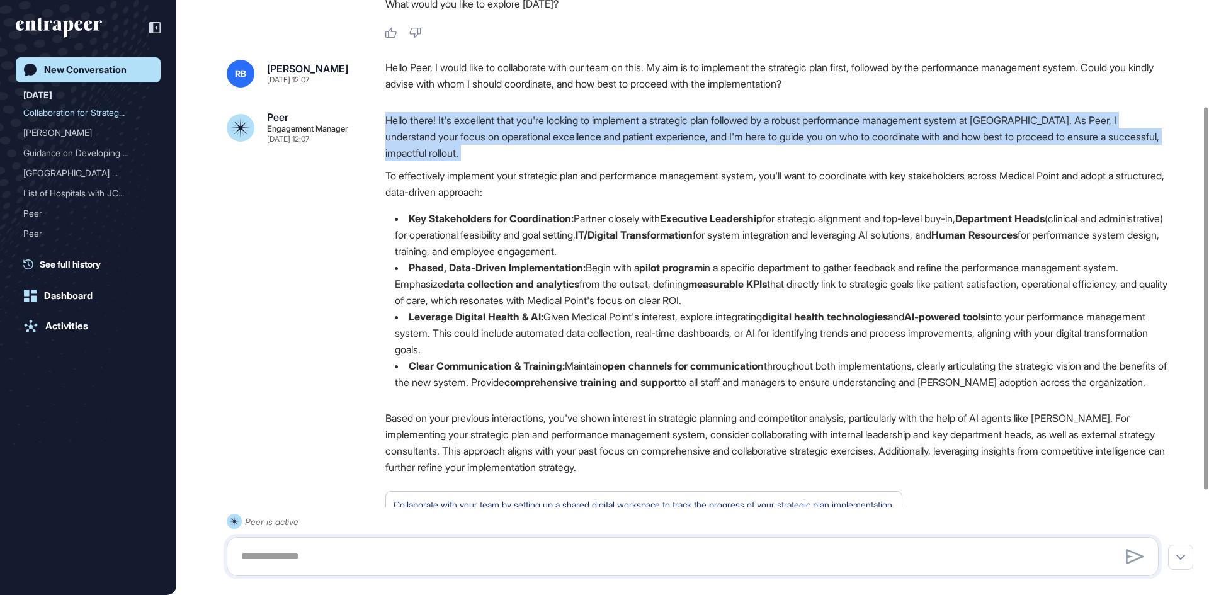
click at [594, 132] on p "Hello there! It's excellent that you're looking to implement a strategic plan f…" at bounding box center [776, 136] width 783 height 49
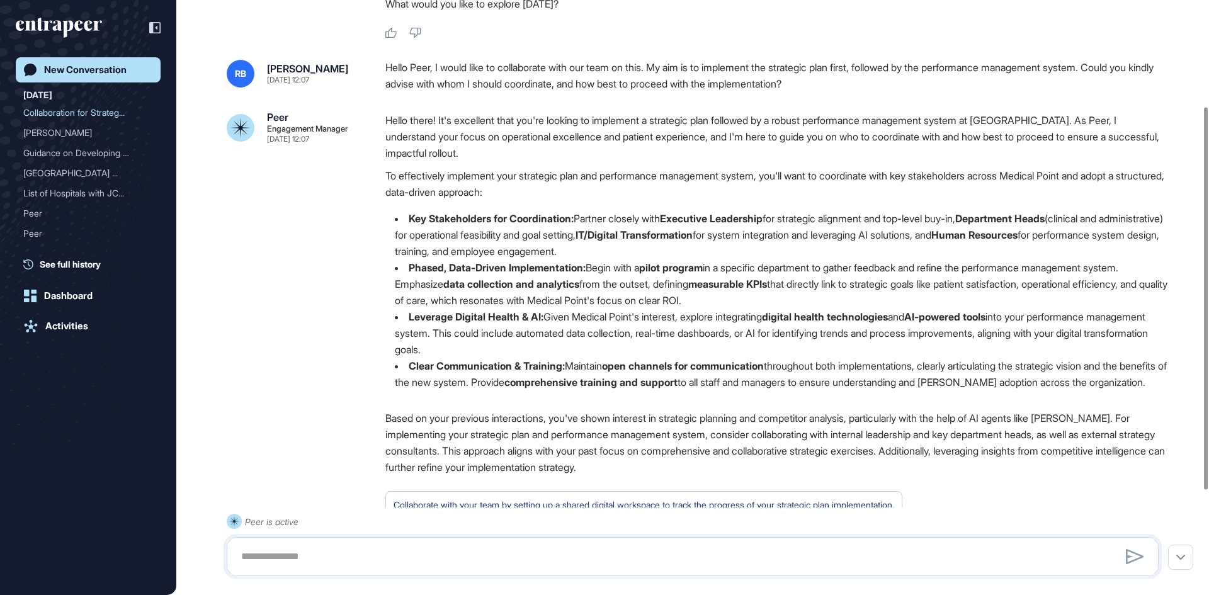
click at [608, 222] on li "Key Stakeholders for Coordination: Partner closely with Executive Leadership fo…" at bounding box center [776, 234] width 783 height 49
click at [354, 565] on textarea at bounding box center [693, 556] width 918 height 25
drag, startPoint x: 530, startPoint y: 344, endPoint x: 456, endPoint y: 310, distance: 80.8
click at [456, 310] on li "Leverage Digital Health & AI: Given Medical Point's interest, explore integrati…" at bounding box center [776, 333] width 783 height 49
click at [836, 317] on strong "digital health technologies" at bounding box center [825, 316] width 126 height 13
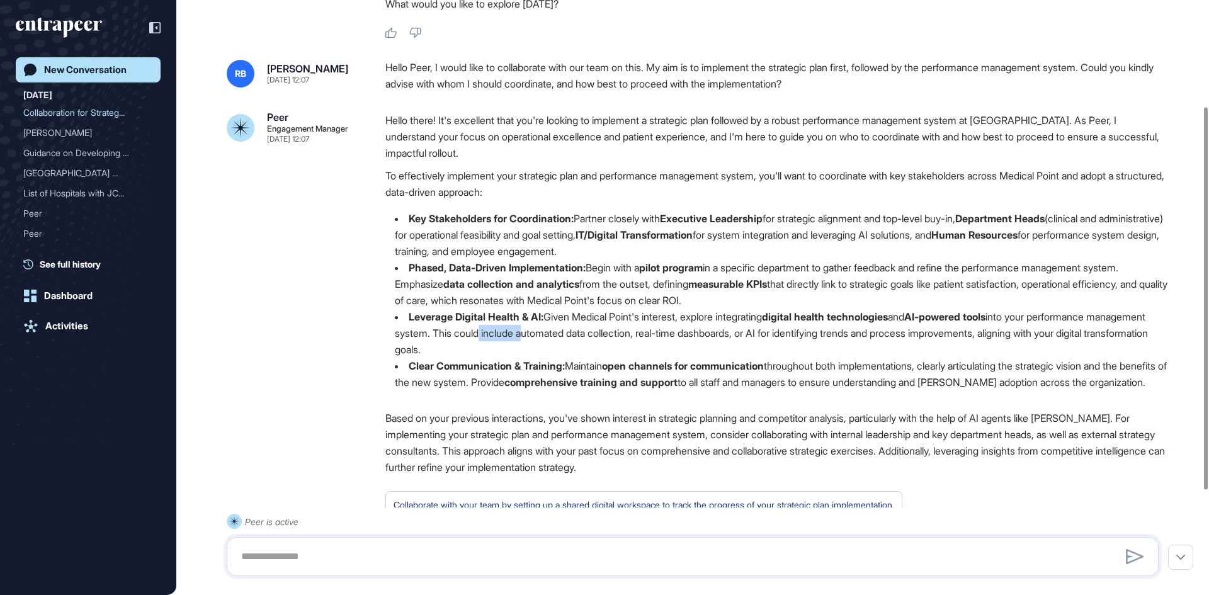
drag, startPoint x: 542, startPoint y: 332, endPoint x: 588, endPoint y: 335, distance: 46.1
click at [588, 335] on li "Leverage Digital Health & AI: Given Medical Point's interest, explore integrati…" at bounding box center [776, 333] width 783 height 49
click at [486, 301] on li "Phased, Data-Driven Implementation: Begin with a pilot program in a specific de…" at bounding box center [776, 283] width 783 height 49
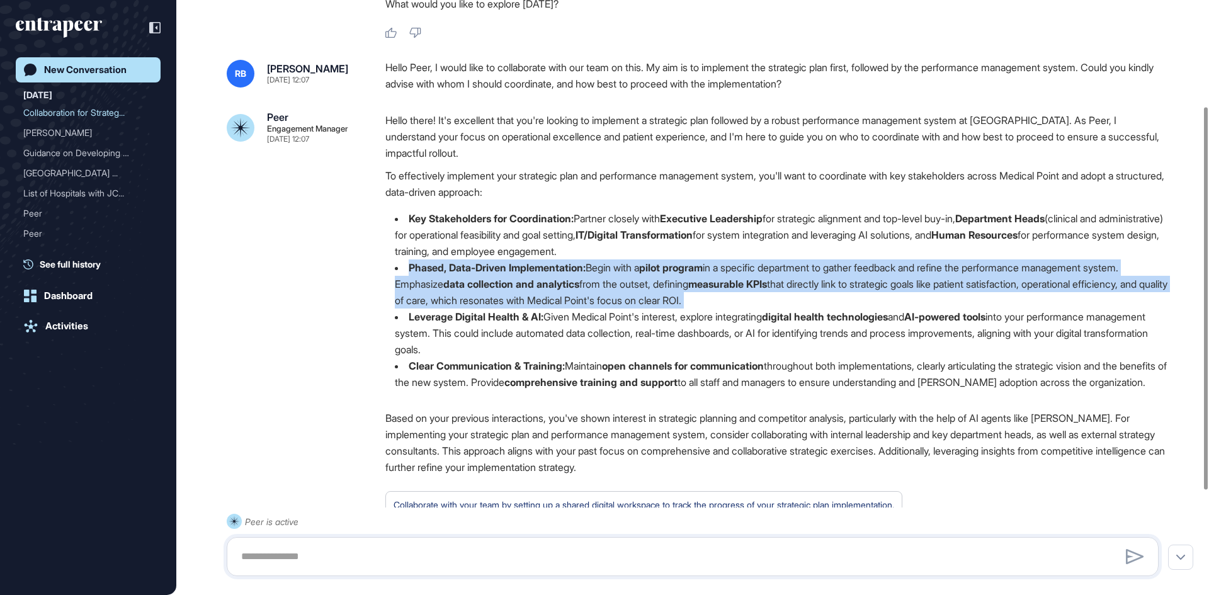
click at [486, 301] on li "Phased, Data-Driven Implementation: Begin with a pilot program in a specific de…" at bounding box center [776, 283] width 783 height 49
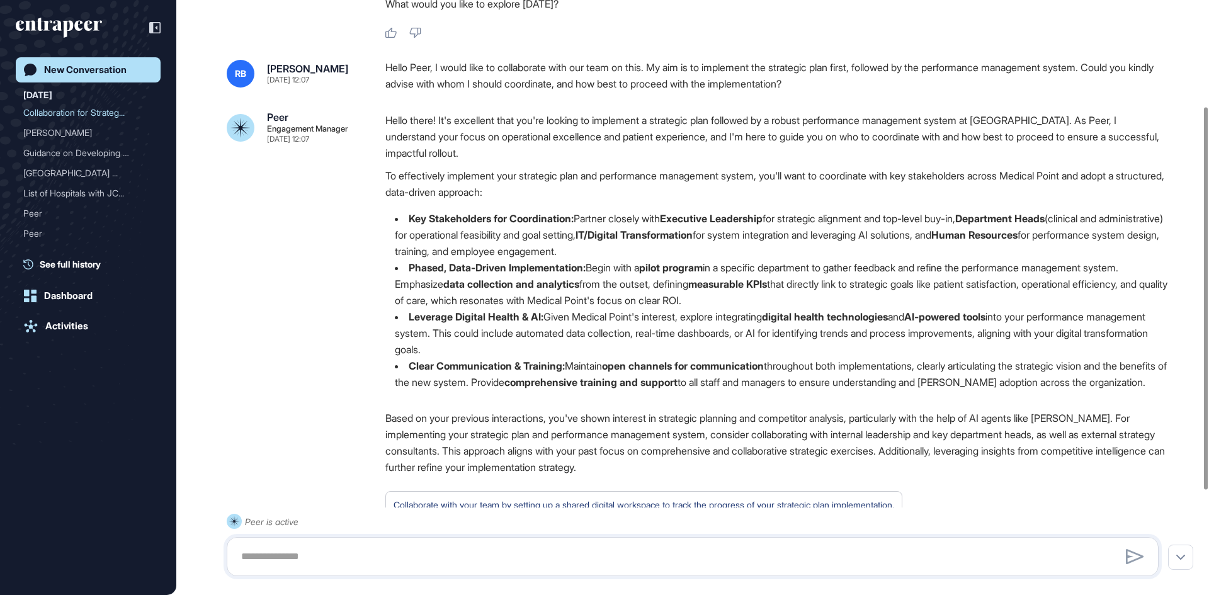
click at [592, 360] on li "Clear Communication & Training: Maintain open channels for communication throug…" at bounding box center [776, 374] width 783 height 33
click at [306, 543] on div at bounding box center [693, 556] width 932 height 39
click at [291, 553] on textarea at bounding box center [693, 556] width 918 height 25
click at [94, 72] on div "New Conversation" at bounding box center [85, 69] width 82 height 11
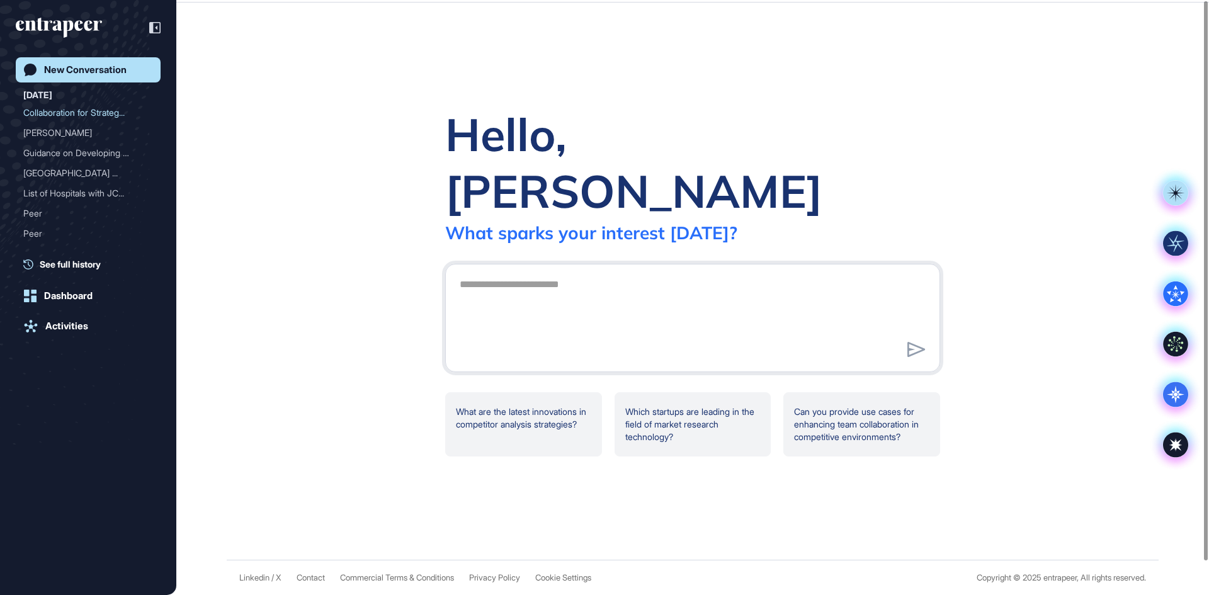
scroll to position [0, 0]
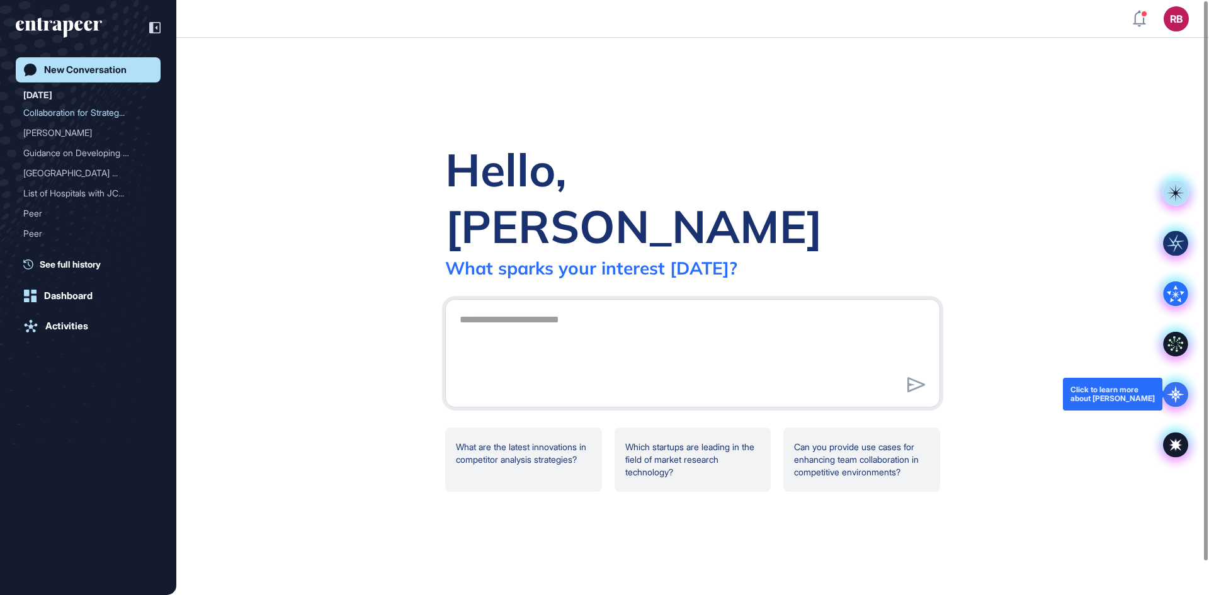
click at [1174, 388] on icon at bounding box center [1175, 394] width 25 height 25
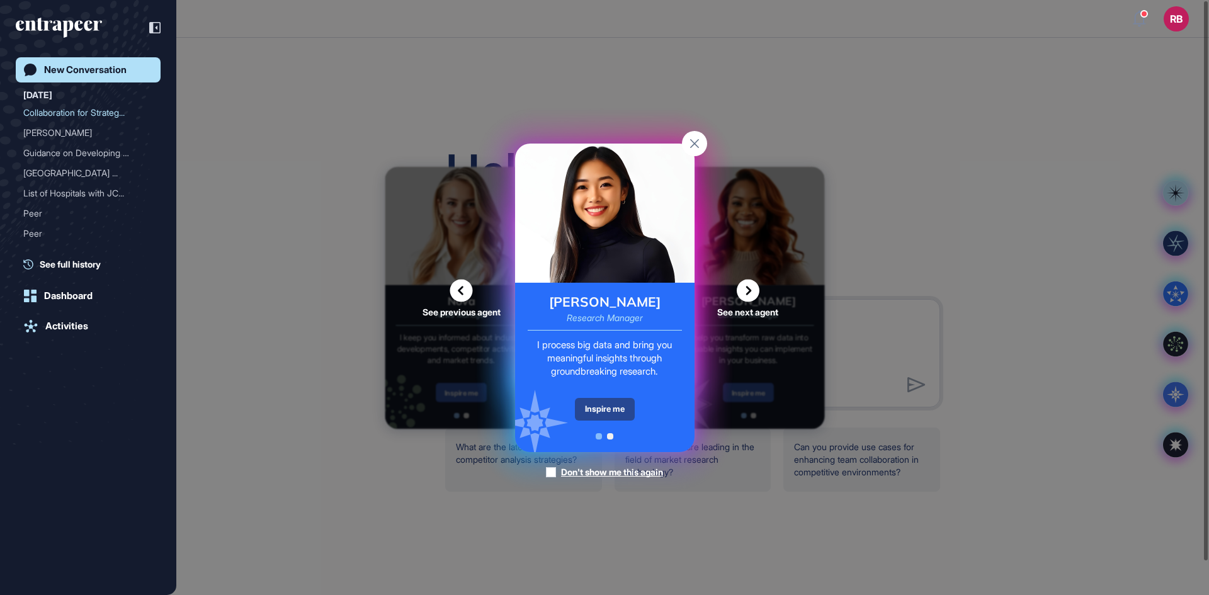
click at [596, 404] on div "Inspire me" at bounding box center [605, 409] width 60 height 23
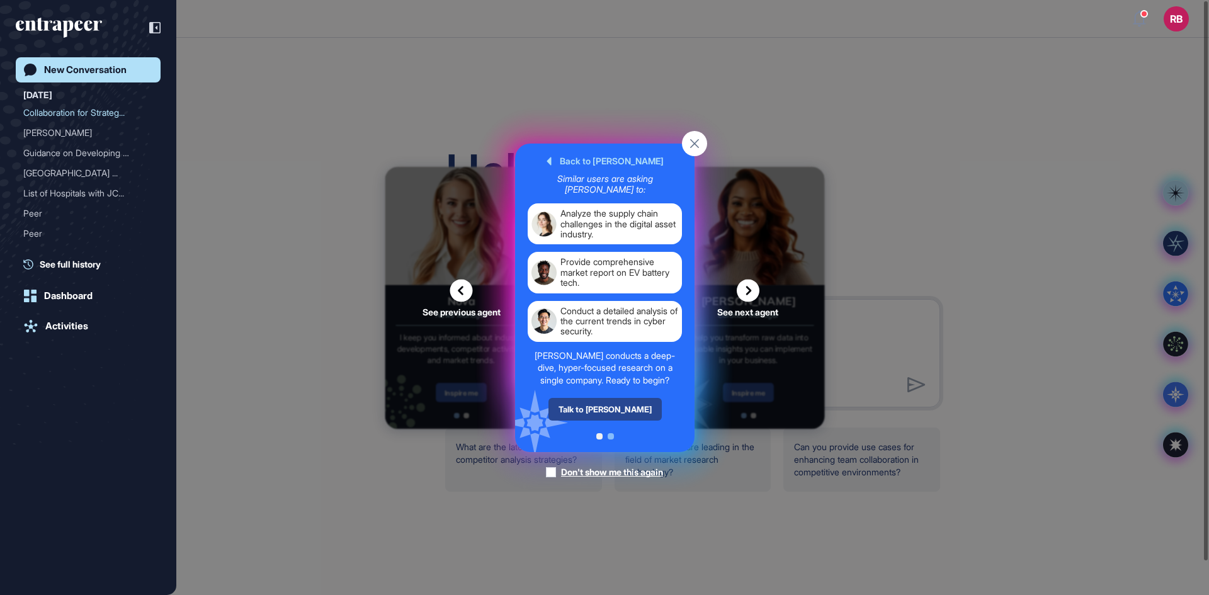
click at [598, 407] on div "Talk to Reese" at bounding box center [604, 409] width 113 height 23
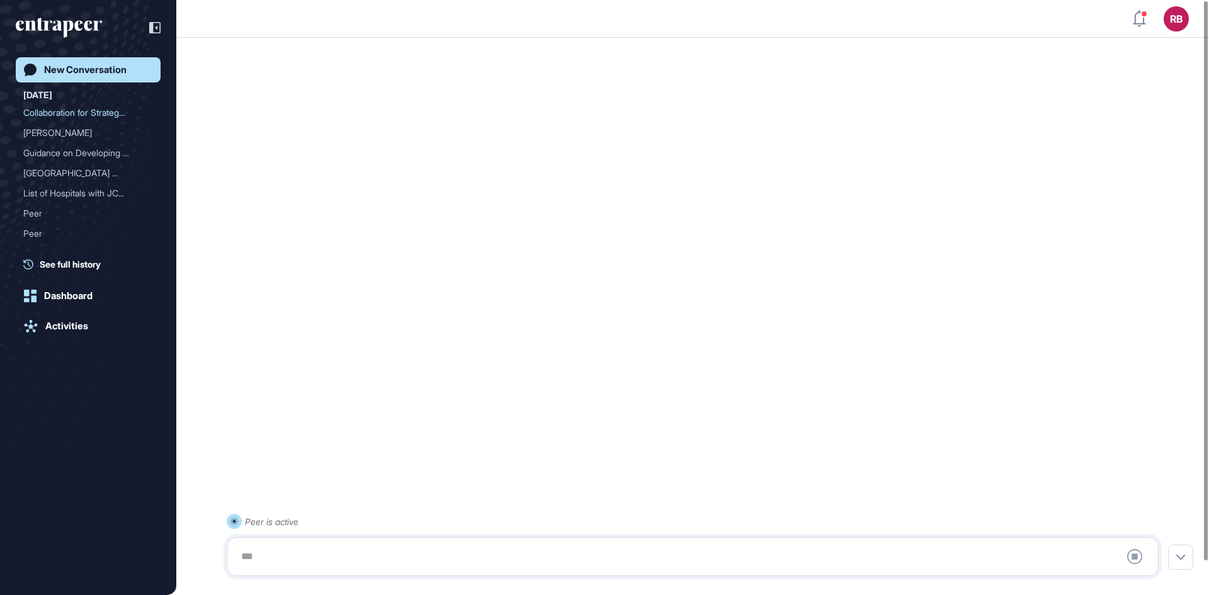
click at [270, 564] on div at bounding box center [693, 556] width 918 height 25
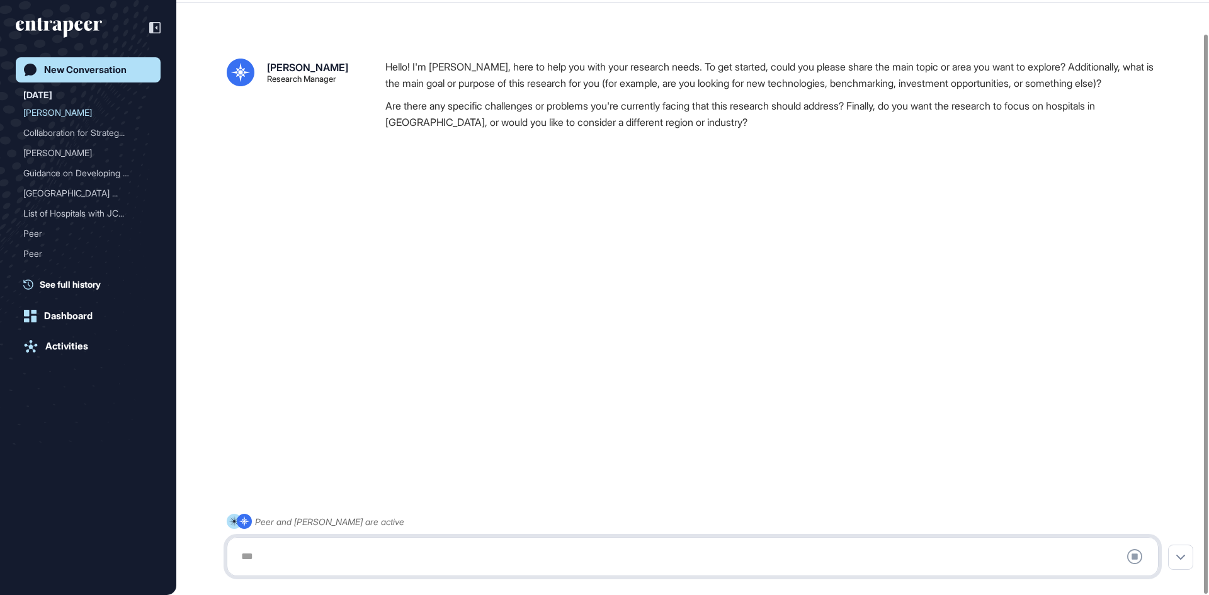
click at [261, 553] on textarea at bounding box center [693, 556] width 918 height 25
click at [74, 126] on div "Collaboration for Strateg..." at bounding box center [83, 133] width 120 height 20
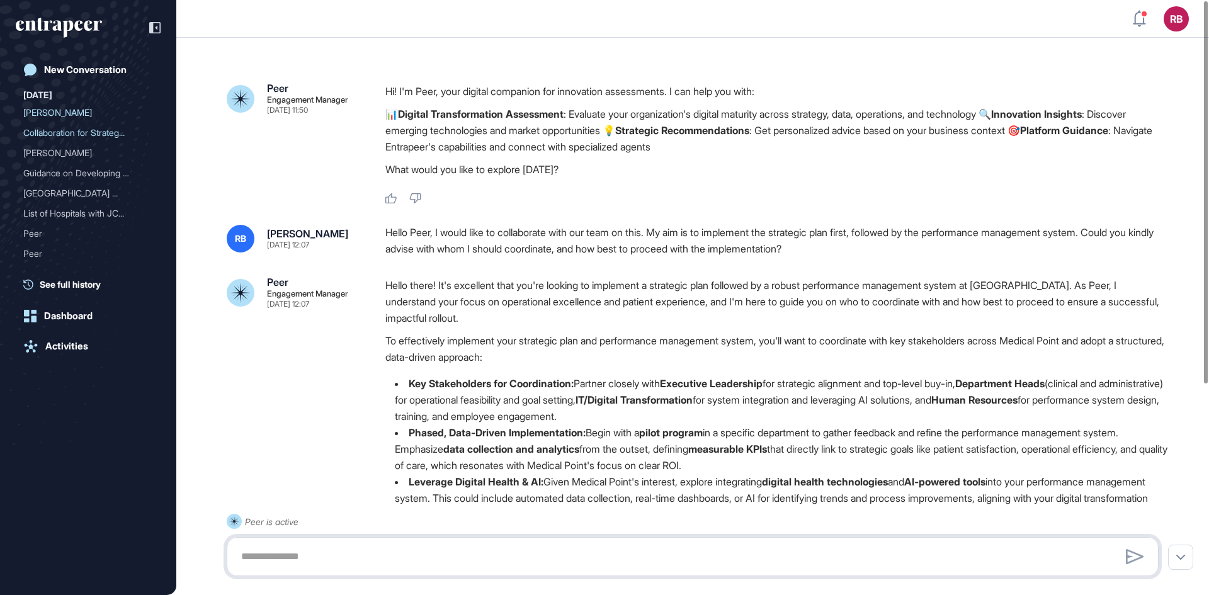
click at [284, 557] on textarea at bounding box center [693, 556] width 918 height 25
type textarea "**********"
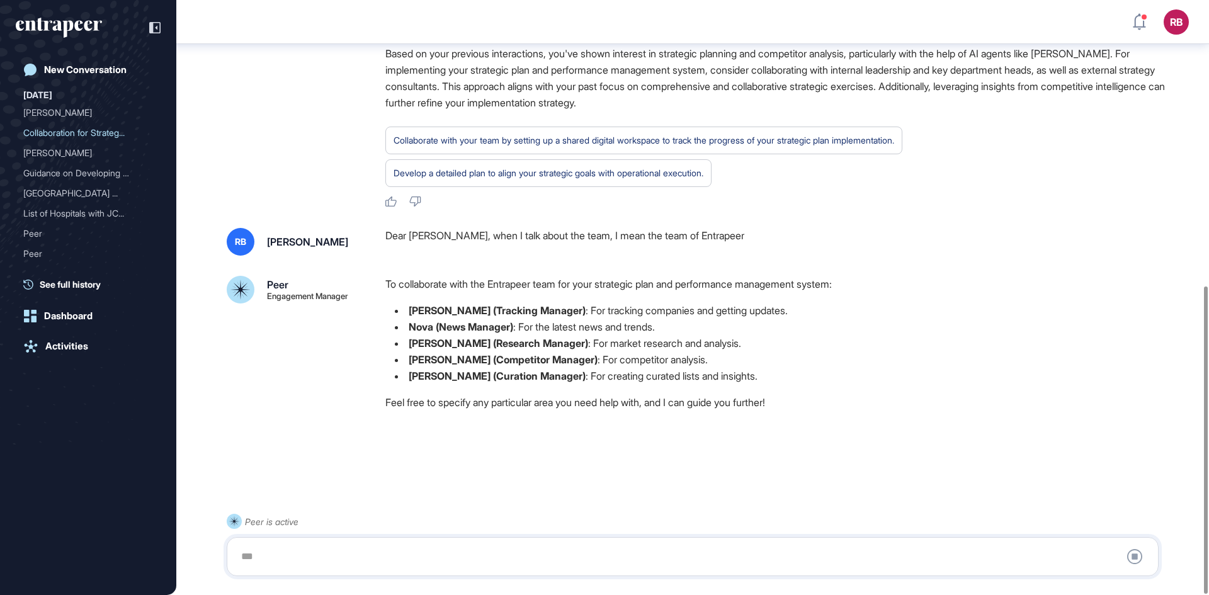
scroll to position [552, 0]
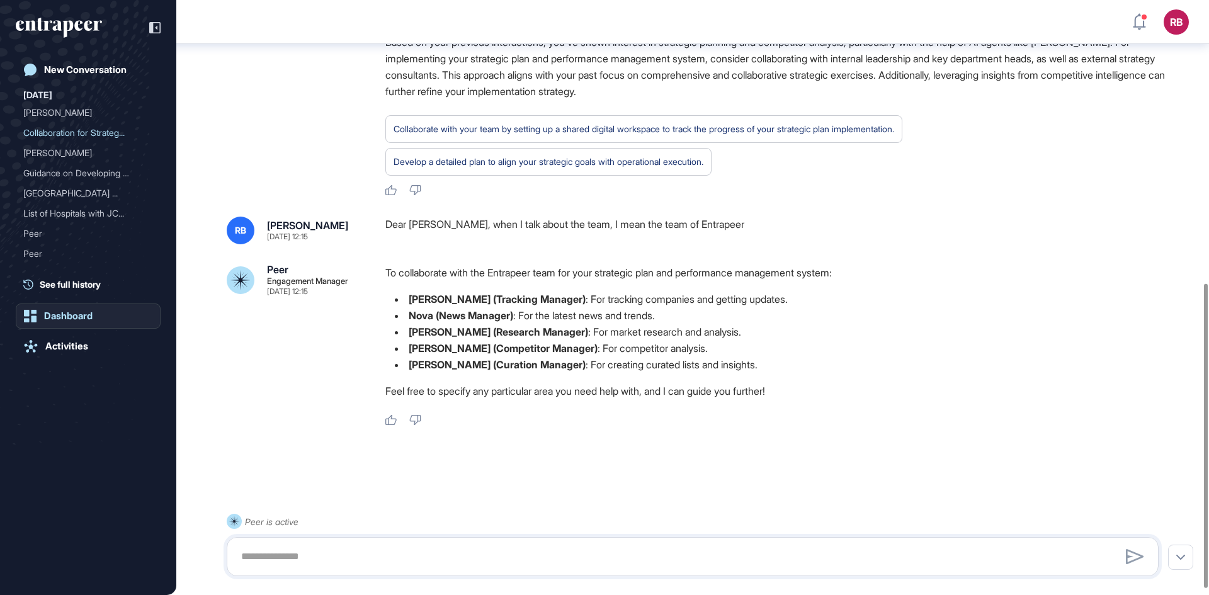
click at [66, 305] on link "Dashboard" at bounding box center [88, 315] width 145 height 25
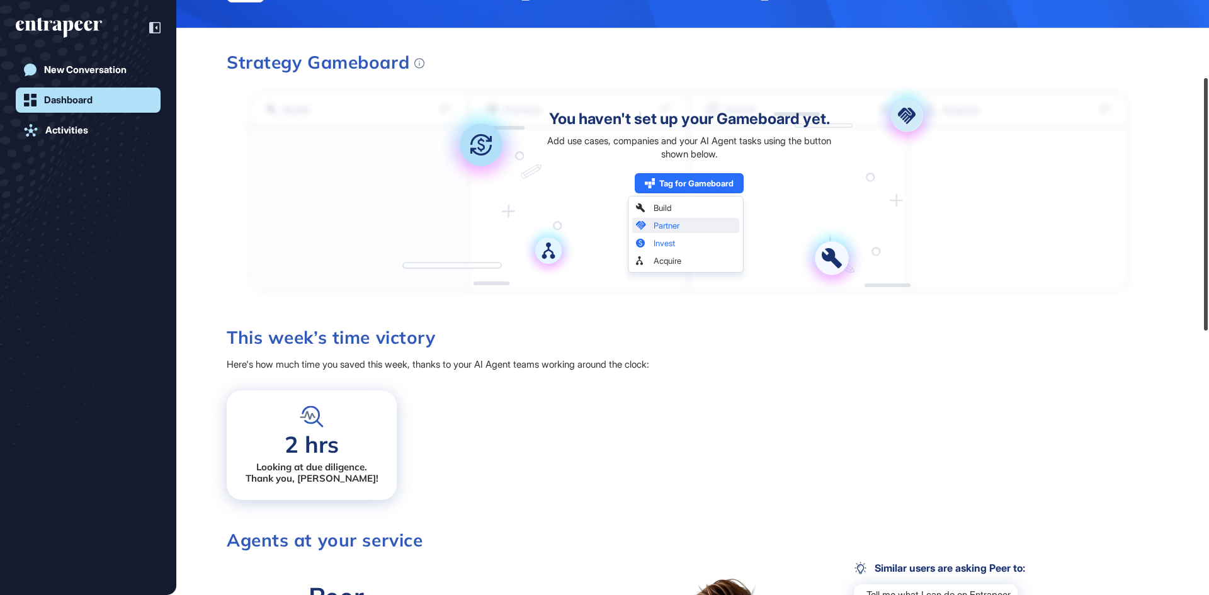
scroll to position [191, 0]
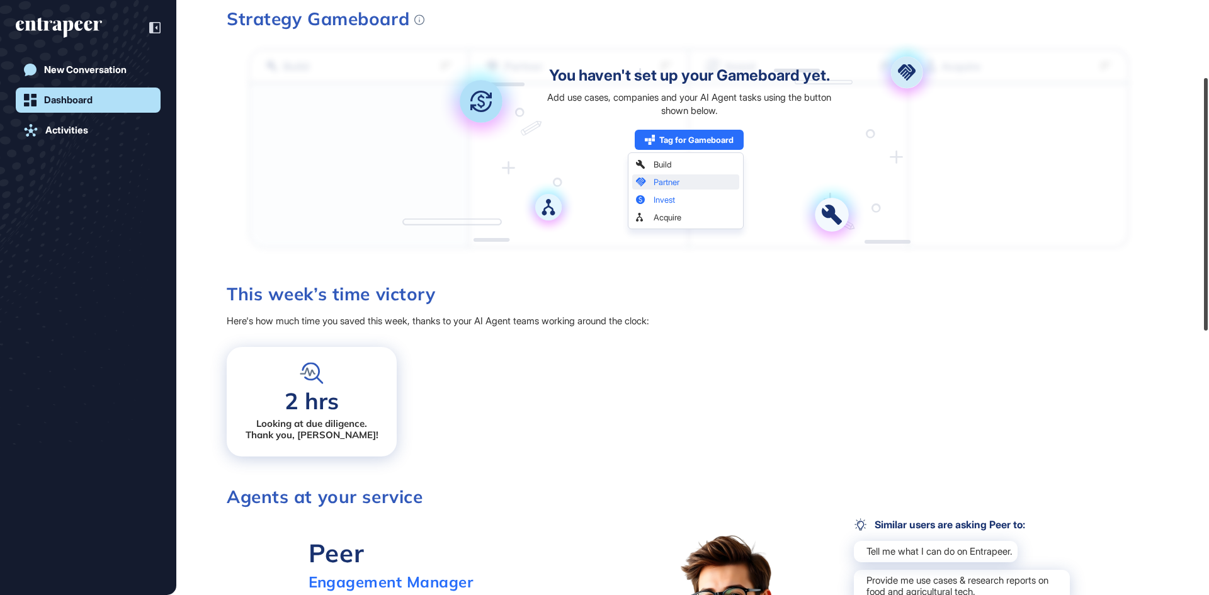
drag, startPoint x: 1208, startPoint y: 189, endPoint x: 1208, endPoint y: 270, distance: 81.2
click at [1208, 270] on div at bounding box center [1206, 204] width 4 height 252
click at [382, 292] on h3 "This week’s time victory" at bounding box center [689, 294] width 924 height 18
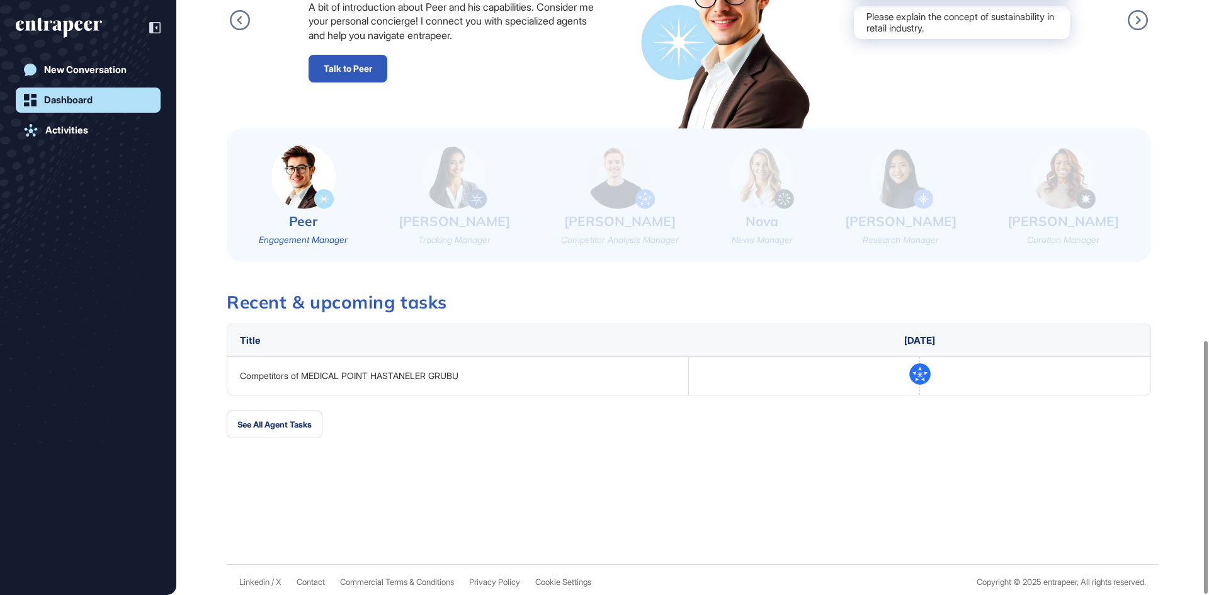
scroll to position [800, 0]
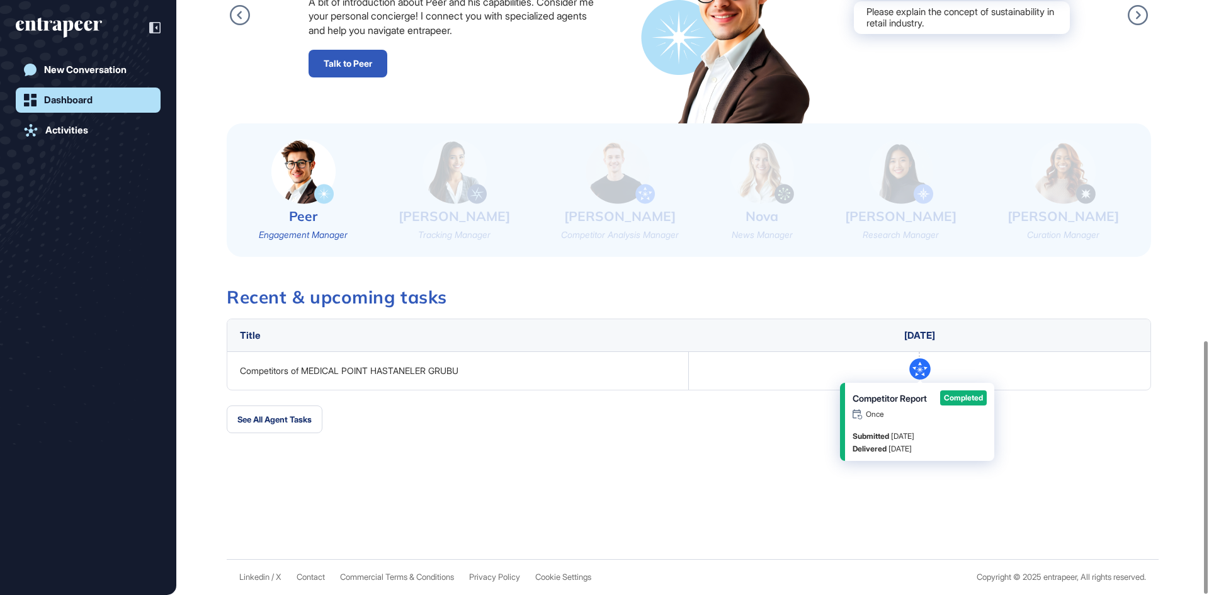
click at [925, 369] on icon at bounding box center [919, 369] width 15 height 14
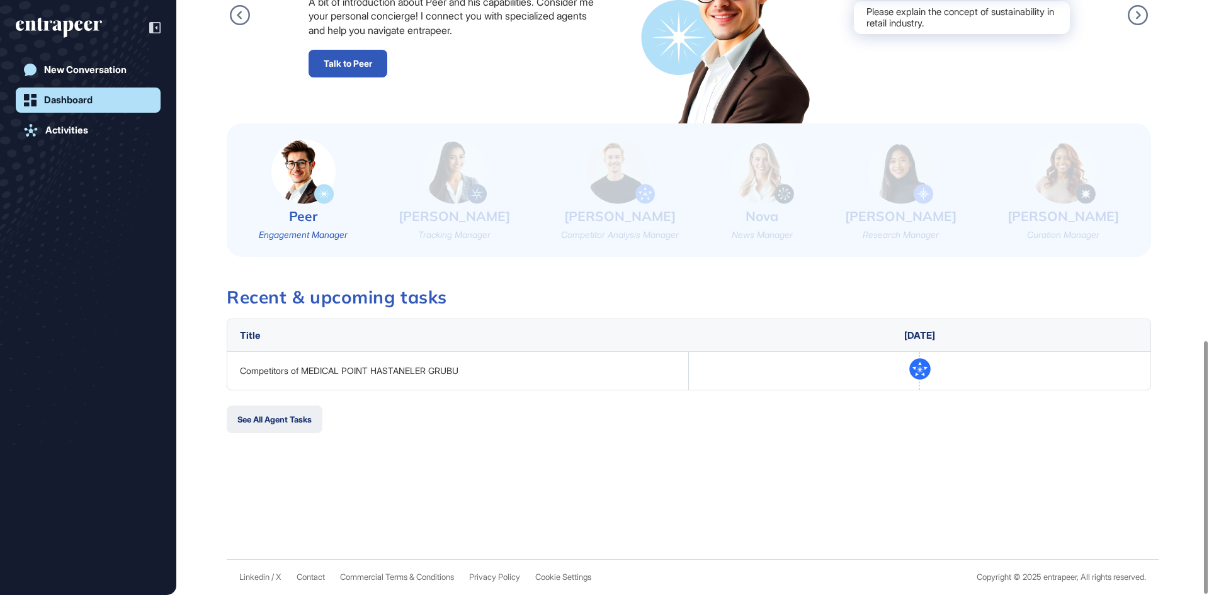
click at [290, 415] on button "See All Agent Tasks" at bounding box center [275, 419] width 96 height 28
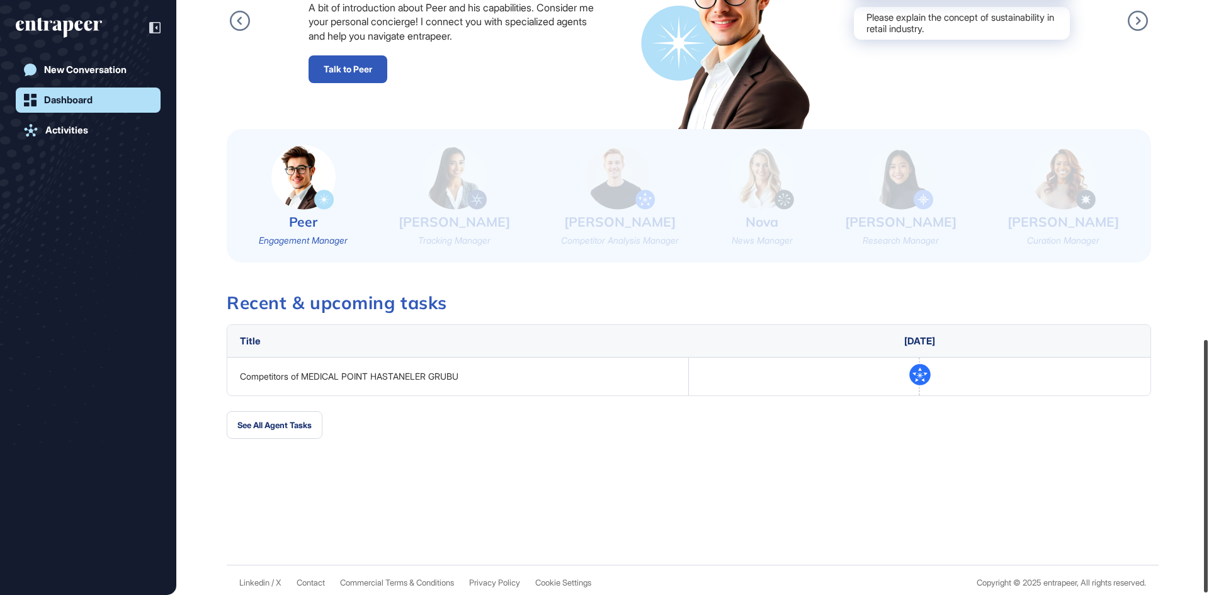
scroll to position [797, 0]
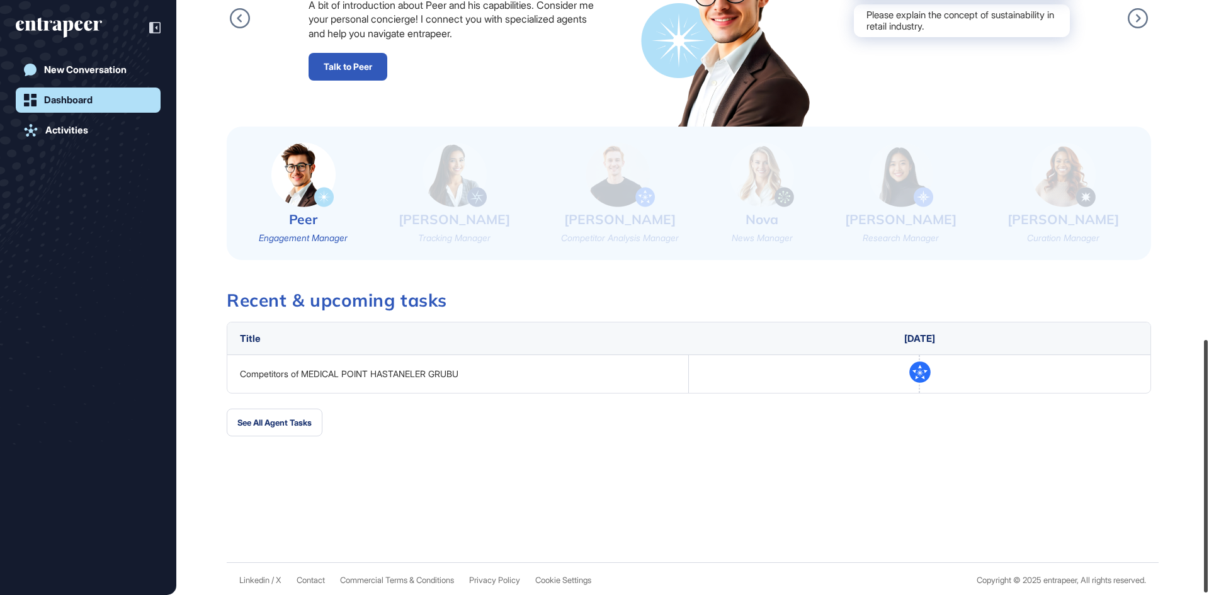
drag, startPoint x: 1205, startPoint y: 256, endPoint x: 1208, endPoint y: 361, distance: 105.8
click at [1208, 361] on div at bounding box center [1206, 466] width 4 height 252
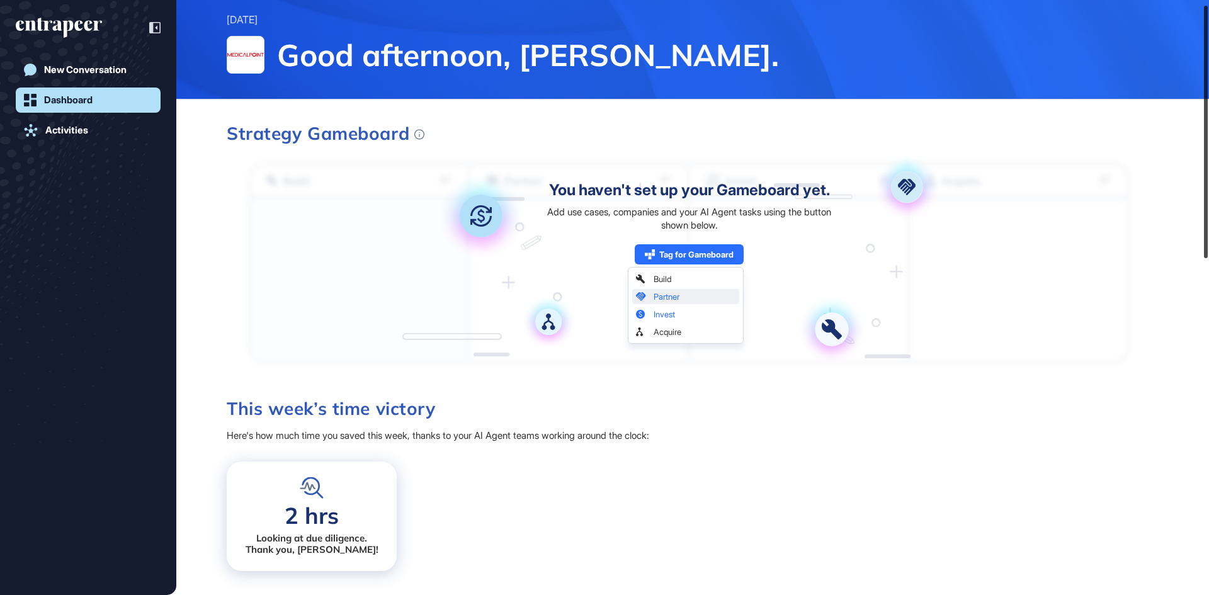
scroll to position [0, 0]
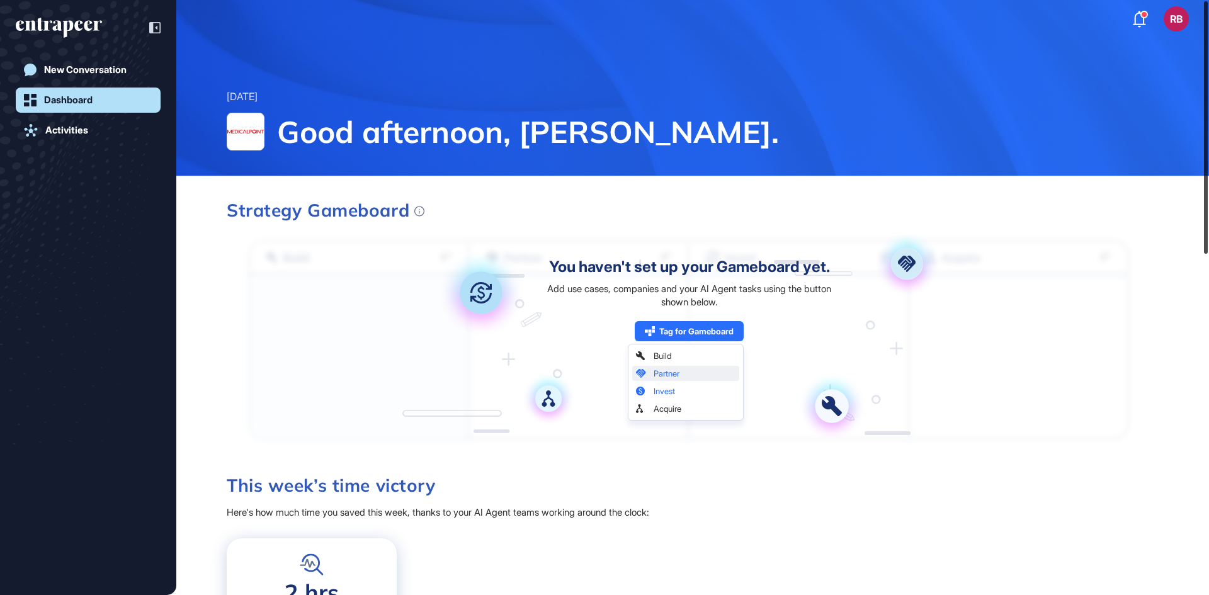
drag, startPoint x: 1200, startPoint y: 411, endPoint x: 1190, endPoint y: 18, distance: 392.4
click at [1190, 18] on div "RB Dashboard Profile My Content Request More Data Thursday Sep 11, 2025 Good af…" at bounding box center [604, 297] width 1209 height 595
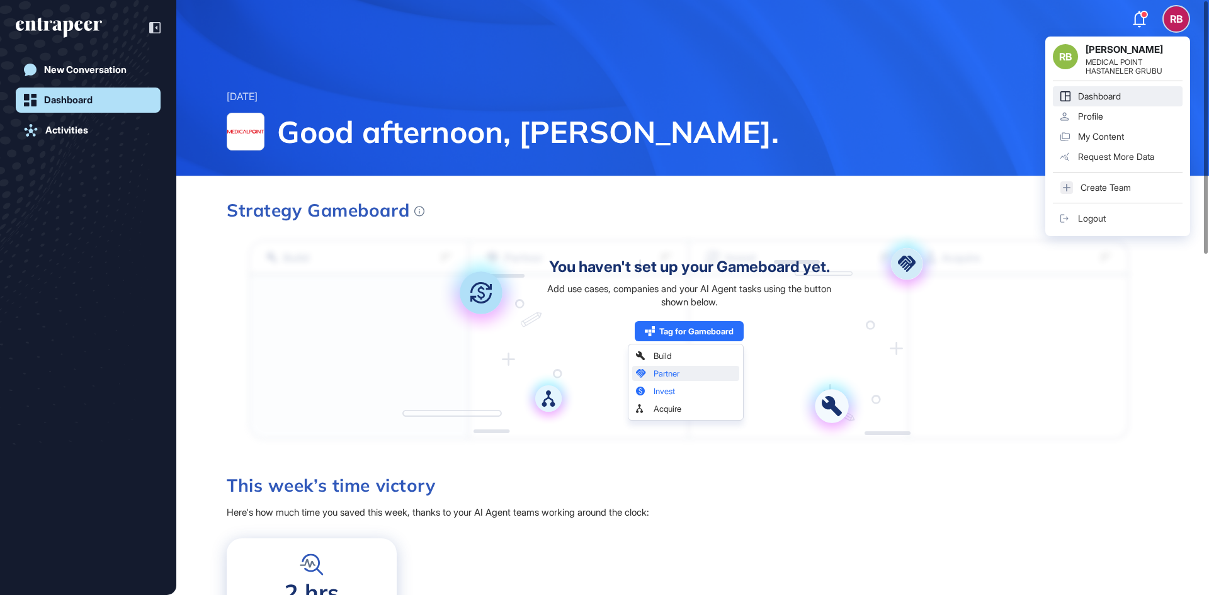
click at [1121, 192] on div "Create Team" at bounding box center [1105, 188] width 50 height 10
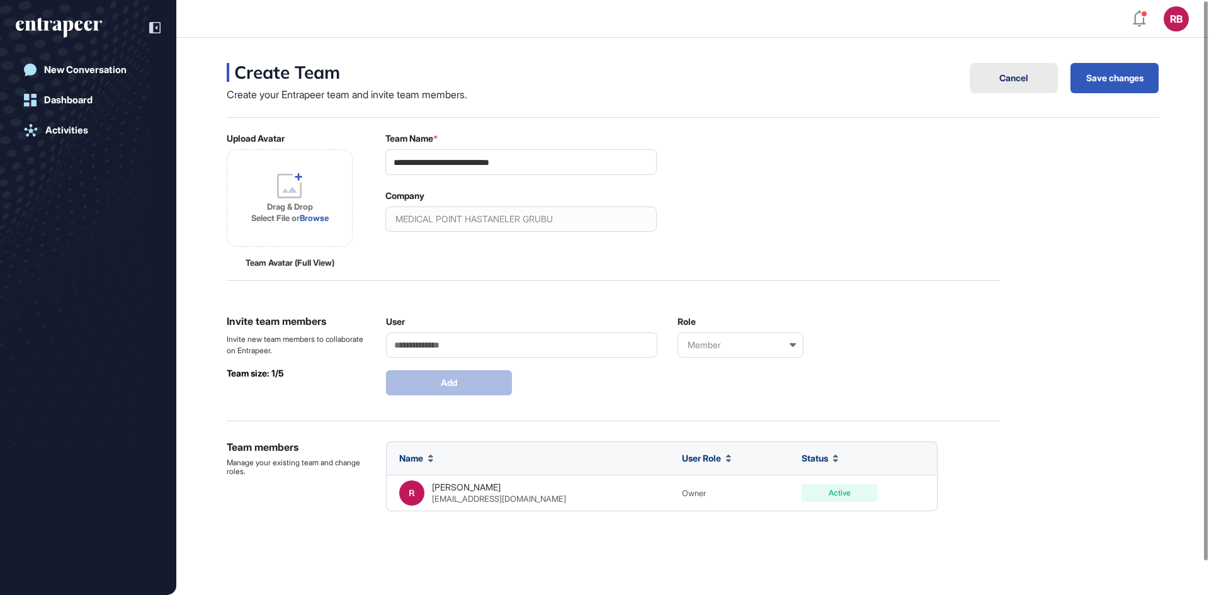
click at [1031, 76] on button "Cancel" at bounding box center [1014, 78] width 88 height 30
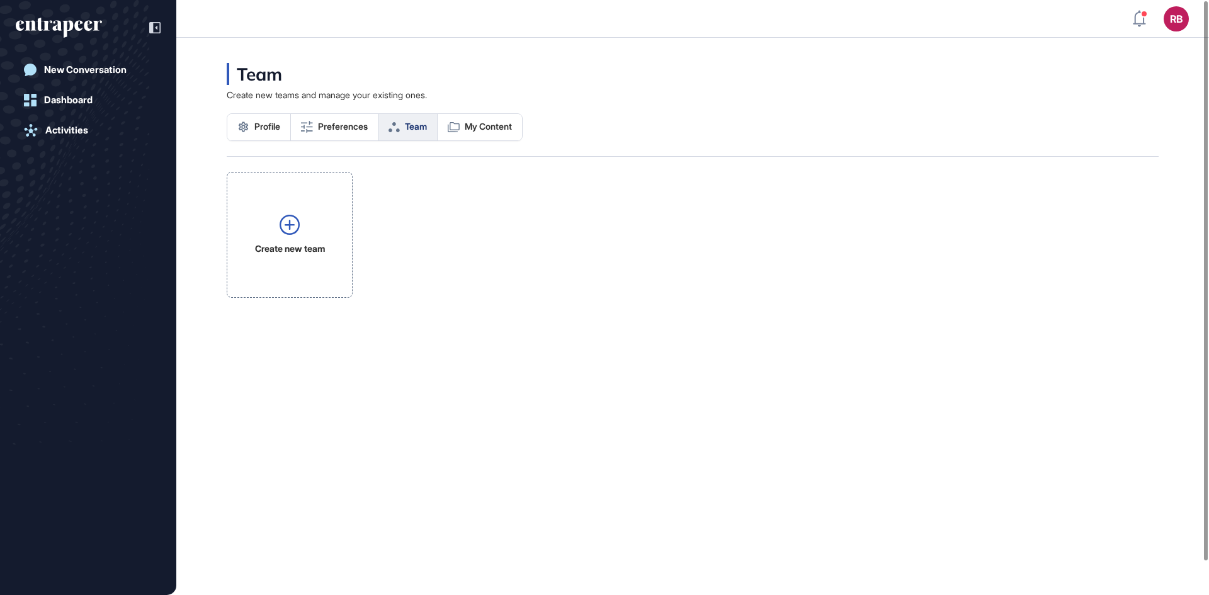
click at [400, 122] on icon at bounding box center [393, 127] width 11 height 10
click at [413, 127] on span "Team" at bounding box center [416, 127] width 22 height 10
click at [483, 125] on span "My Content" at bounding box center [488, 127] width 47 height 10
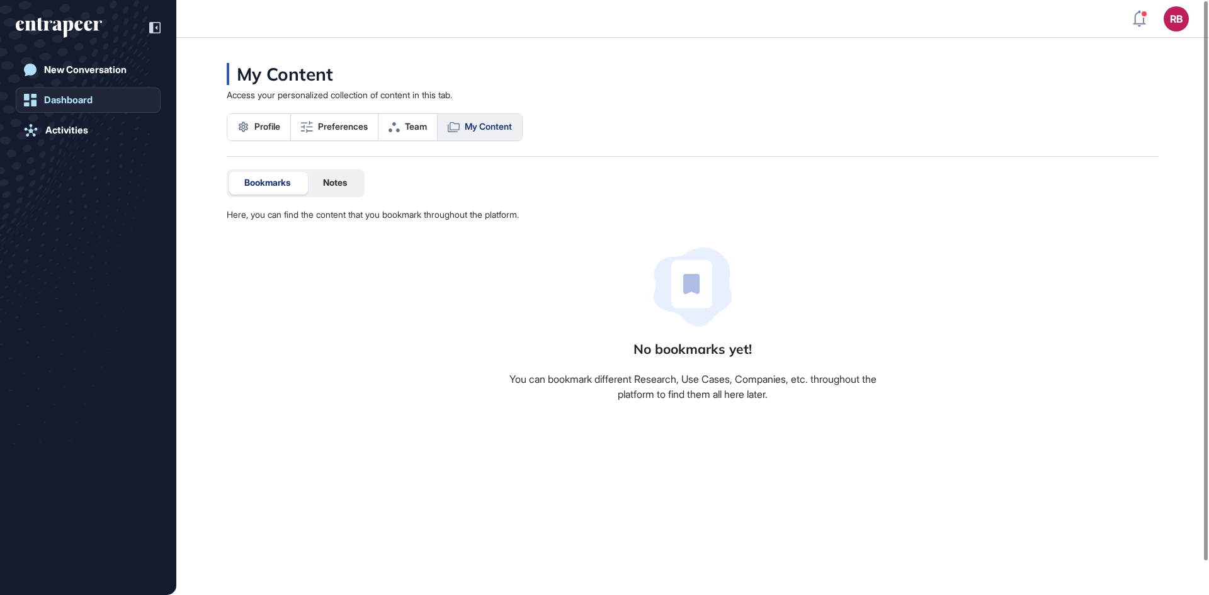
click at [82, 102] on div "Dashboard" at bounding box center [68, 99] width 48 height 11
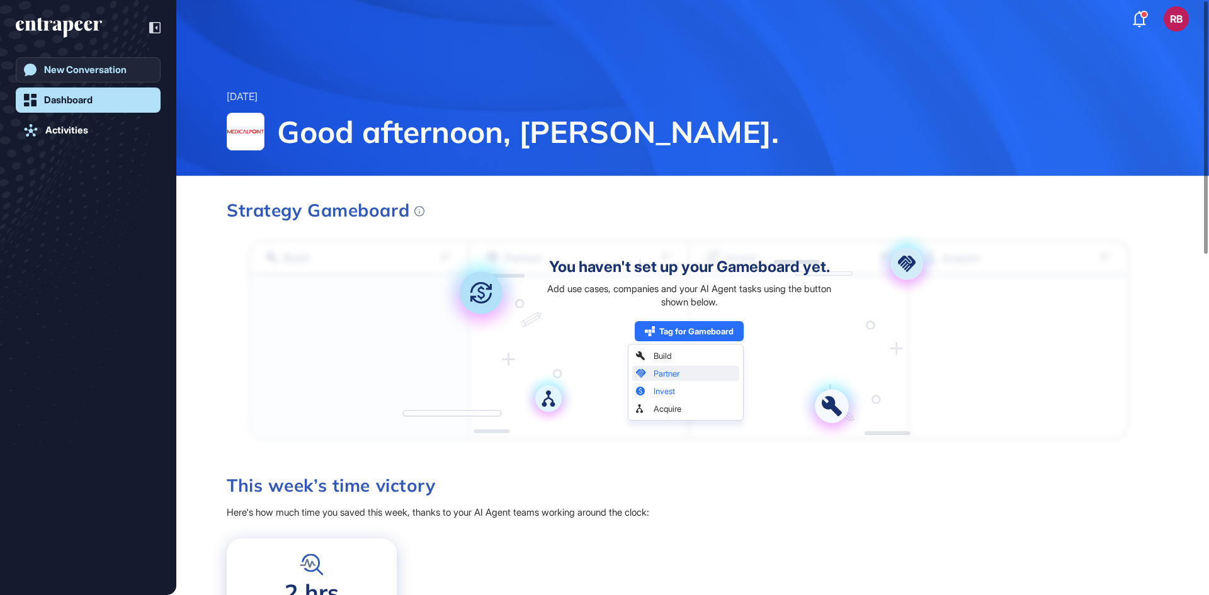
click at [84, 67] on div "New Conversation" at bounding box center [85, 69] width 82 height 11
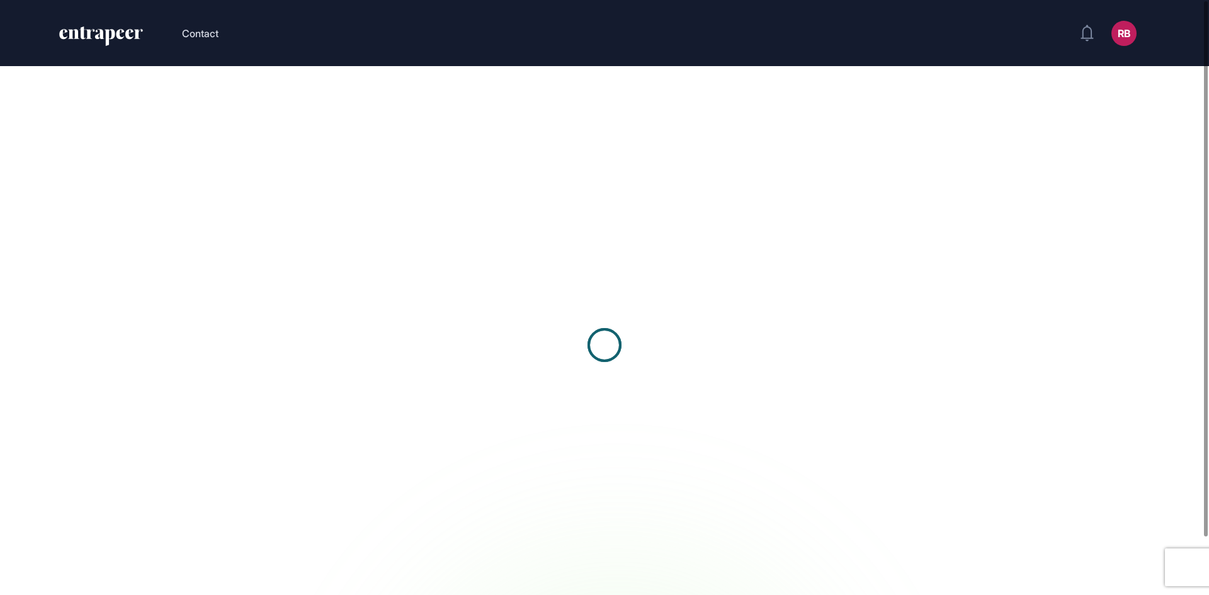
scroll to position [1, 1]
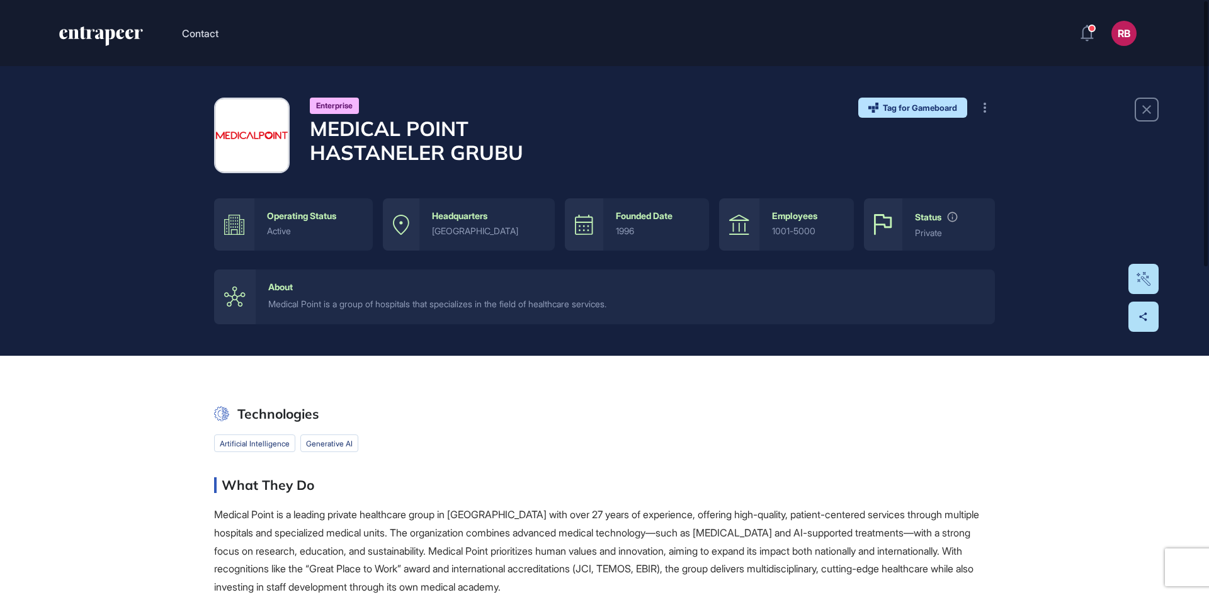
click at [257, 490] on h2 "What They Do" at bounding box center [268, 485] width 93 height 16
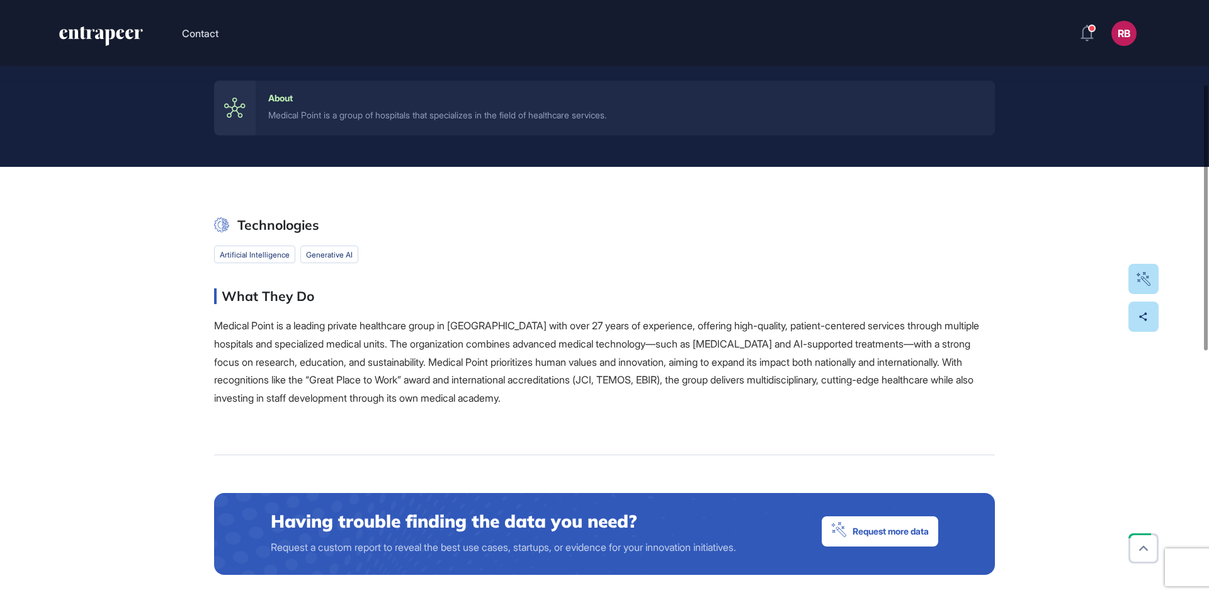
click at [329, 364] on p "Medical Point is a leading private healthcare group in Turkey with over 27 year…" at bounding box center [604, 362] width 781 height 91
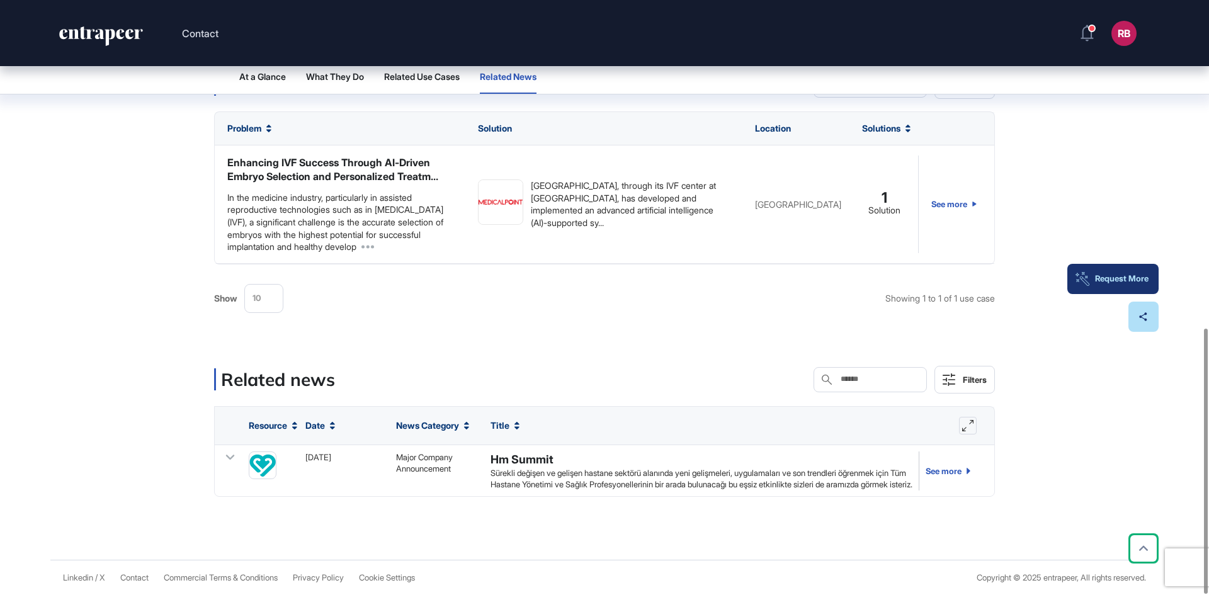
scroll to position [736, 0]
click at [941, 468] on link "See more" at bounding box center [945, 470] width 52 height 39
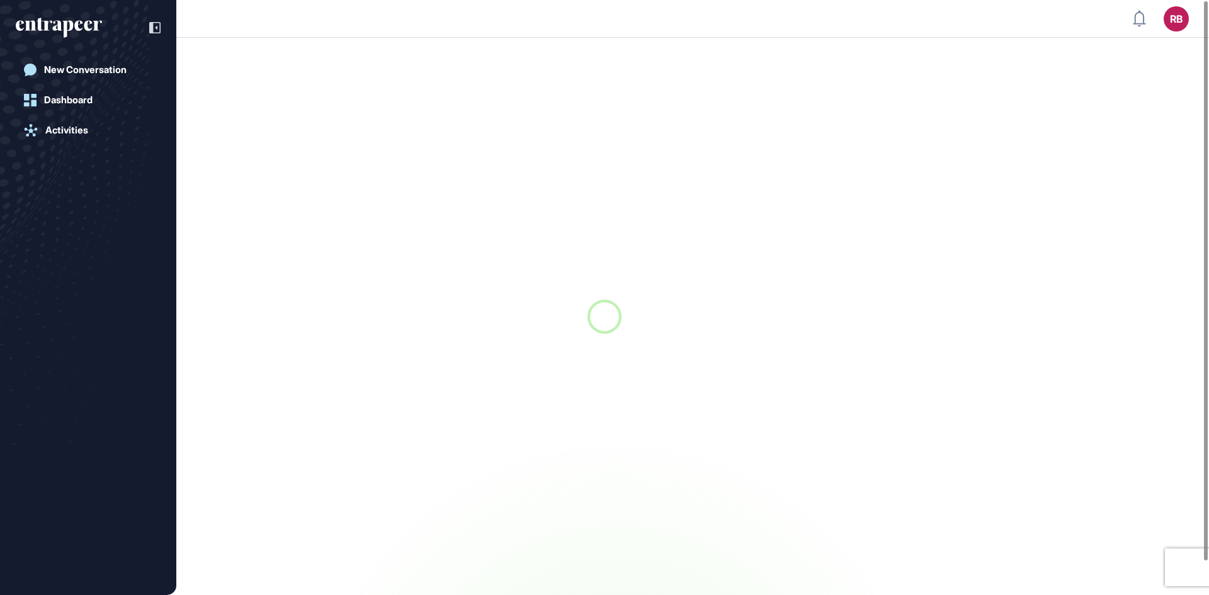
scroll to position [1, 1]
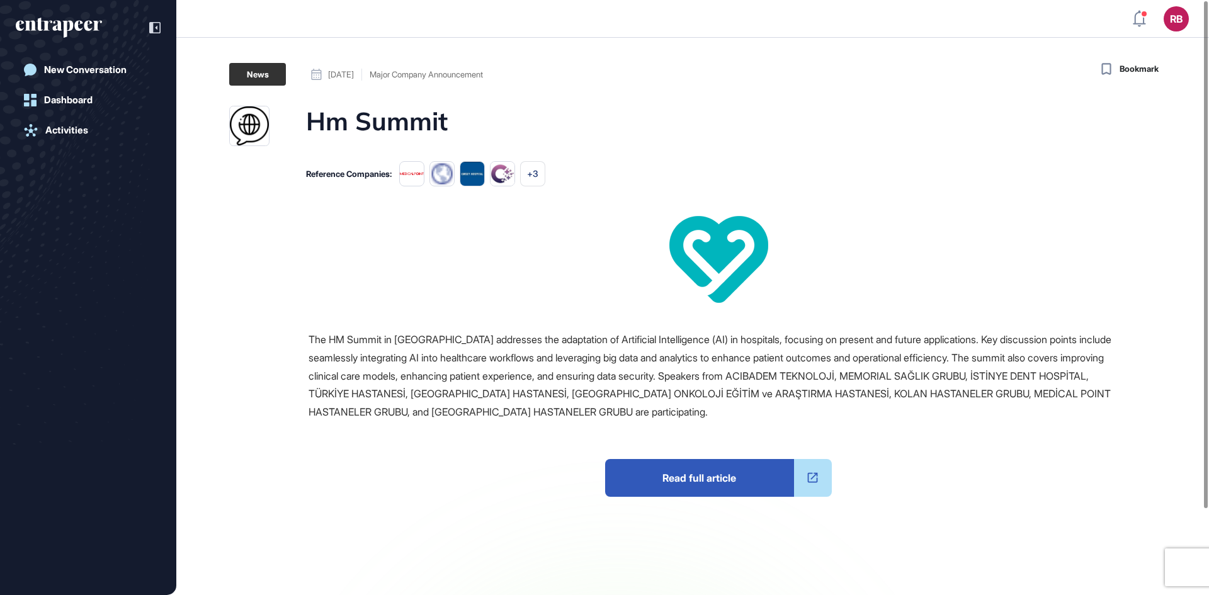
click at [714, 480] on span "Read full article" at bounding box center [699, 478] width 189 height 38
click at [72, 71] on div "New Conversation" at bounding box center [85, 69] width 82 height 11
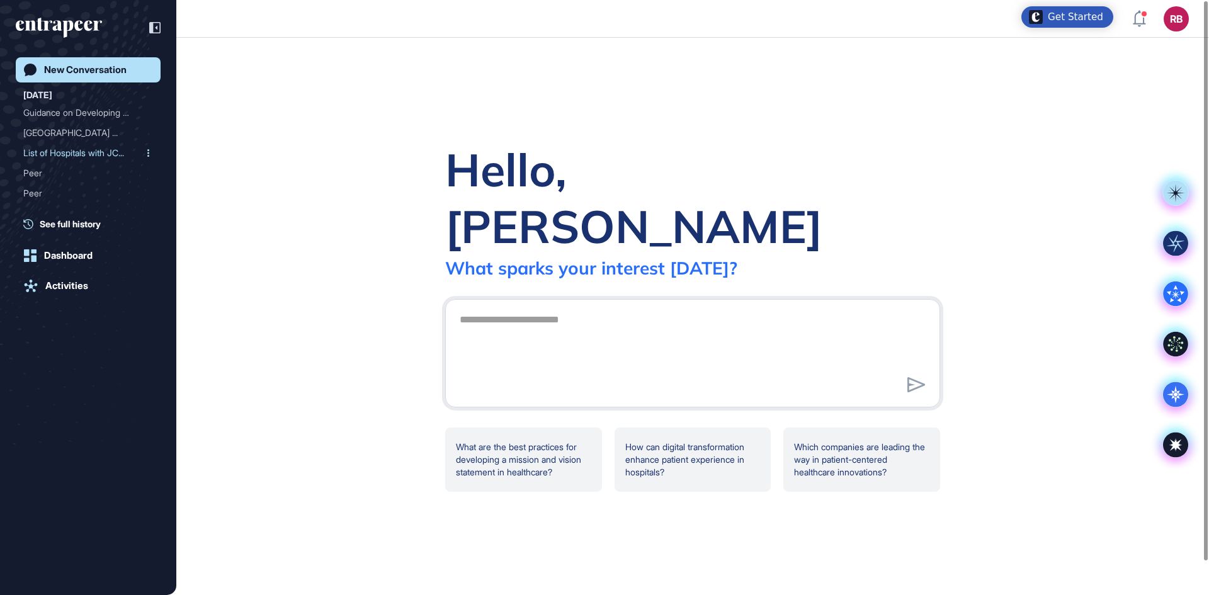
click at [45, 145] on div "List of Hospitals with JC..." at bounding box center [83, 153] width 120 height 20
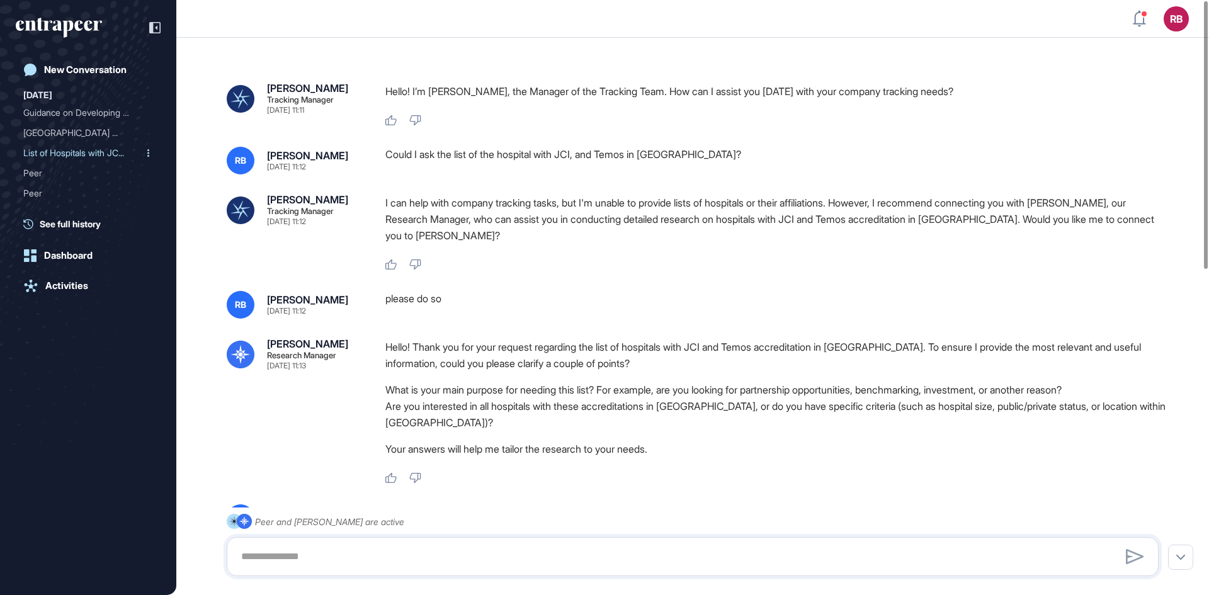
scroll to position [201, 0]
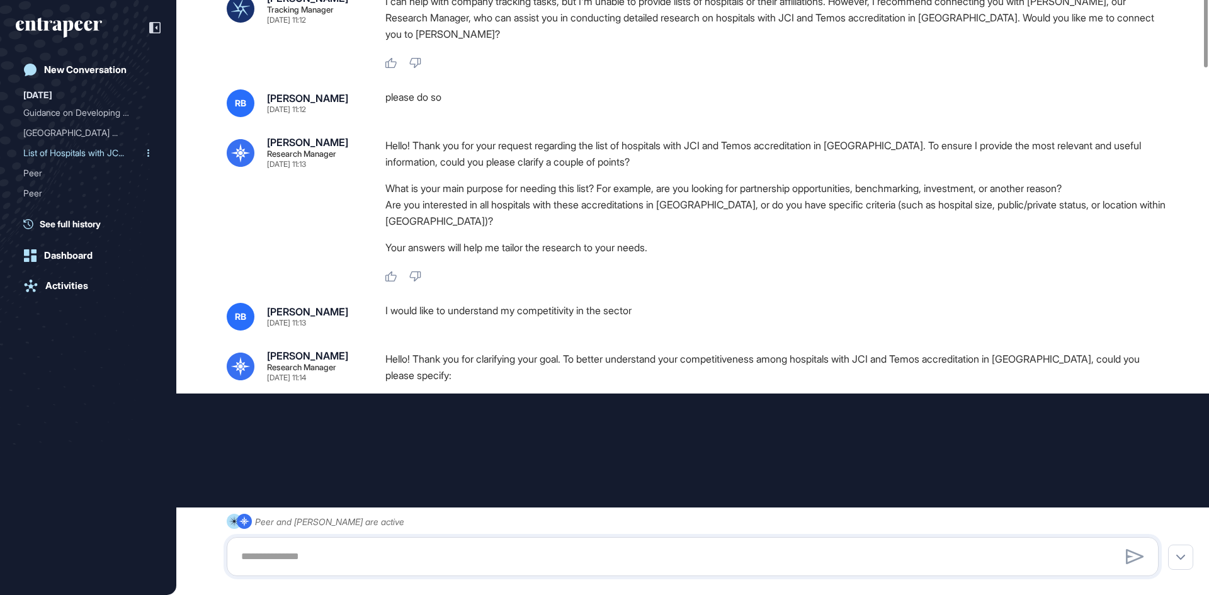
type input "*********"
type input "*"
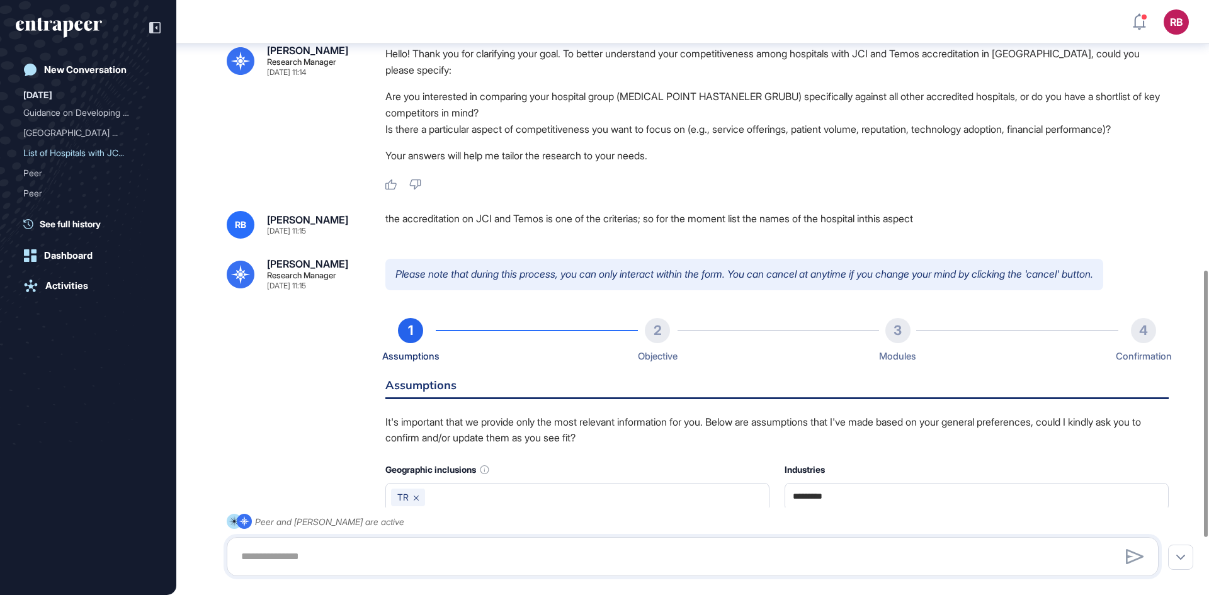
scroll to position [729, 0]
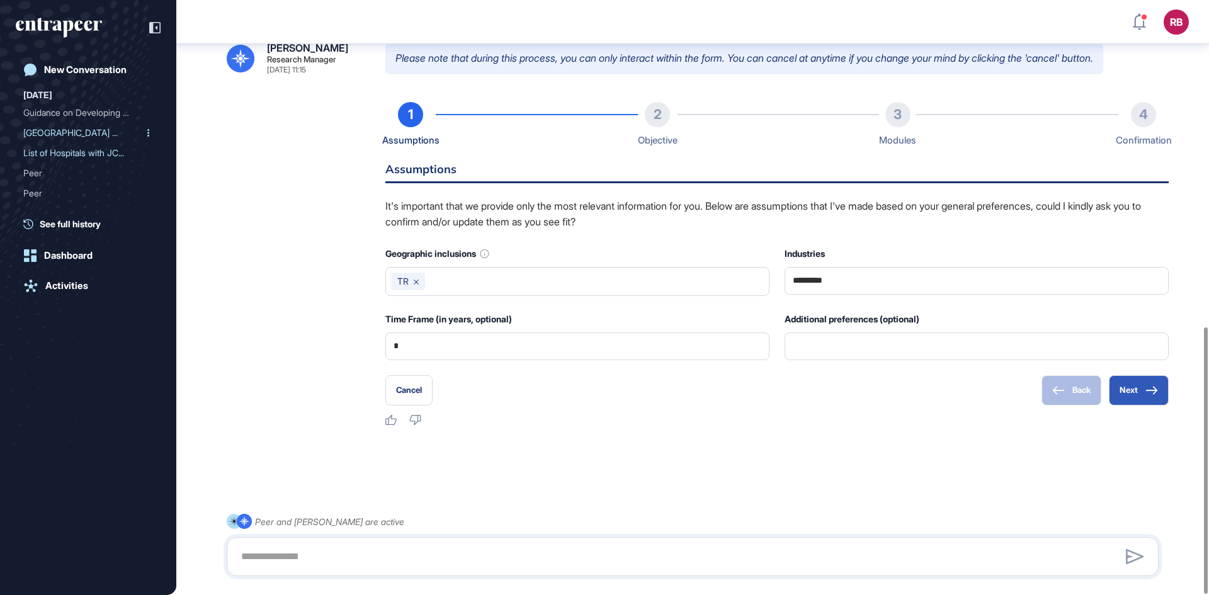
click at [81, 133] on div "[GEOGRAPHIC_DATA] ..." at bounding box center [83, 133] width 120 height 20
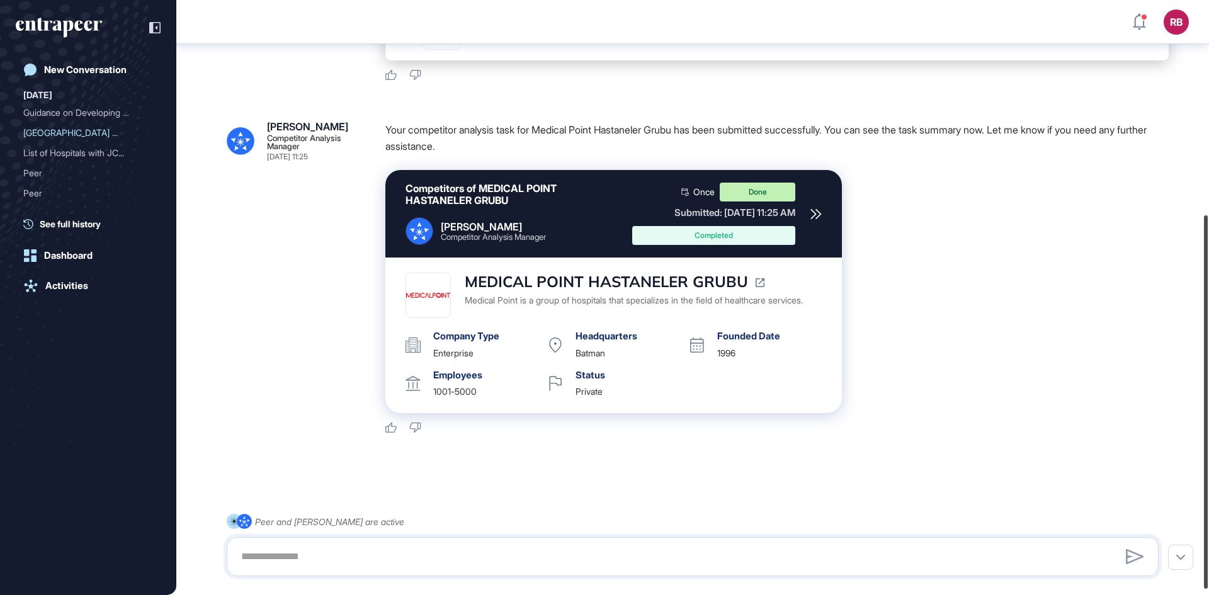
scroll to position [349, 0]
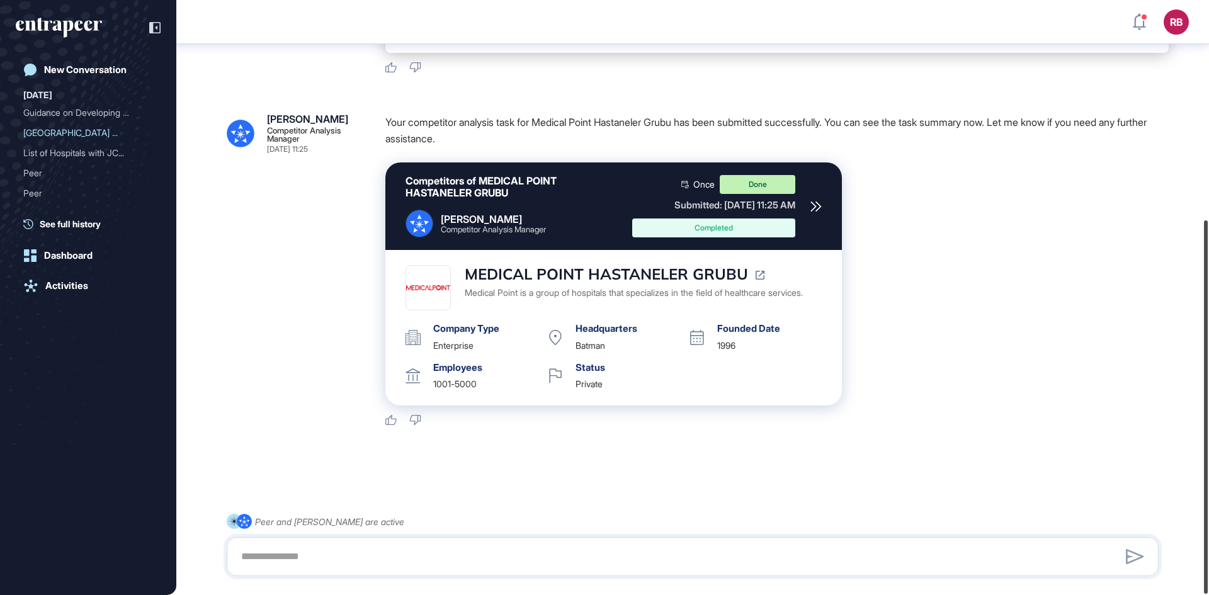
drag, startPoint x: 1203, startPoint y: 320, endPoint x: 1208, endPoint y: 620, distance: 299.1
click at [1208, 594] on html "RB Dashboard Profile My Content Request More Data New Conversation Today Guidan…" at bounding box center [604, 297] width 1209 height 595
click at [689, 283] on div "MEDICAL POINT HASTANELER GRUBU" at bounding box center [615, 274] width 300 height 18
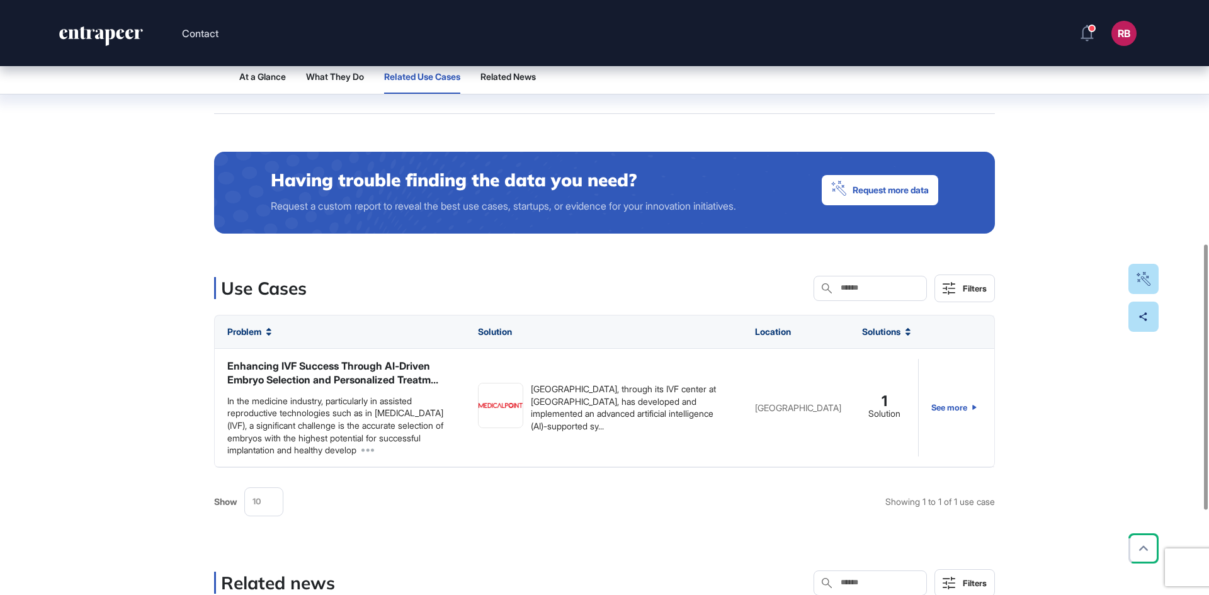
scroll to position [547, 0]
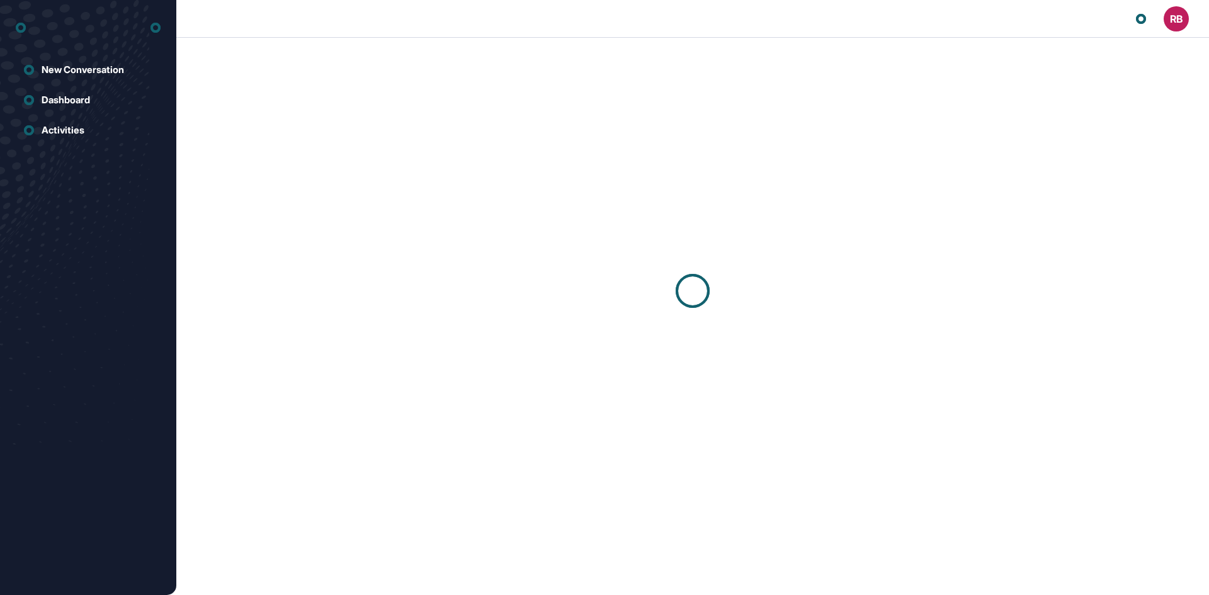
scroll to position [1, 1]
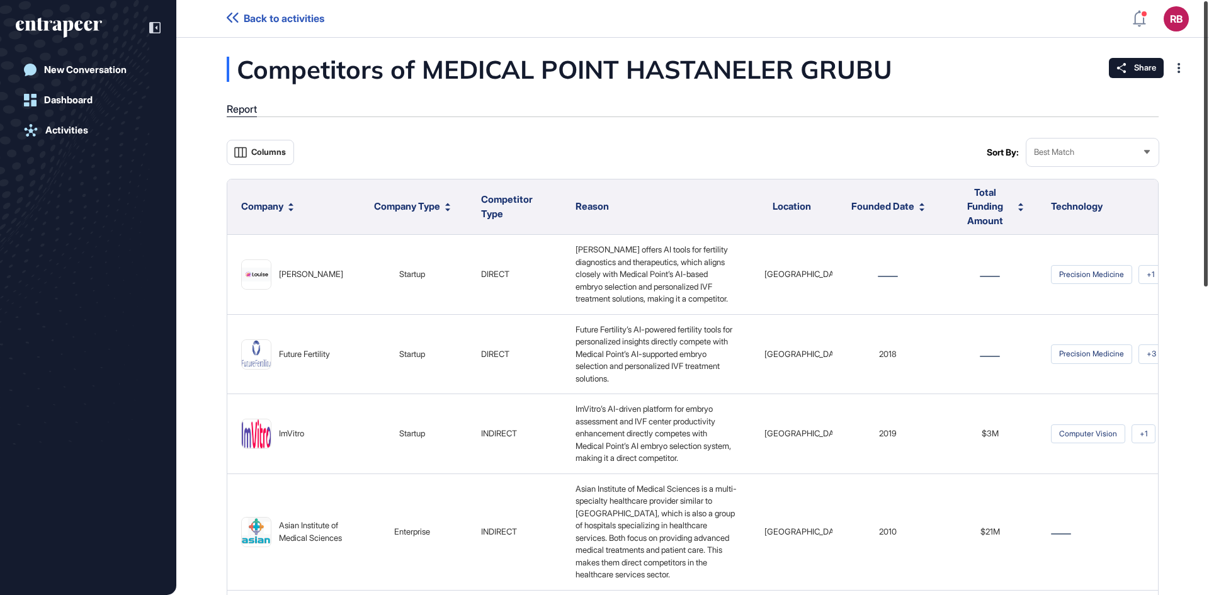
drag, startPoint x: 1205, startPoint y: 259, endPoint x: 1205, endPoint y: 170, distance: 88.8
click at [1205, 170] on div at bounding box center [1206, 143] width 4 height 285
click at [1153, 155] on div "Best Match" at bounding box center [1092, 152] width 132 height 25
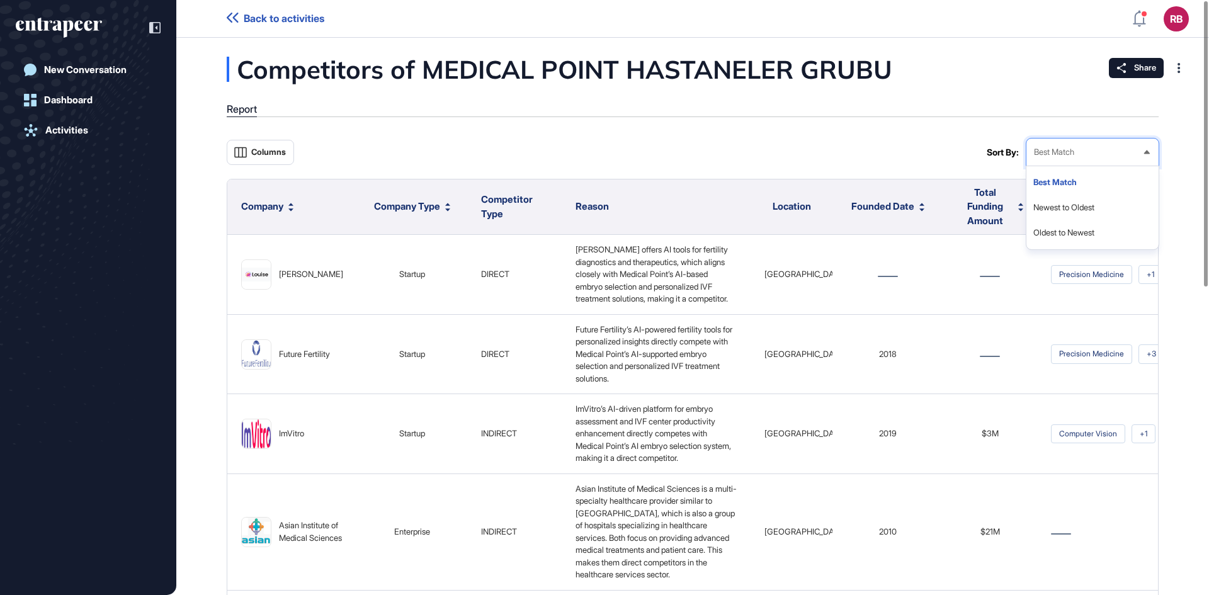
click at [1152, 154] on div "Best Match" at bounding box center [1092, 152] width 132 height 25
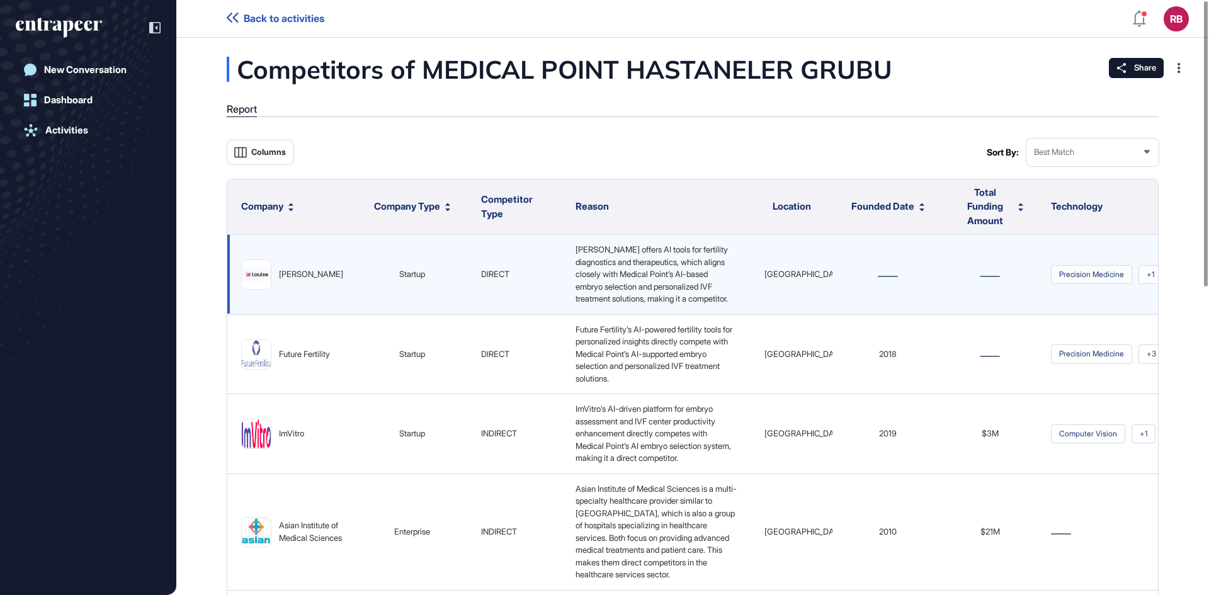
click at [617, 271] on span "[PERSON_NAME] offers AI tools for fertility diagnostics and therapeutics, which…" at bounding box center [652, 273] width 154 height 59
click at [262, 274] on img at bounding box center [256, 275] width 29 height 14
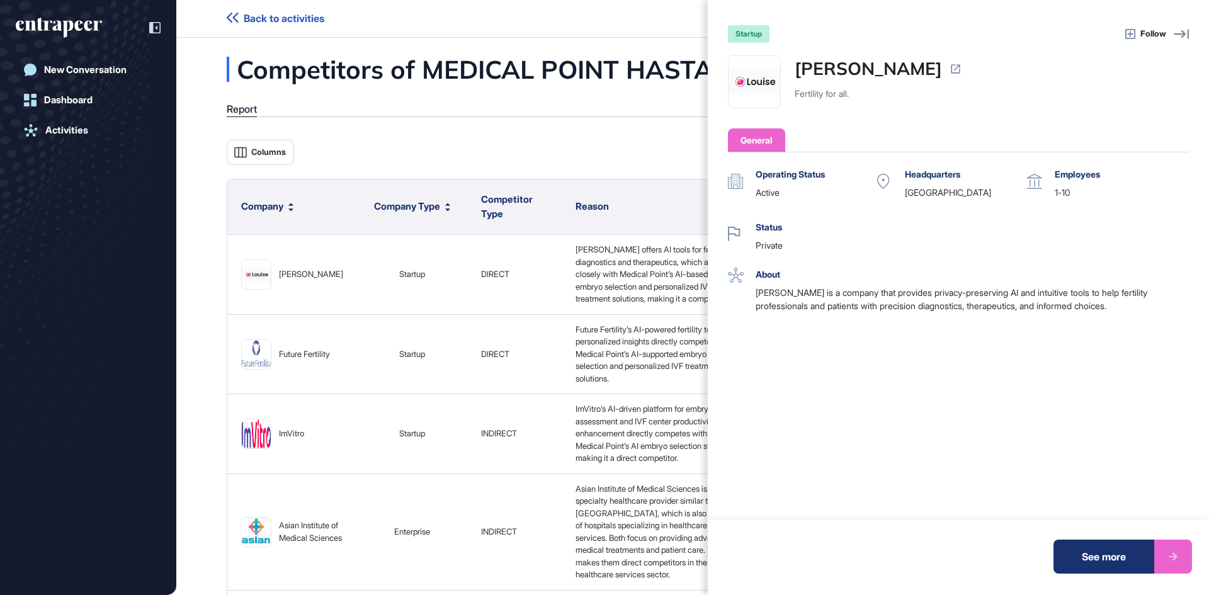
click at [431, 256] on div "startup Follow [PERSON_NAME] for all. General Operating Status active Headquart…" at bounding box center [604, 297] width 1209 height 595
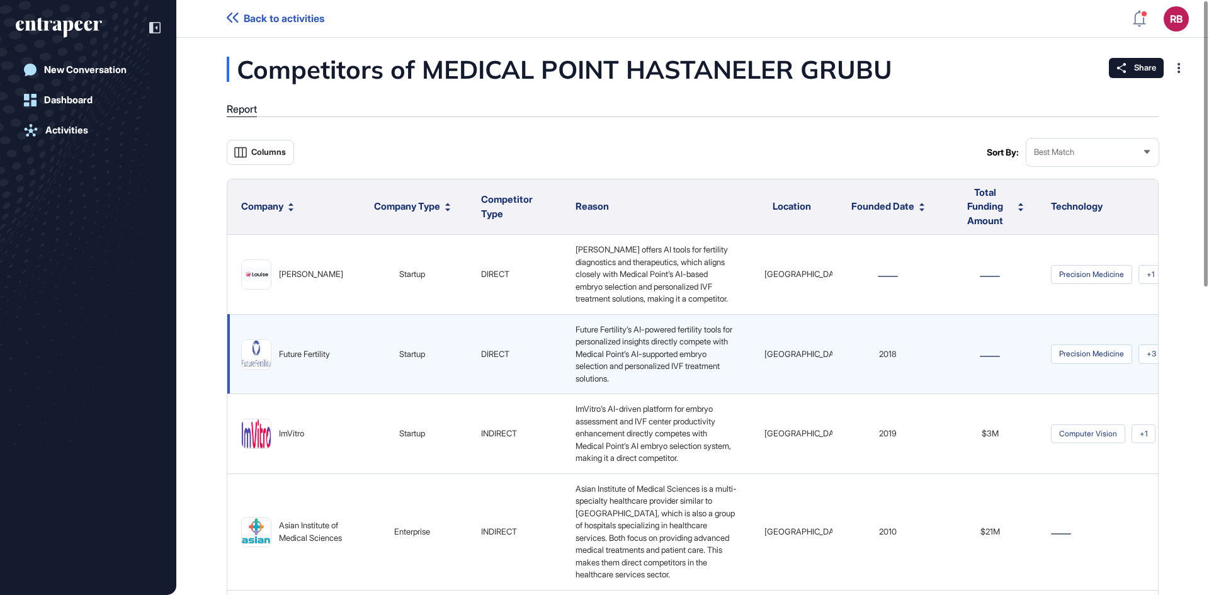
click at [296, 359] on div "Future Fertility" at bounding box center [304, 354] width 51 height 13
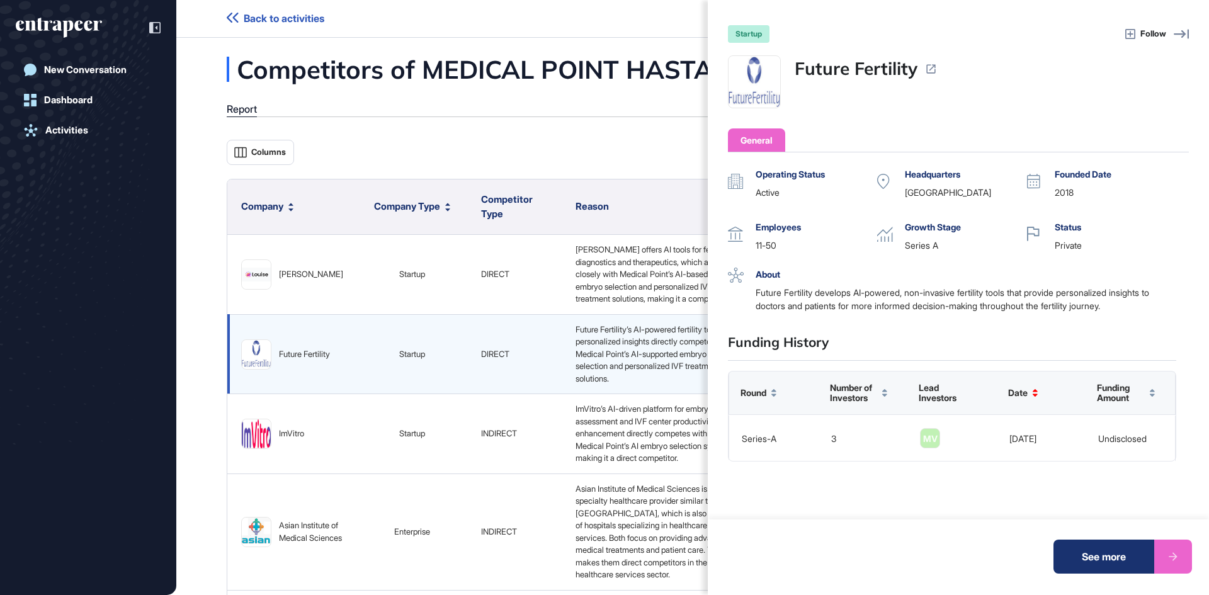
click at [296, 359] on div "startup Follow Future Fertility General Operating Status active Headquarters [G…" at bounding box center [604, 297] width 1209 height 595
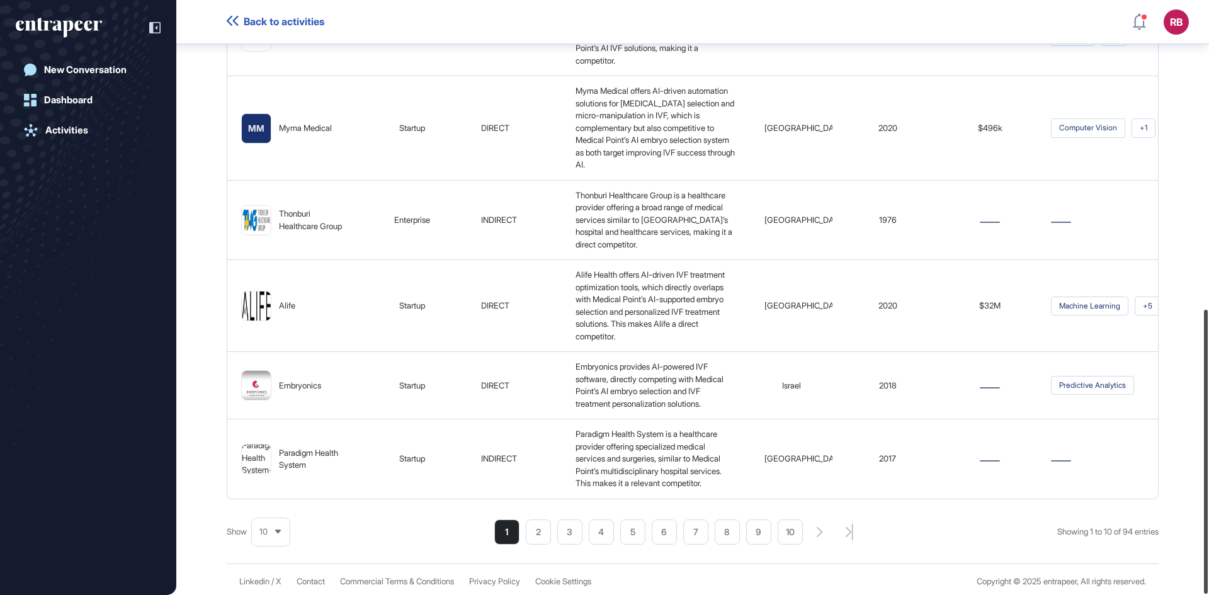
scroll to position [647, 0]
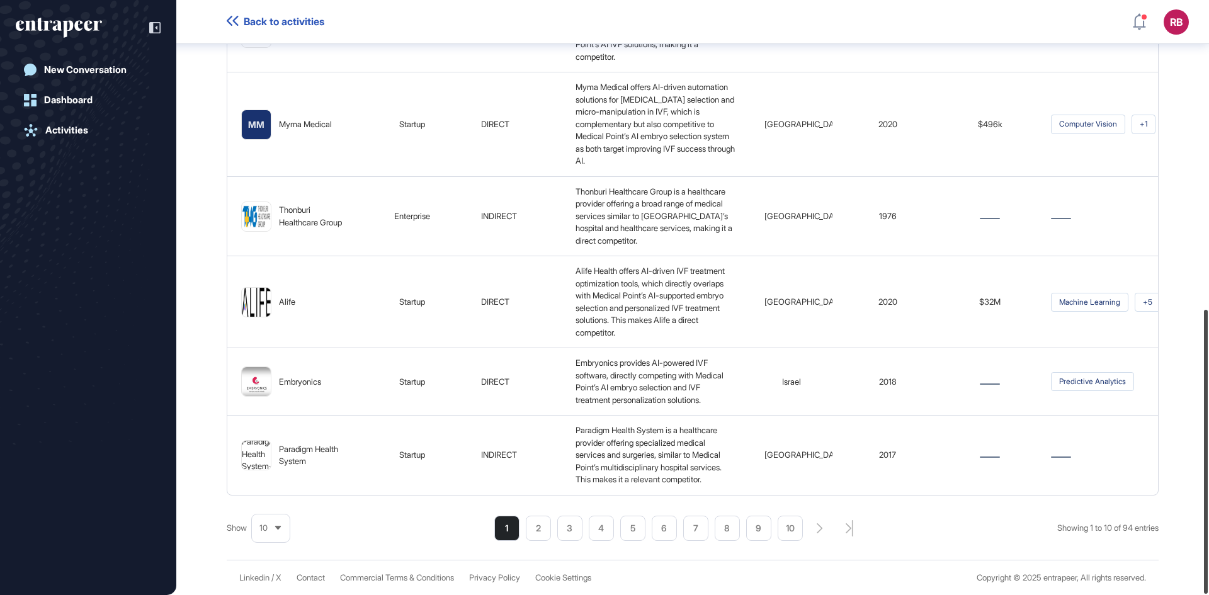
drag, startPoint x: 1207, startPoint y: 349, endPoint x: 1208, endPoint y: 451, distance: 101.4
click at [1208, 451] on div at bounding box center [1206, 452] width 4 height 284
click at [533, 524] on li "2" at bounding box center [538, 528] width 25 height 25
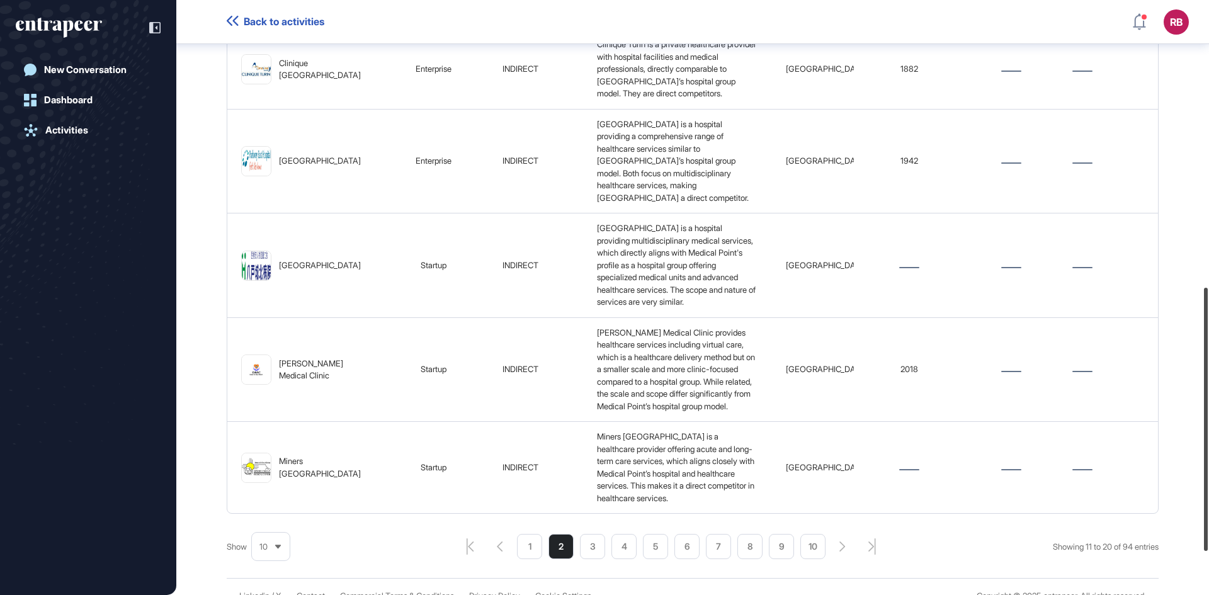
scroll to position [745, 0]
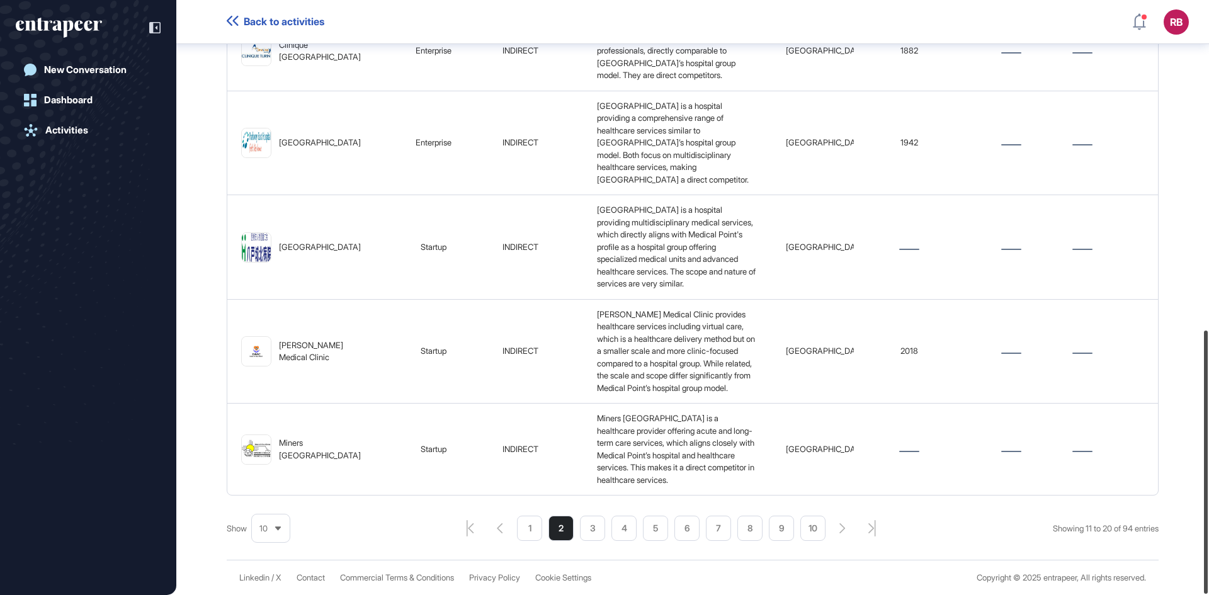
drag, startPoint x: 1204, startPoint y: 399, endPoint x: 1208, endPoint y: 482, distance: 83.2
click at [1208, 482] on div at bounding box center [1206, 462] width 4 height 263
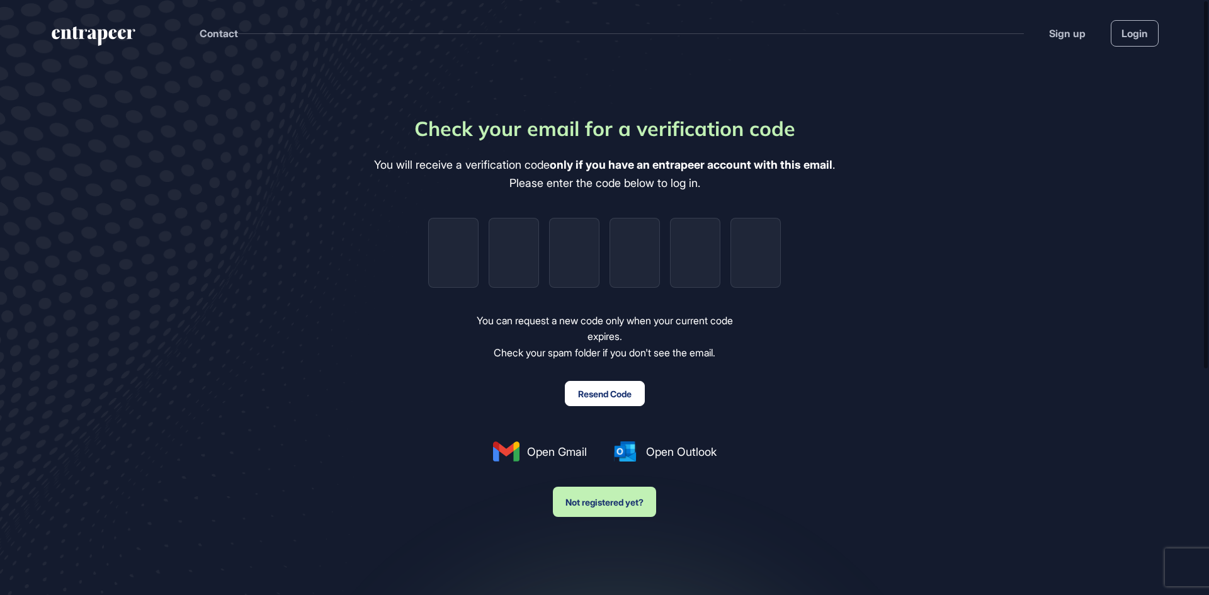
scroll to position [1, 1]
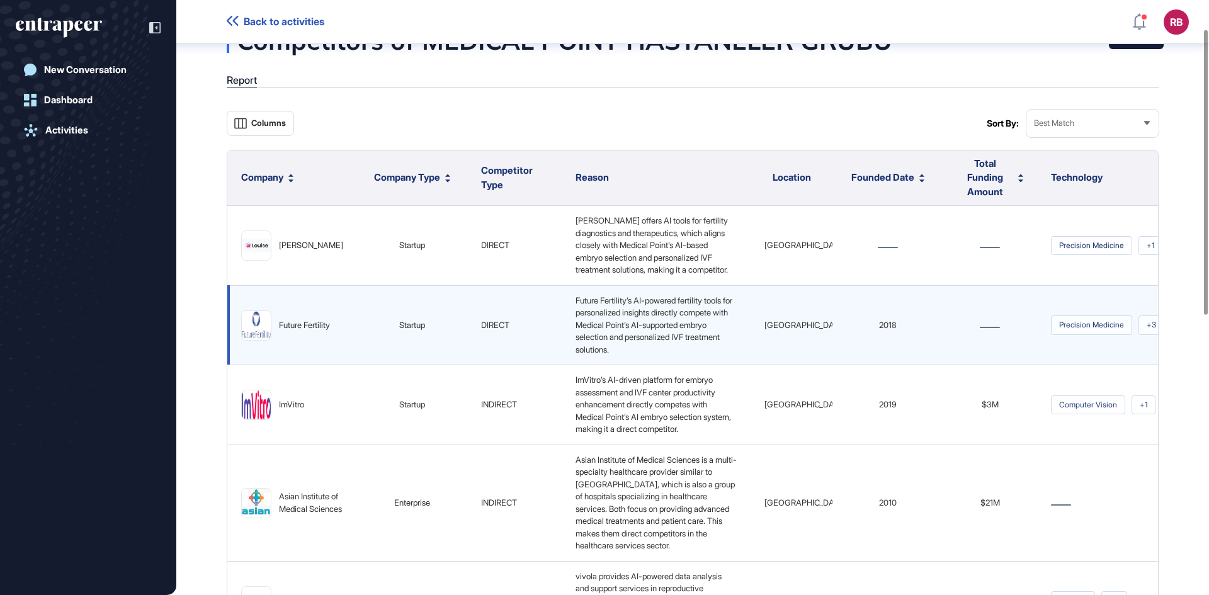
scroll to position [69, 0]
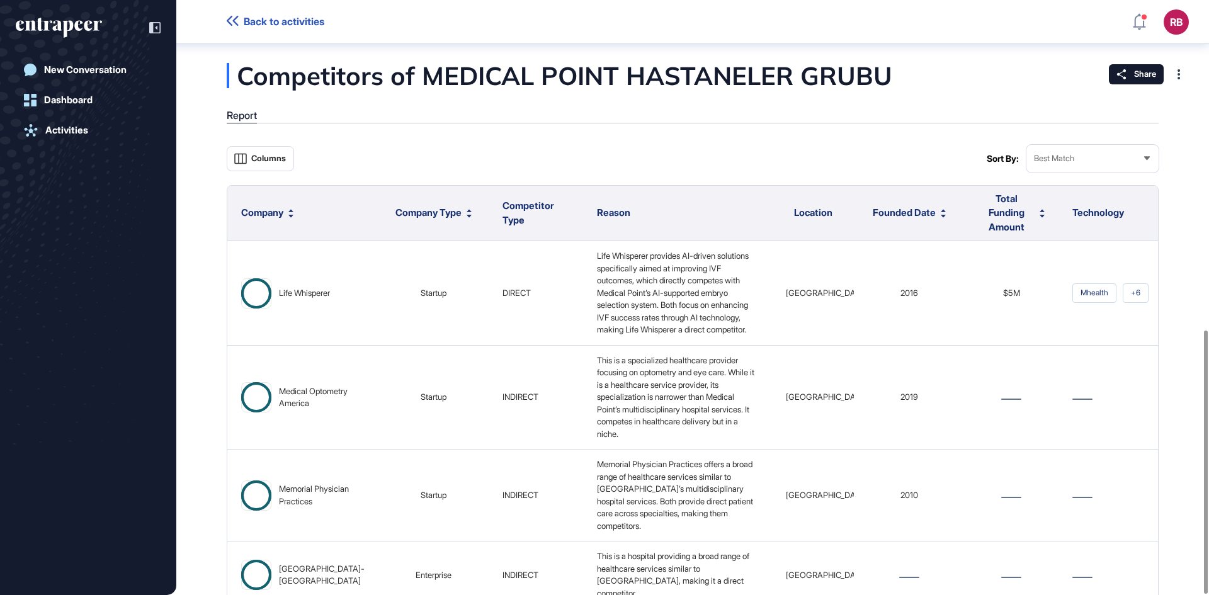
scroll to position [745, 0]
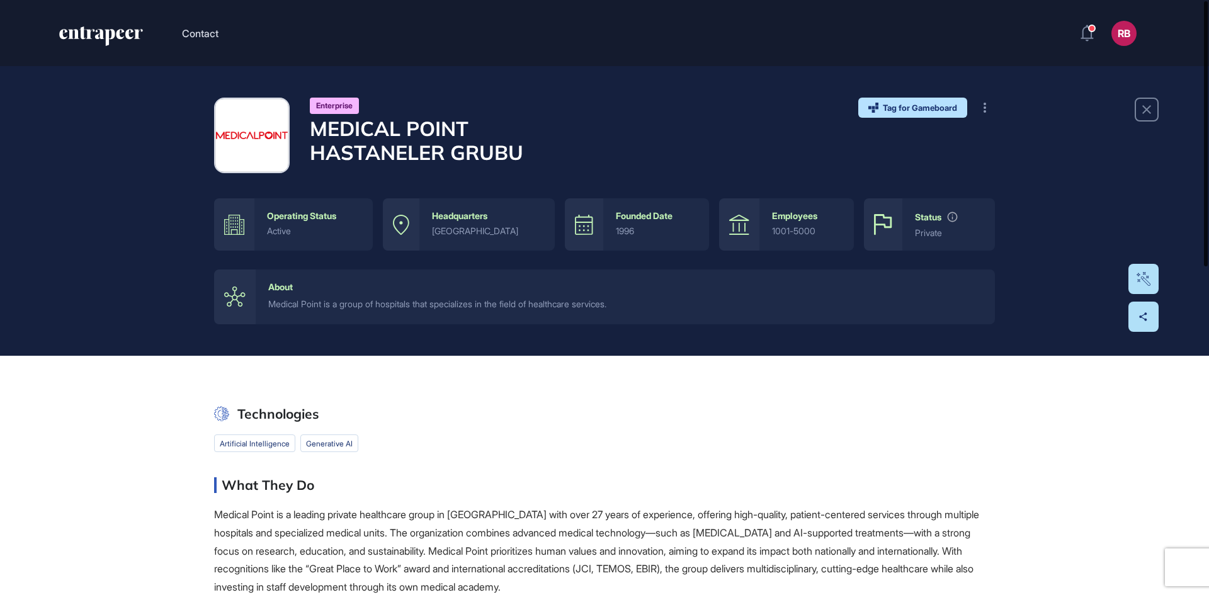
drag, startPoint x: 1208, startPoint y: 234, endPoint x: 1203, endPoint y: -55, distance: 289.0
click at [1203, 0] on html "Contact RB Dashboard Profile My Content Request More Data Enterprise MEDICAL PO…" at bounding box center [604, 297] width 1209 height 595
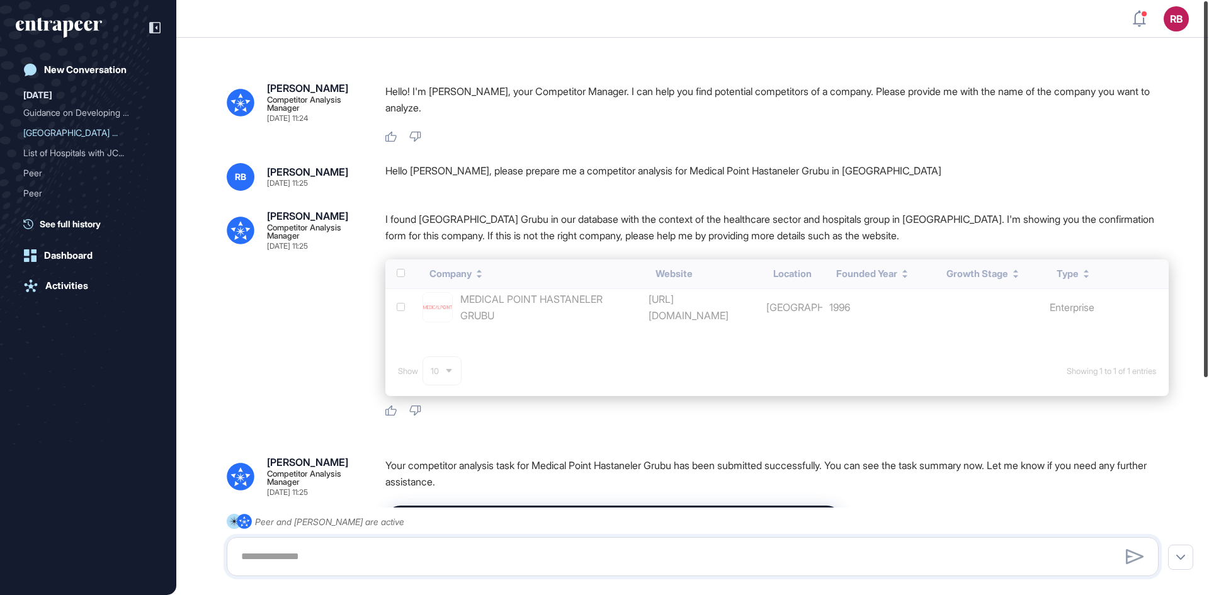
drag, startPoint x: 1205, startPoint y: 152, endPoint x: 1207, endPoint y: 47, distance: 105.2
click at [1207, 47] on div at bounding box center [1206, 189] width 4 height 376
